Goal: Task Accomplishment & Management: Complete application form

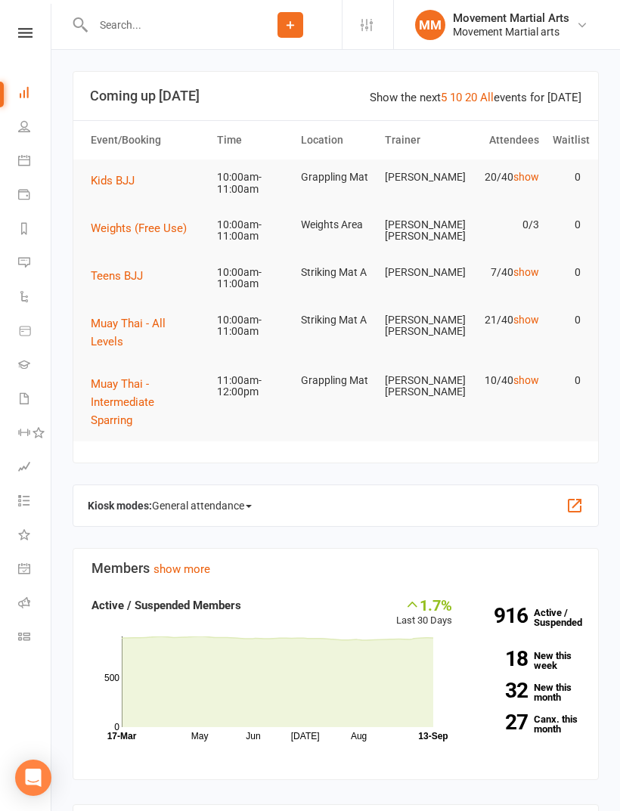
click at [132, 273] on span "Teens BJJ" at bounding box center [117, 276] width 52 height 14
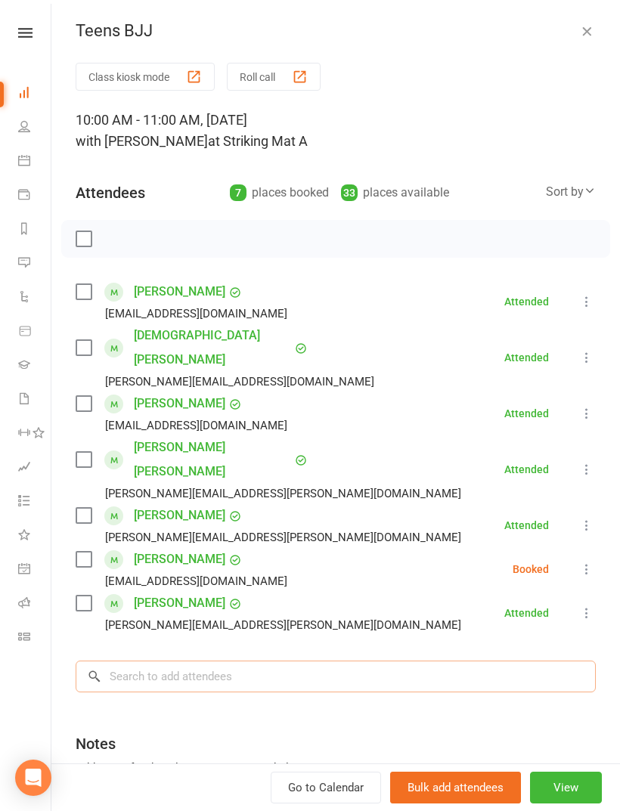
click at [321, 661] on input "search" at bounding box center [336, 677] width 520 height 32
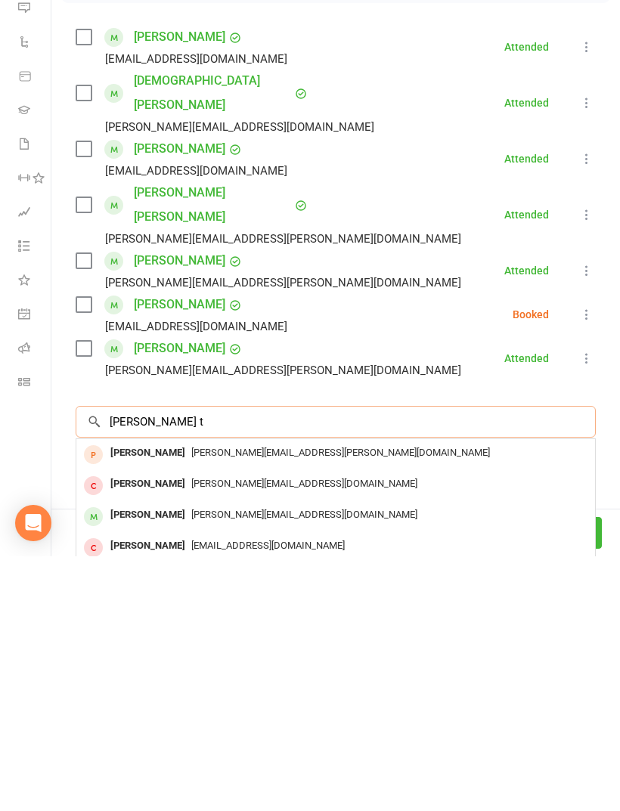
type input "[PERSON_NAME] t"
click at [398, 759] on div "[PERSON_NAME][EMAIL_ADDRESS][DOMAIN_NAME]" at bounding box center [335, 770] width 507 height 22
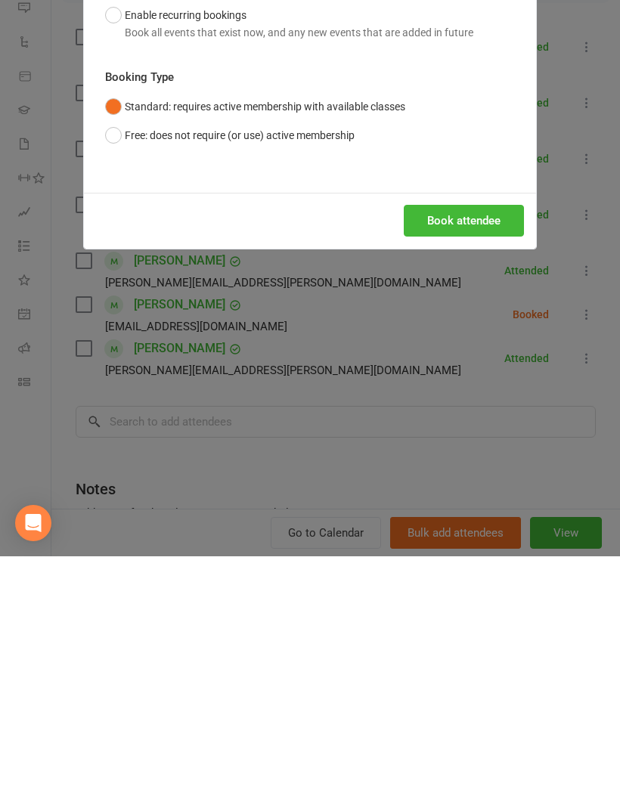
scroll to position [351, 0]
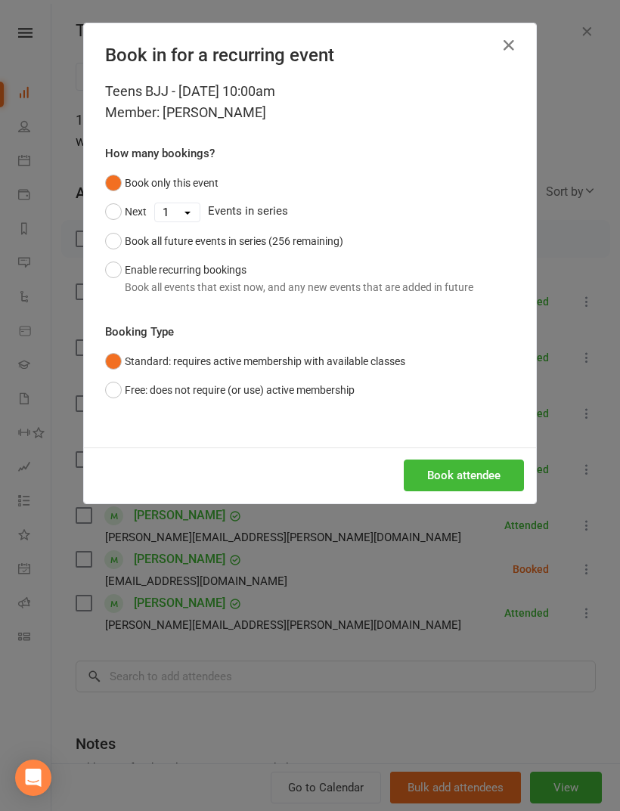
click at [430, 488] on button "Book attendee" at bounding box center [464, 476] width 120 height 32
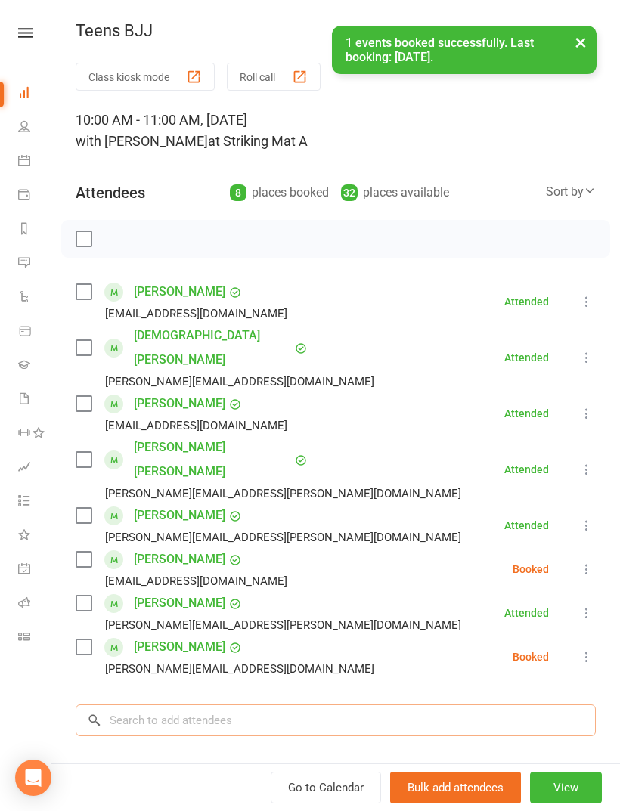
click at [312, 705] on input "search" at bounding box center [336, 721] width 520 height 32
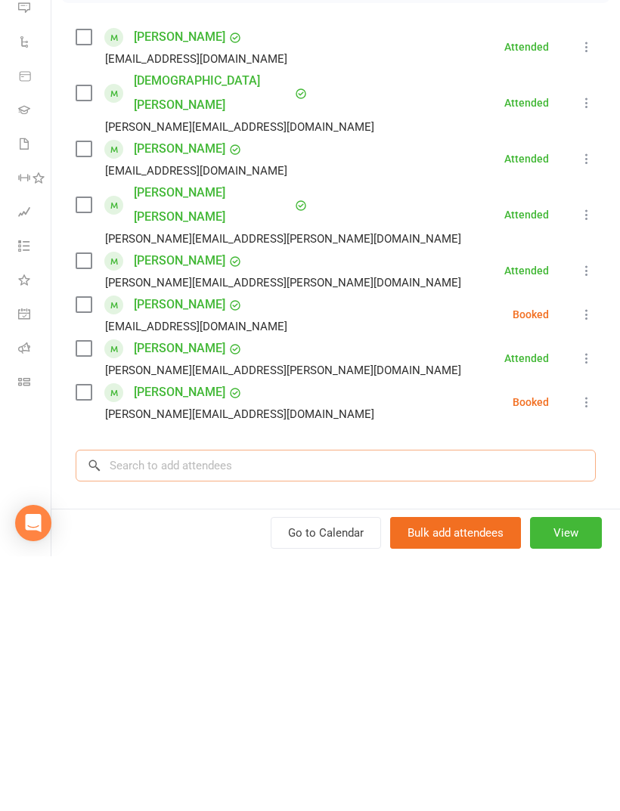
scroll to position [491, 0]
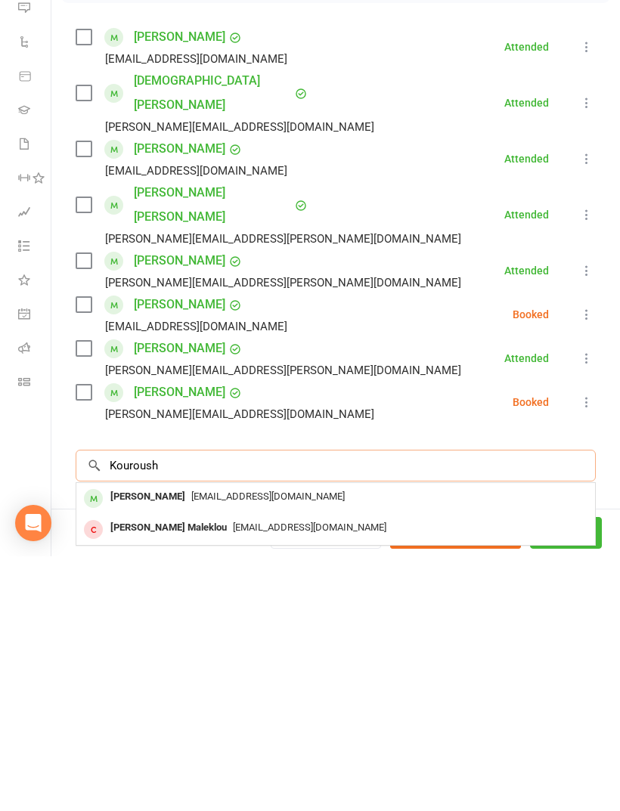
type input "Kouroush"
click at [457, 741] on div "[EMAIL_ADDRESS][DOMAIN_NAME]" at bounding box center [335, 752] width 507 height 22
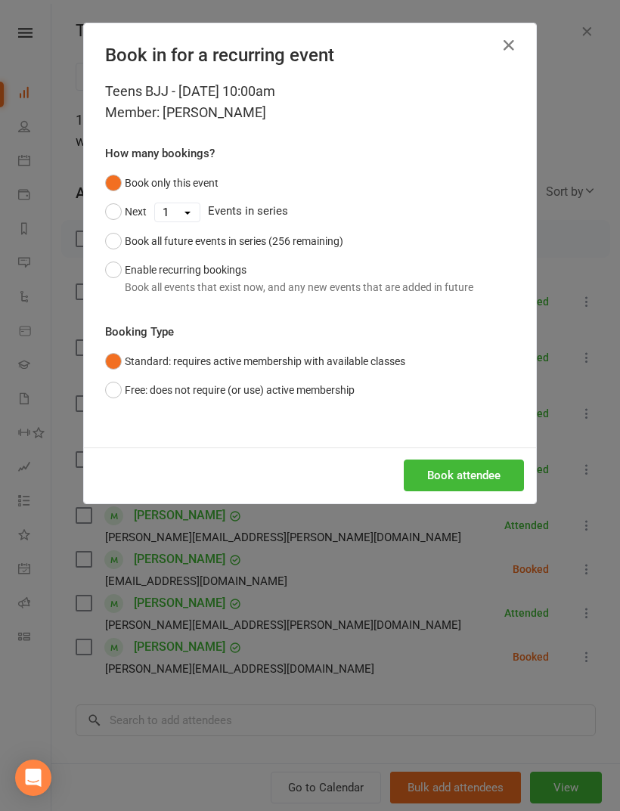
click at [488, 468] on button "Book attendee" at bounding box center [464, 476] width 120 height 32
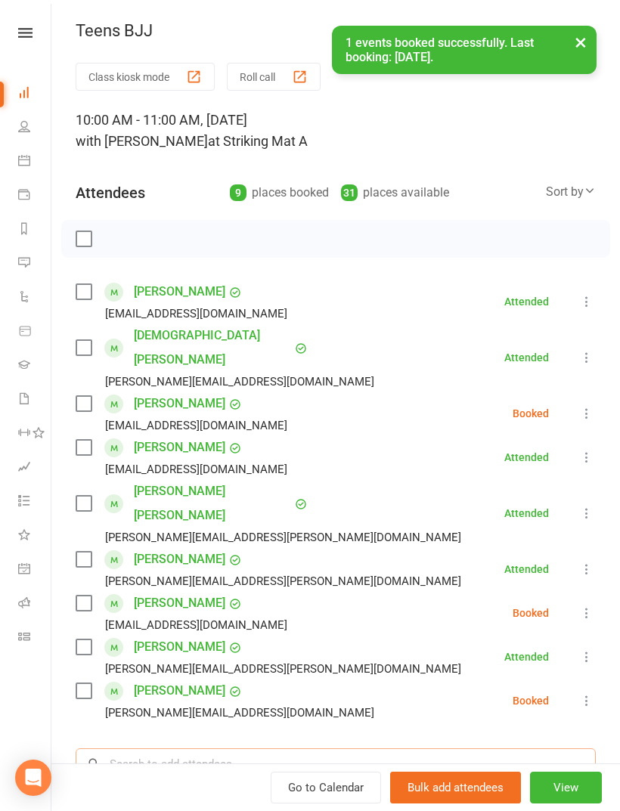
click at [413, 749] on input "search" at bounding box center [336, 765] width 520 height 32
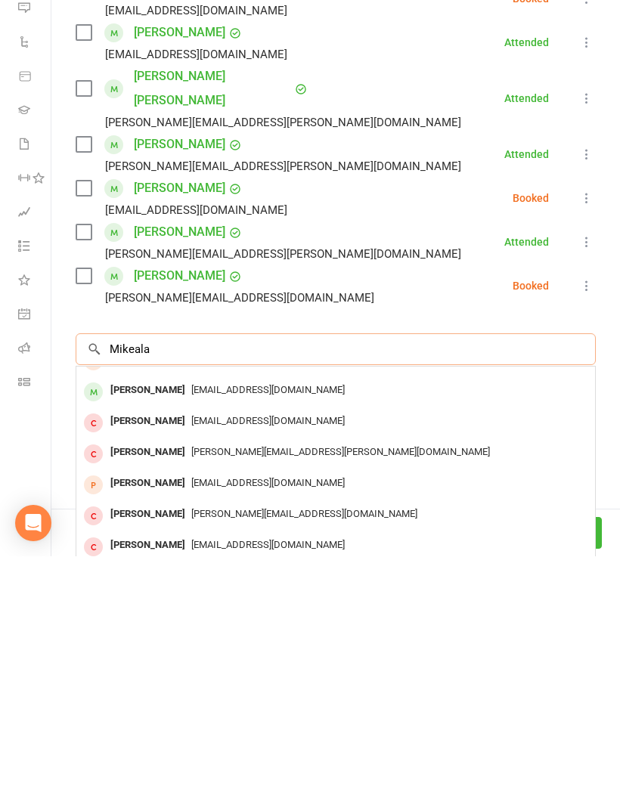
scroll to position [83, 0]
type input "Mikeala"
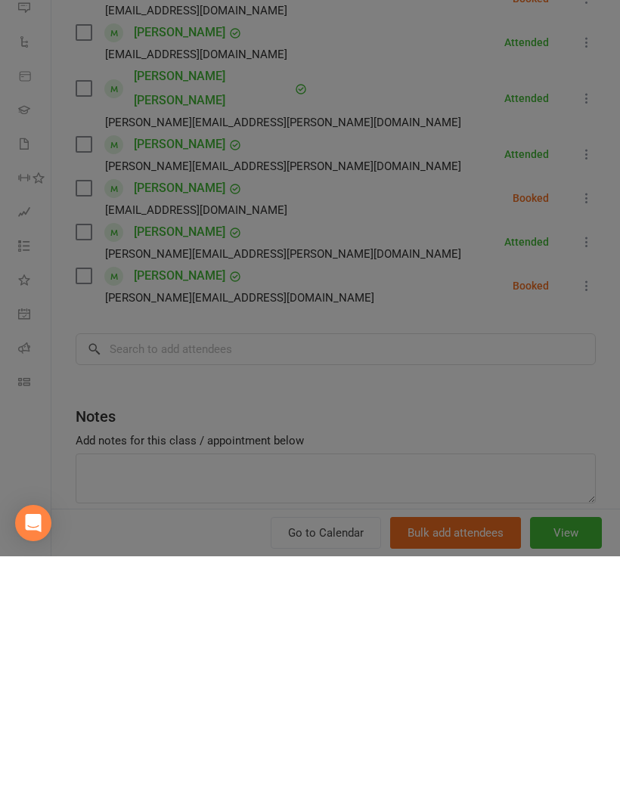
scroll to position [1184, 0]
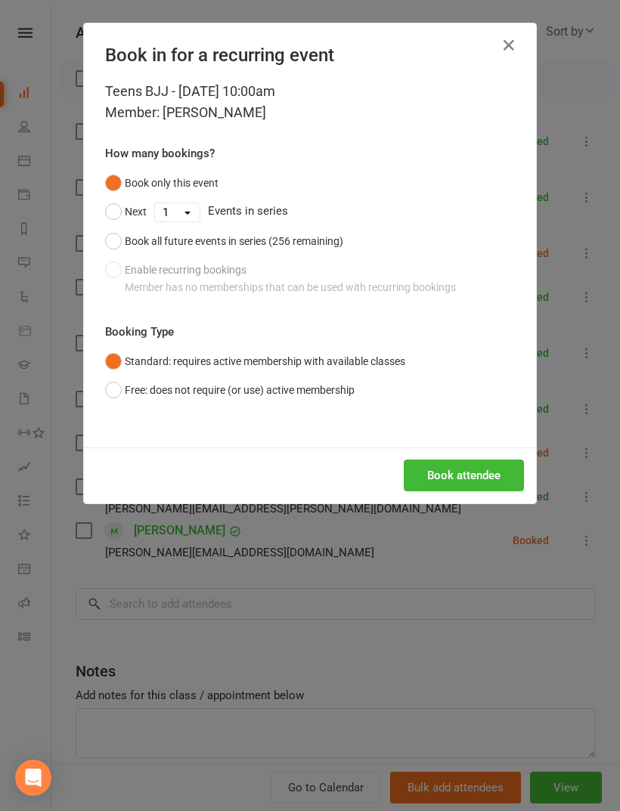
click at [482, 474] on button "Book attendee" at bounding box center [464, 476] width 120 height 32
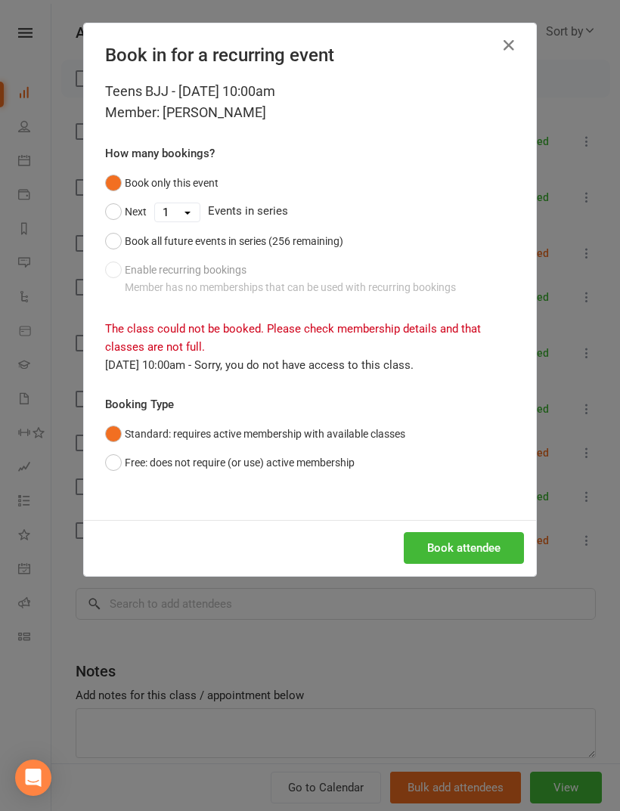
click at [511, 48] on icon "button" at bounding box center [509, 45] width 18 height 18
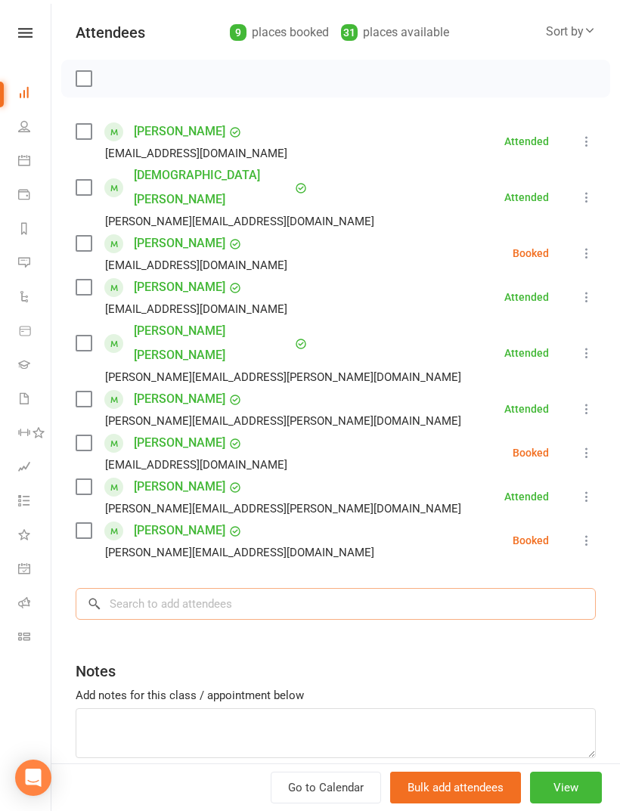
click at [480, 588] on input "search" at bounding box center [336, 604] width 520 height 32
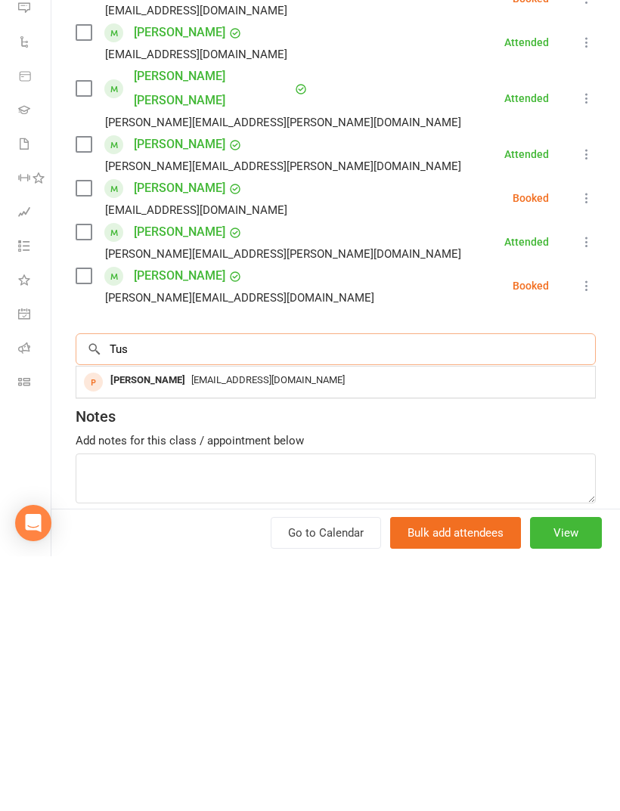
scroll to position [0, 0]
type input "Tushig"
click at [354, 625] on div "nk_anuka@yahoo.com" at bounding box center [335, 636] width 507 height 22
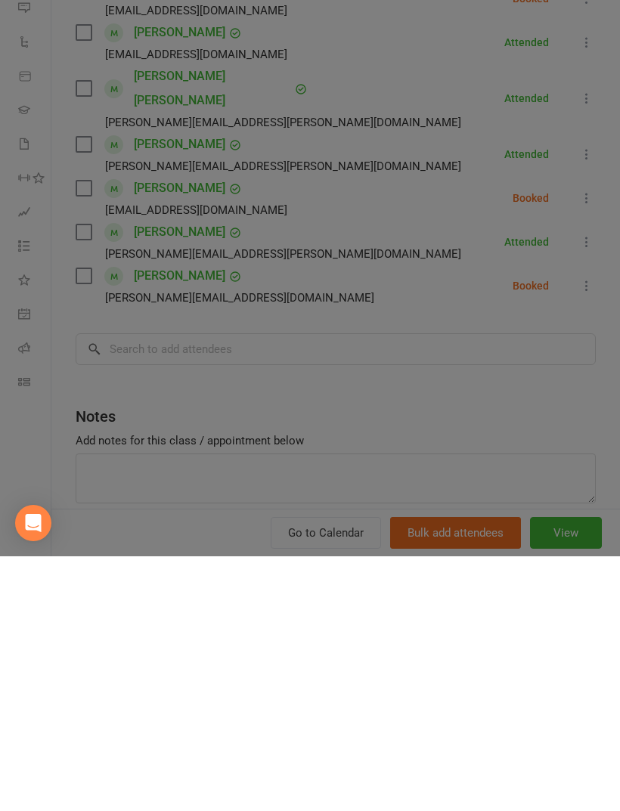
scroll to position [1462, 0]
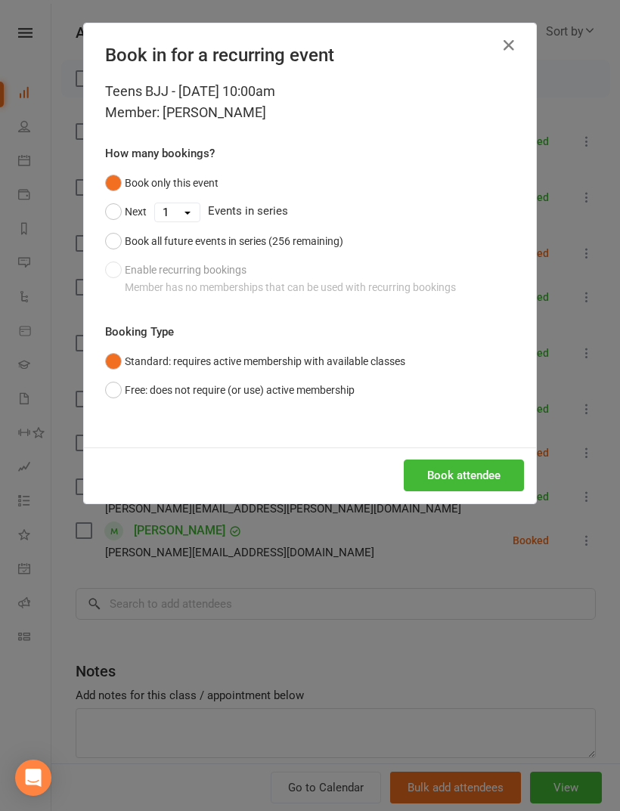
click at [485, 475] on button "Book attendee" at bounding box center [464, 476] width 120 height 32
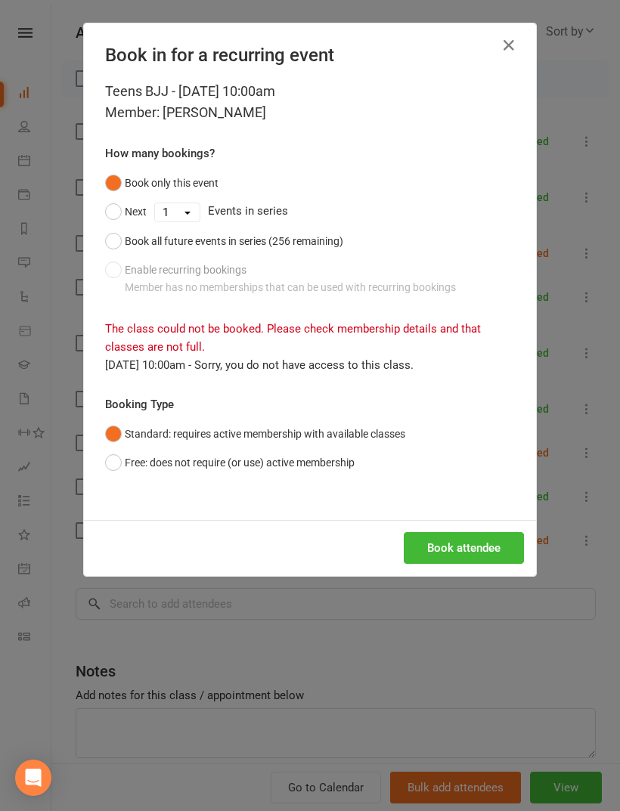
click at [517, 49] on icon "button" at bounding box center [509, 45] width 18 height 18
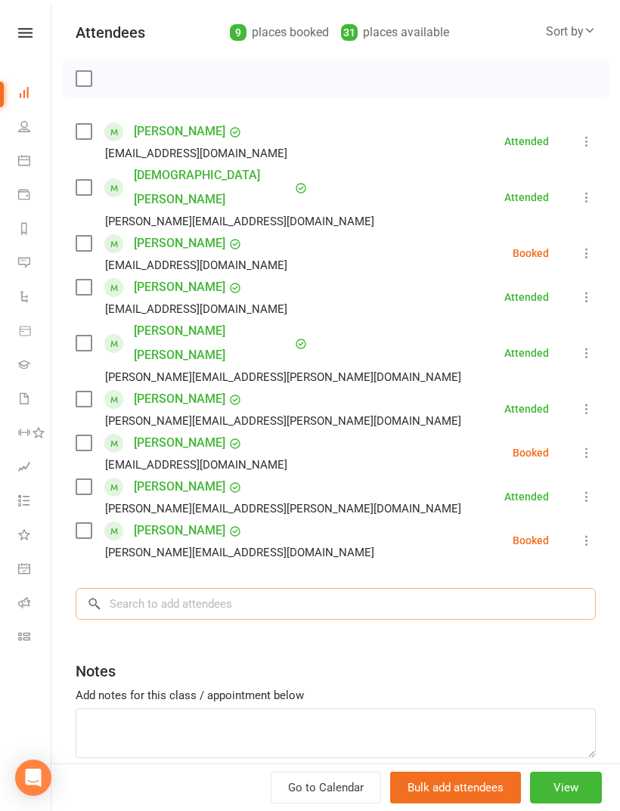
click at [347, 588] on input "search" at bounding box center [336, 604] width 520 height 32
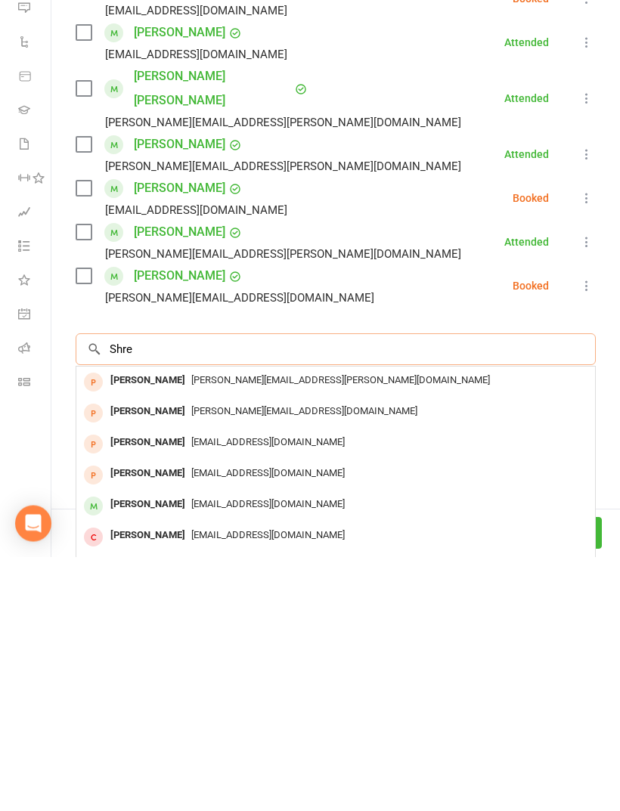
type input "Shre"
click at [298, 749] on div "Sshresth80@gmail.com" at bounding box center [335, 760] width 507 height 22
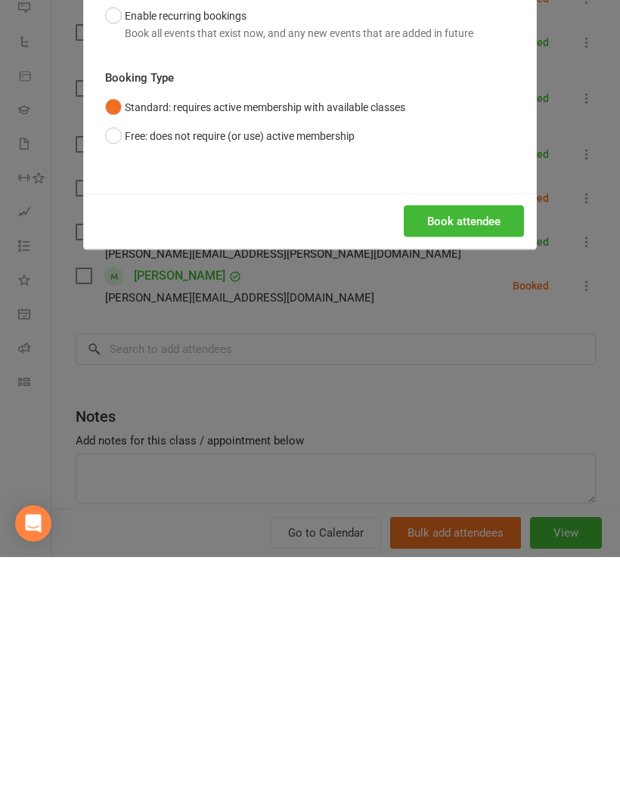
scroll to position [1620, 0]
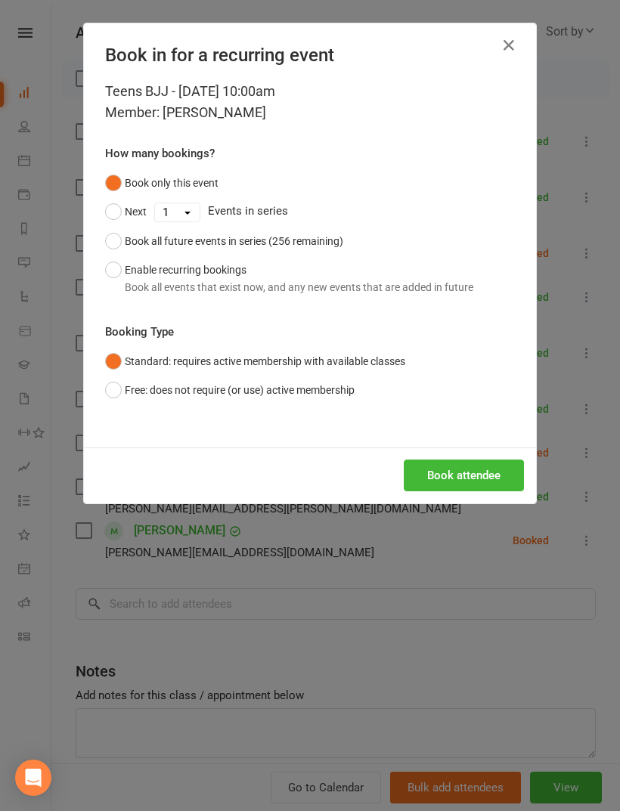
click at [472, 473] on button "Book attendee" at bounding box center [464, 476] width 120 height 32
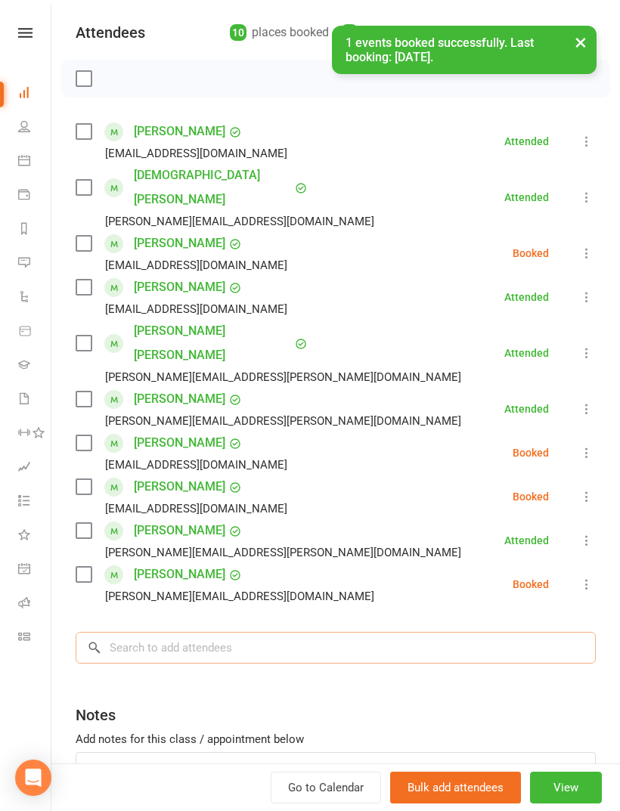
click at [266, 632] on input "search" at bounding box center [336, 648] width 520 height 32
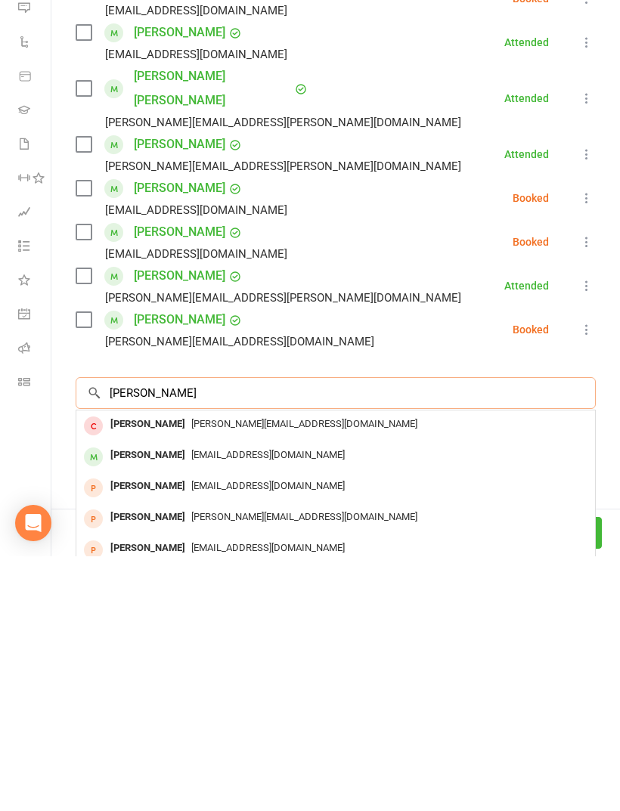
type input "Anna ba"
click at [359, 699] on div "billsdomain@gmail.com" at bounding box center [335, 710] width 507 height 22
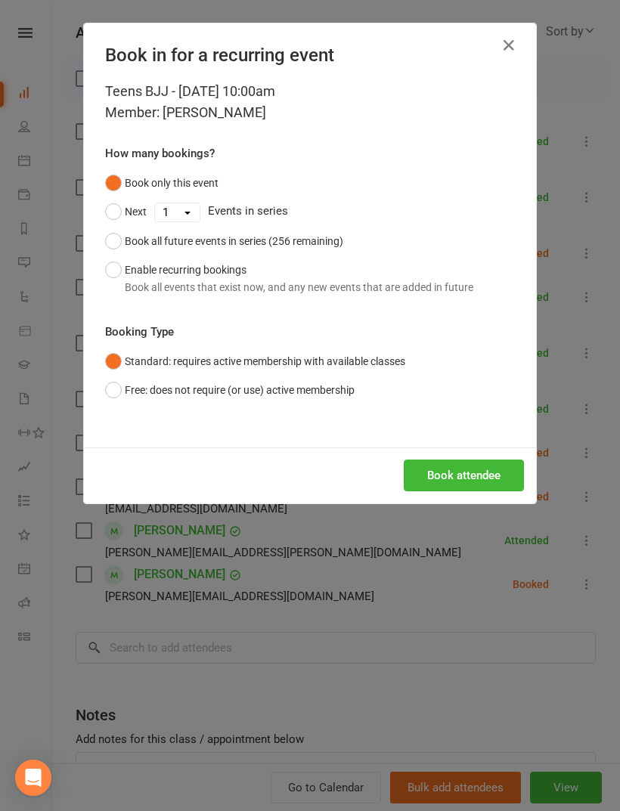
click at [487, 476] on button "Book attendee" at bounding box center [464, 476] width 120 height 32
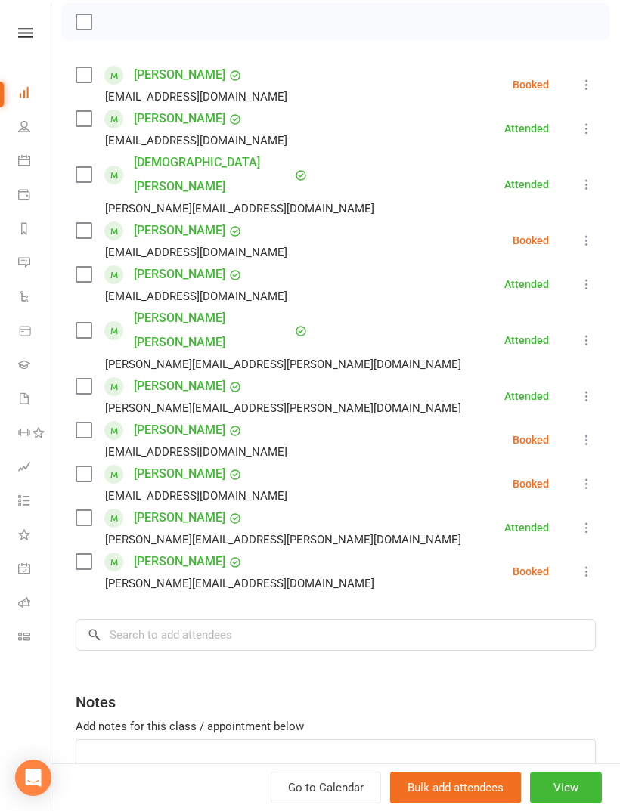
scroll to position [216, 0]
click at [451, 620] on input "search" at bounding box center [336, 636] width 520 height 32
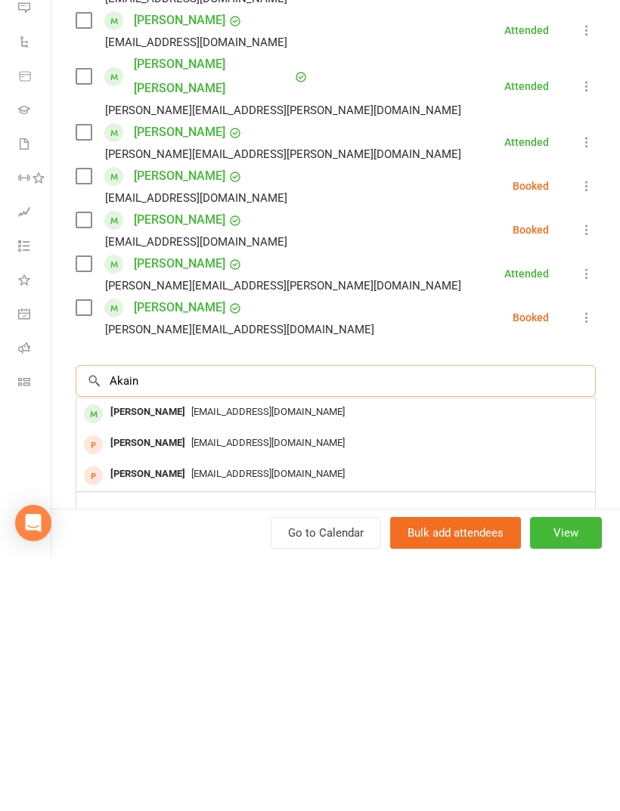
type input "Akain"
click at [428, 656] on div "Chamika.siriwardana@gmail.com" at bounding box center [335, 667] width 507 height 22
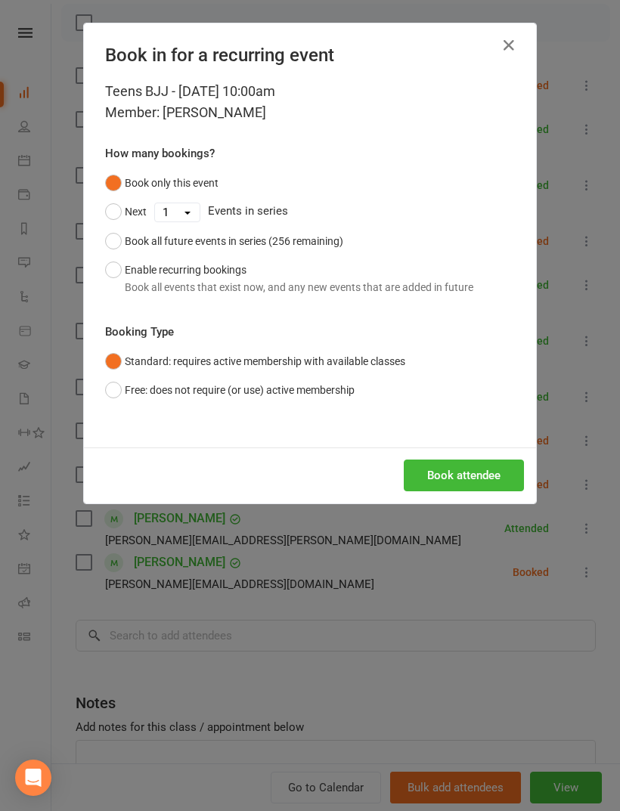
click at [476, 462] on button "Book attendee" at bounding box center [464, 476] width 120 height 32
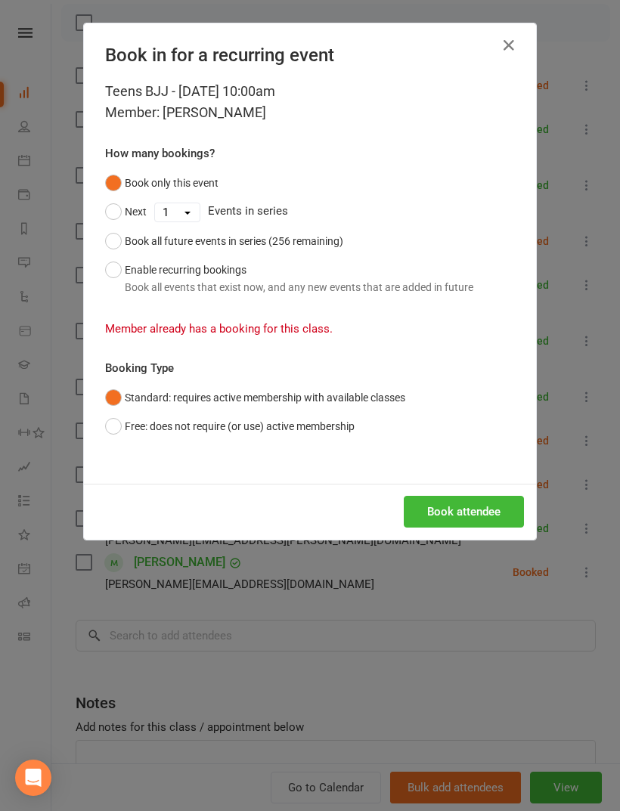
click at [510, 45] on icon "button" at bounding box center [509, 45] width 18 height 18
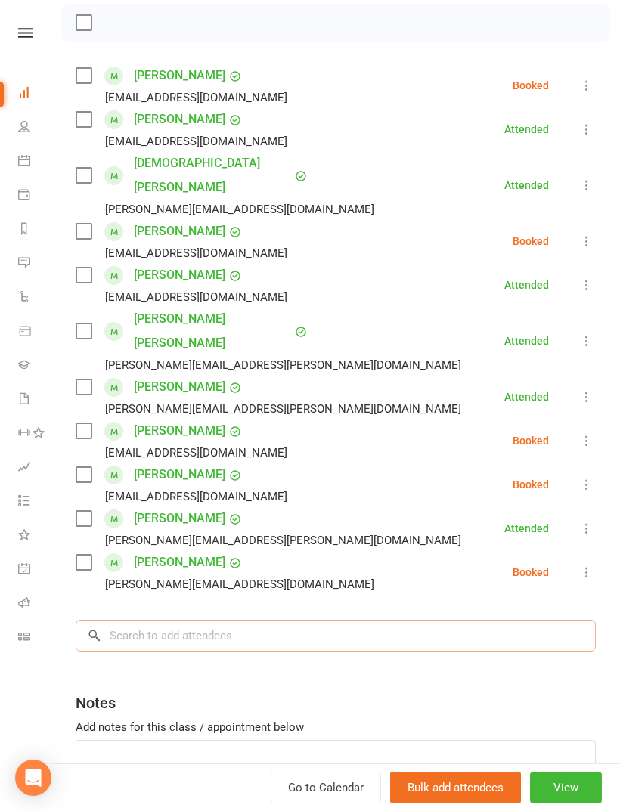
click at [426, 620] on input "search" at bounding box center [336, 636] width 520 height 32
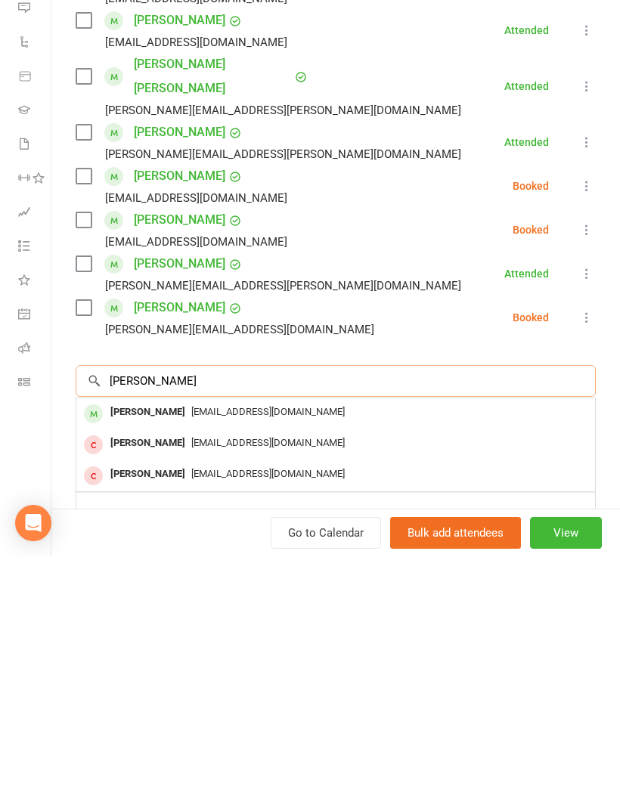
type input "Ayman"
click at [428, 656] on div "zshobaki@hotmail.com" at bounding box center [335, 667] width 507 height 22
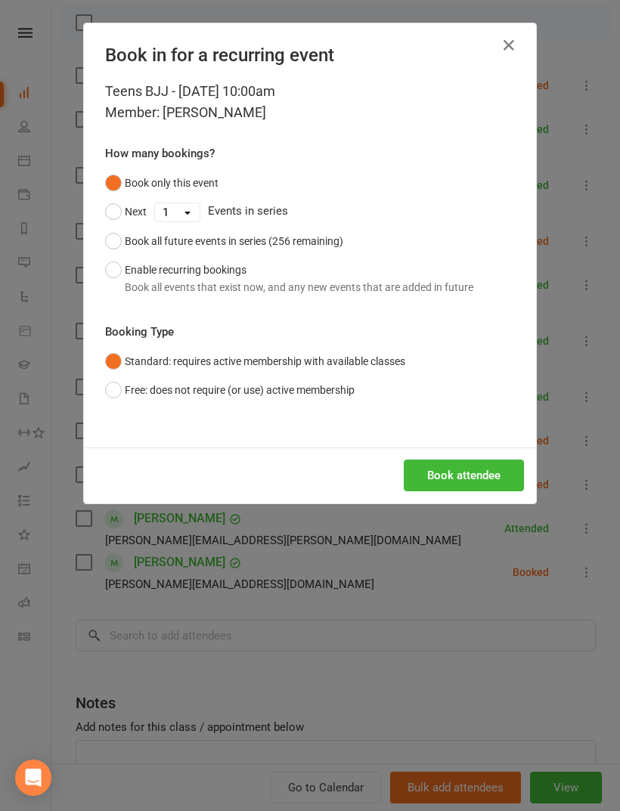
click at [468, 454] on div "Book attendee" at bounding box center [310, 476] width 452 height 56
click at [478, 475] on button "Book attendee" at bounding box center [464, 476] width 120 height 32
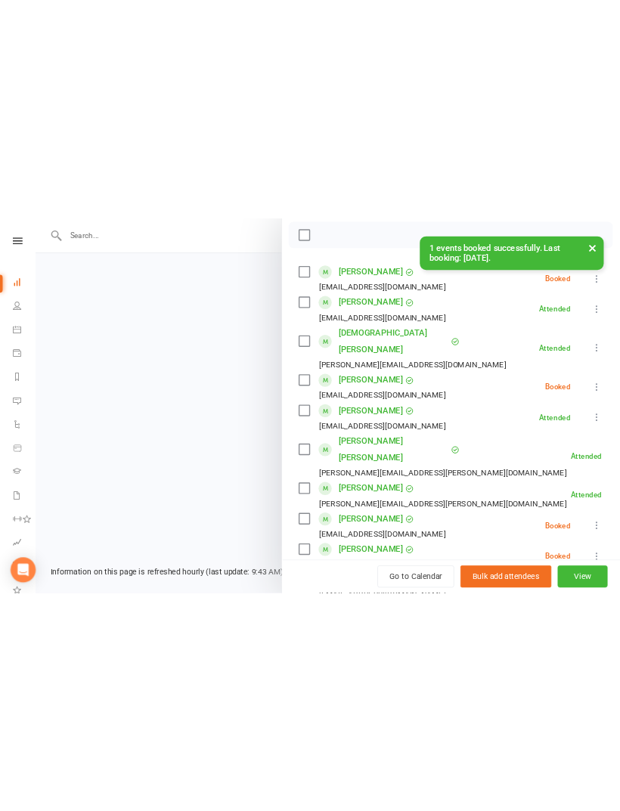
scroll to position [1620, 0]
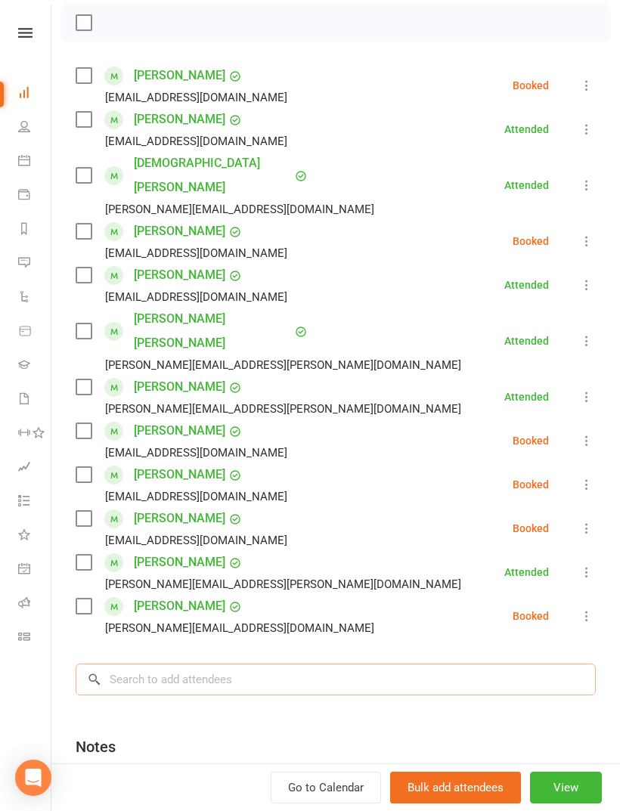
click at [450, 664] on input "search" at bounding box center [336, 680] width 520 height 32
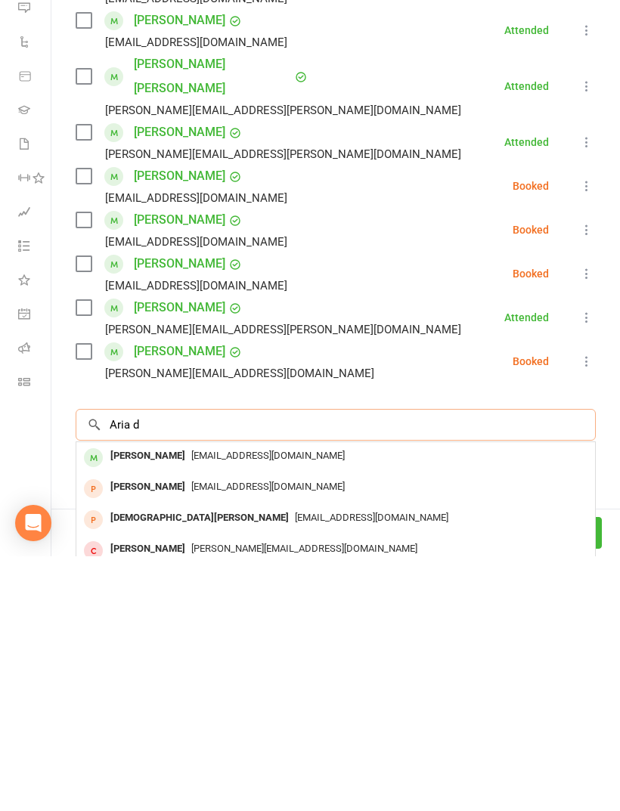
type input "Aria d"
click at [445, 700] on div "garethandnat@live.com.au" at bounding box center [335, 711] width 507 height 22
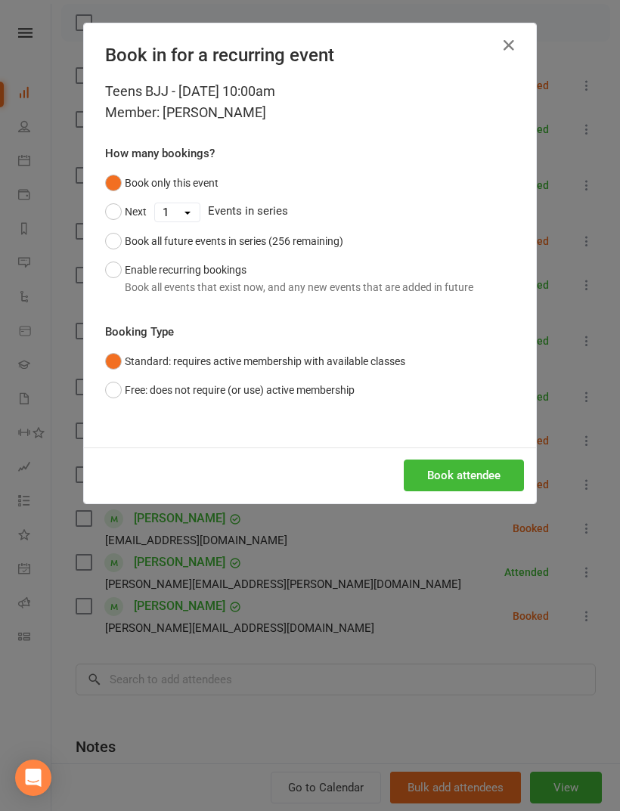
click at [493, 473] on button "Book attendee" at bounding box center [464, 476] width 120 height 32
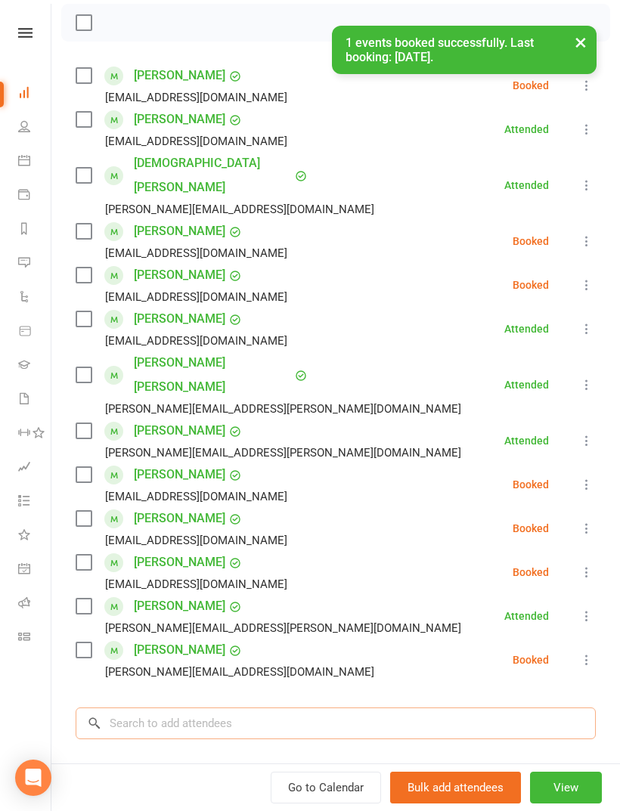
click at [407, 708] on input "search" at bounding box center [336, 724] width 520 height 32
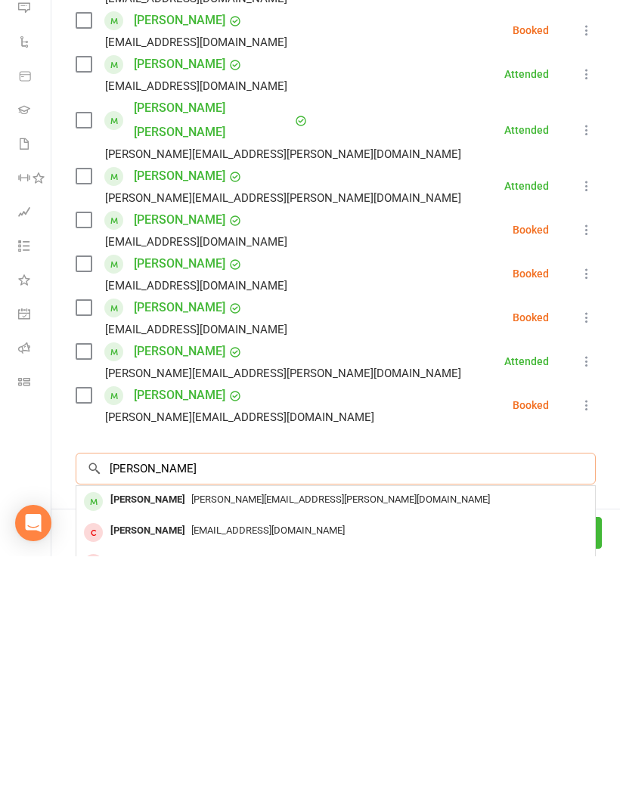
type input "Ethan suen"
click at [451, 744] on div "warren.suen@gmail.com" at bounding box center [335, 755] width 507 height 22
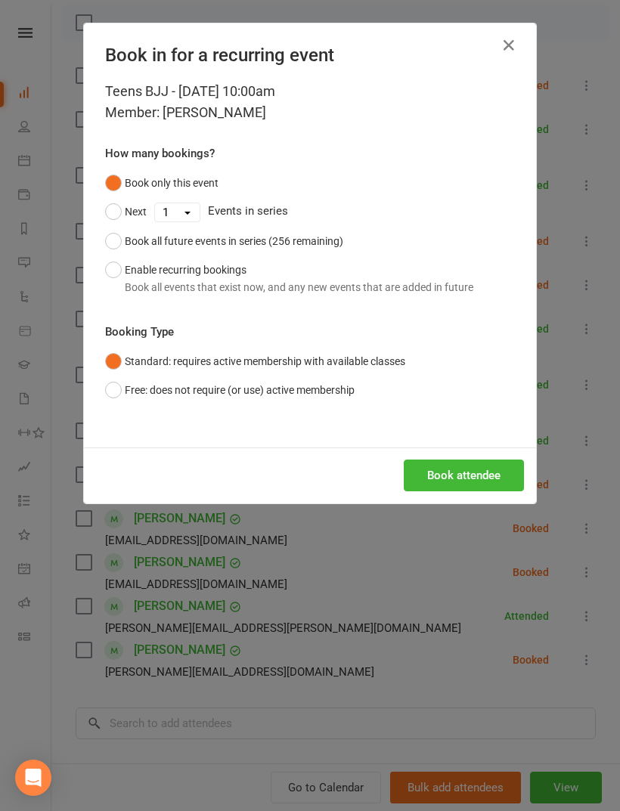
click at [472, 471] on button "Book attendee" at bounding box center [464, 476] width 120 height 32
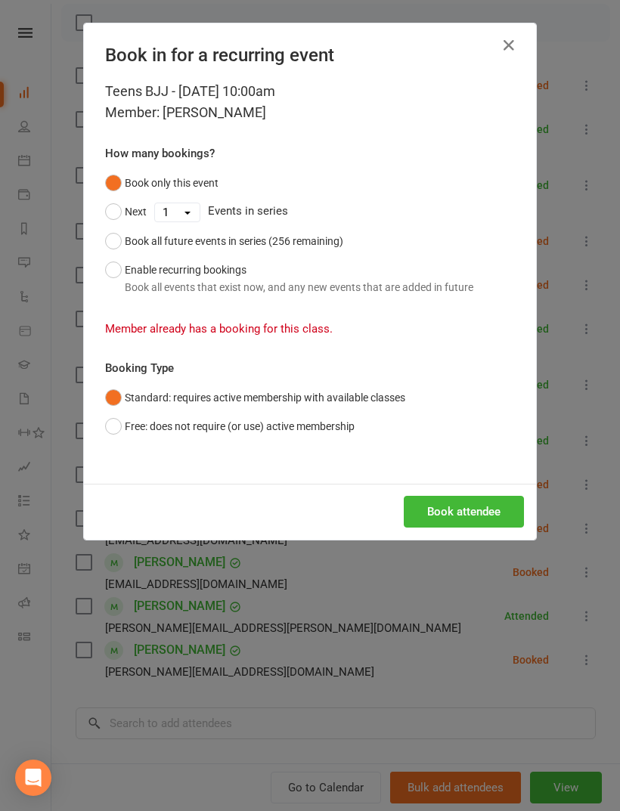
click at [517, 43] on icon "button" at bounding box center [509, 45] width 18 height 18
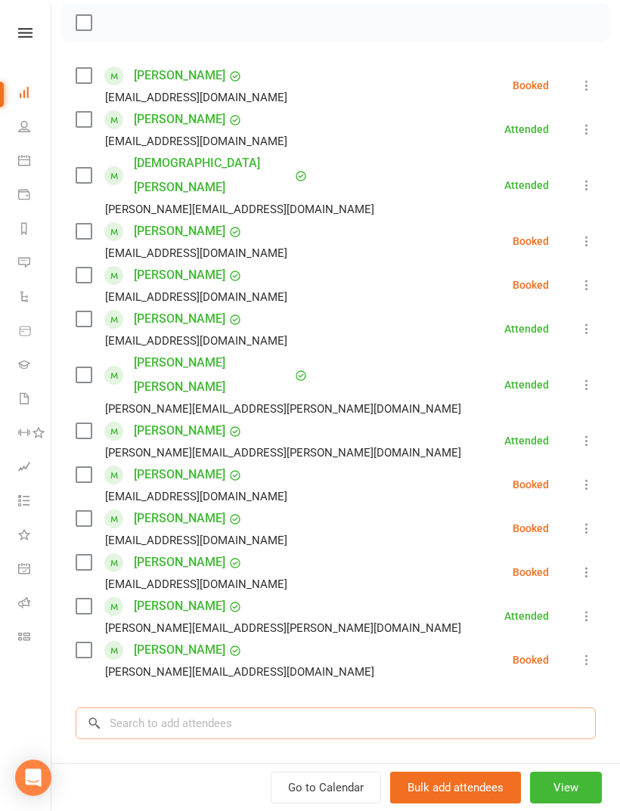
click at [371, 708] on input "search" at bounding box center [336, 724] width 520 height 32
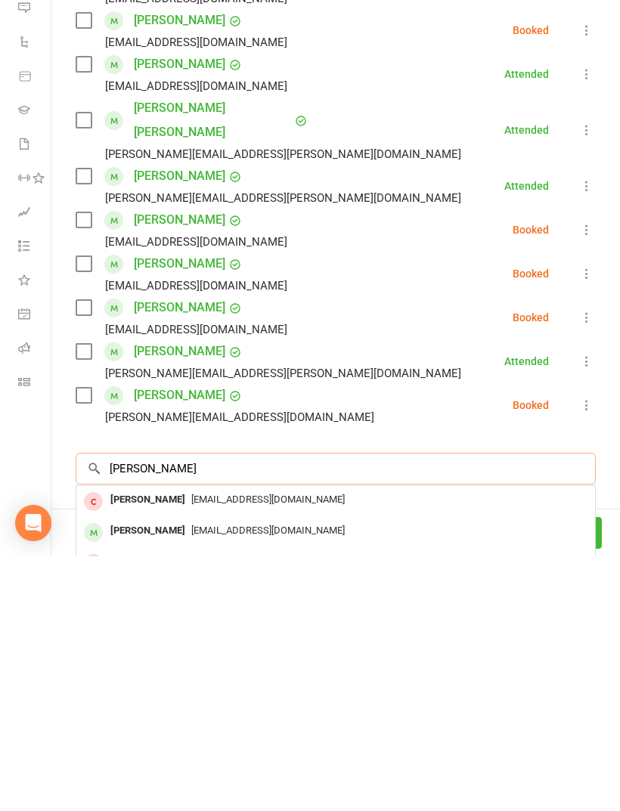
type input "James sha"
click at [436, 775] on div "suzeelshahi@gmail.com" at bounding box center [335, 786] width 507 height 22
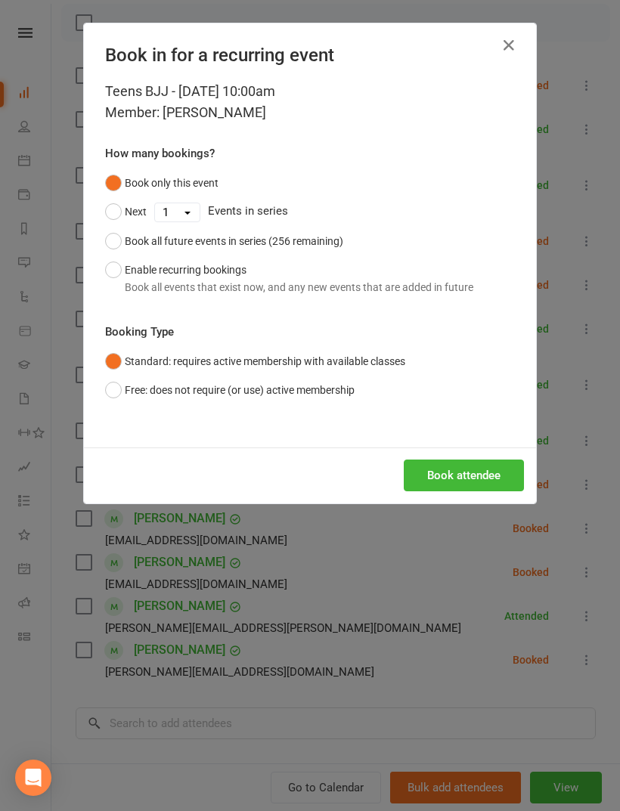
click at [481, 474] on button "Book attendee" at bounding box center [464, 476] width 120 height 32
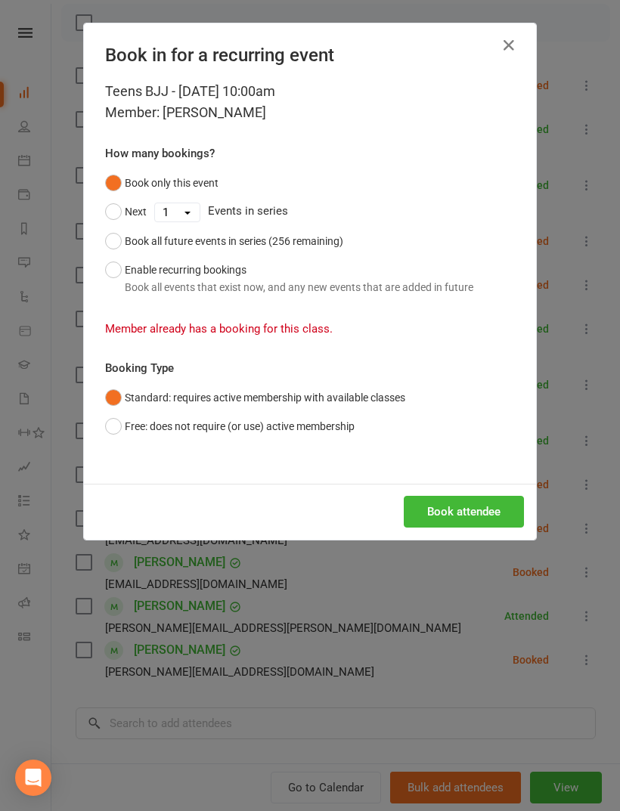
click at [503, 42] on icon "button" at bounding box center [509, 45] width 18 height 18
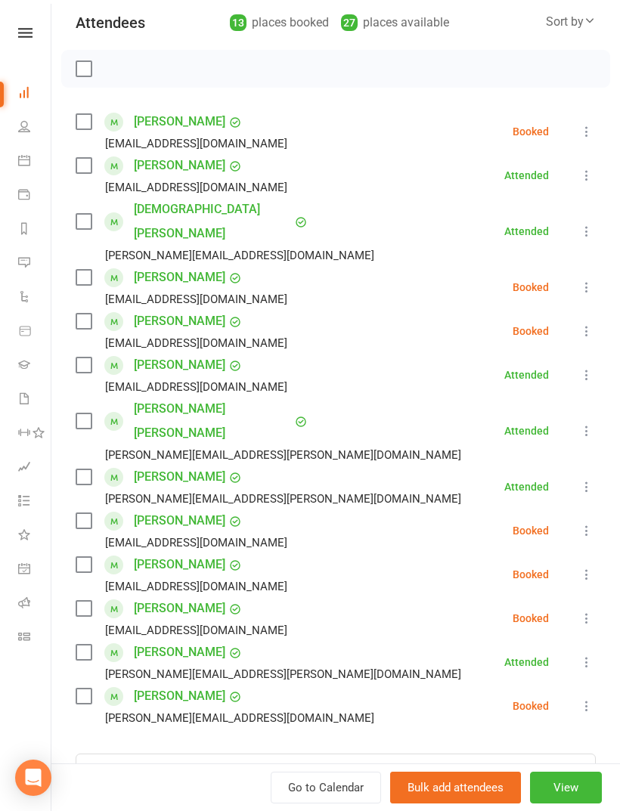
scroll to position [171, 0]
click at [471, 753] on input "search" at bounding box center [336, 769] width 520 height 32
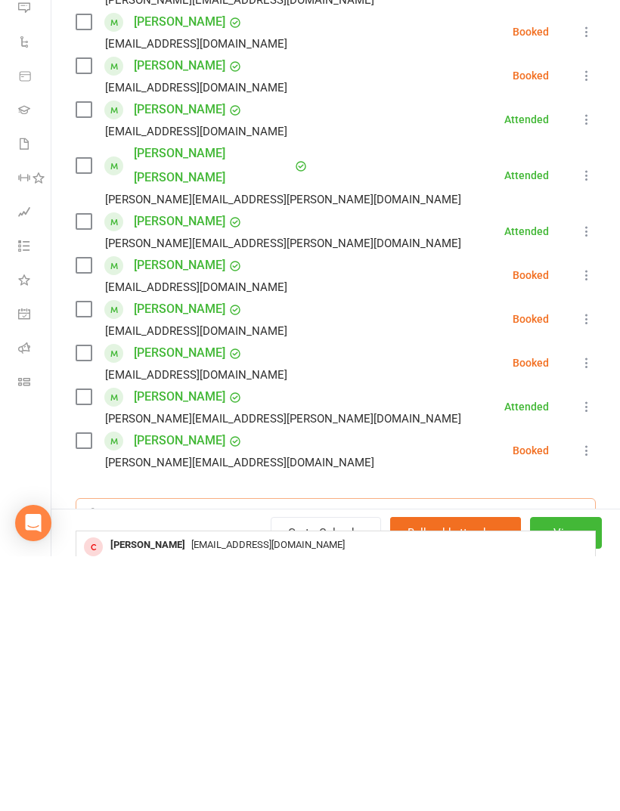
type input "Mikaela d"
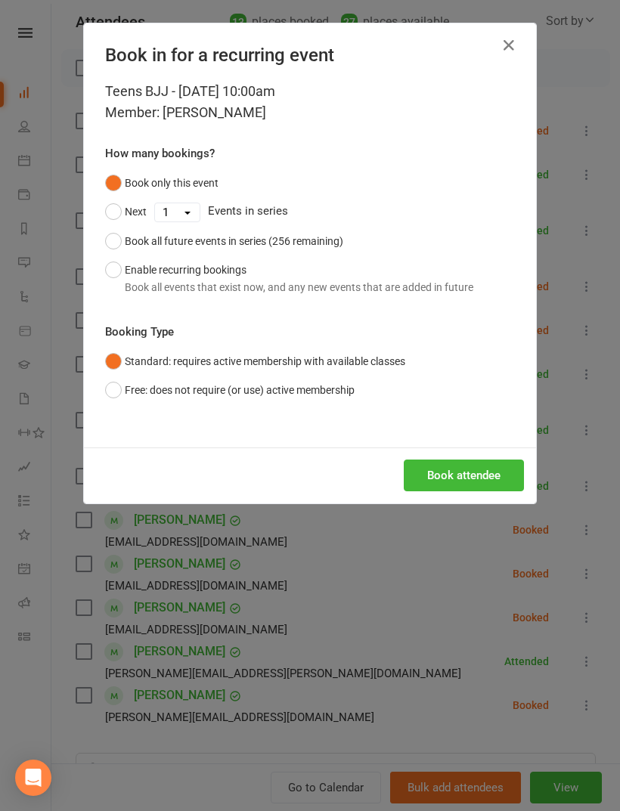
click at [480, 473] on button "Book attendee" at bounding box center [464, 476] width 120 height 32
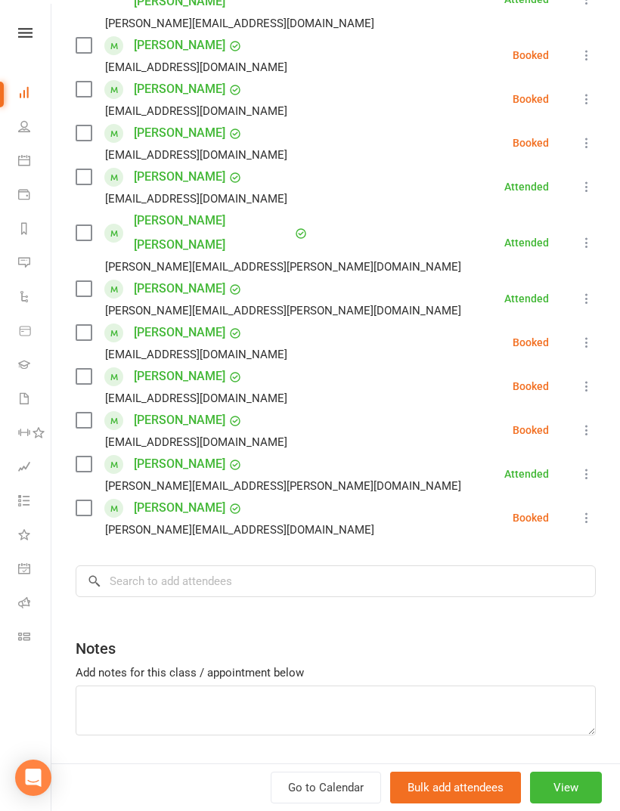
scroll to position [402, 0]
click at [485, 566] on input "search" at bounding box center [336, 582] width 520 height 32
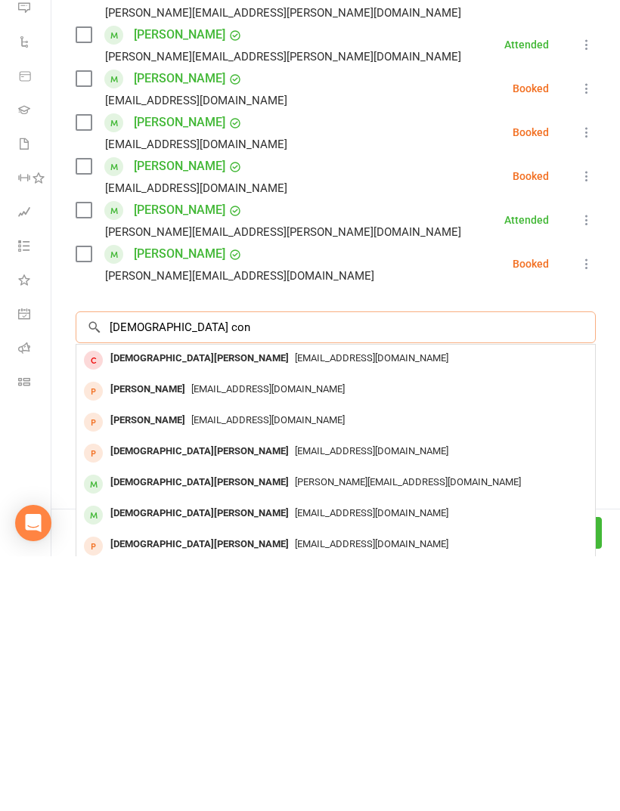
type input "Christian con"
click at [457, 693] on div "Christian Nuval christian.nuval11@gmail.com" at bounding box center [335, 708] width 519 height 31
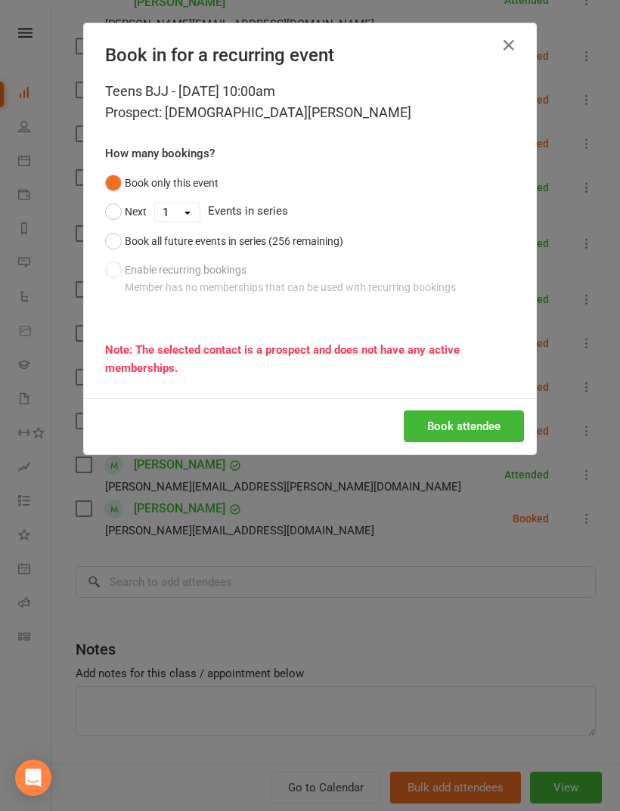
click at [520, 42] on button "button" at bounding box center [509, 45] width 24 height 24
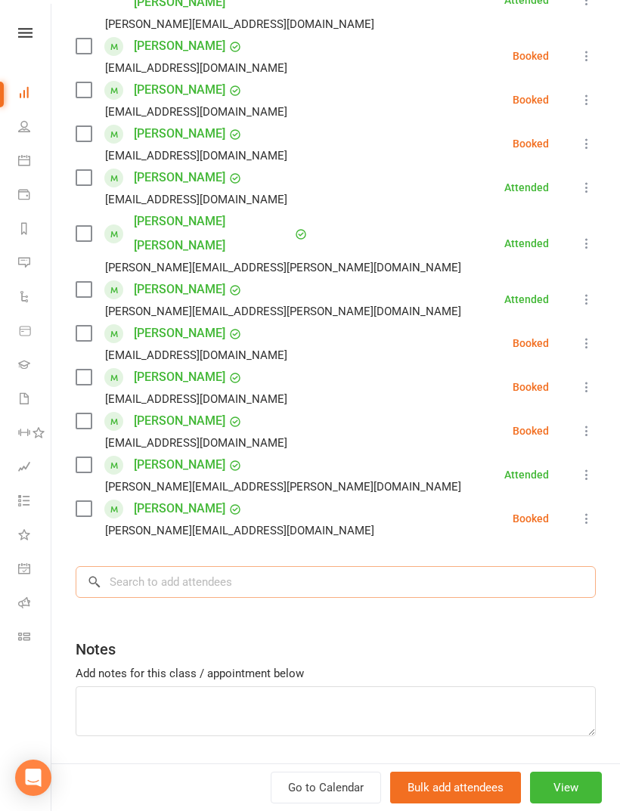
click at [330, 566] on input "search" at bounding box center [336, 582] width 520 height 32
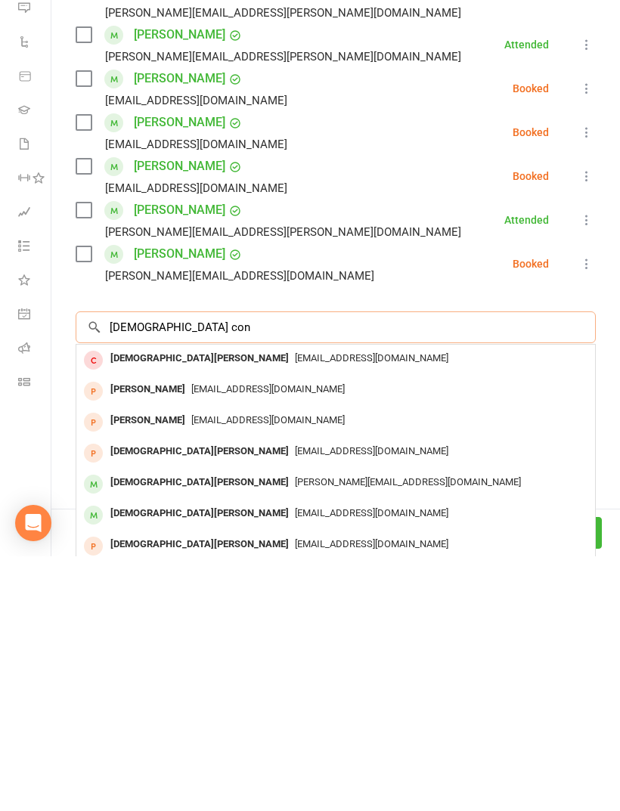
type input "Christian con"
click at [410, 727] on div "Jane.yun86@gmail.com" at bounding box center [335, 738] width 507 height 22
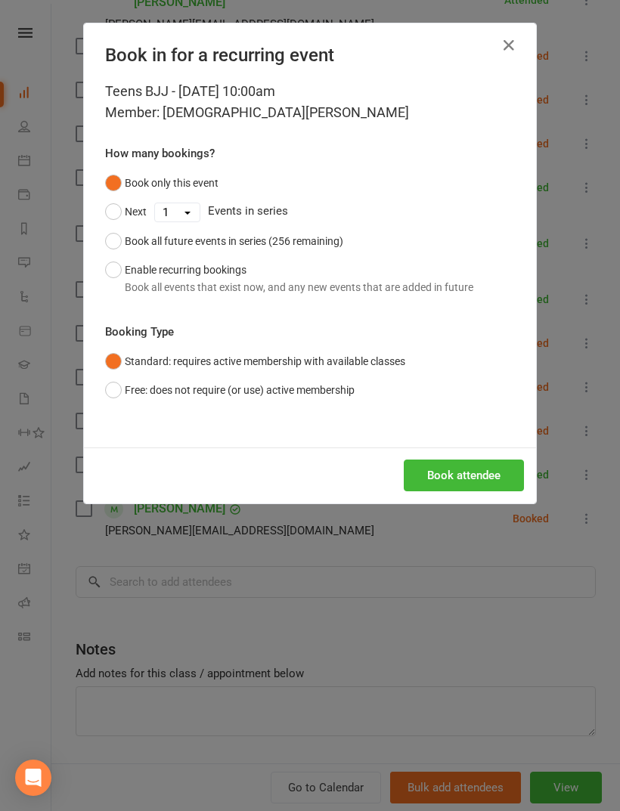
click at [478, 469] on button "Book attendee" at bounding box center [464, 476] width 120 height 32
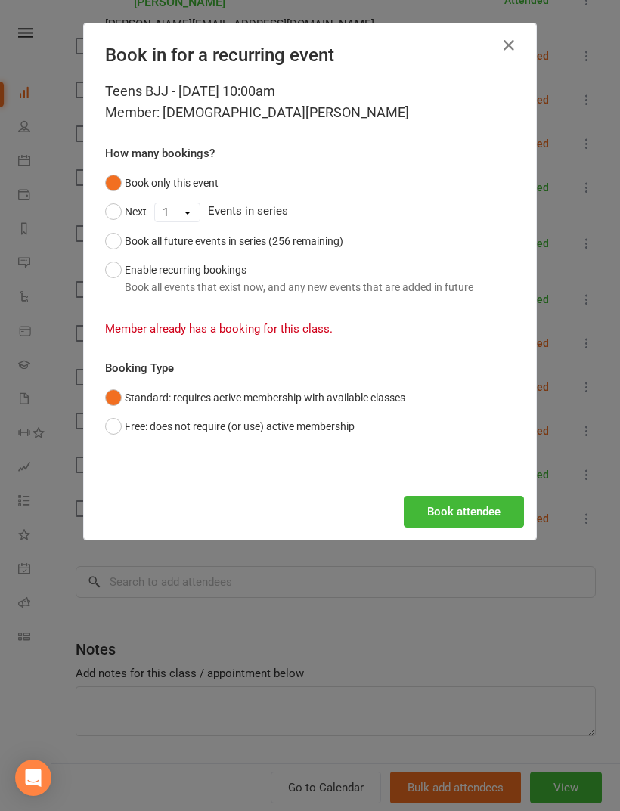
click at [510, 44] on icon "button" at bounding box center [509, 45] width 18 height 18
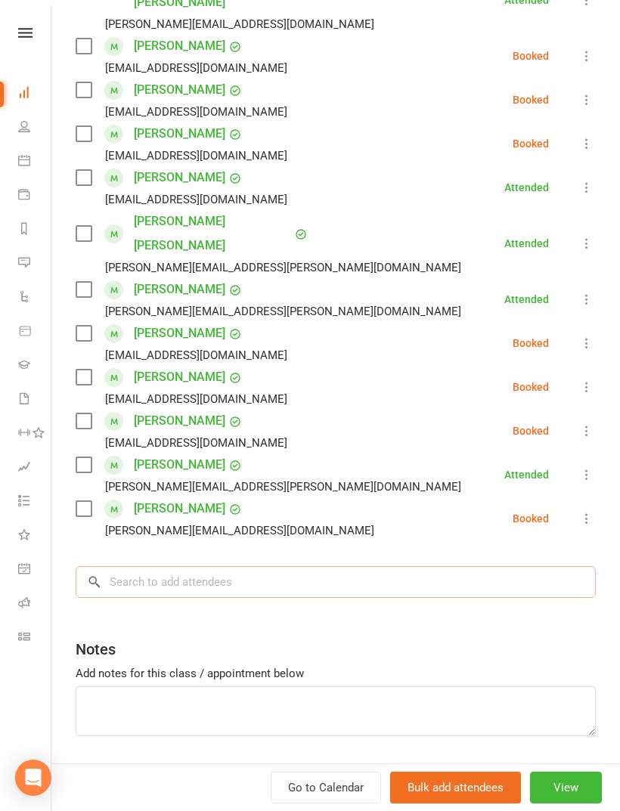
click at [477, 566] on input "search" at bounding box center [336, 582] width 520 height 32
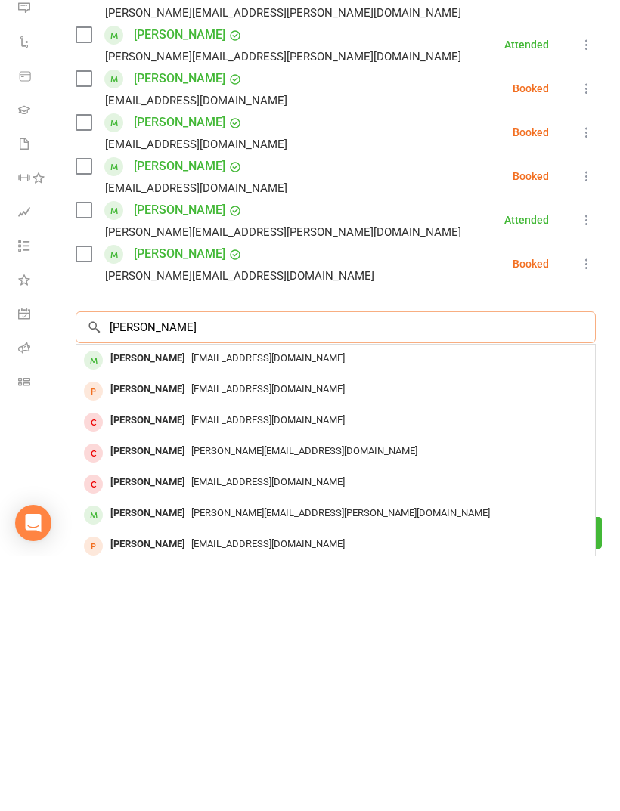
type input "Chantelle shi"
click at [433, 758] on div "Aaron.shipton@gmail.com" at bounding box center [335, 769] width 507 height 22
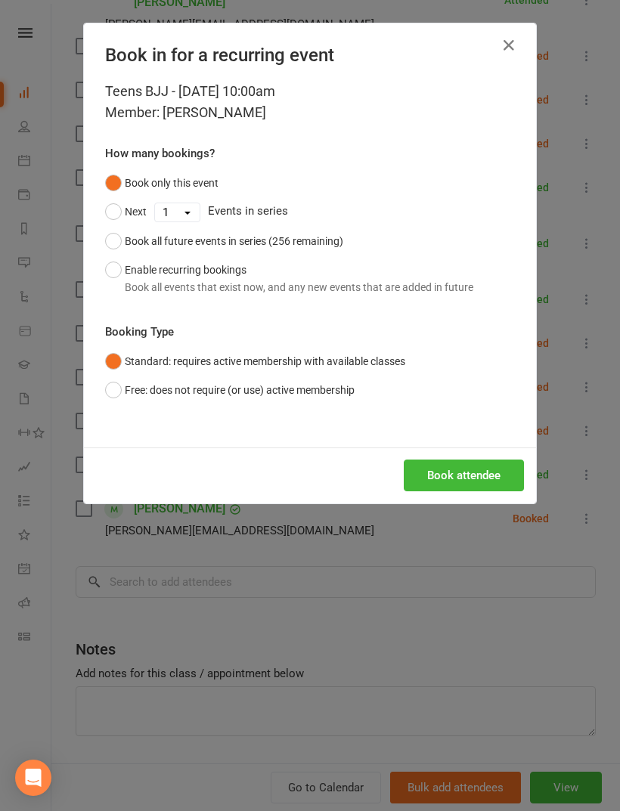
click at [476, 474] on button "Book attendee" at bounding box center [464, 476] width 120 height 32
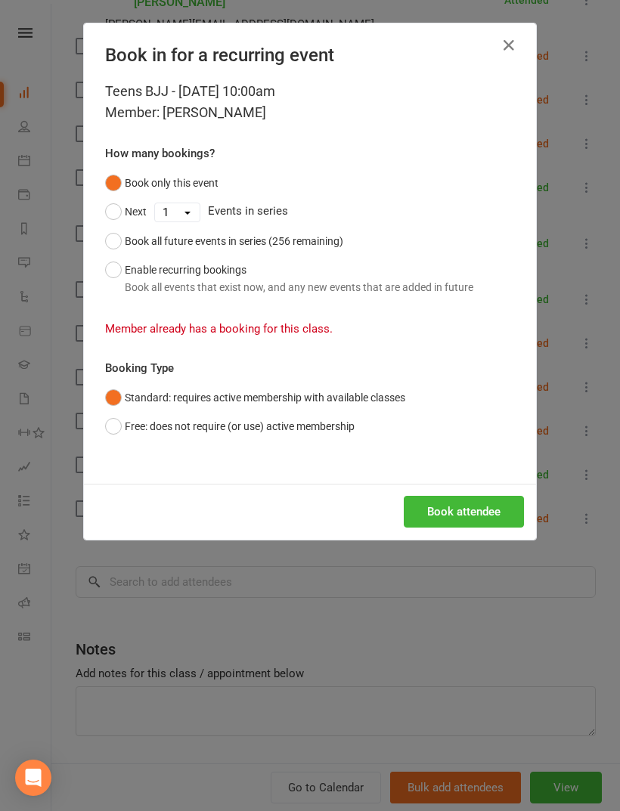
click at [508, 36] on icon "button" at bounding box center [509, 45] width 18 height 18
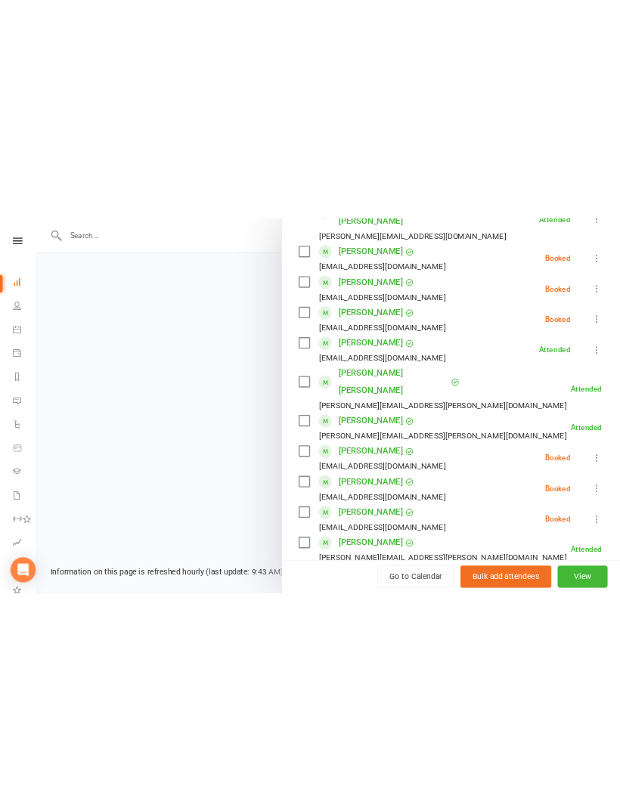
scroll to position [1620, 0]
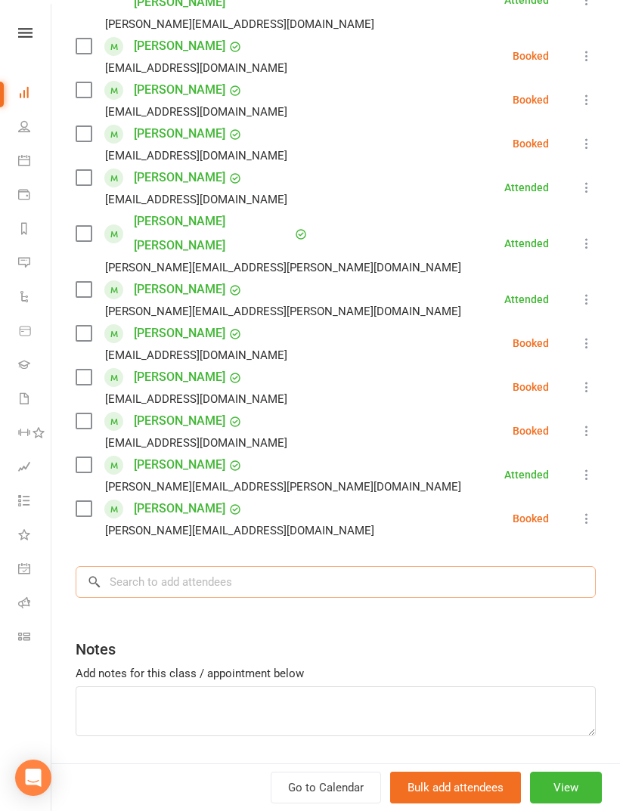
click at [492, 566] on input "search" at bounding box center [336, 582] width 520 height 32
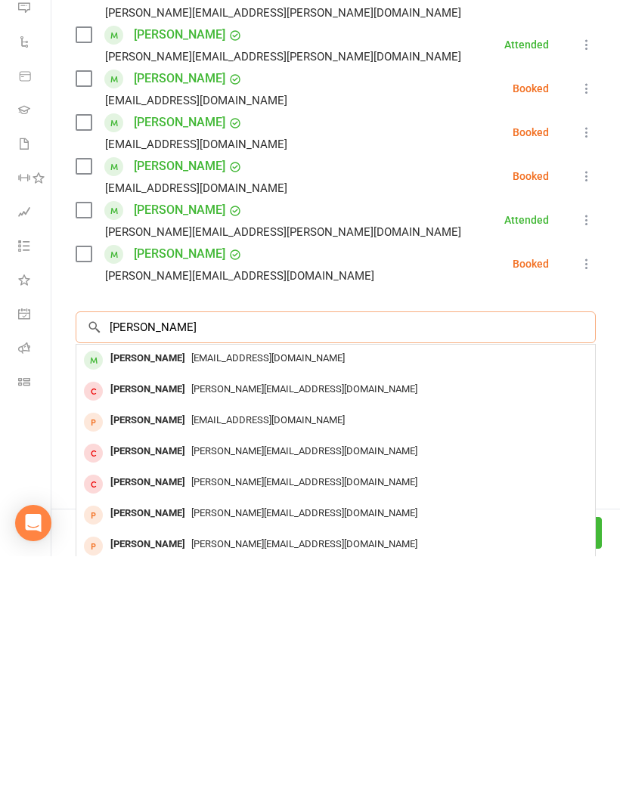
type input "Justin eng"
click at [482, 603] on div "Bo_anna@hotmail.com" at bounding box center [335, 614] width 507 height 22
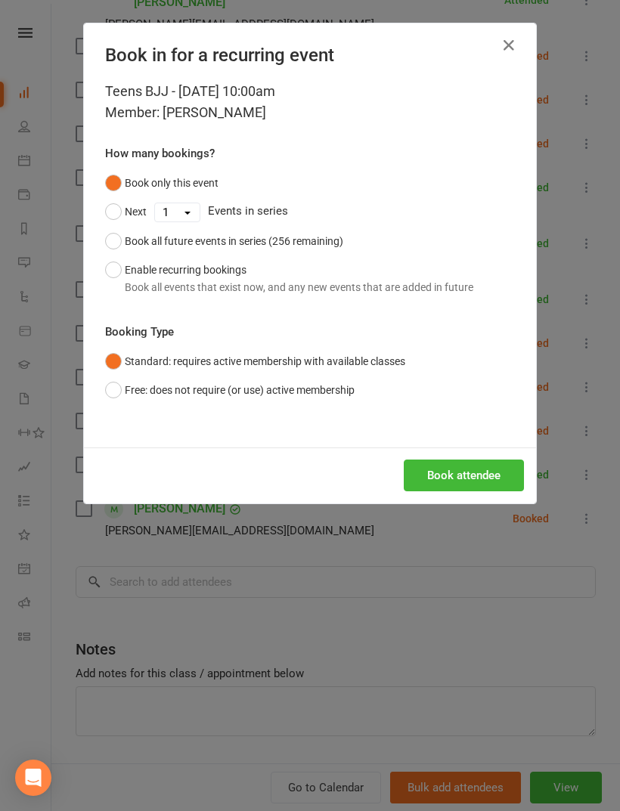
click at [487, 460] on button "Book attendee" at bounding box center [464, 476] width 120 height 32
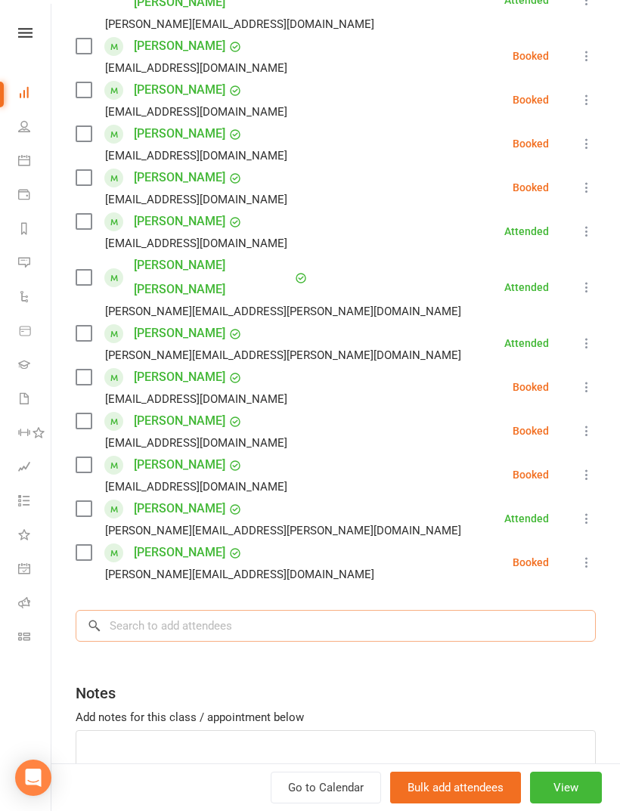
click at [458, 610] on input "search" at bounding box center [336, 626] width 520 height 32
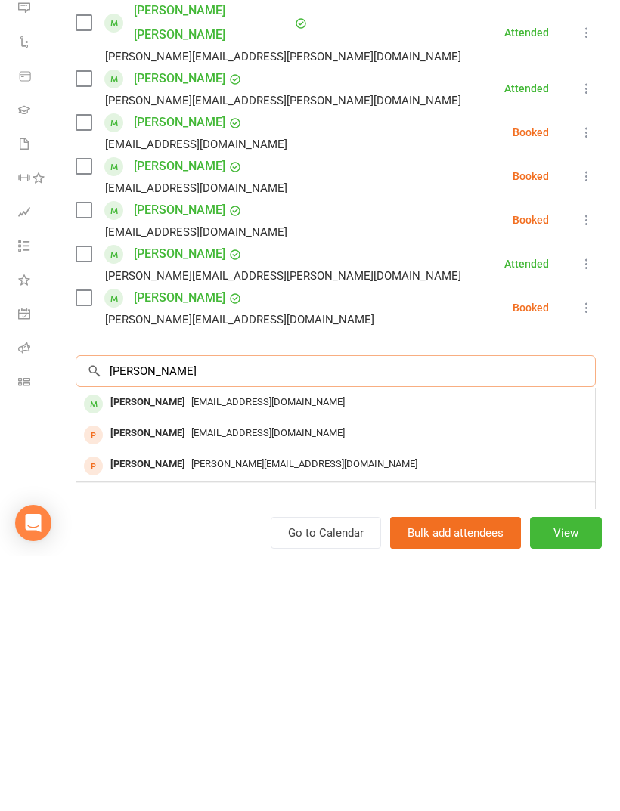
type input "Gopala"
click at [496, 647] on div "Greenbean108@myyahoo.com" at bounding box center [335, 658] width 507 height 22
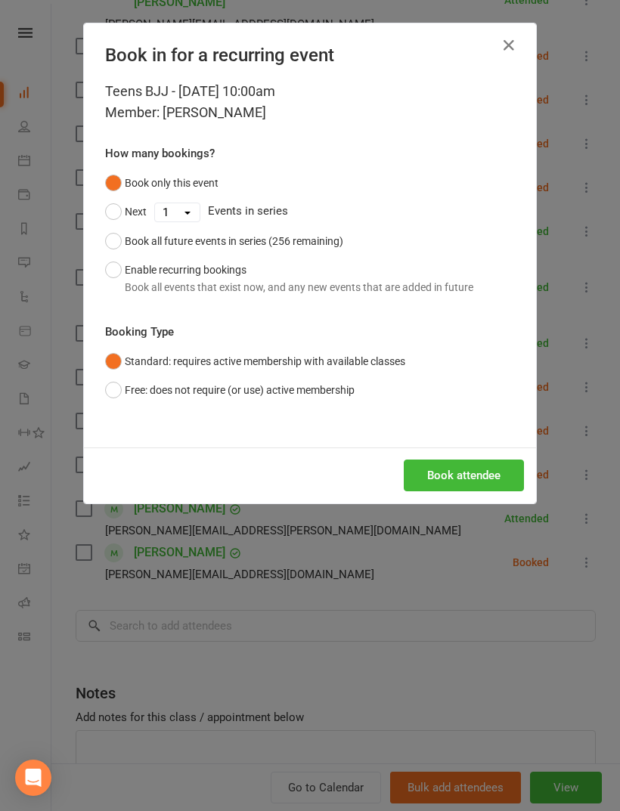
click at [485, 465] on button "Book attendee" at bounding box center [464, 476] width 120 height 32
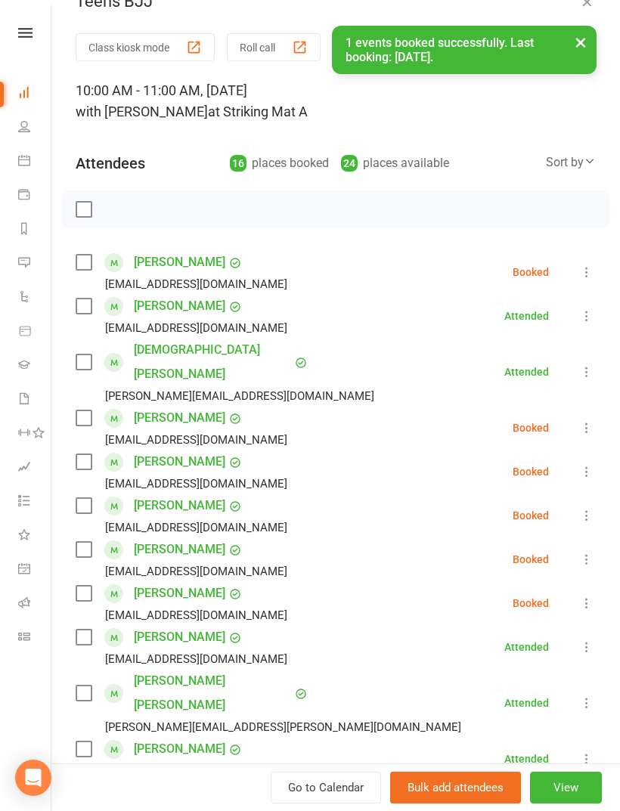
scroll to position [28, 0]
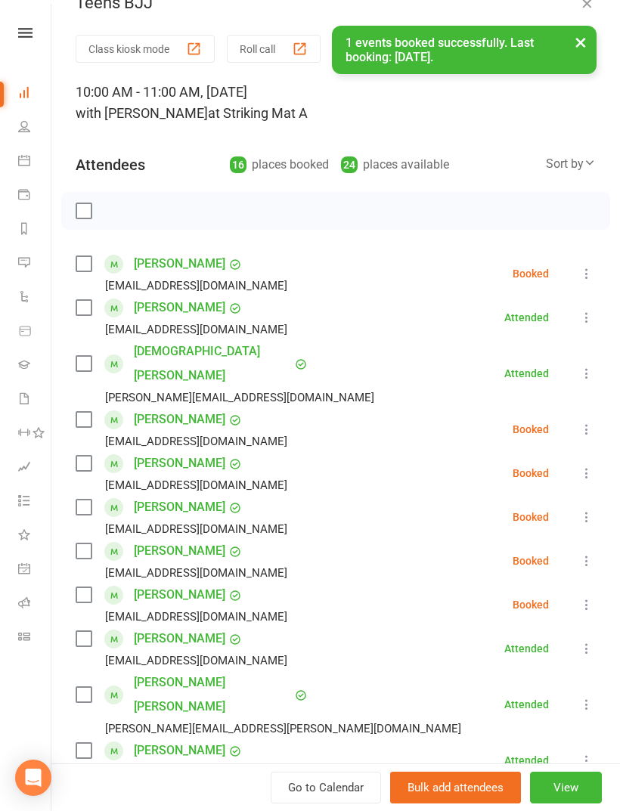
click at [563, 163] on div "Sort by" at bounding box center [571, 164] width 50 height 20
click at [526, 223] on link "First name" at bounding box center [520, 226] width 150 height 30
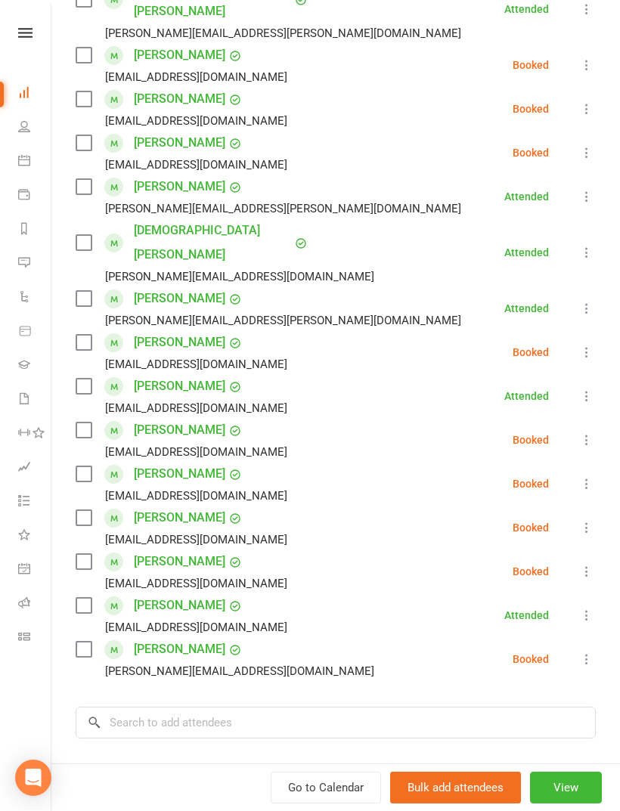
scroll to position [354, 0]
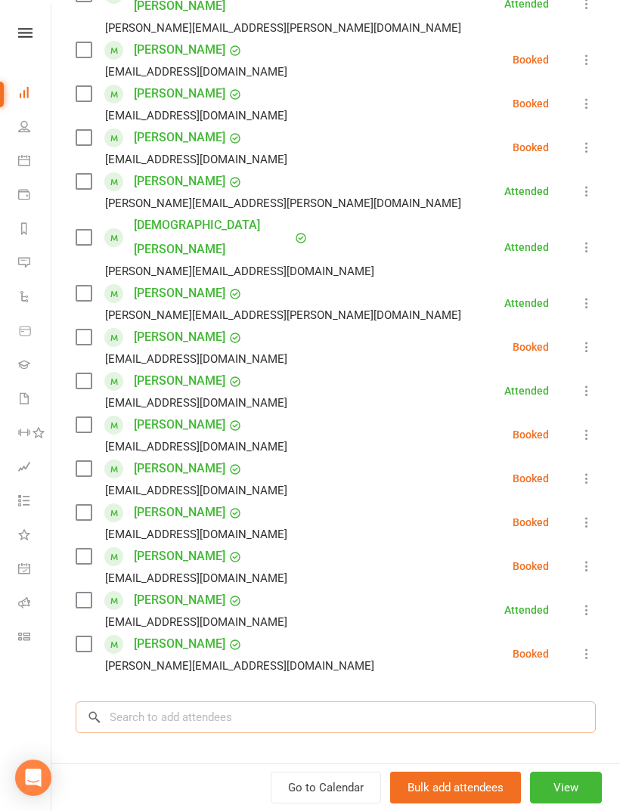
click at [314, 702] on input "search" at bounding box center [336, 718] width 520 height 32
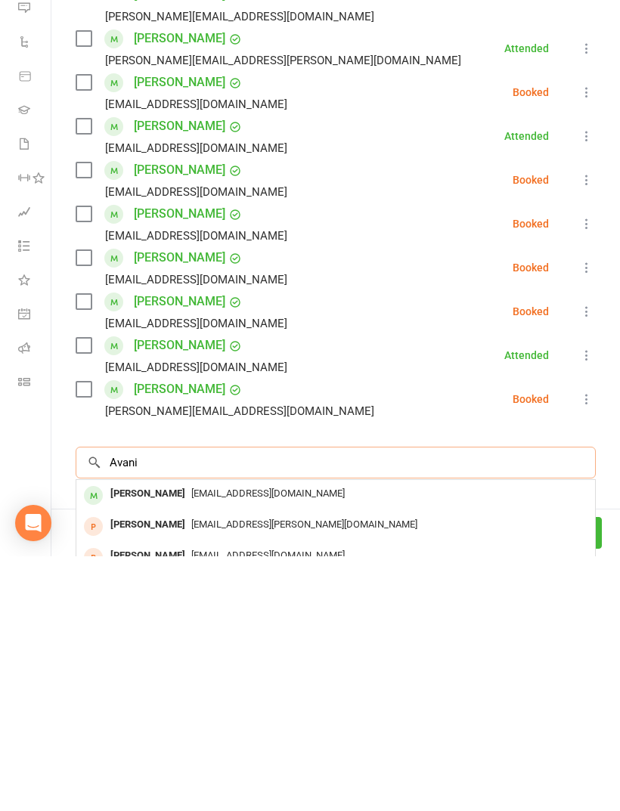
type input "Avani"
click at [470, 738] on div "Ashagopalkrishna@gmail.com" at bounding box center [335, 749] width 507 height 22
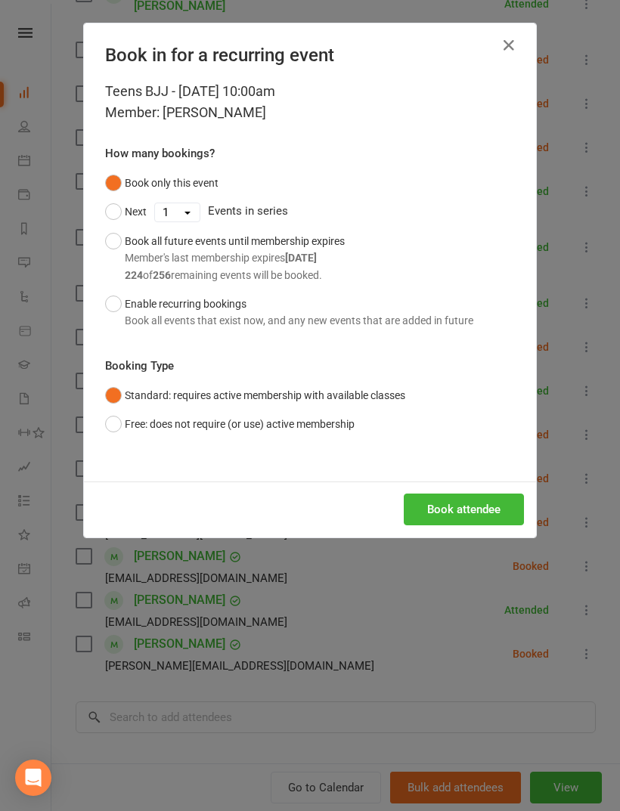
click at [492, 494] on button "Book attendee" at bounding box center [464, 510] width 120 height 32
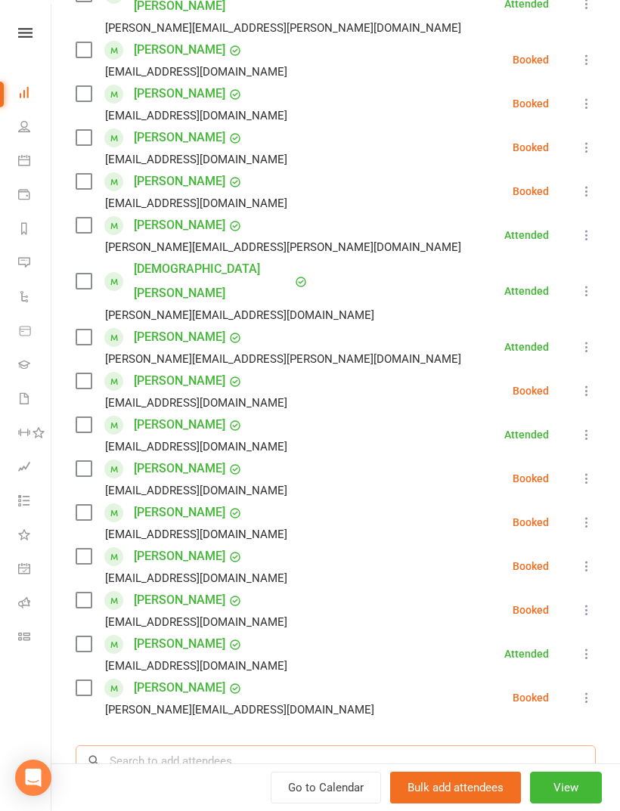
click at [426, 746] on input "search" at bounding box center [336, 762] width 520 height 32
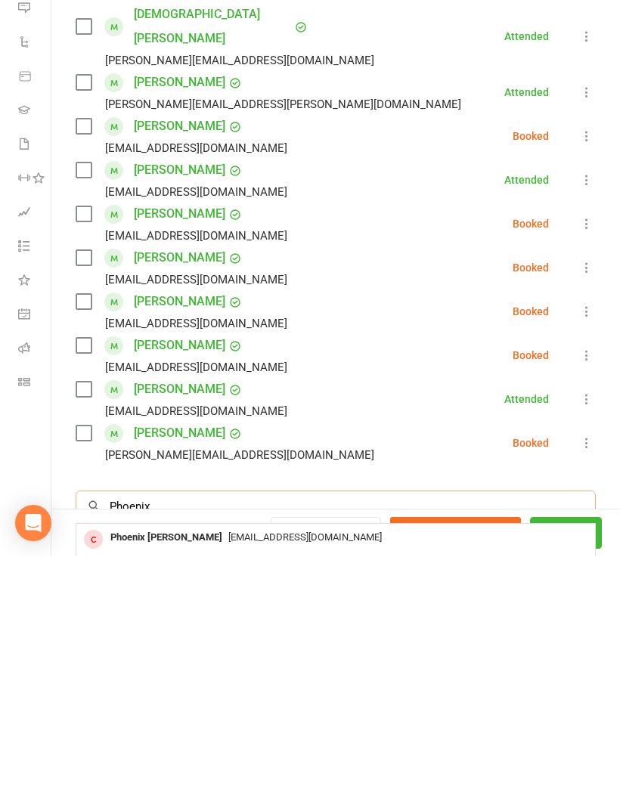
type input "Phoenix"
click at [405, 811] on div "morgen.malong@gmail.com" at bounding box center [335, 824] width 507 height 22
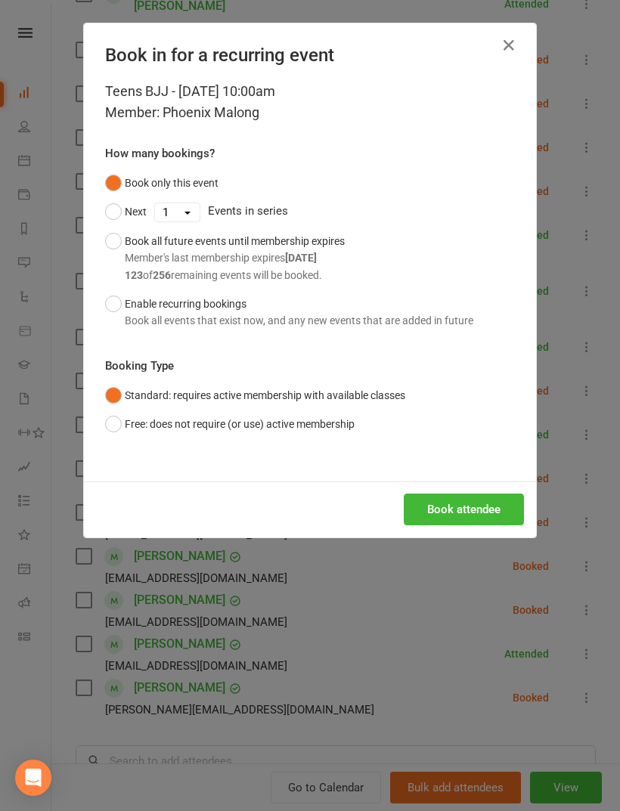
click at [473, 505] on button "Book attendee" at bounding box center [464, 510] width 120 height 32
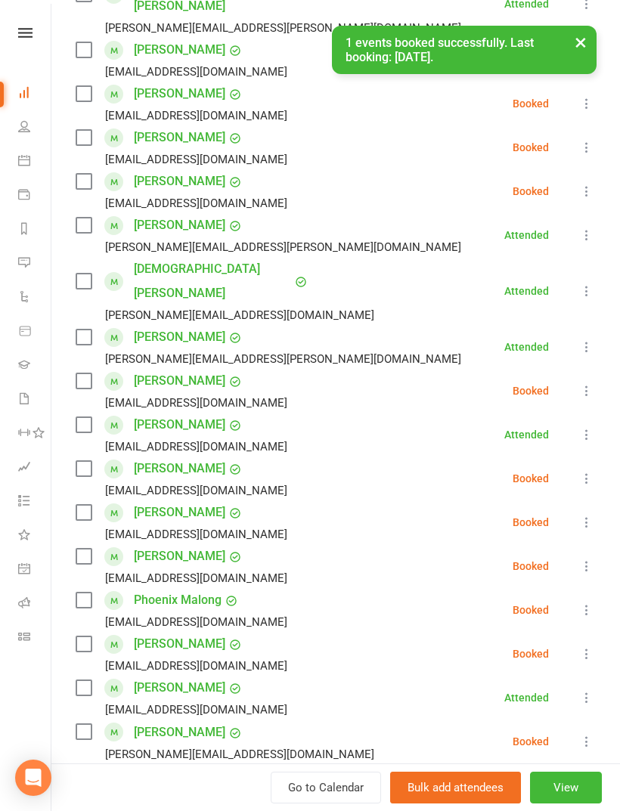
click at [461, 718] on div "Class kiosk mode Roll call 10:00 AM - 11:00 AM, Saturday, September, 13, 2025 w…" at bounding box center [335, 372] width 569 height 1327
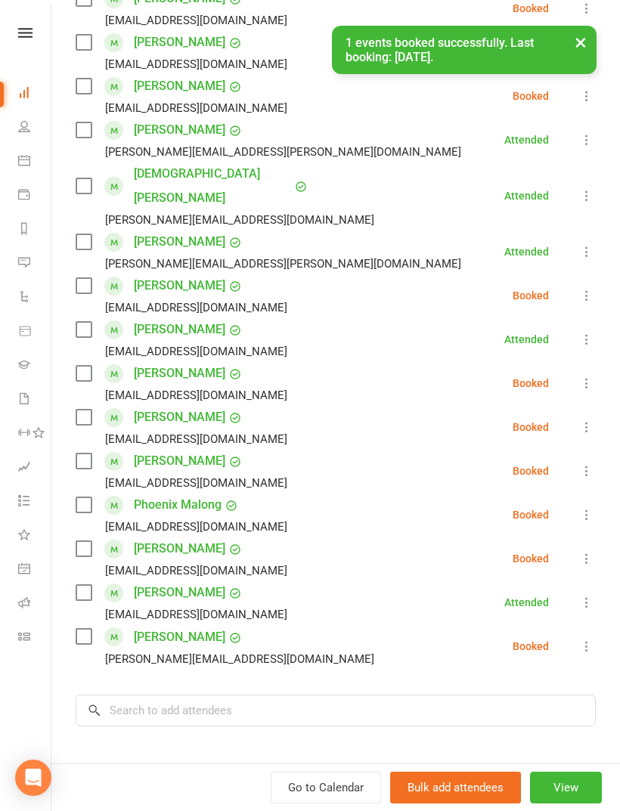
scroll to position [451, 0]
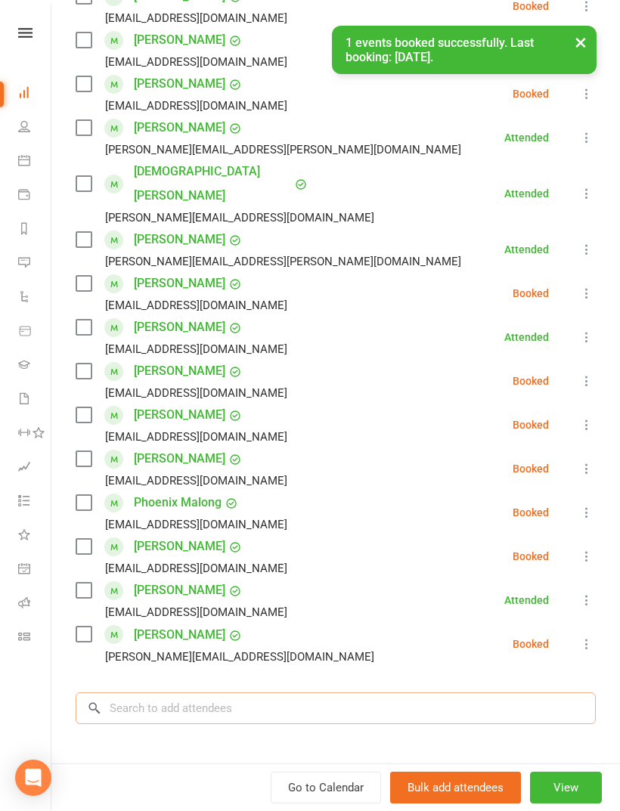
click at [477, 693] on input "search" at bounding box center [336, 709] width 520 height 32
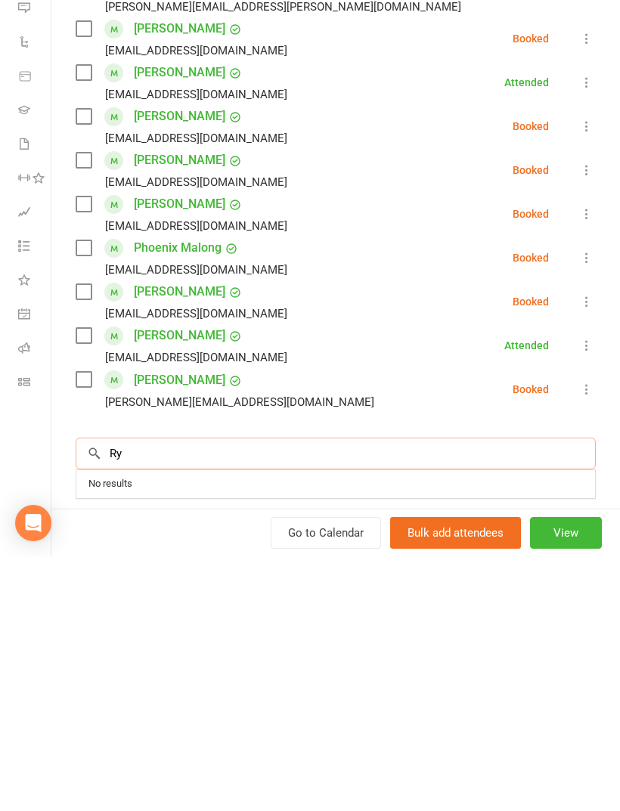
scroll to position [1620, 0]
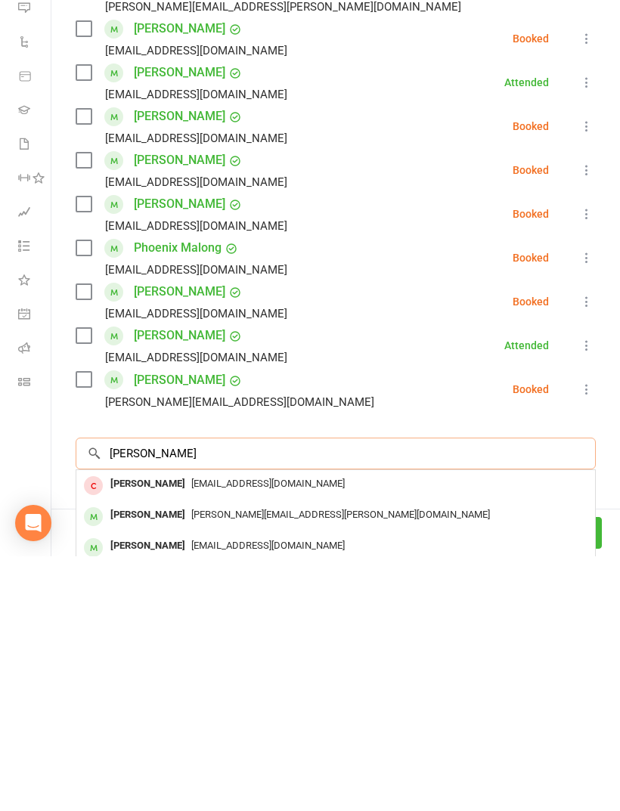
type input "Ryan chang"
click at [414, 759] on div "yvonne.h.lee@hotmail.com" at bounding box center [335, 770] width 507 height 22
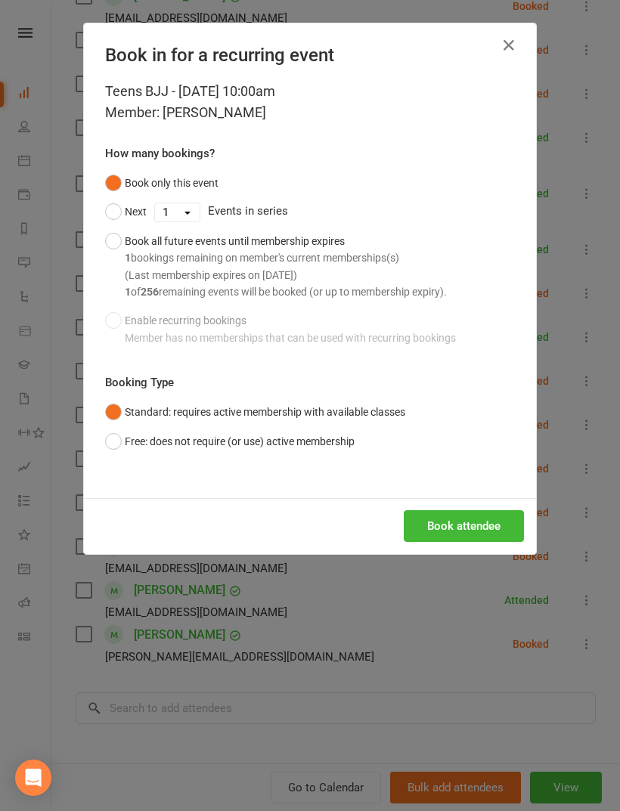
click at [481, 527] on button "Book attendee" at bounding box center [464, 526] width 120 height 32
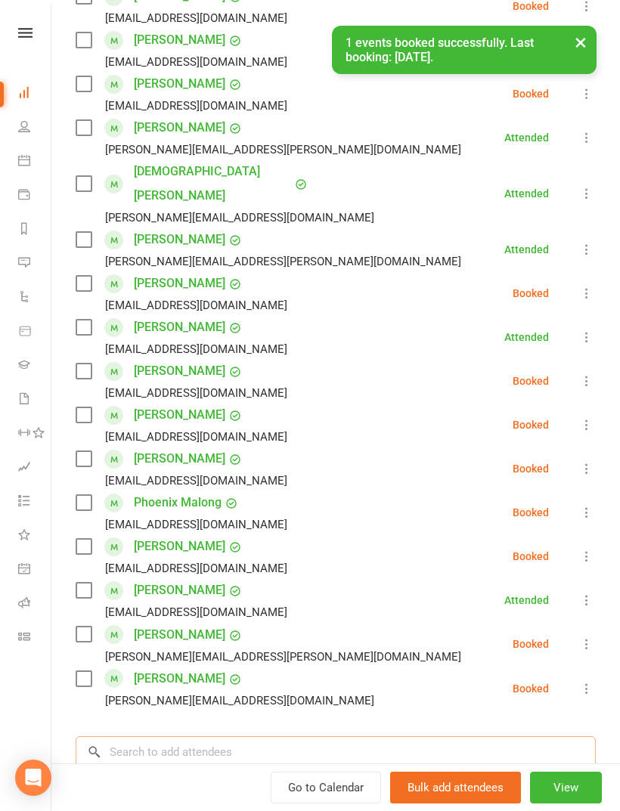
click at [481, 737] on input "search" at bounding box center [336, 753] width 520 height 32
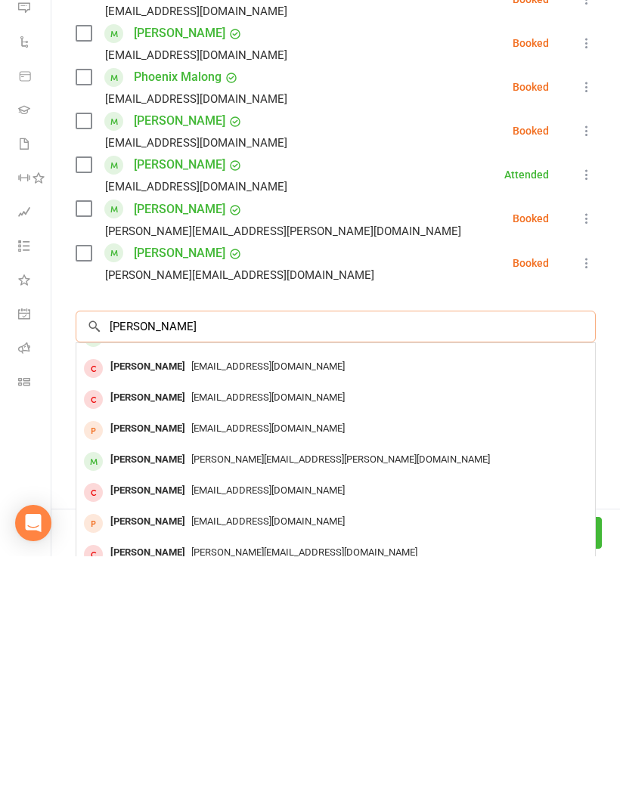
scroll to position [622, 0]
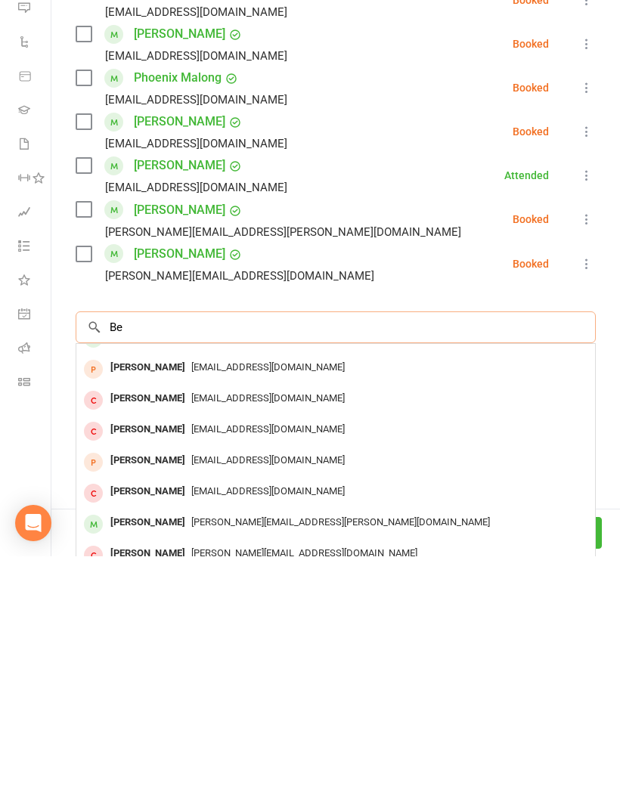
type input "B"
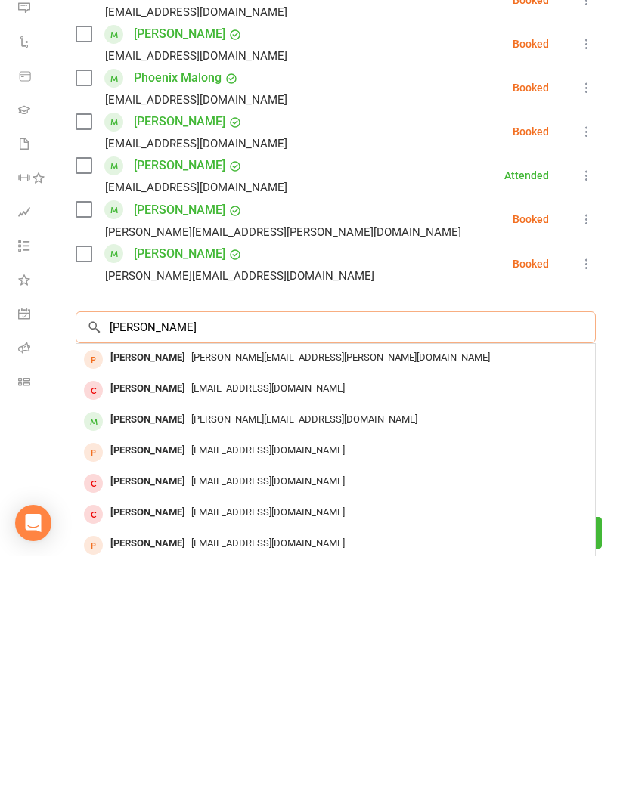
scroll to position [0, 0]
type input "B"
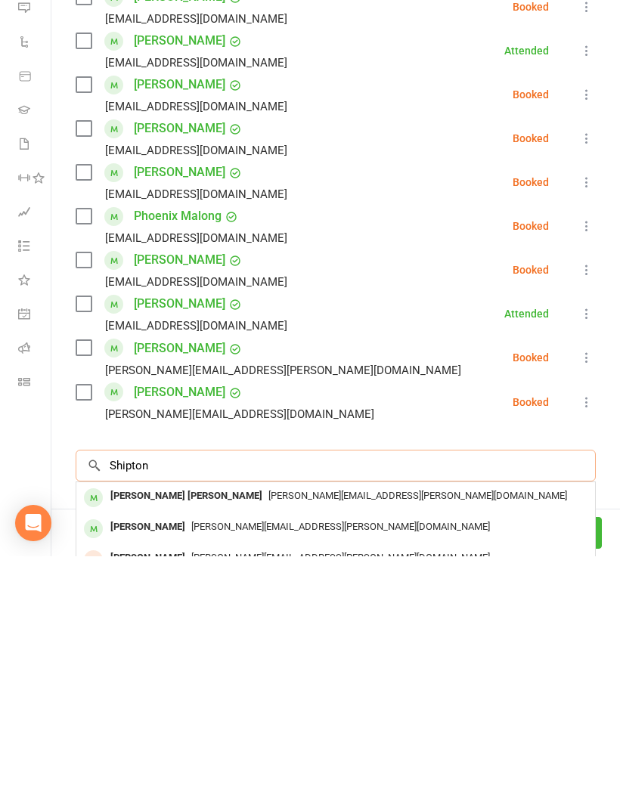
scroll to position [534, 0]
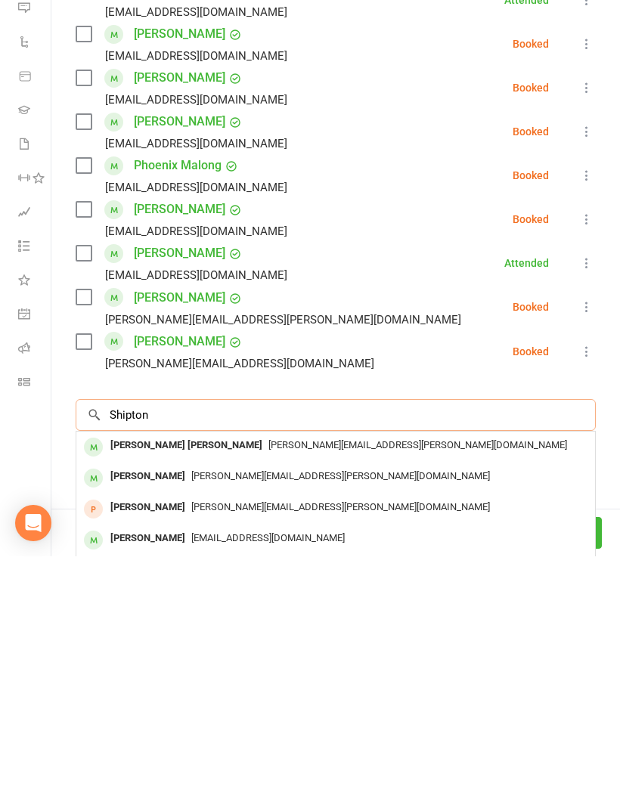
type input "Shipton"
click at [344, 690] on div "Aaron.shipton@gmail.com" at bounding box center [335, 701] width 507 height 22
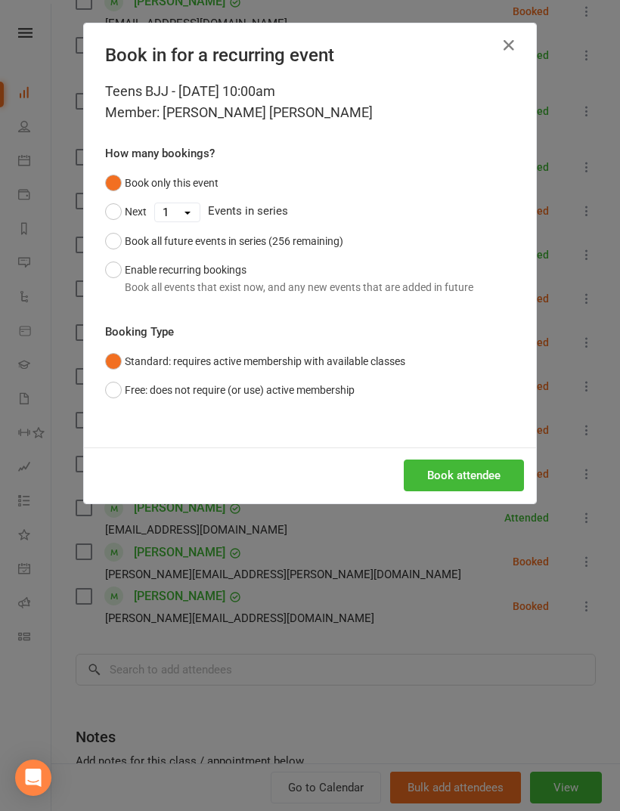
click at [490, 473] on button "Book attendee" at bounding box center [464, 476] width 120 height 32
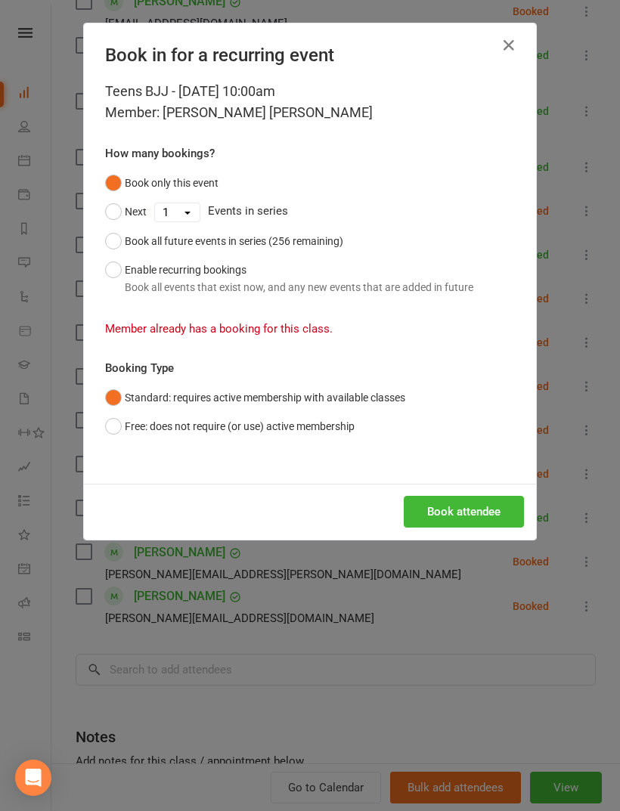
click at [515, 44] on icon "button" at bounding box center [509, 45] width 18 height 18
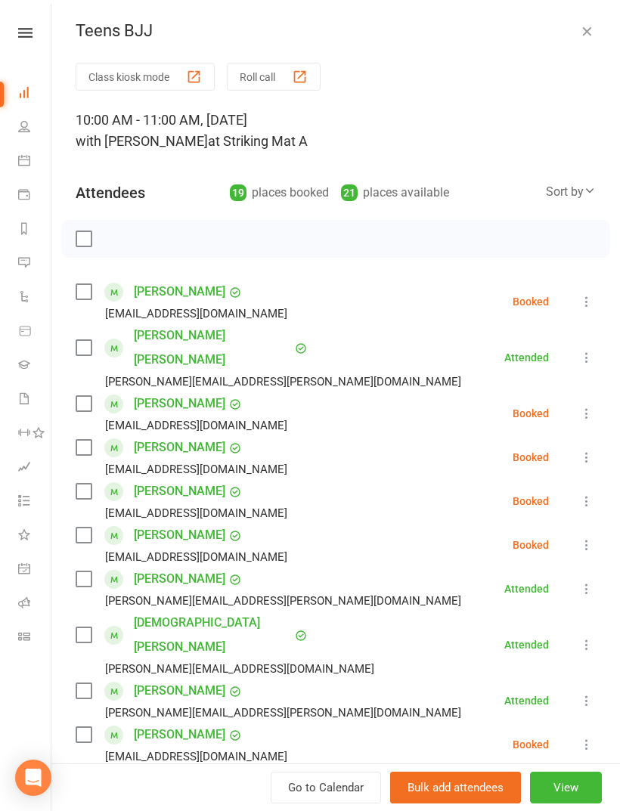
scroll to position [0, 0]
click at [89, 236] on label at bounding box center [83, 238] width 15 height 15
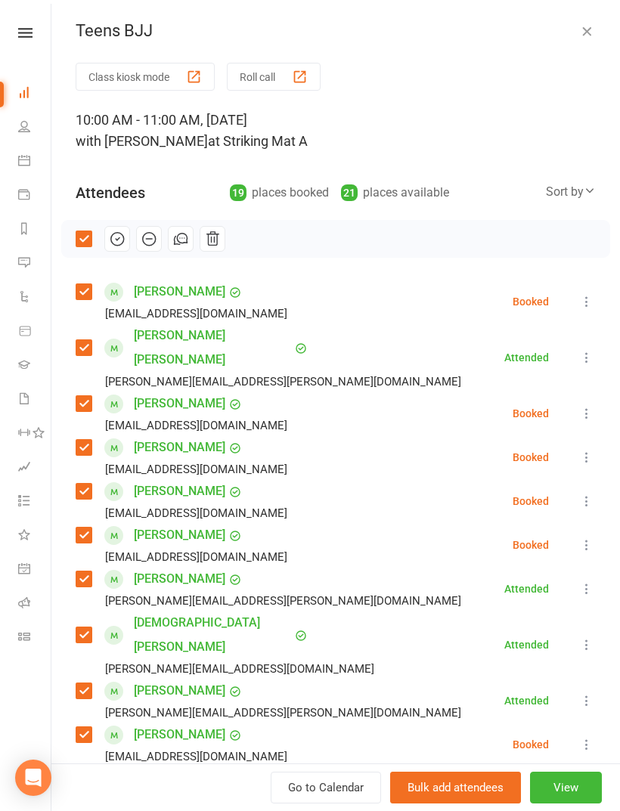
click at [119, 239] on icon "button" at bounding box center [117, 239] width 17 height 17
click at [90, 240] on label at bounding box center [83, 238] width 15 height 15
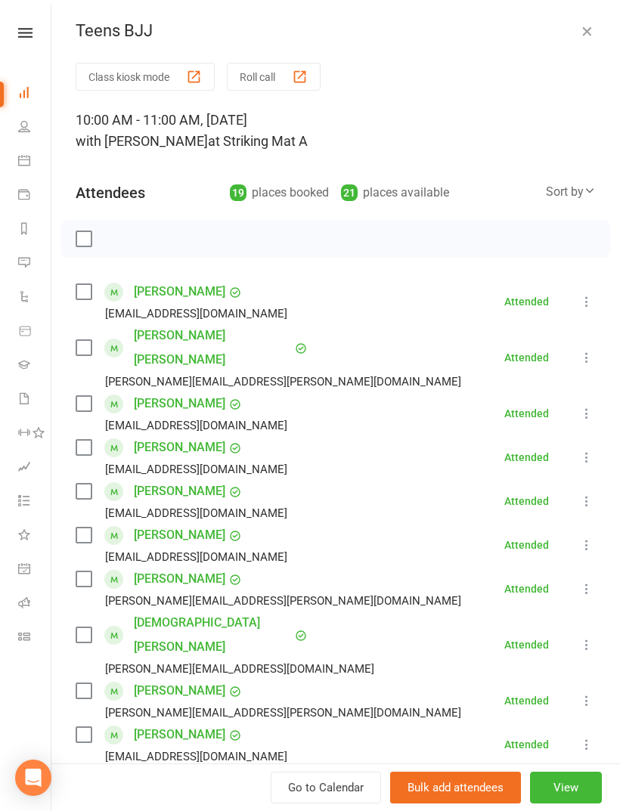
click at [594, 30] on icon "button" at bounding box center [586, 30] width 15 height 15
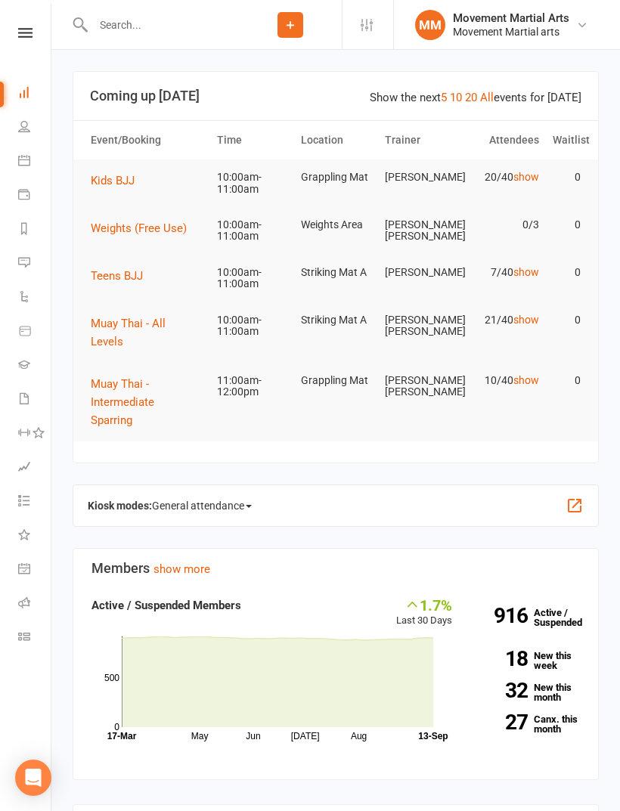
click at [119, 178] on span "Kids BJJ" at bounding box center [113, 181] width 44 height 14
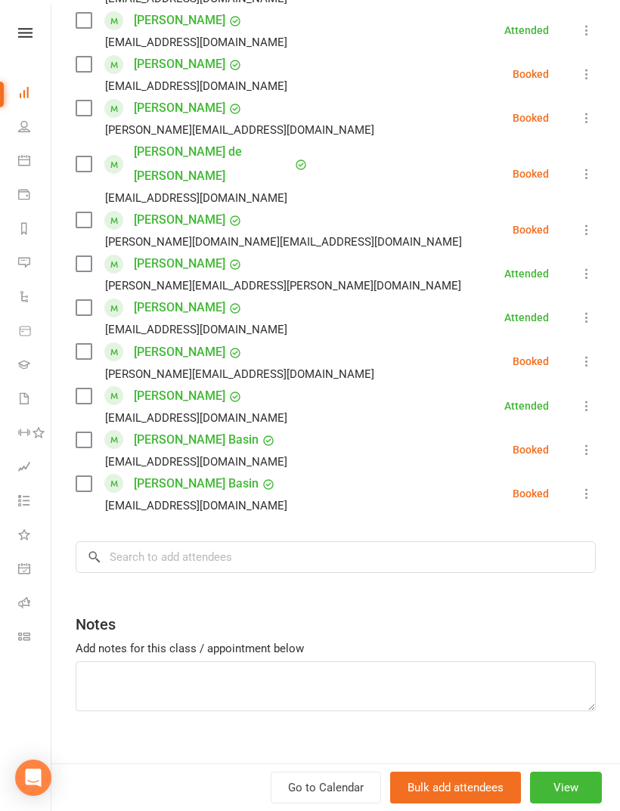
scroll to position [665, 0]
click at [461, 542] on input "search" at bounding box center [336, 558] width 520 height 32
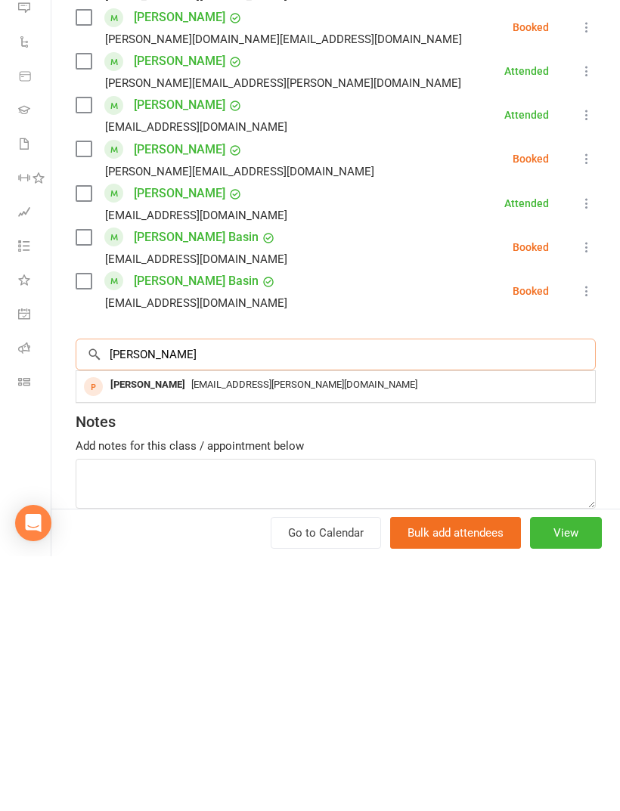
scroll to position [603, 0]
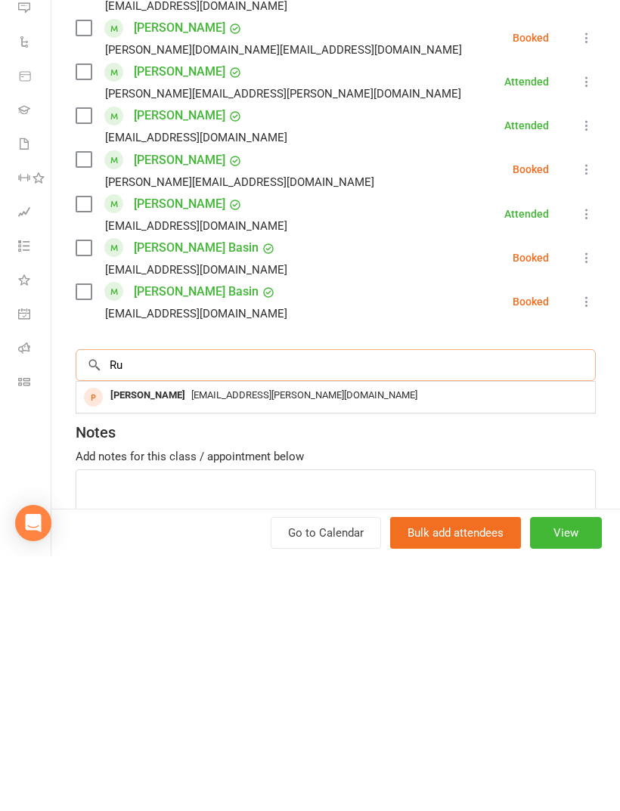
type input "R"
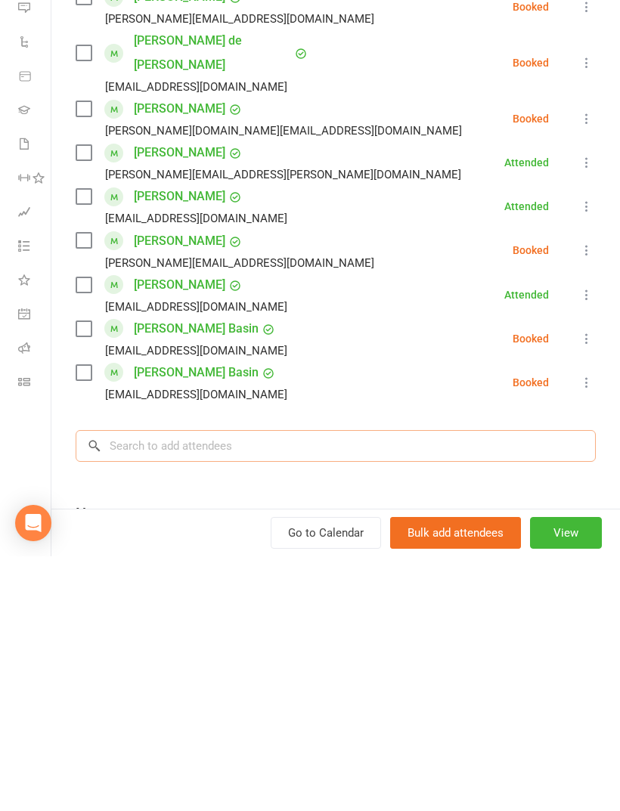
scroll to position [528, 0]
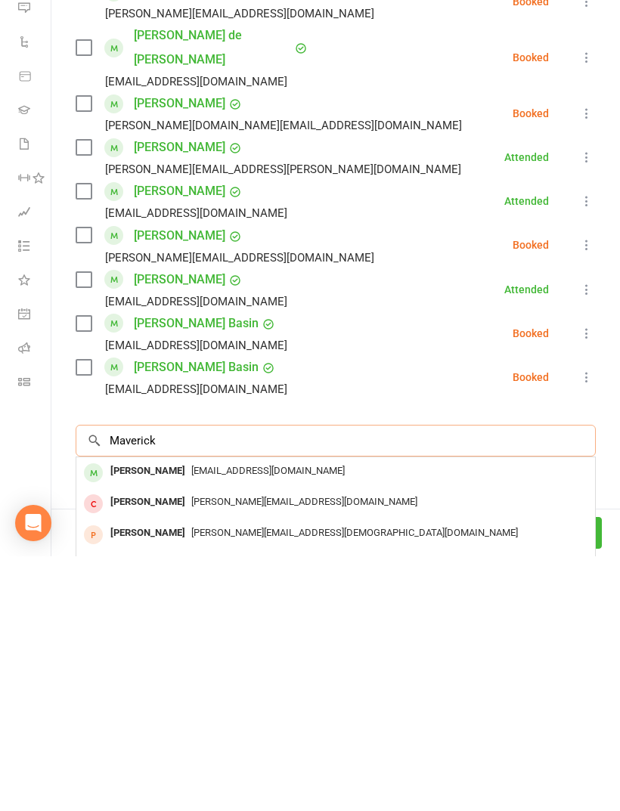
type input "Maverick"
click at [474, 715] on div "Mattkav1@hotmail.com" at bounding box center [335, 726] width 507 height 22
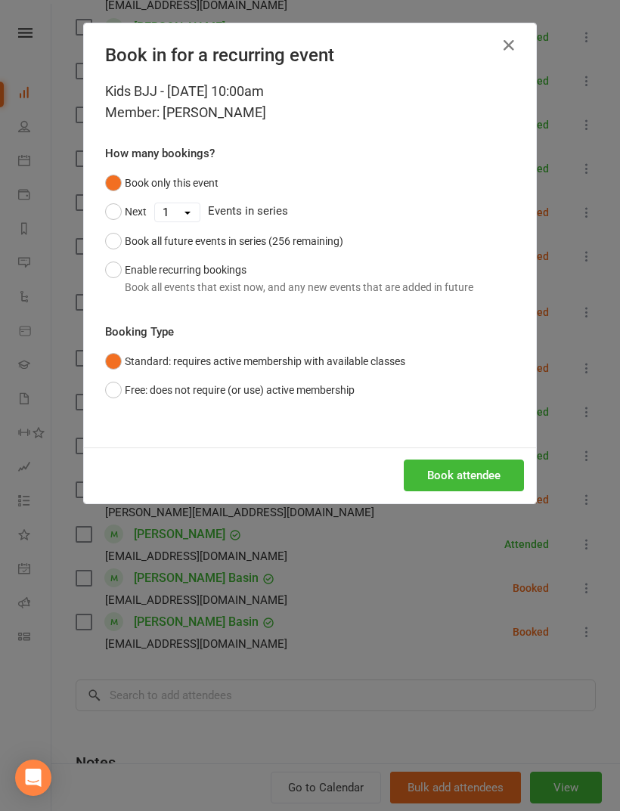
click at [480, 464] on button "Book attendee" at bounding box center [464, 476] width 120 height 32
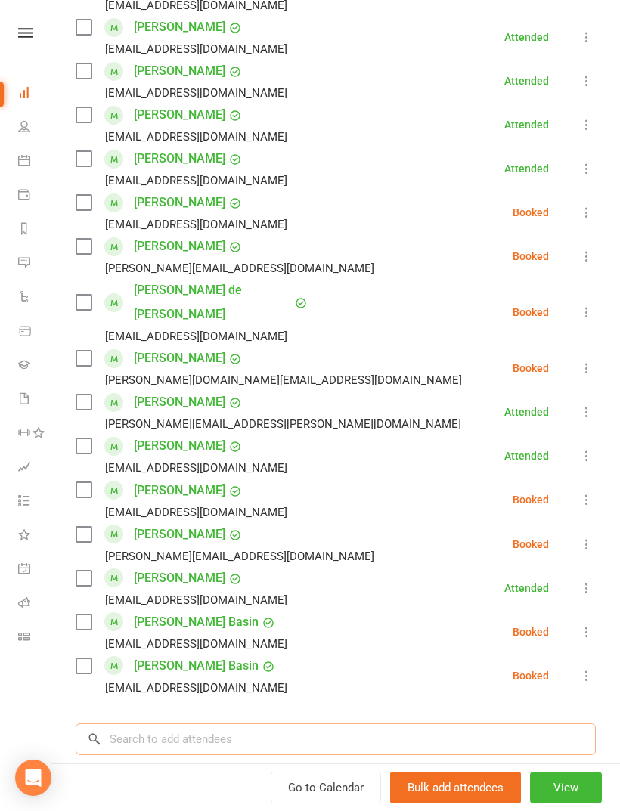
click at [372, 729] on input "search" at bounding box center [336, 740] width 520 height 32
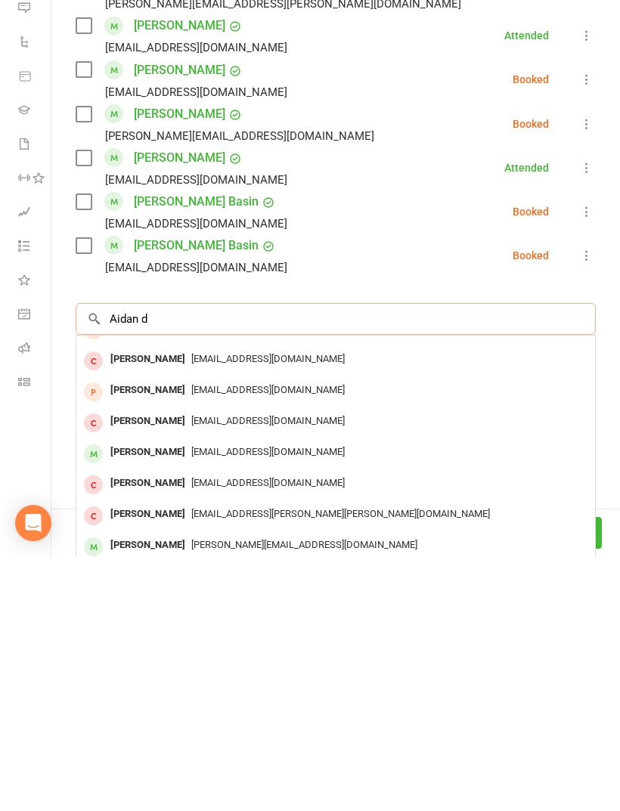
scroll to position [83, 0]
type input "Aidan d"
click at [468, 789] on div "Jane.yun86@gmail.com" at bounding box center [335, 800] width 507 height 22
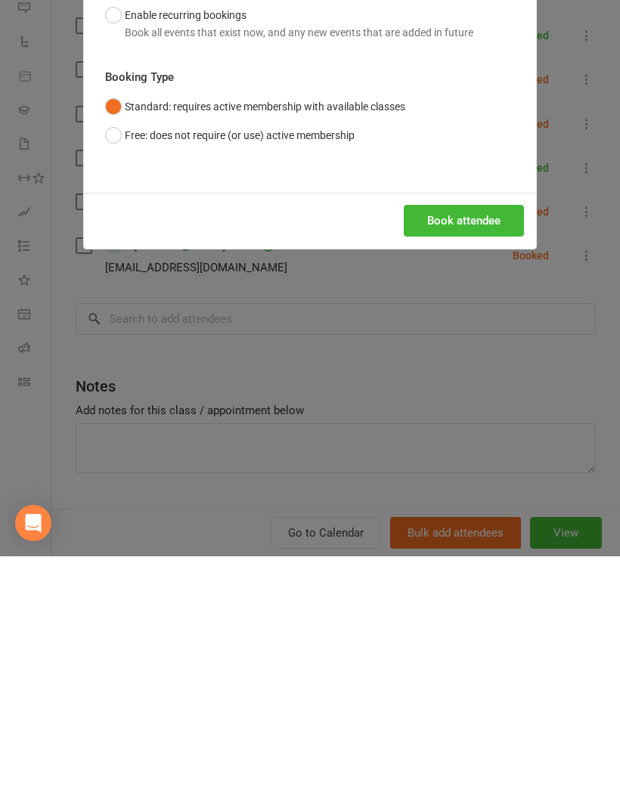
scroll to position [693, 0]
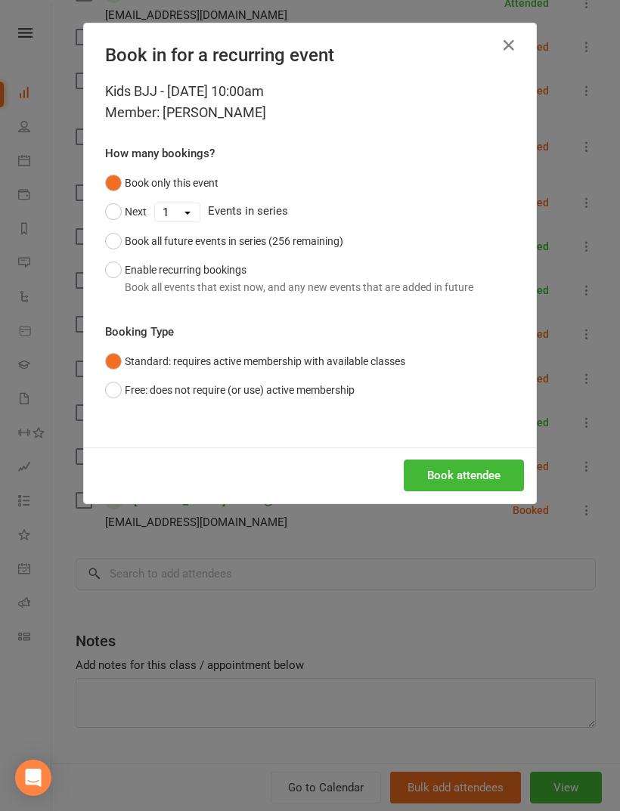
click at [484, 475] on button "Book attendee" at bounding box center [464, 476] width 120 height 32
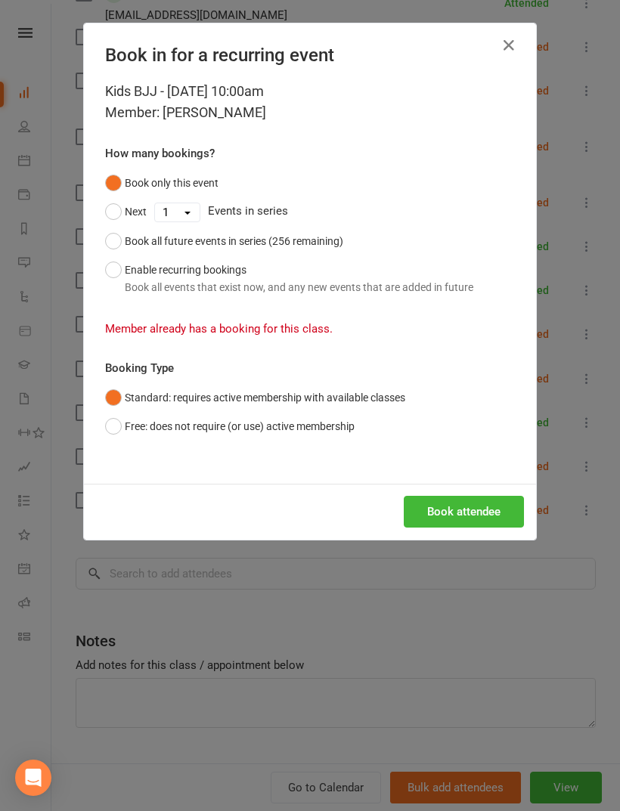
click at [513, 46] on icon "button" at bounding box center [509, 45] width 18 height 18
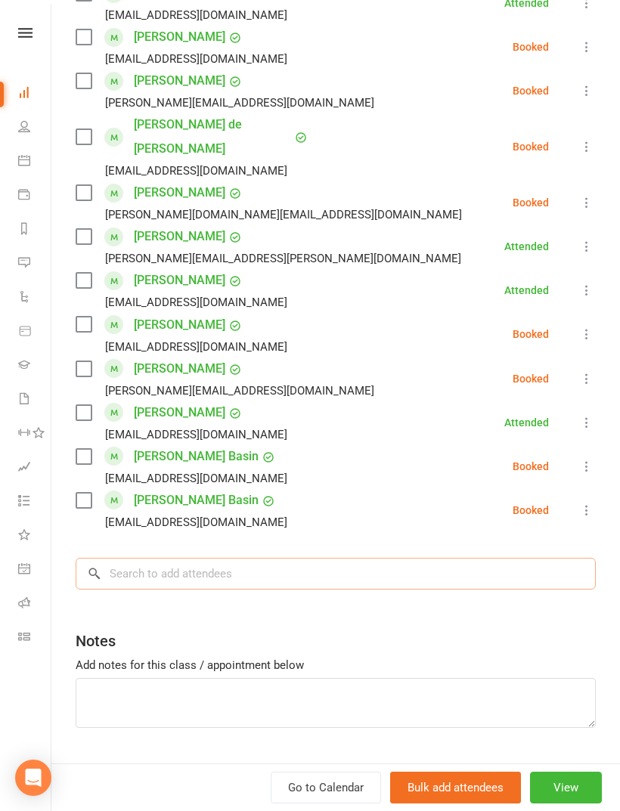
click at [364, 558] on input "search" at bounding box center [336, 574] width 520 height 32
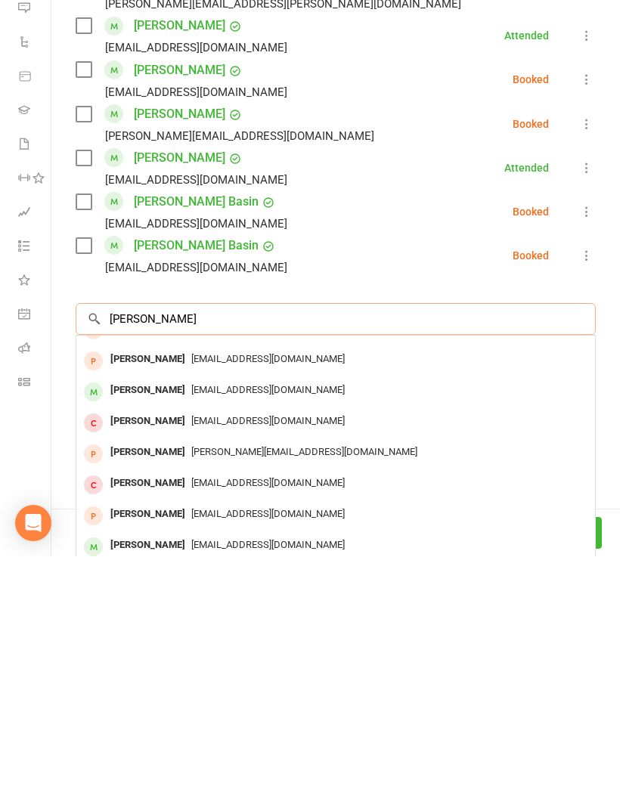
type input "Elliot"
click at [402, 789] on div "Tracy2010@live.com.au" at bounding box center [335, 800] width 507 height 22
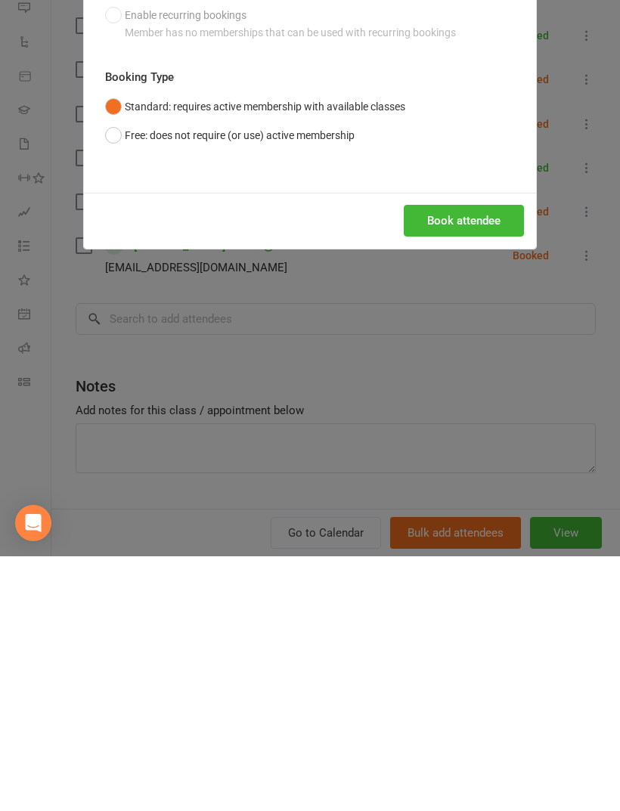
scroll to position [964, 0]
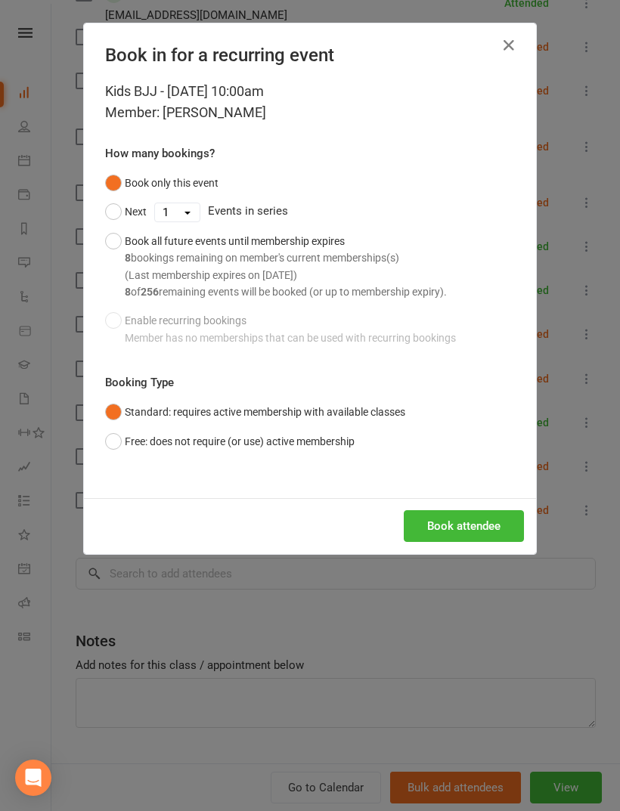
click at [487, 512] on button "Book attendee" at bounding box center [464, 526] width 120 height 32
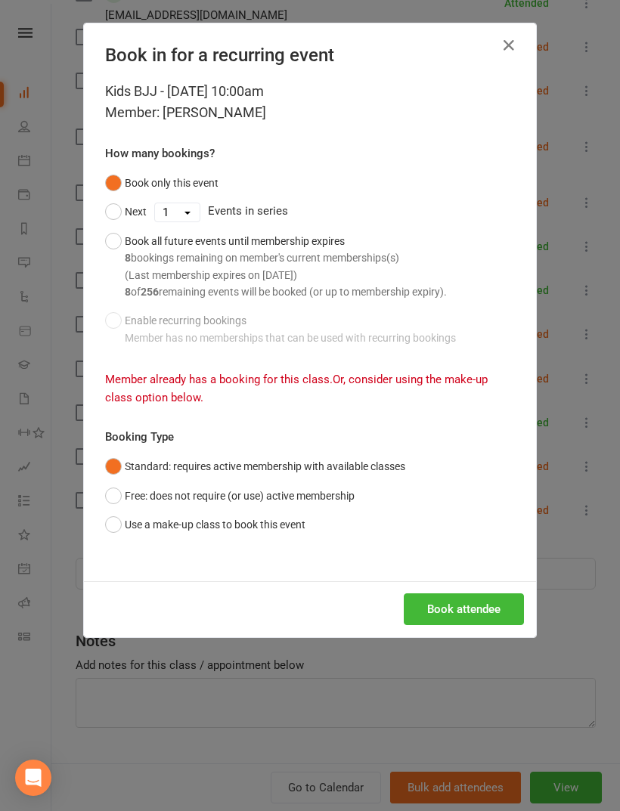
click at [509, 45] on icon "button" at bounding box center [509, 45] width 18 height 18
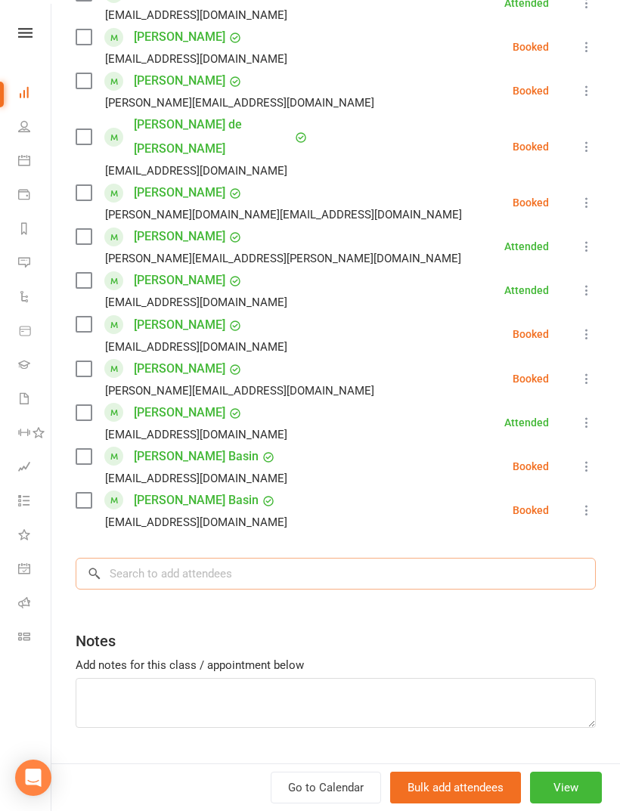
click at [456, 558] on input "search" at bounding box center [336, 574] width 520 height 32
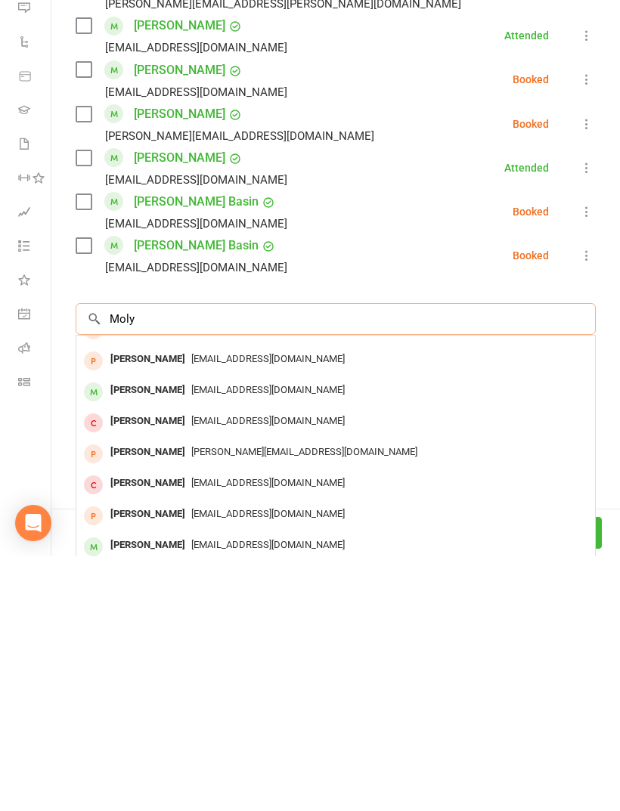
scroll to position [0, 0]
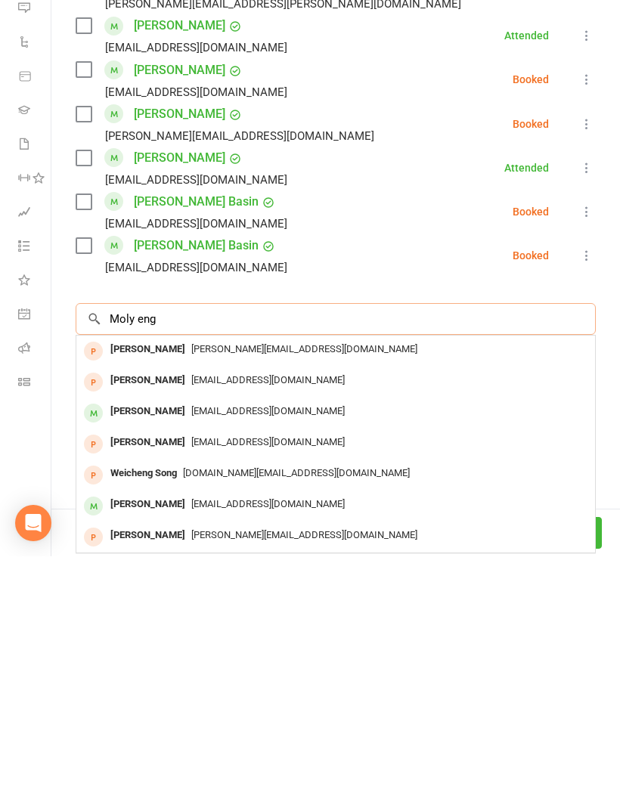
type input "Moly eng"
click at [451, 622] on div "Azzam Mohamed eng.Azzamhassan@gmail.com" at bounding box center [335, 637] width 519 height 31
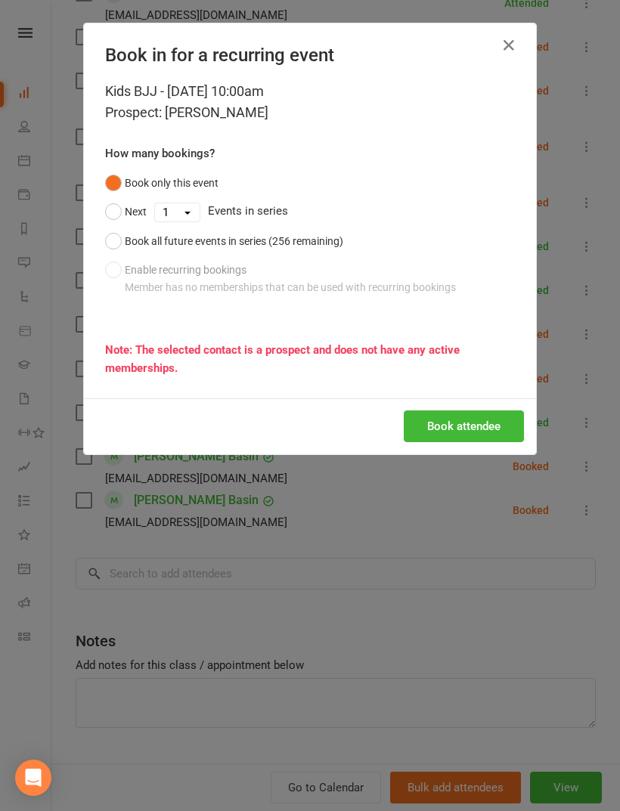
click at [498, 36] on button "button" at bounding box center [509, 45] width 24 height 24
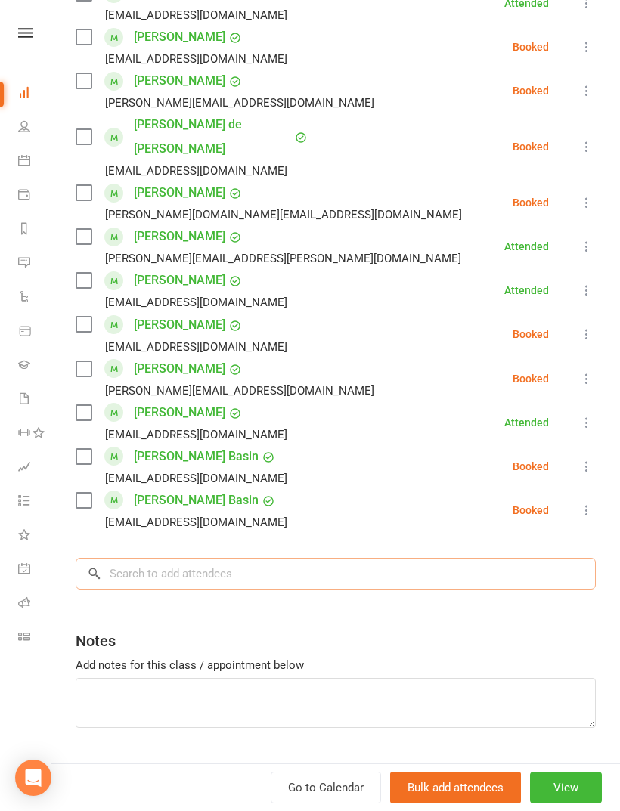
click at [405, 563] on input "search" at bounding box center [336, 574] width 520 height 32
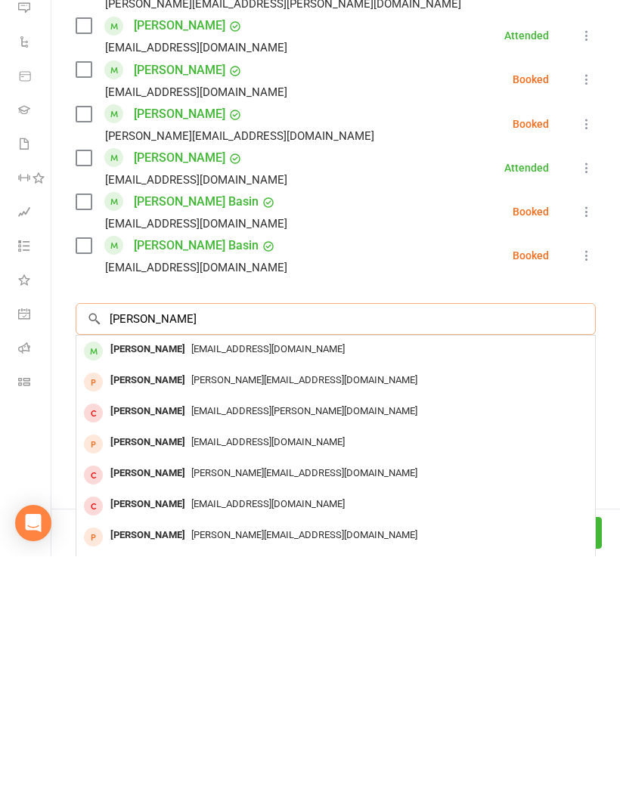
type input "Emily eng"
click at [488, 594] on div "Bo_anna@hotmail.com" at bounding box center [335, 605] width 507 height 22
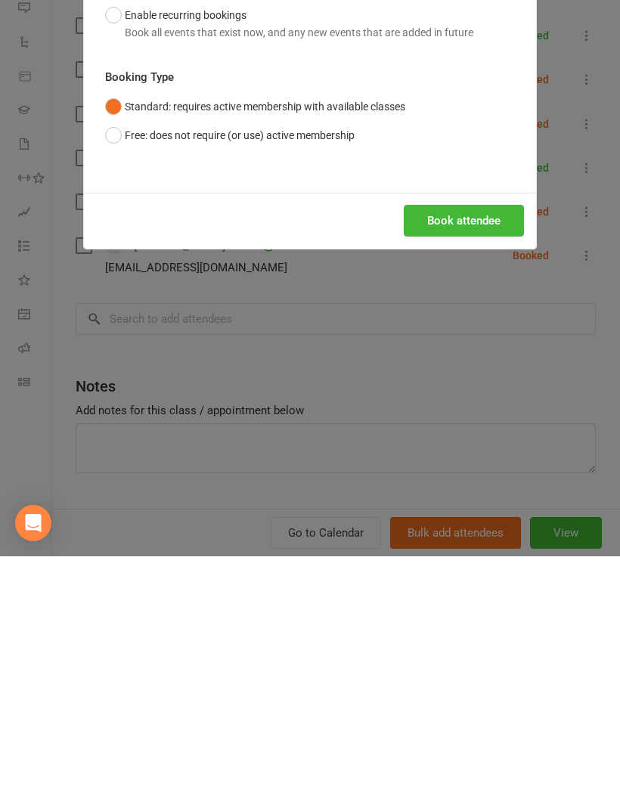
scroll to position [1507, 0]
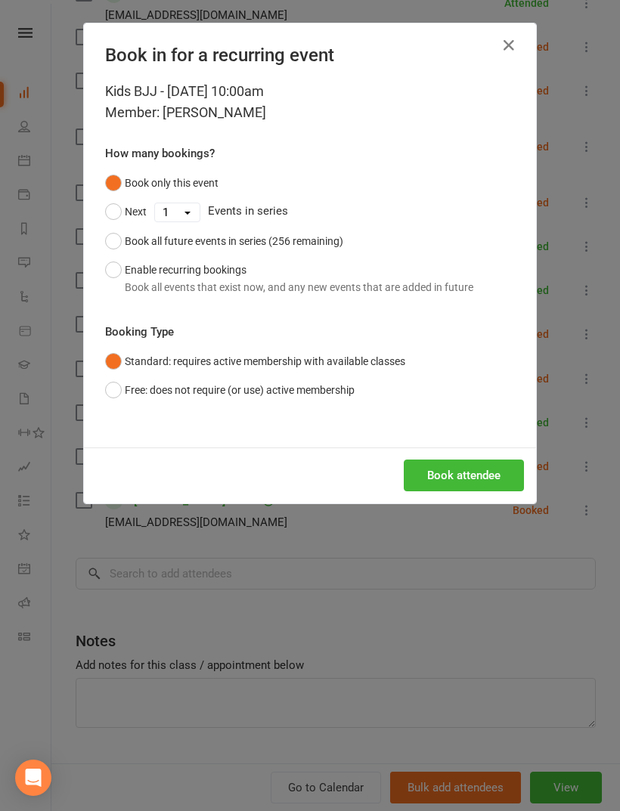
click at [484, 472] on button "Book attendee" at bounding box center [464, 476] width 120 height 32
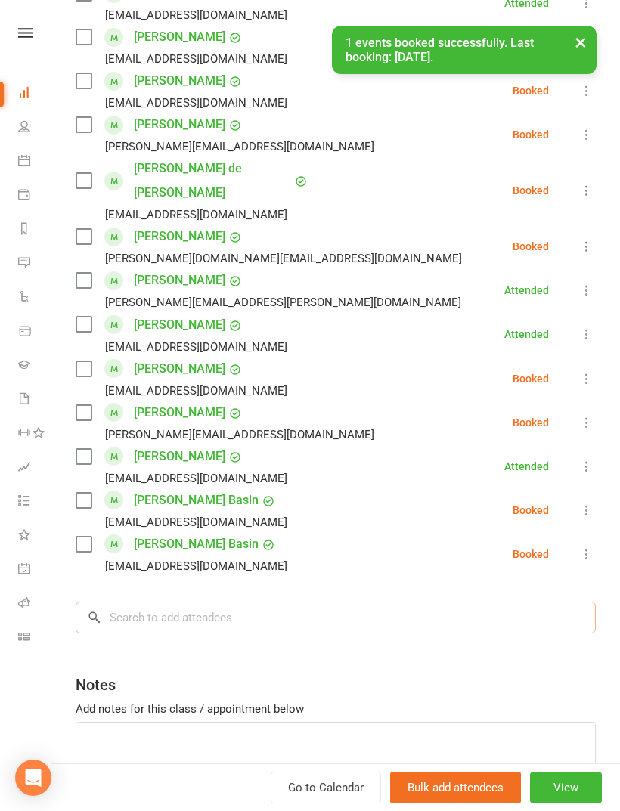
click at [355, 602] on input "search" at bounding box center [336, 618] width 520 height 32
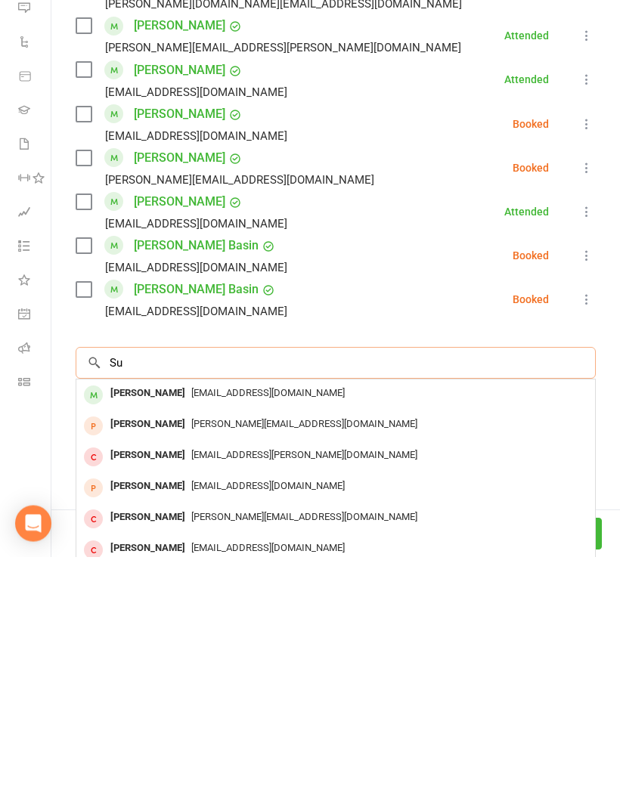
scroll to position [1567, 0]
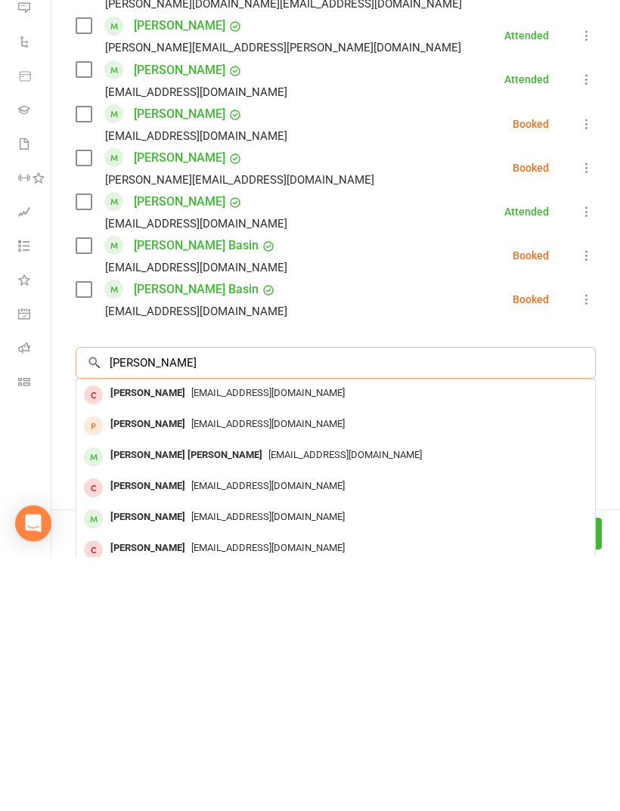
type input "Sullivan"
click at [480, 699] on div "Mattkav1@hotmail.com" at bounding box center [335, 710] width 507 height 22
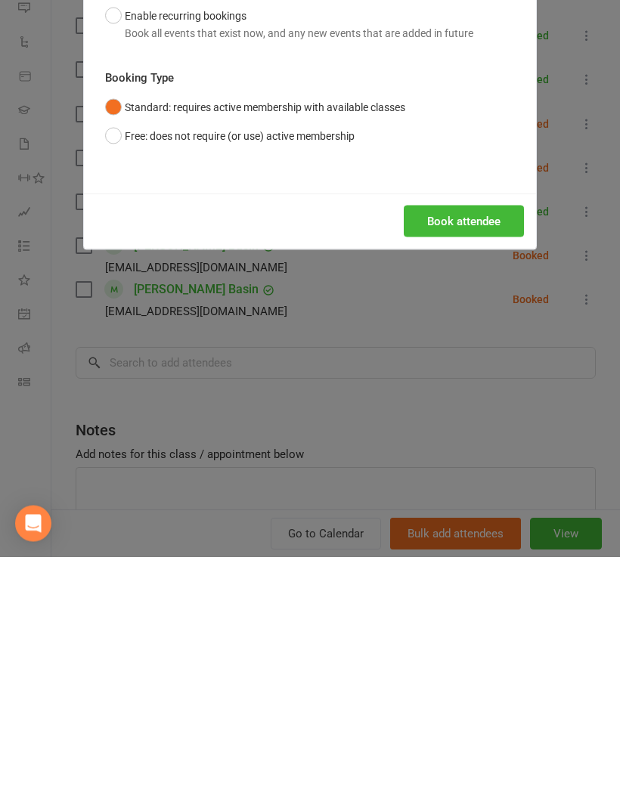
scroll to position [1620, 0]
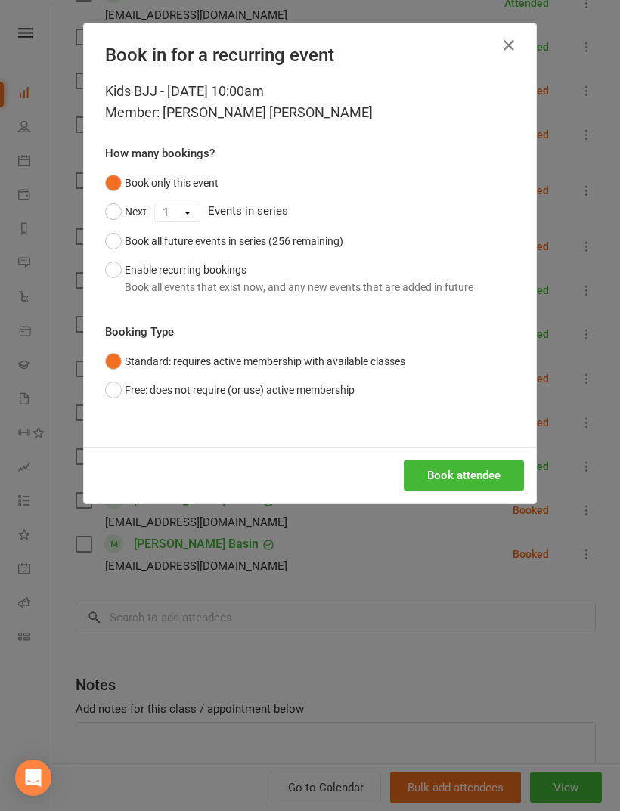
click at [491, 461] on button "Book attendee" at bounding box center [464, 476] width 120 height 32
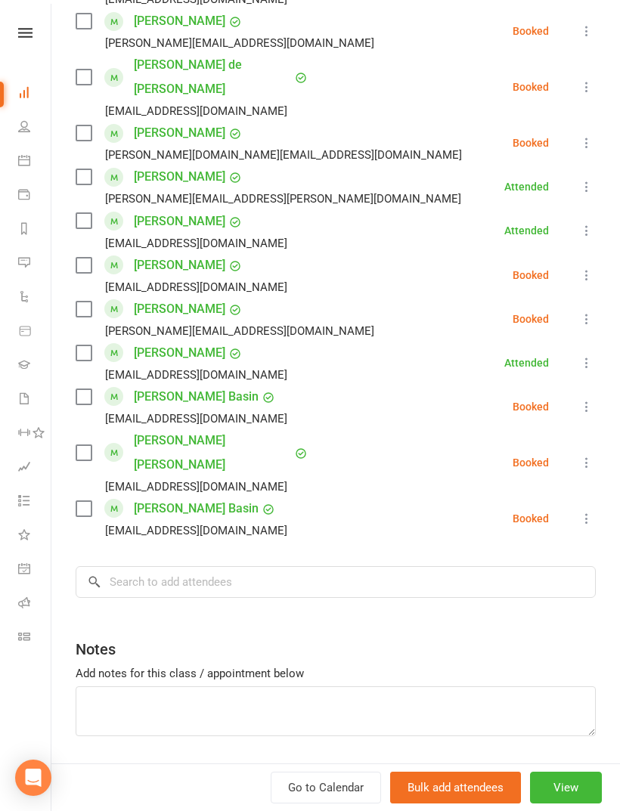
scroll to position [797, 0]
click at [510, 566] on input "search" at bounding box center [336, 582] width 520 height 32
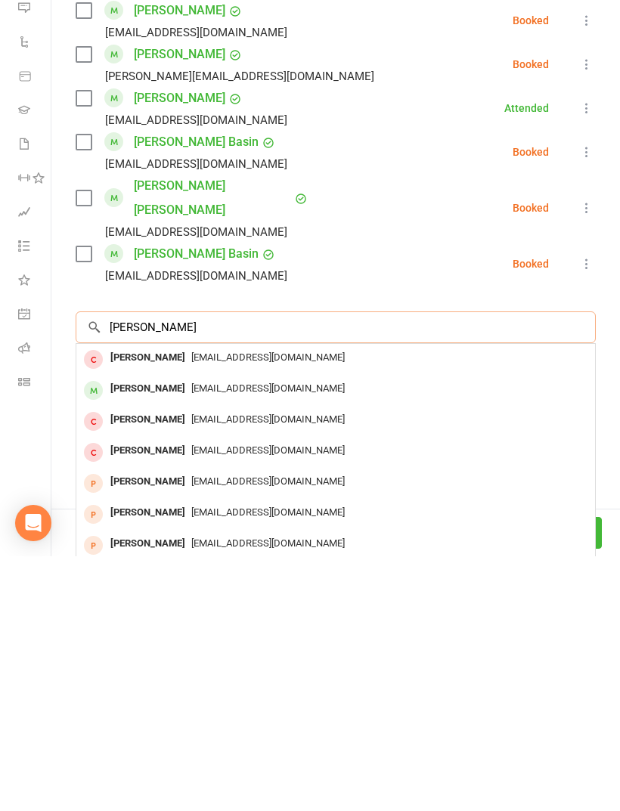
type input "Hugo po"
click at [417, 630] on div "Hugo Podmore leonyrose_122681@yahoo.com" at bounding box center [335, 645] width 519 height 31
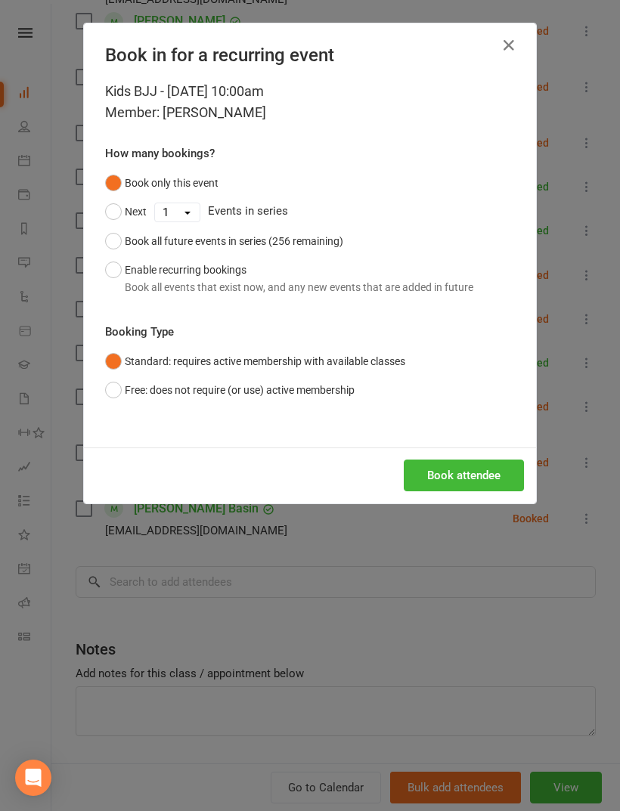
click at [492, 470] on button "Book attendee" at bounding box center [464, 476] width 120 height 32
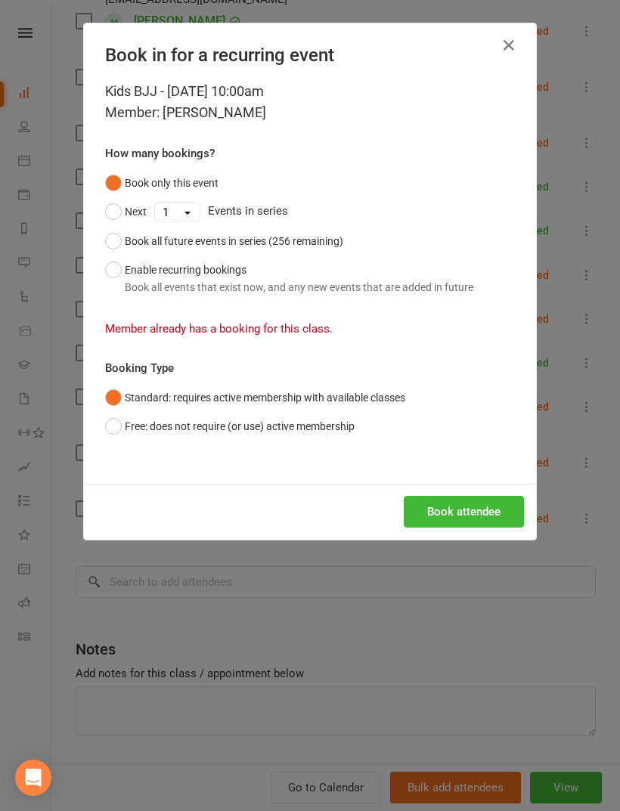
click at [506, 39] on icon "button" at bounding box center [509, 45] width 18 height 18
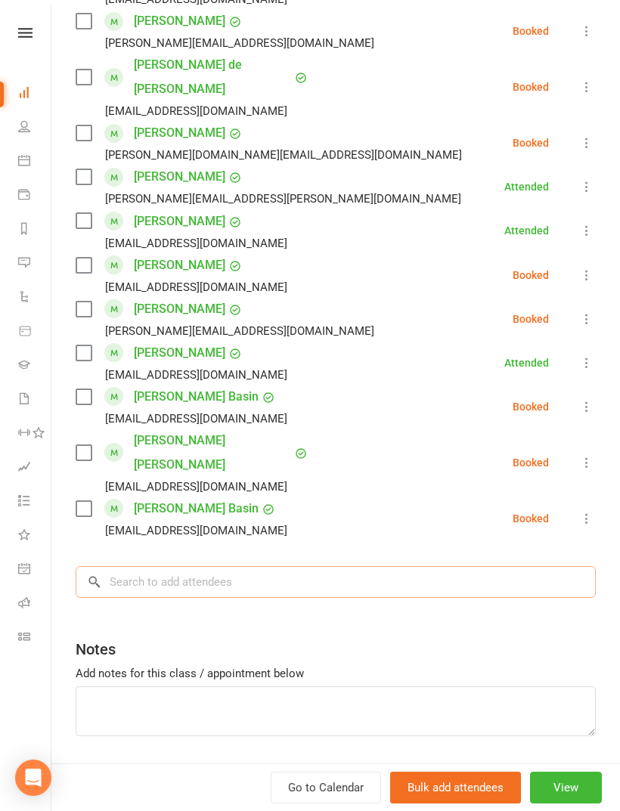
click at [467, 566] on input "search" at bounding box center [336, 582] width 520 height 32
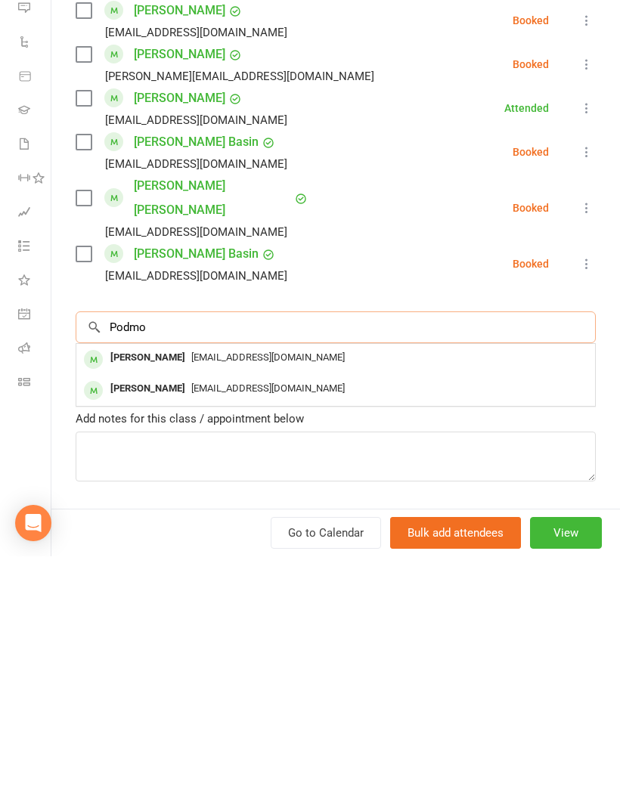
type input "Podmo"
click at [461, 633] on div "leonyrose_122681@yahoo.com" at bounding box center [335, 644] width 507 height 22
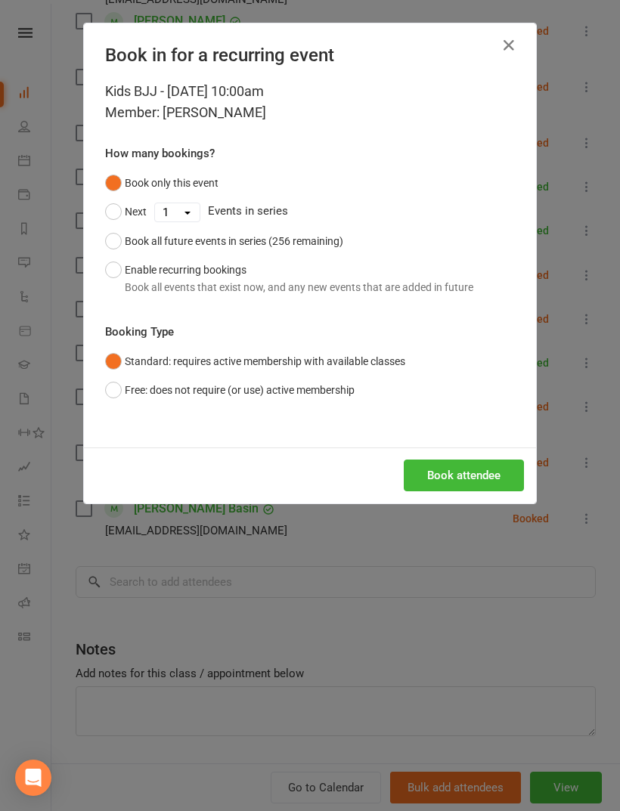
click at [476, 463] on button "Book attendee" at bounding box center [464, 476] width 120 height 32
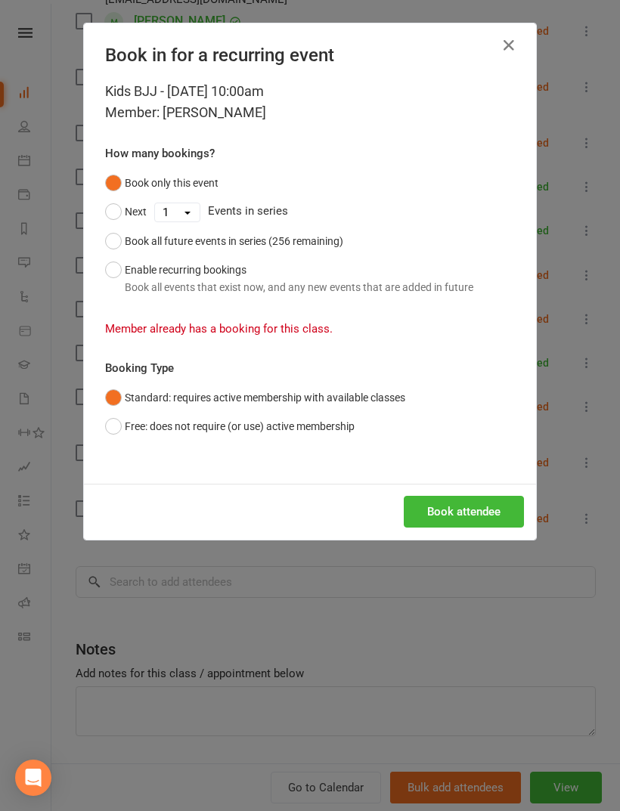
click at [512, 42] on icon "button" at bounding box center [509, 45] width 18 height 18
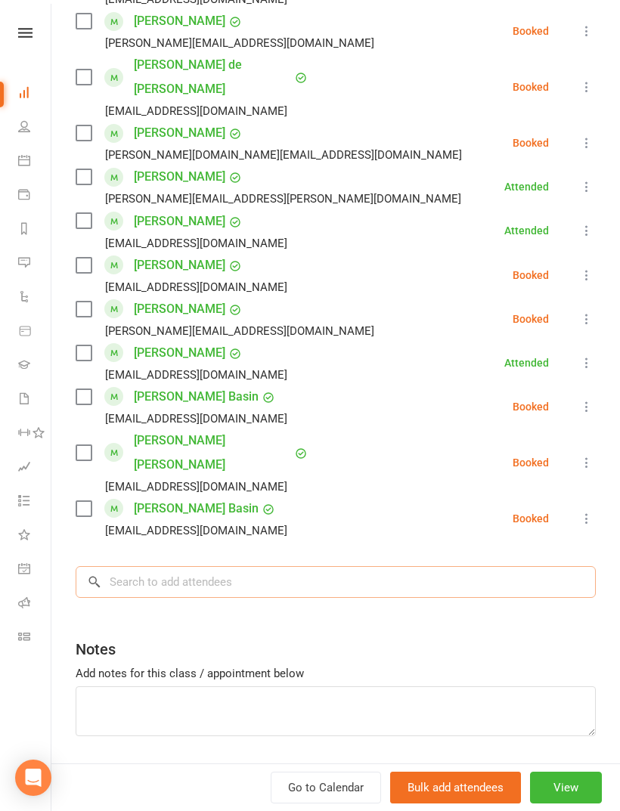
click at [503, 566] on input "search" at bounding box center [336, 582] width 520 height 32
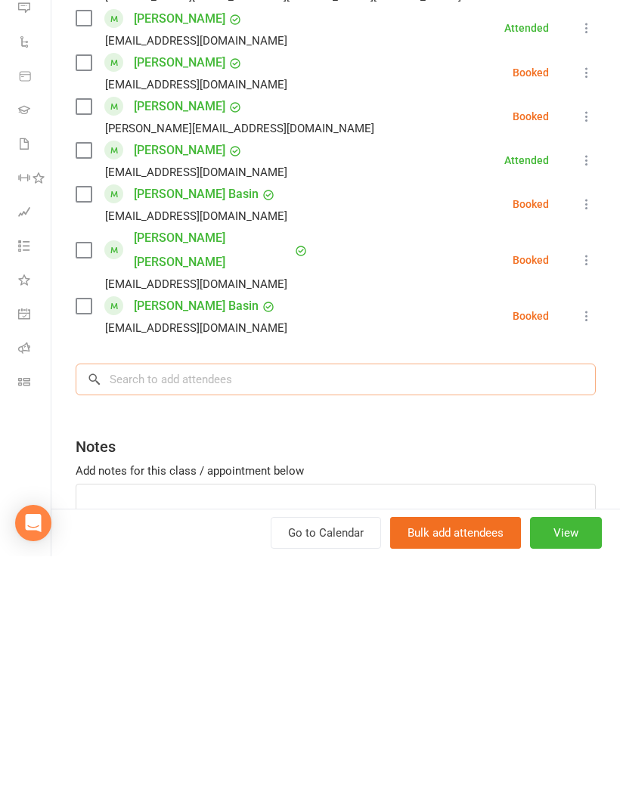
scroll to position [759, 0]
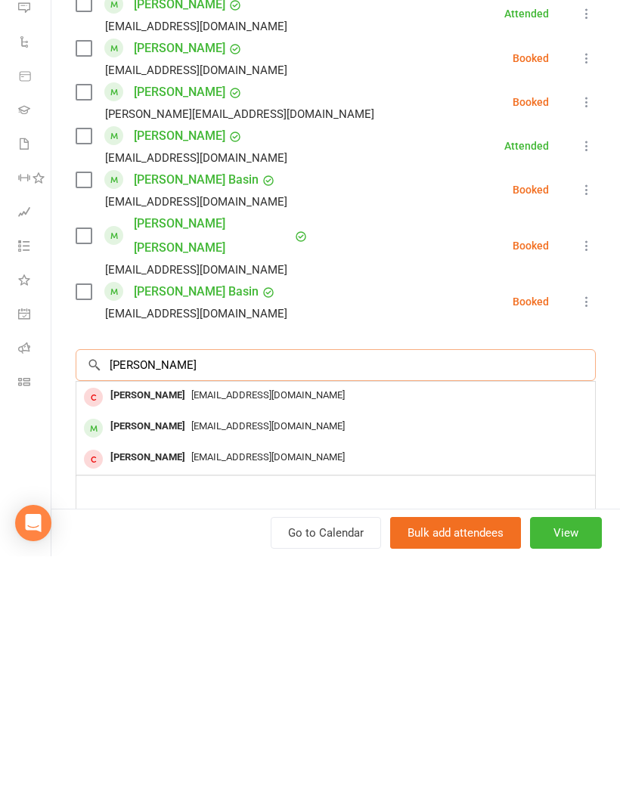
type input "Flynn"
click at [442, 671] on div "Morgen.malong@gmail.com" at bounding box center [335, 682] width 507 height 22
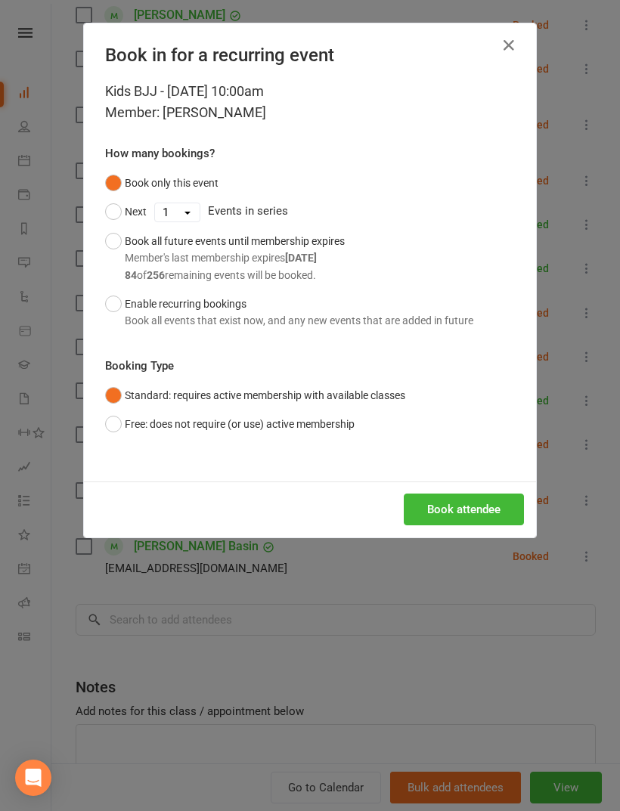
click at [470, 502] on button "Book attendee" at bounding box center [464, 510] width 120 height 32
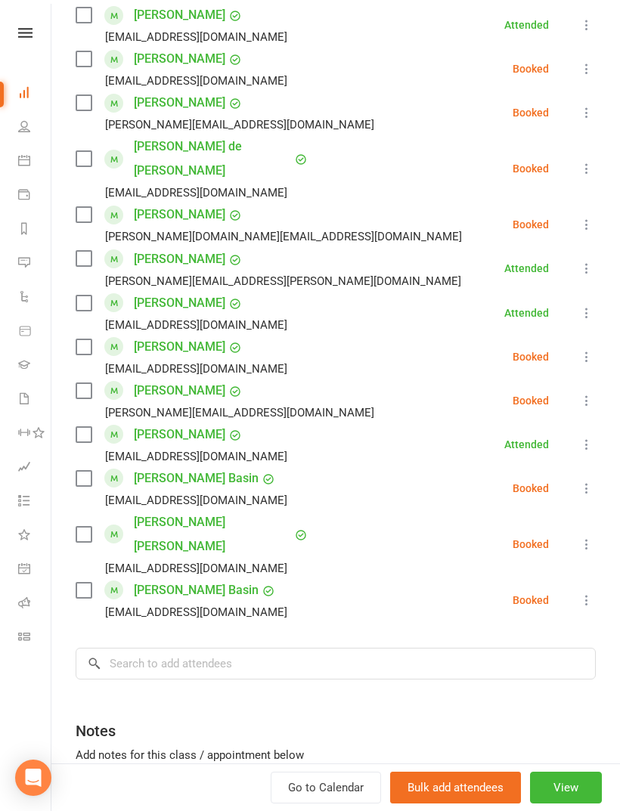
scroll to position [761, 0]
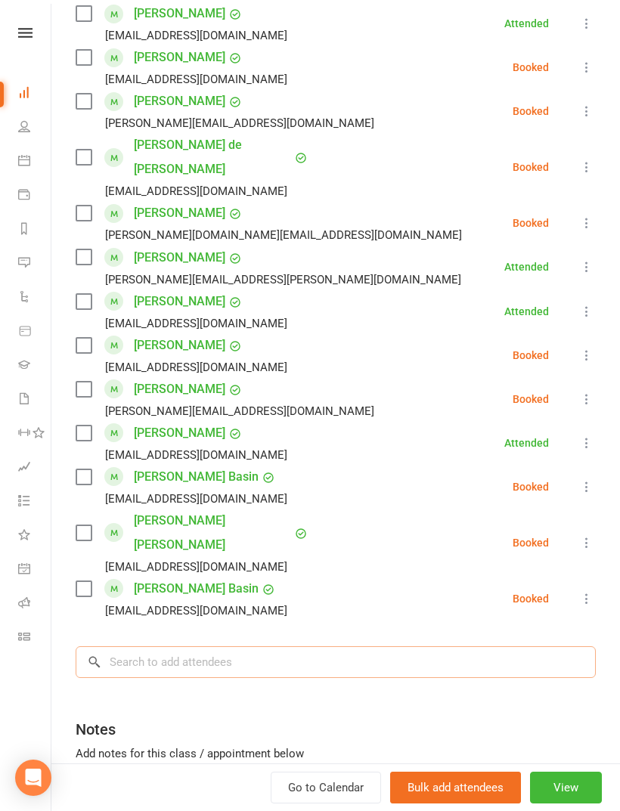
click at [394, 647] on input "search" at bounding box center [336, 663] width 520 height 32
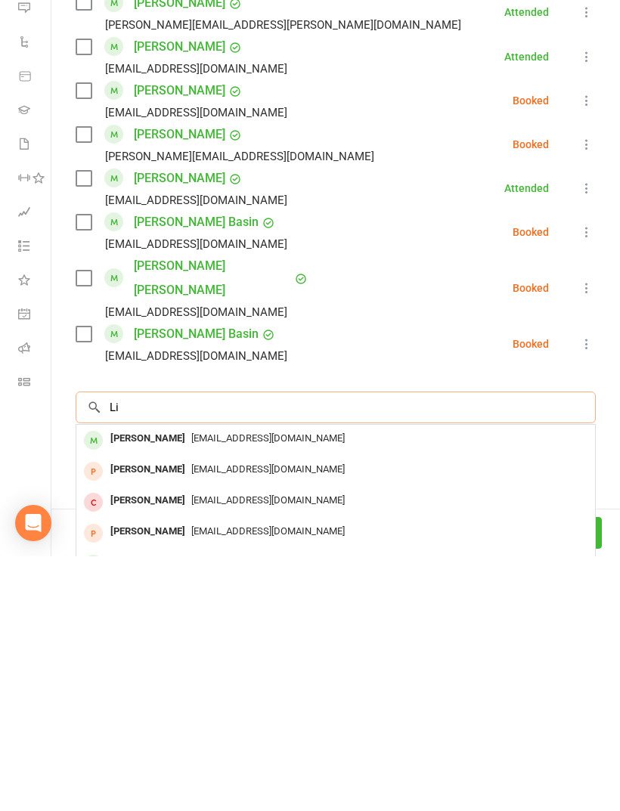
type input "L"
type input "Maria"
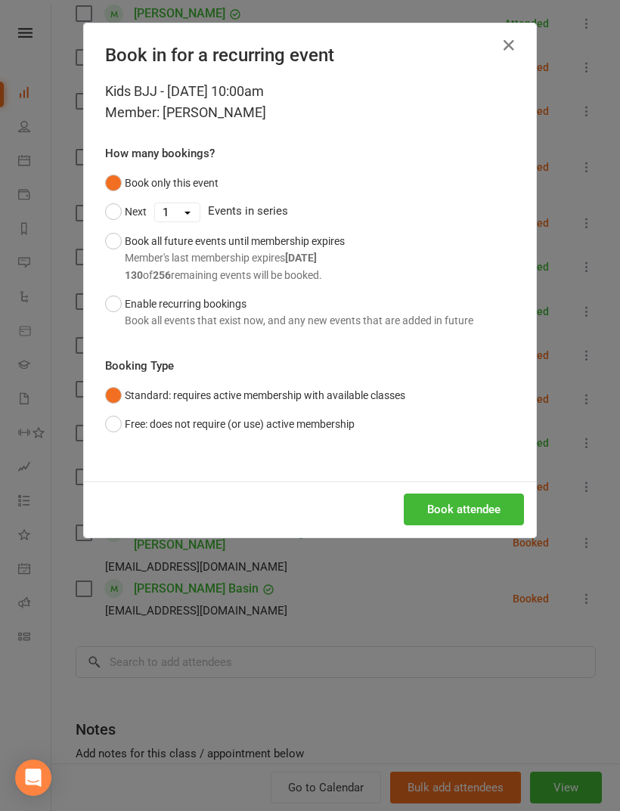
click at [476, 502] on button "Book attendee" at bounding box center [464, 510] width 120 height 32
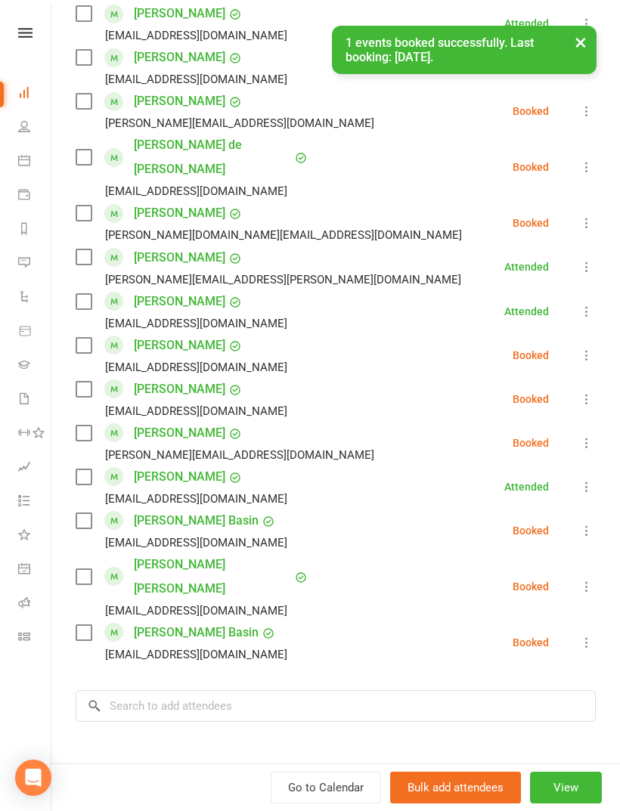
click at [497, 627] on div "Class kiosk mode Roll call 10:00 AM - 11:00 AM, Saturday, September, 13, 2025 w…" at bounding box center [335, 119] width 569 height 1634
click at [499, 690] on input "search" at bounding box center [336, 706] width 520 height 32
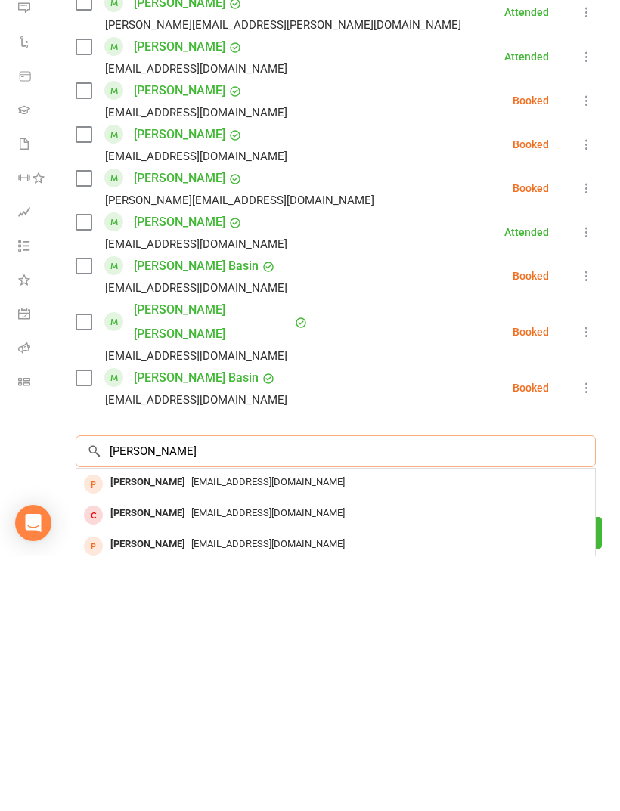
scroll to position [1620, 0]
type input "Lee matos"
click at [473, 727] on div "thejwows@gmail.com" at bounding box center [335, 738] width 507 height 22
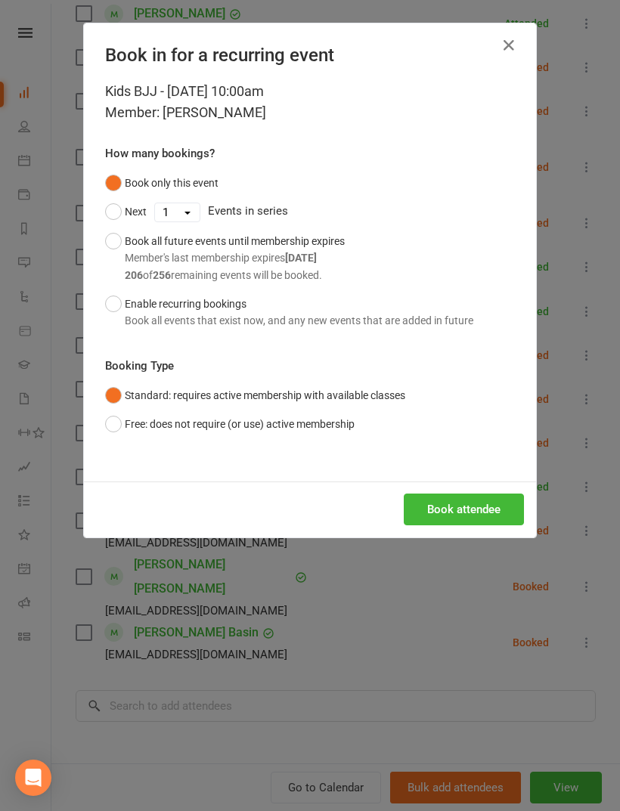
click at [482, 500] on button "Book attendee" at bounding box center [464, 510] width 120 height 32
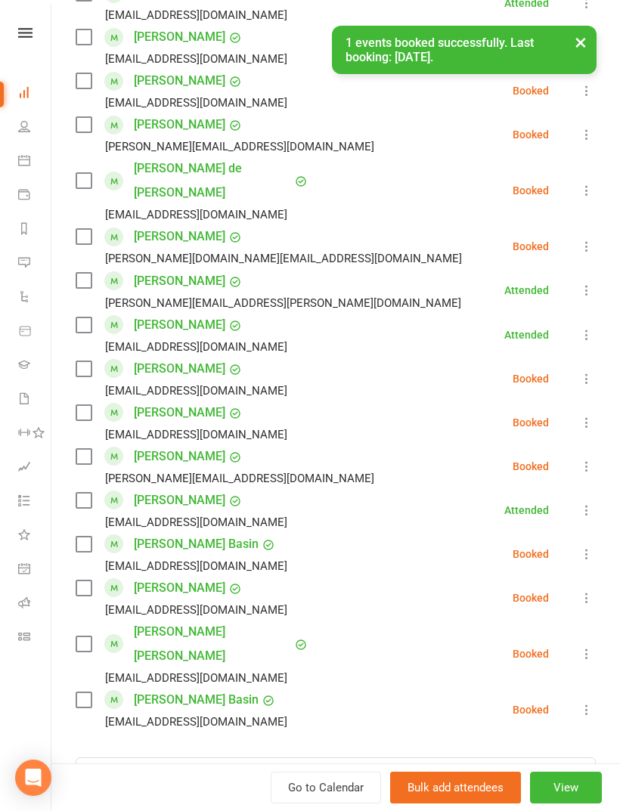
scroll to position [774, 0]
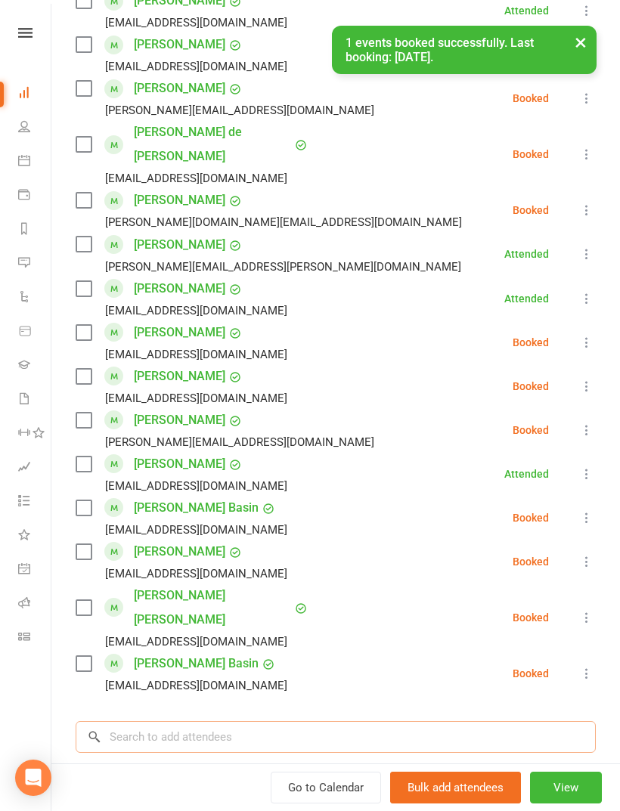
click at [318, 721] on input "search" at bounding box center [336, 737] width 520 height 32
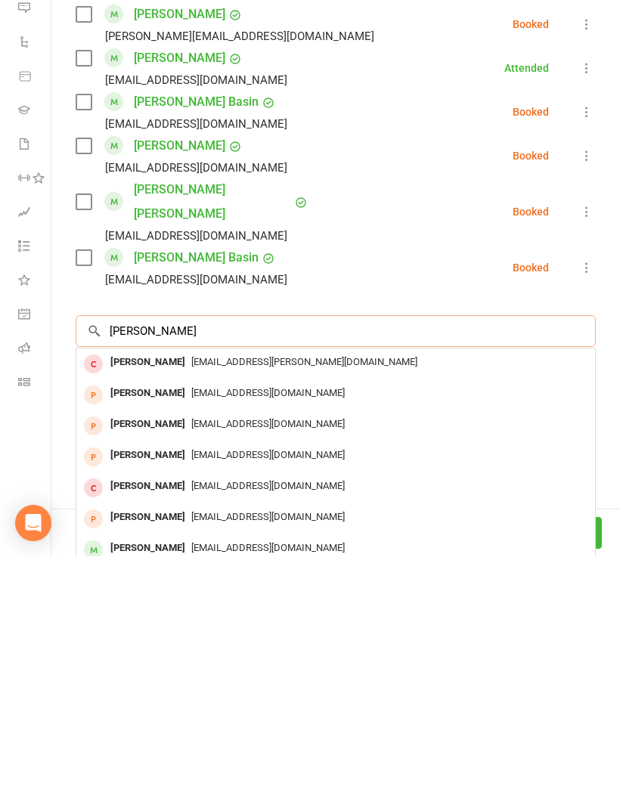
scroll to position [929, 0]
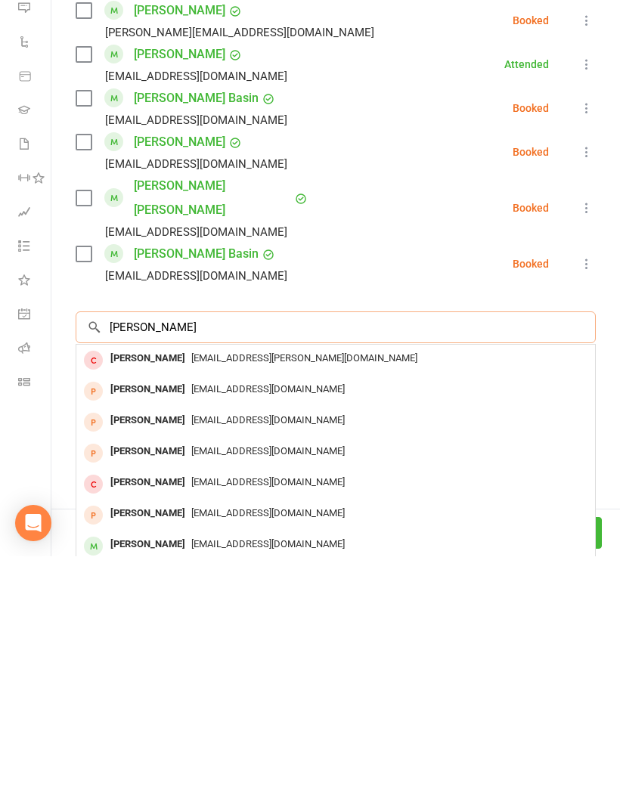
type input "Sebastian"
click at [370, 786] on div "Sebastian Loh Vanessawong31@gmail.com" at bounding box center [335, 801] width 519 height 31
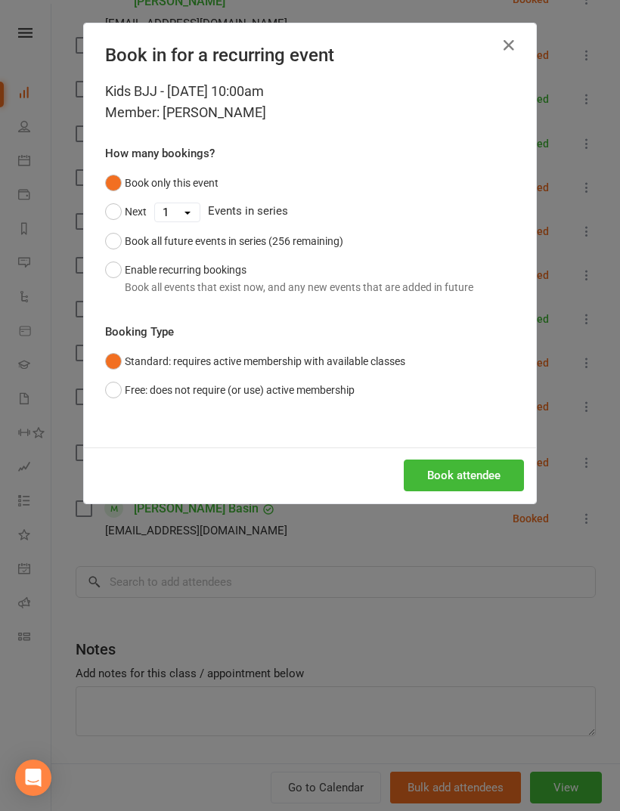
click at [470, 467] on button "Book attendee" at bounding box center [464, 476] width 120 height 32
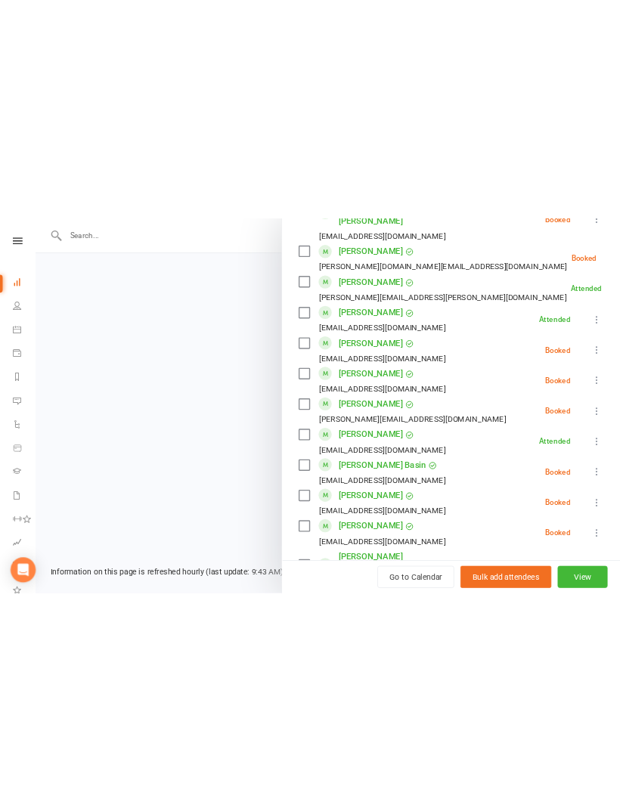
scroll to position [1620, 0]
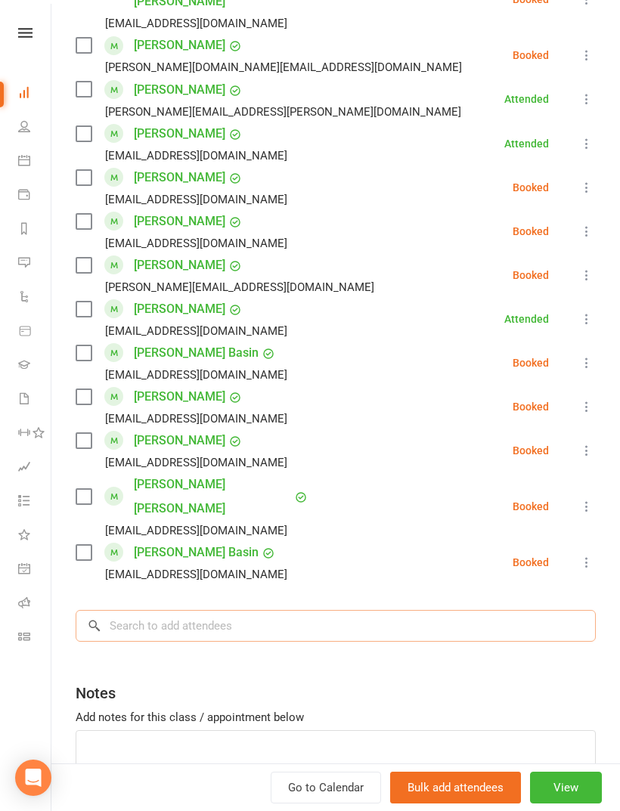
click at [445, 610] on input "search" at bounding box center [336, 626] width 520 height 32
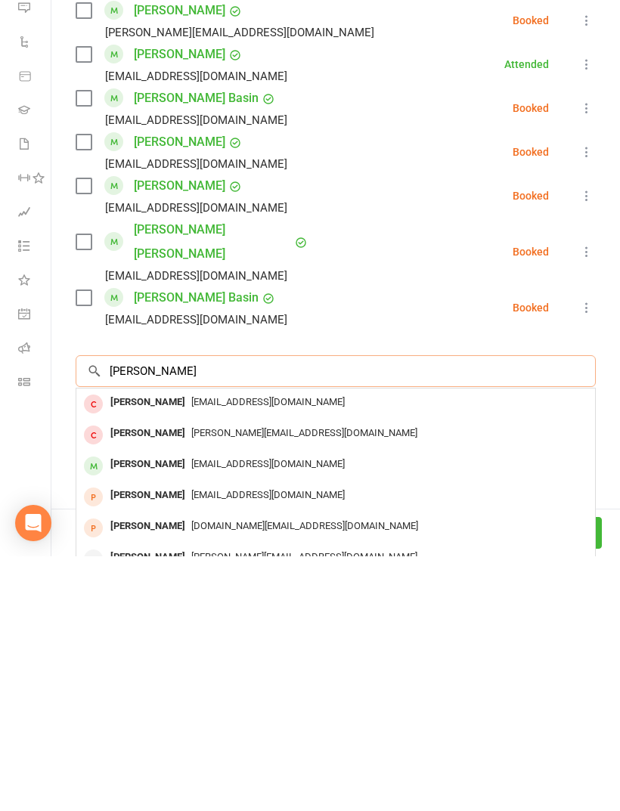
type input "Harrison k"
click at [399, 709] on div "Adamkim85@gmail.com" at bounding box center [335, 720] width 507 height 22
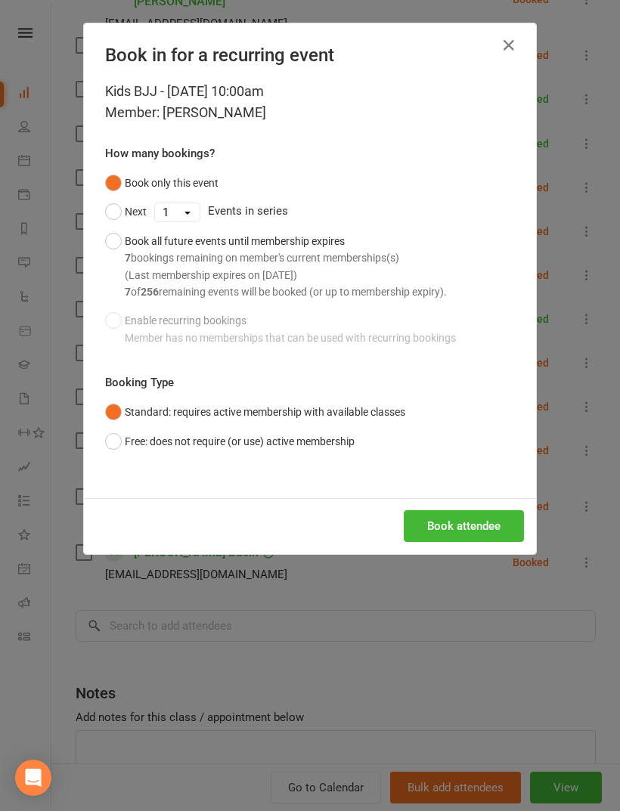
click at [480, 520] on button "Book attendee" at bounding box center [464, 526] width 120 height 32
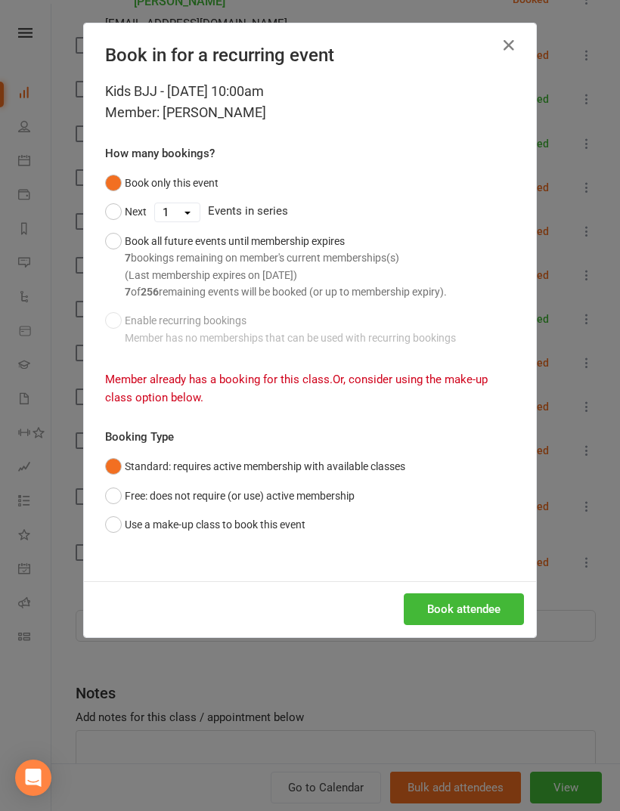
click at [517, 55] on button "button" at bounding box center [509, 45] width 24 height 24
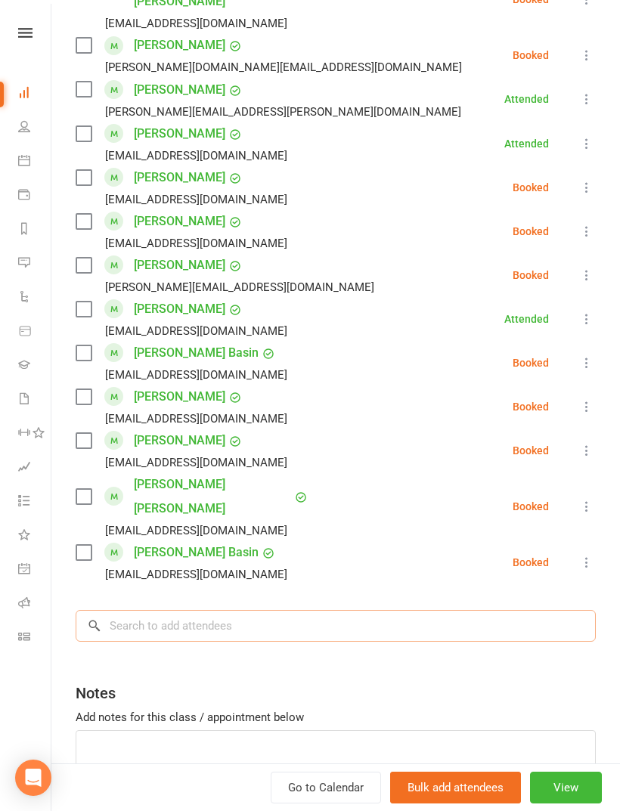
click at [439, 610] on input "search" at bounding box center [336, 626] width 520 height 32
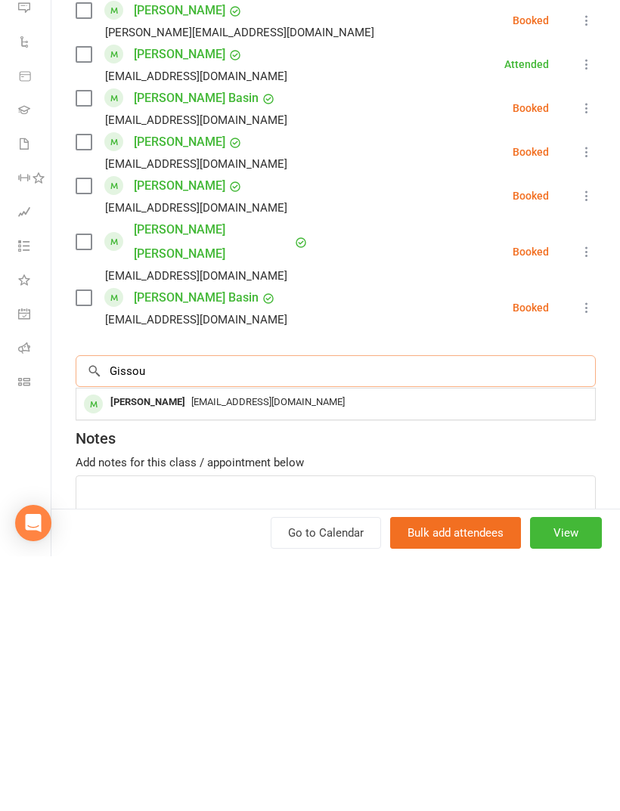
type input "Gissou"
click at [476, 647] on div "a.narimani2014@gmail.com" at bounding box center [335, 658] width 507 height 22
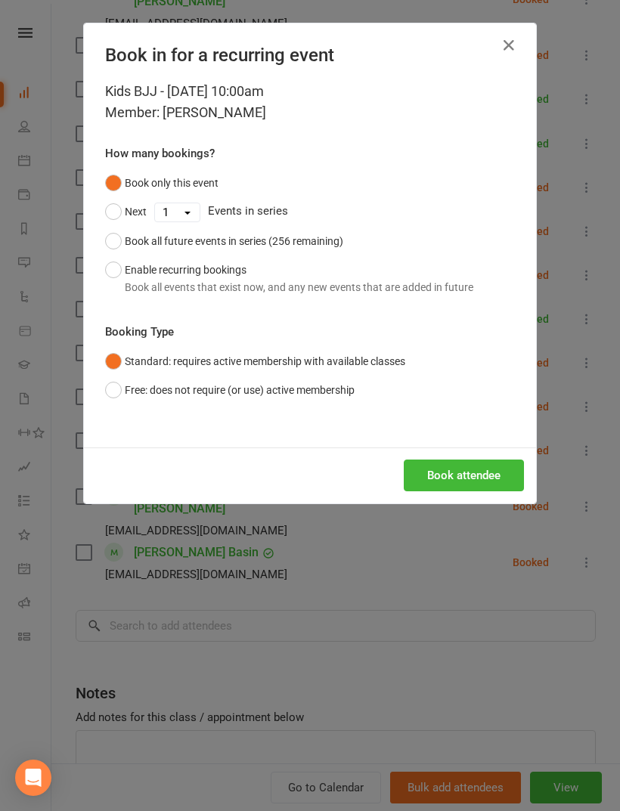
click at [489, 472] on button "Book attendee" at bounding box center [464, 476] width 120 height 32
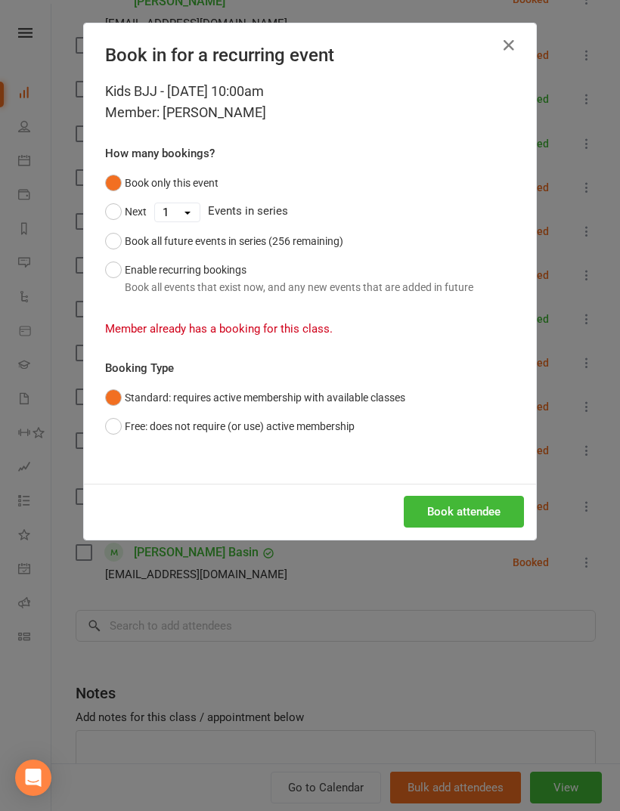
click at [507, 54] on button "button" at bounding box center [509, 45] width 24 height 24
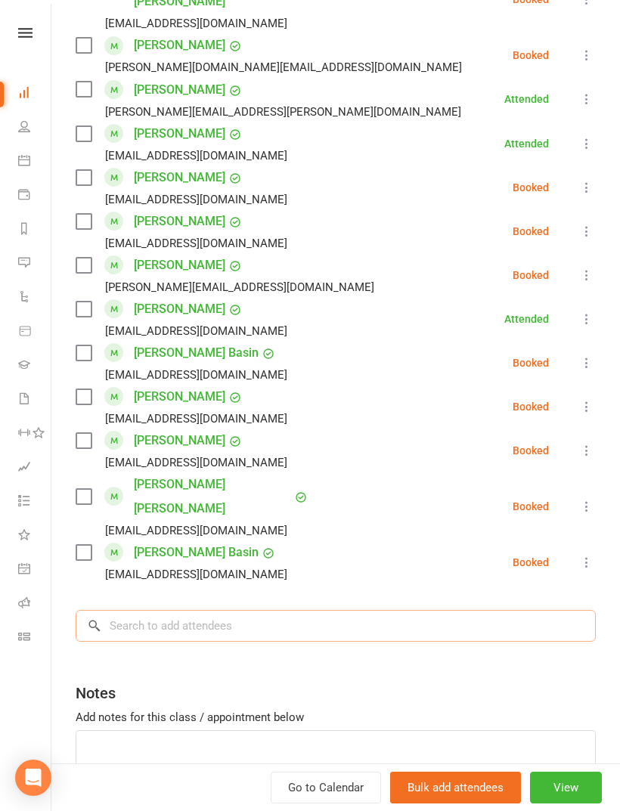
click at [444, 610] on input "search" at bounding box center [336, 626] width 520 height 32
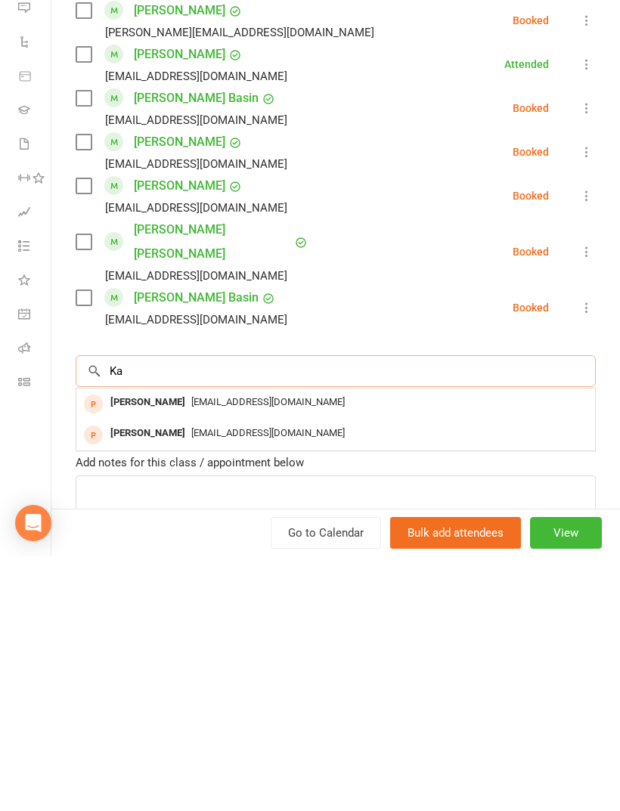
type input "K"
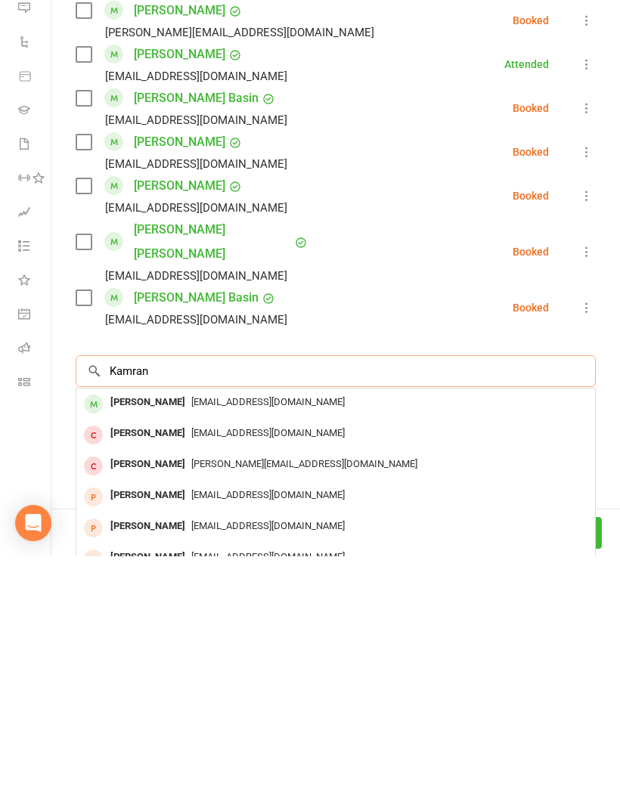
type input "Kamran"
click at [482, 647] on div "a.narimani2014@gmail.com" at bounding box center [335, 658] width 507 height 22
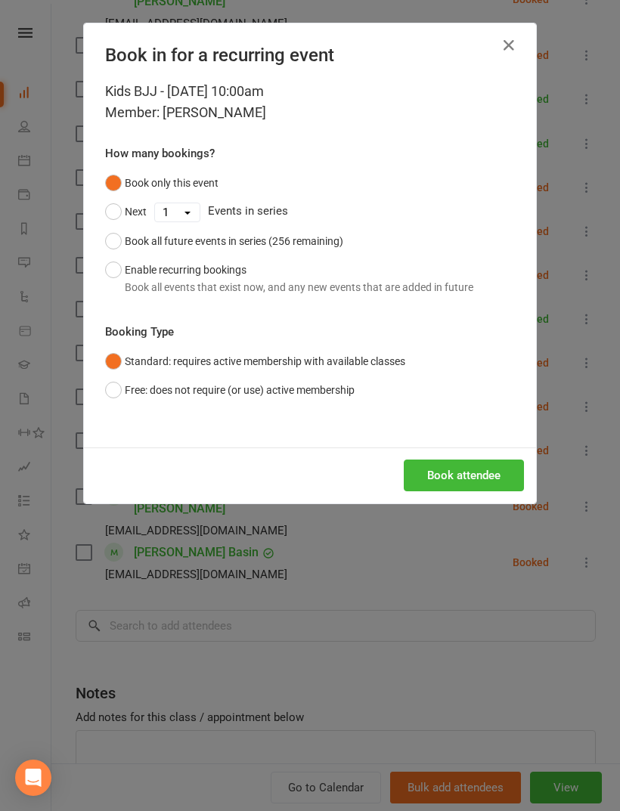
click at [478, 472] on button "Book attendee" at bounding box center [464, 476] width 120 height 32
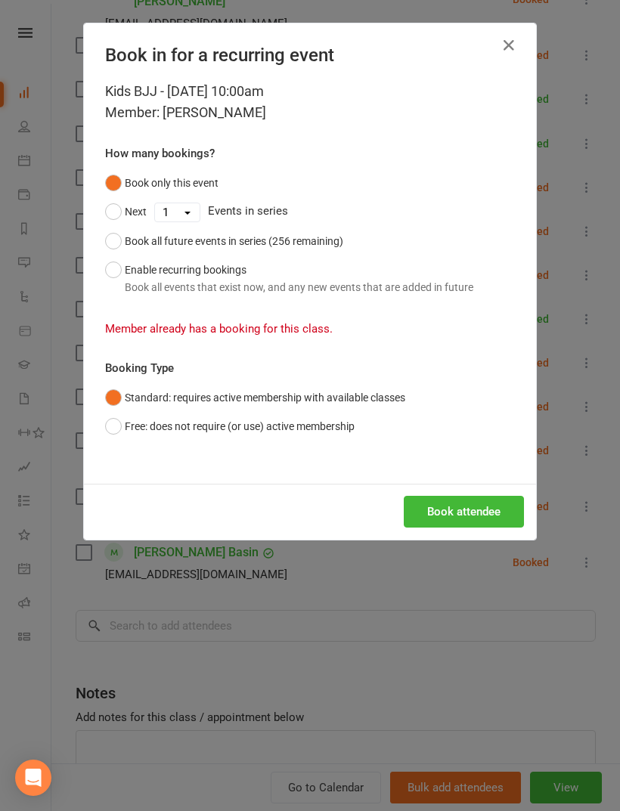
click at [506, 57] on button "button" at bounding box center [509, 45] width 24 height 24
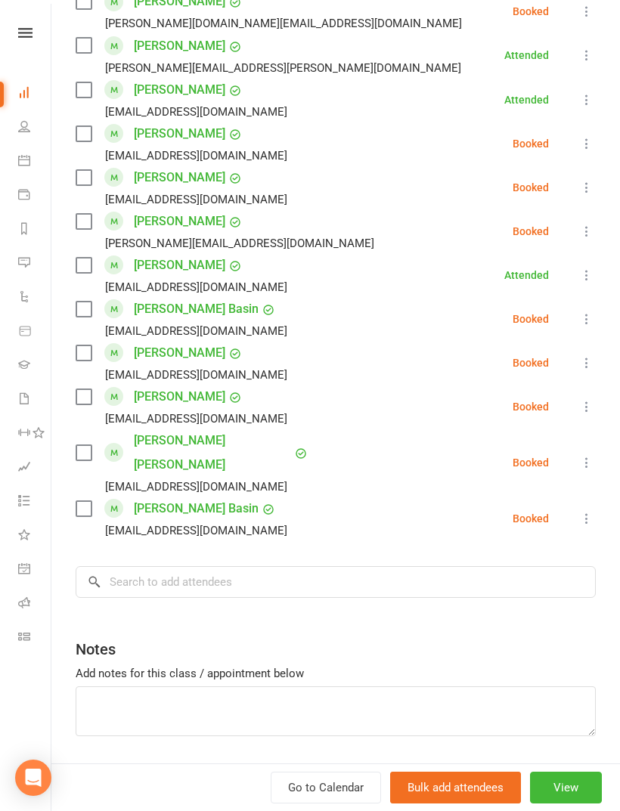
scroll to position [972, 0]
click at [485, 566] on input "search" at bounding box center [336, 582] width 520 height 32
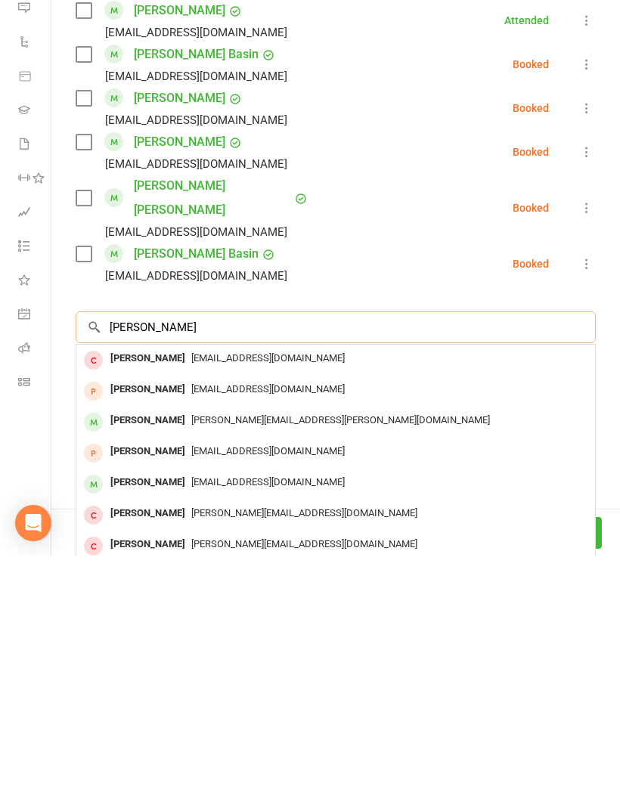
type input "Joshua s"
click at [446, 665] on div "Warren.suen@gmail.com" at bounding box center [335, 676] width 507 height 22
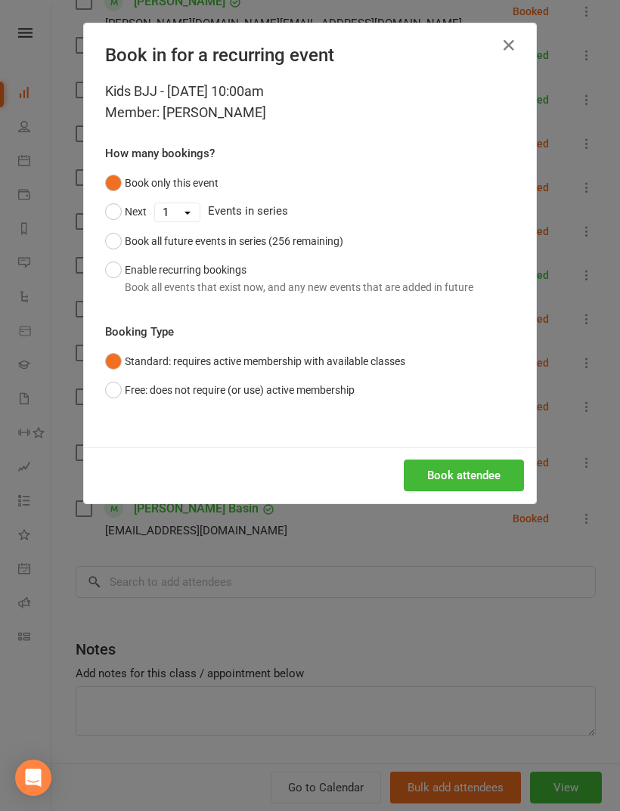
click at [489, 476] on button "Book attendee" at bounding box center [464, 476] width 120 height 32
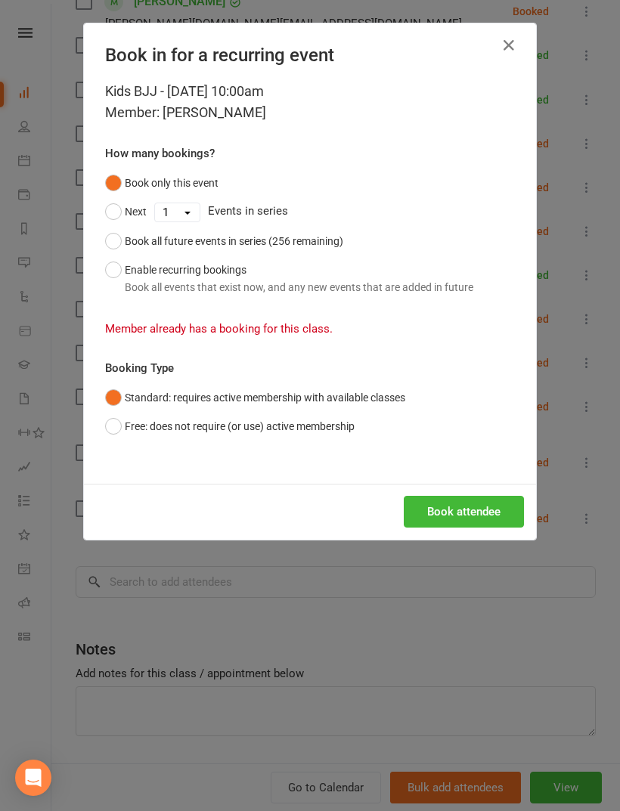
click at [501, 42] on icon "button" at bounding box center [509, 45] width 18 height 18
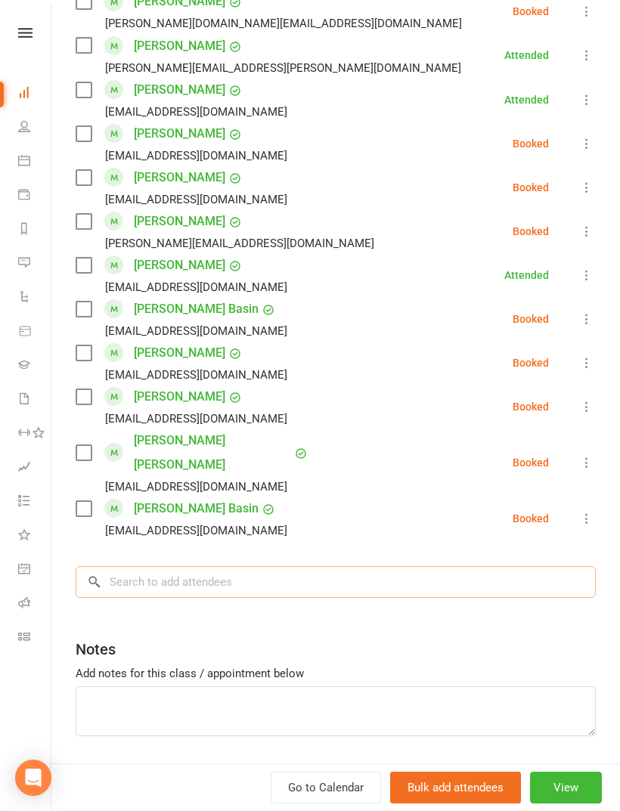
click at [446, 566] on input "search" at bounding box center [336, 582] width 520 height 32
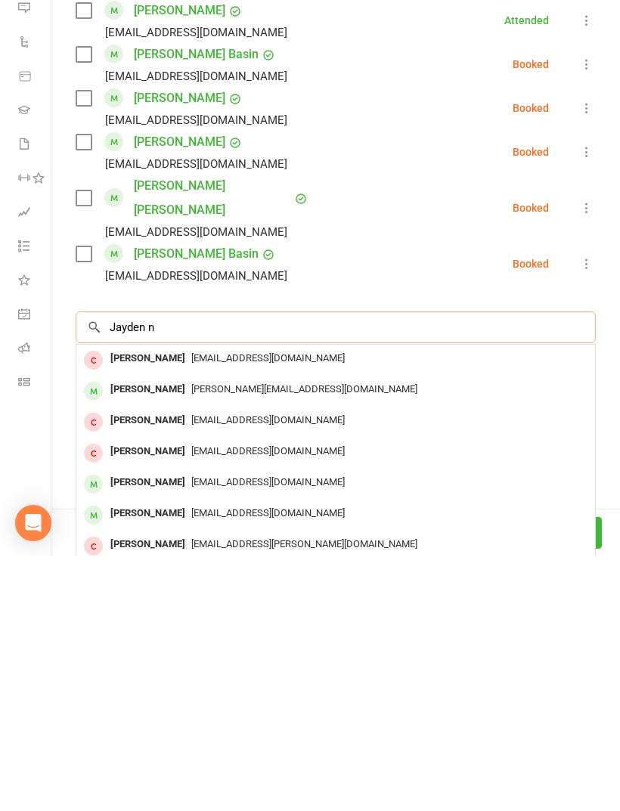
type input "Jayden n"
click at [435, 634] on div "james.nam880@gmail.com" at bounding box center [335, 645] width 507 height 22
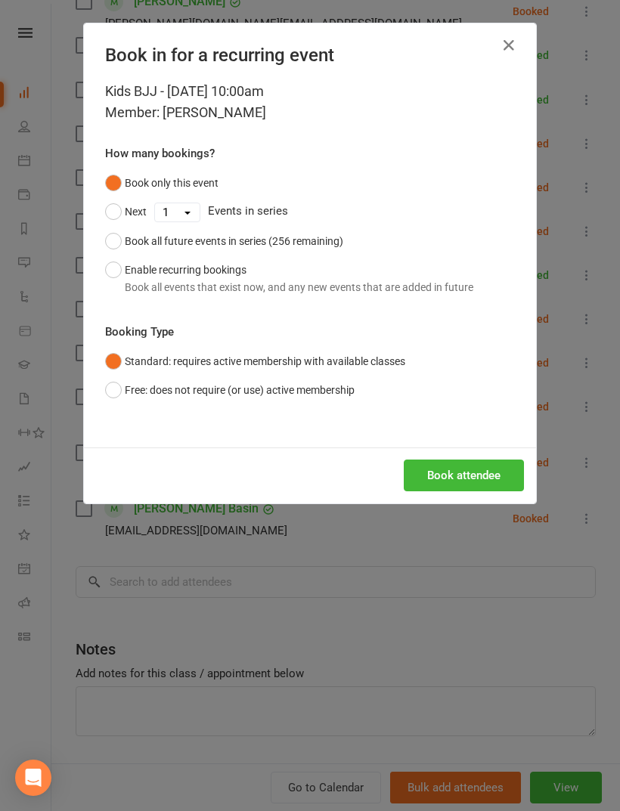
click at [485, 469] on button "Book attendee" at bounding box center [464, 476] width 120 height 32
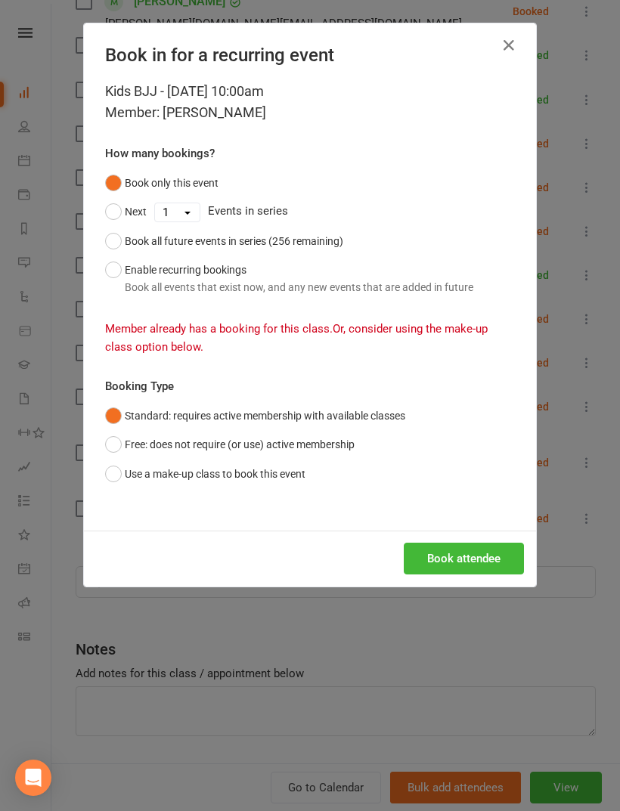
click at [506, 45] on icon "button" at bounding box center [509, 45] width 18 height 18
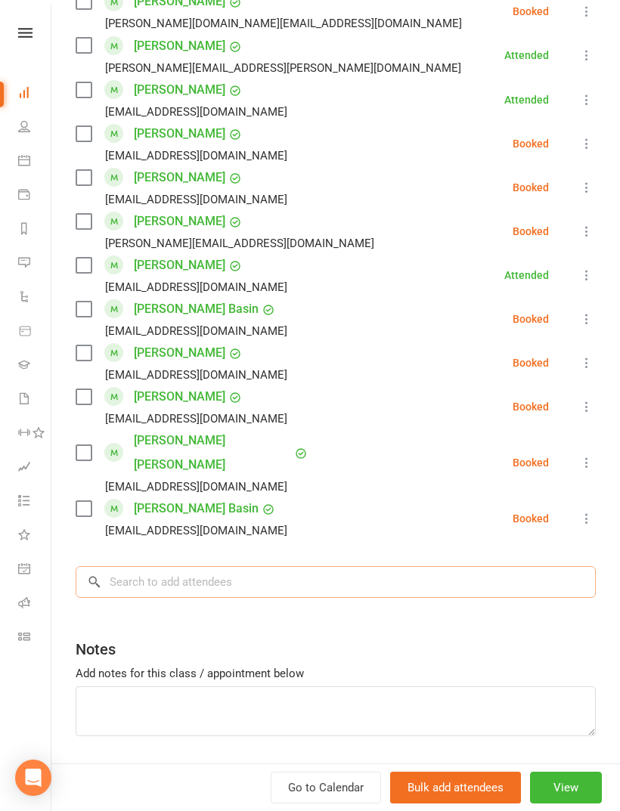
click at [428, 566] on input "search" at bounding box center [336, 582] width 520 height 32
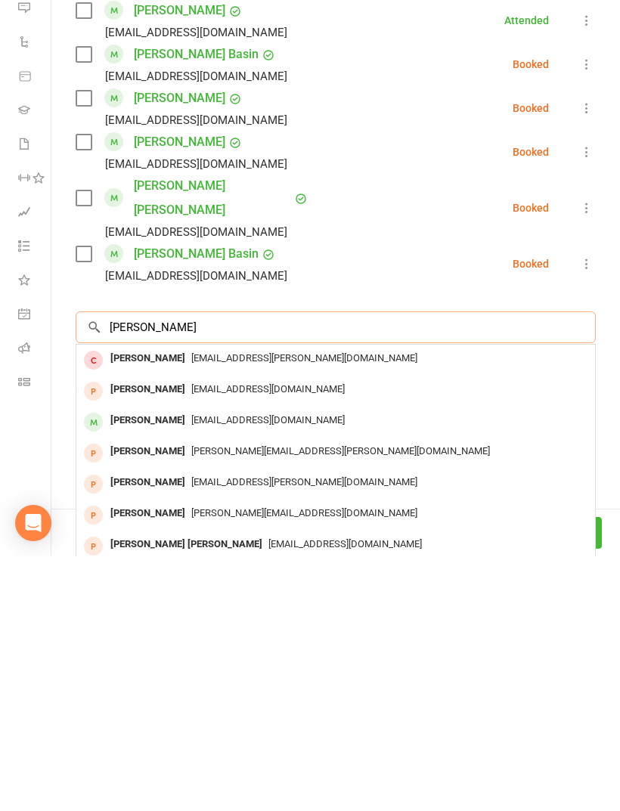
type input "Darian"
click at [389, 665] on div "irnasilviana17@gmail.com" at bounding box center [335, 676] width 507 height 22
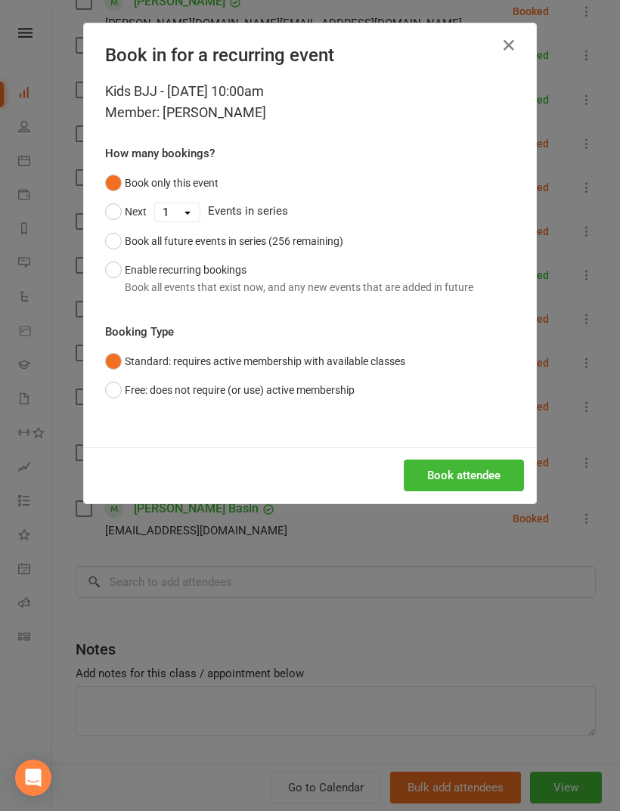
click at [481, 471] on button "Book attendee" at bounding box center [464, 476] width 120 height 32
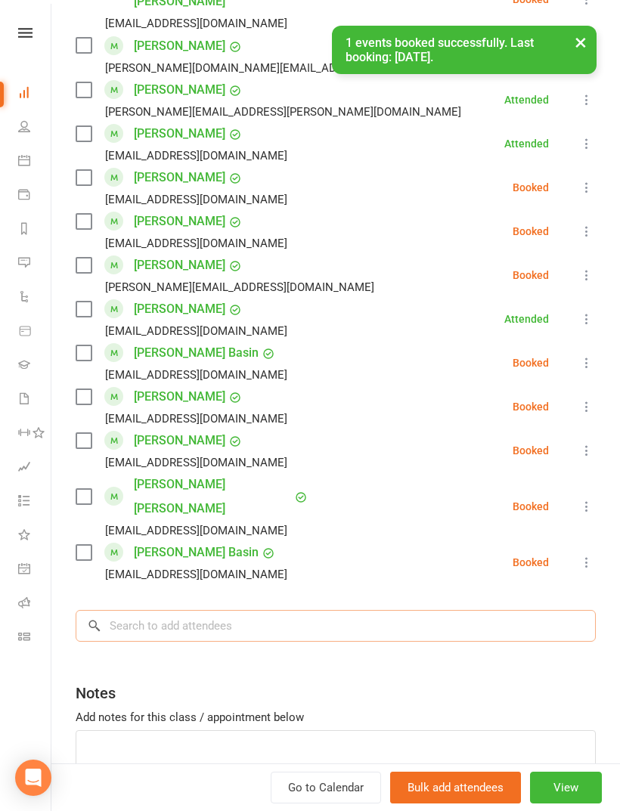
click at [391, 610] on input "search" at bounding box center [336, 626] width 520 height 32
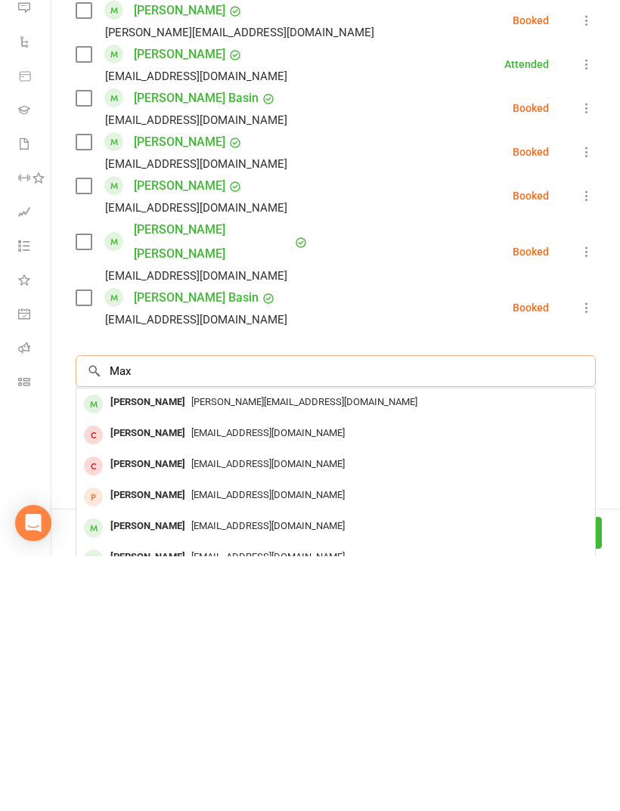
scroll to position [0, 0]
type input "Max"
click at [144, 647] on div "Max Geisel" at bounding box center [147, 658] width 87 height 22
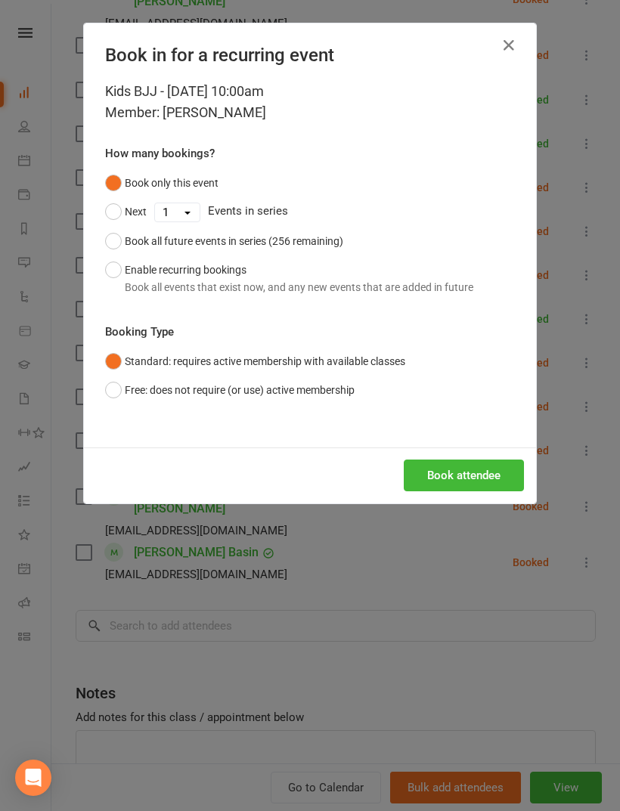
click at [482, 479] on button "Book attendee" at bounding box center [464, 476] width 120 height 32
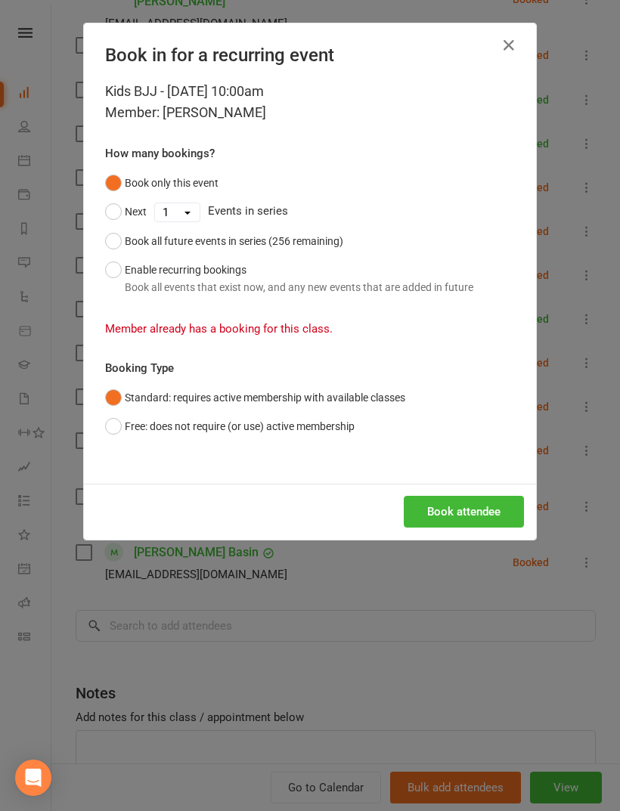
click at [511, 41] on icon "button" at bounding box center [509, 45] width 18 height 18
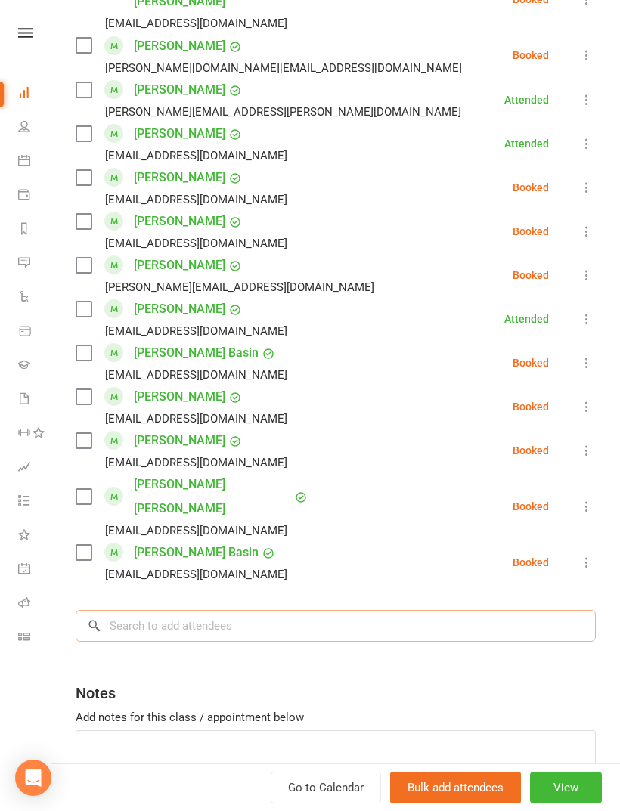
click at [361, 610] on input "search" at bounding box center [336, 626] width 520 height 32
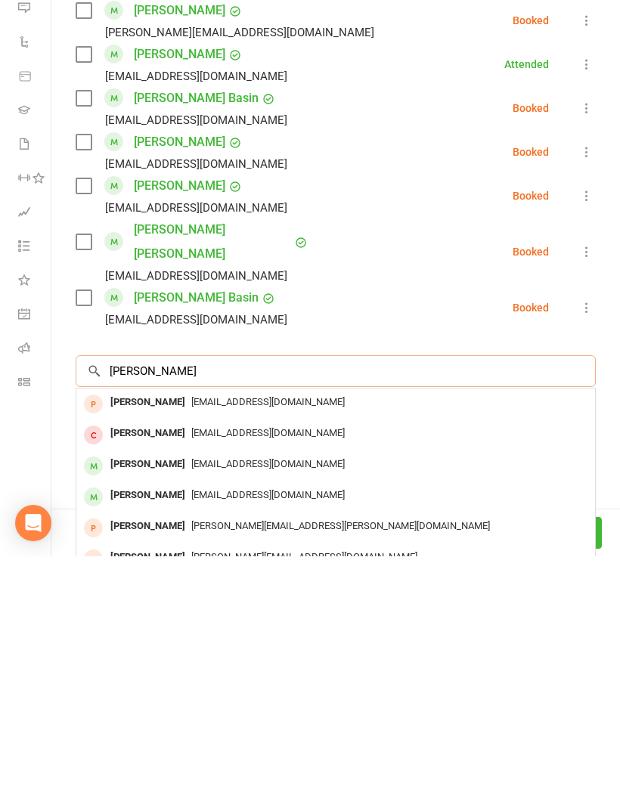
type input "Ryan ch"
click at [408, 709] on div "Dlchow@gmail.com" at bounding box center [335, 720] width 507 height 22
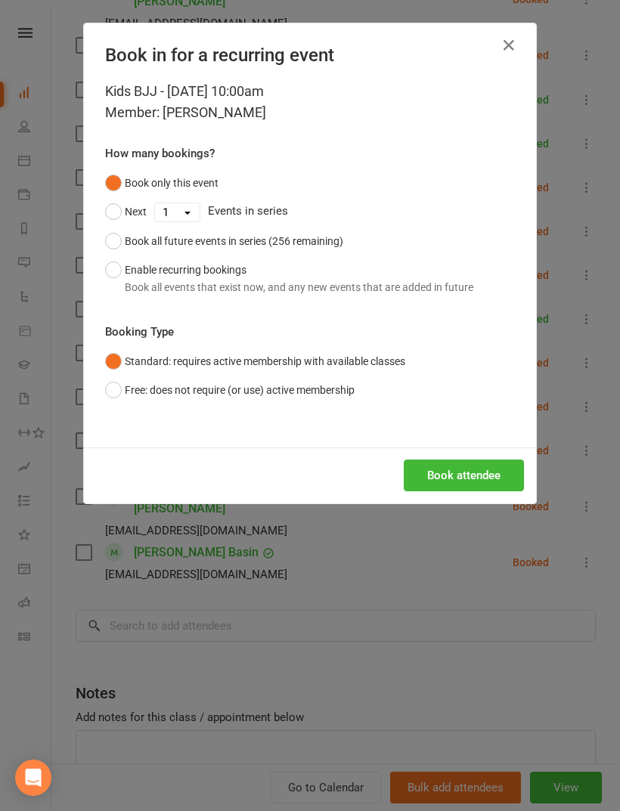
click at [476, 473] on button "Book attendee" at bounding box center [464, 476] width 120 height 32
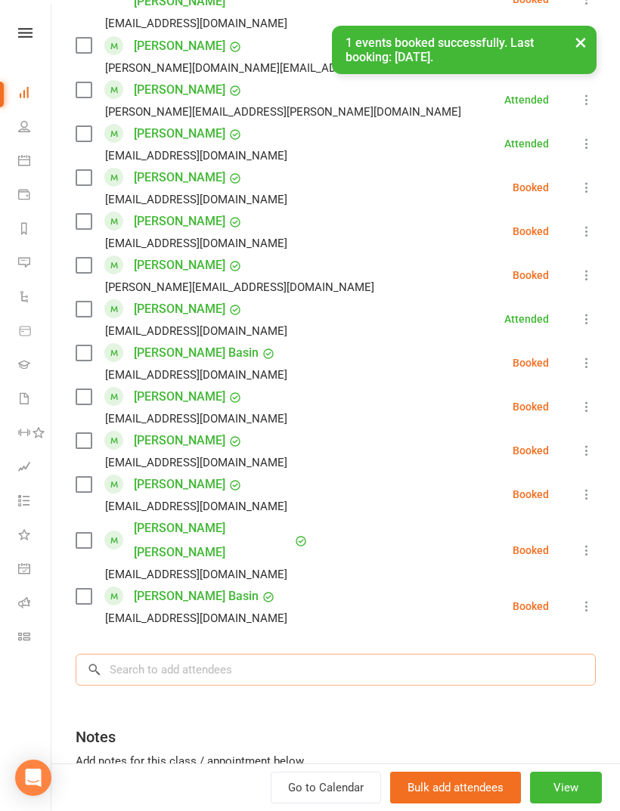
click at [450, 654] on input "search" at bounding box center [336, 670] width 520 height 32
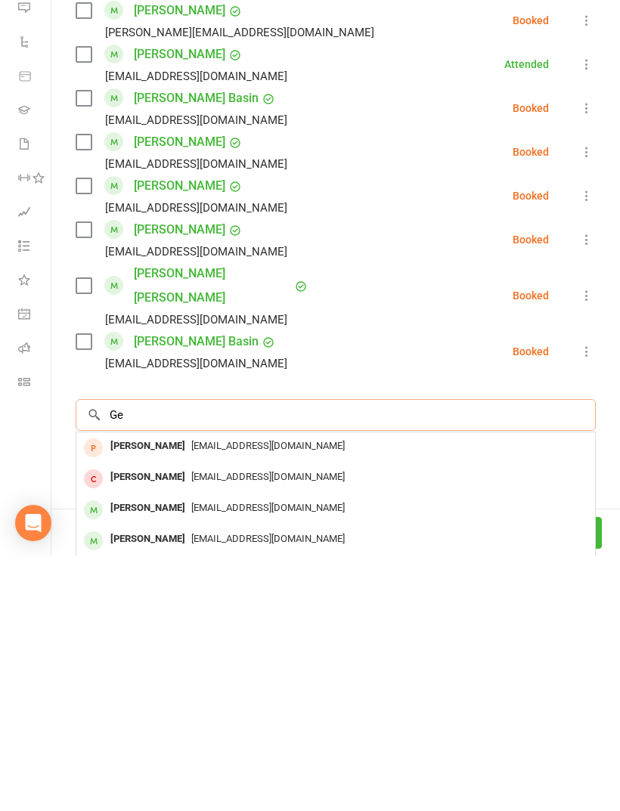
scroll to position [1620, 0]
type input "Georgie"
click at [457, 690] on div "Andrewhusmann87@gmail.com" at bounding box center [335, 701] width 507 height 22
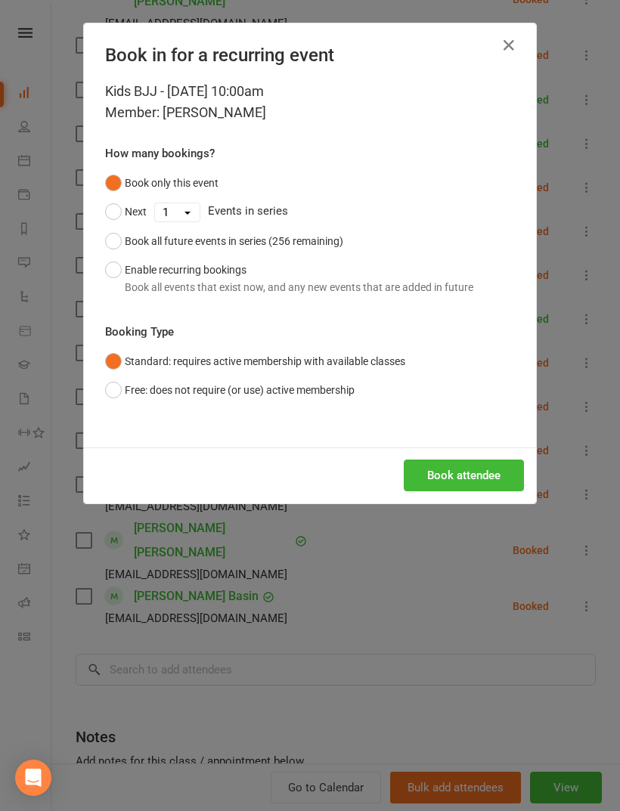
click at [493, 472] on button "Book attendee" at bounding box center [464, 476] width 120 height 32
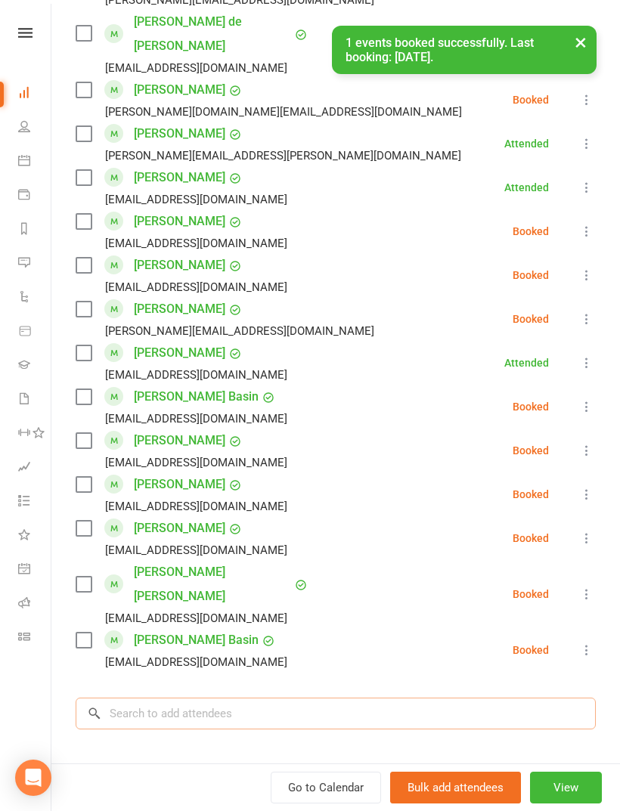
click at [367, 698] on input "search" at bounding box center [336, 714] width 520 height 32
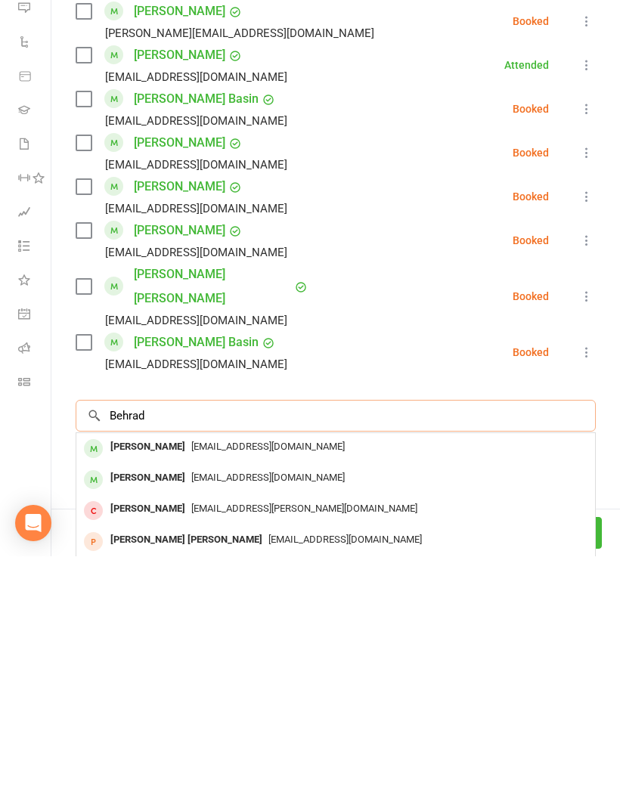
scroll to position [1019, 0]
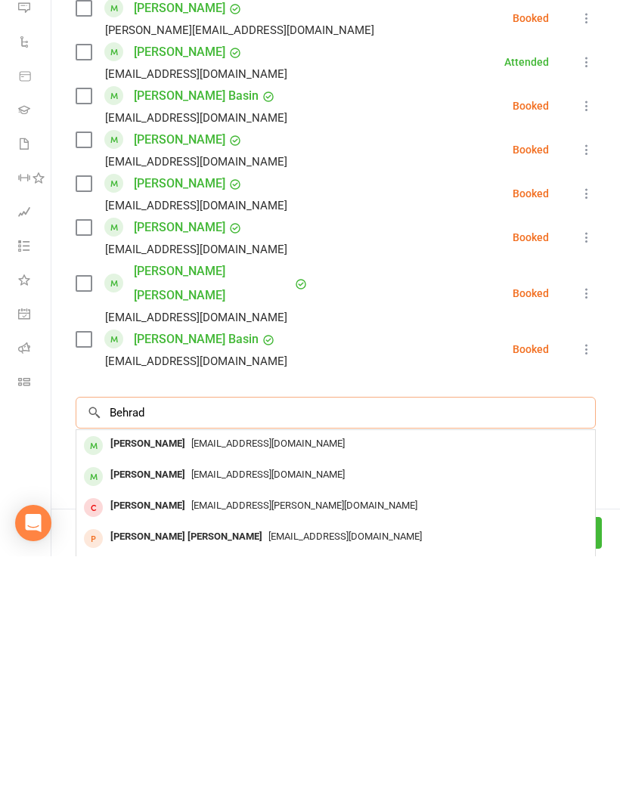
type input "Behrad"
click at [488, 688] on div "Me.abouhamzeh@gmail.com" at bounding box center [335, 699] width 507 height 22
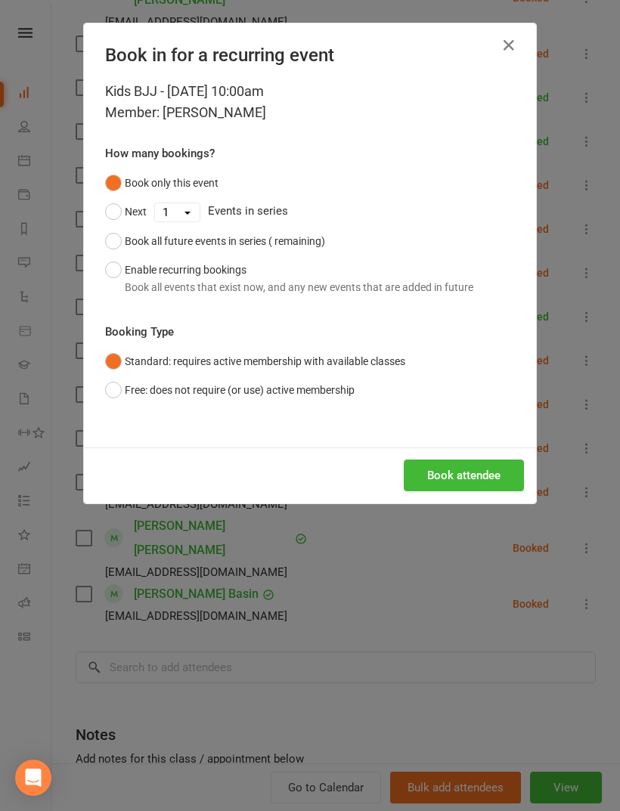
click at [492, 473] on button "Book attendee" at bounding box center [464, 476] width 120 height 32
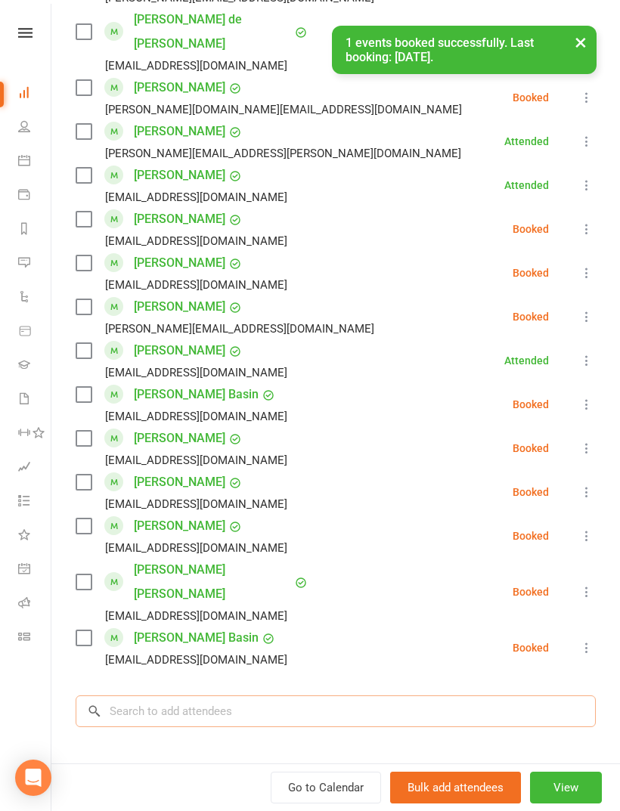
click at [503, 696] on input "search" at bounding box center [336, 712] width 520 height 32
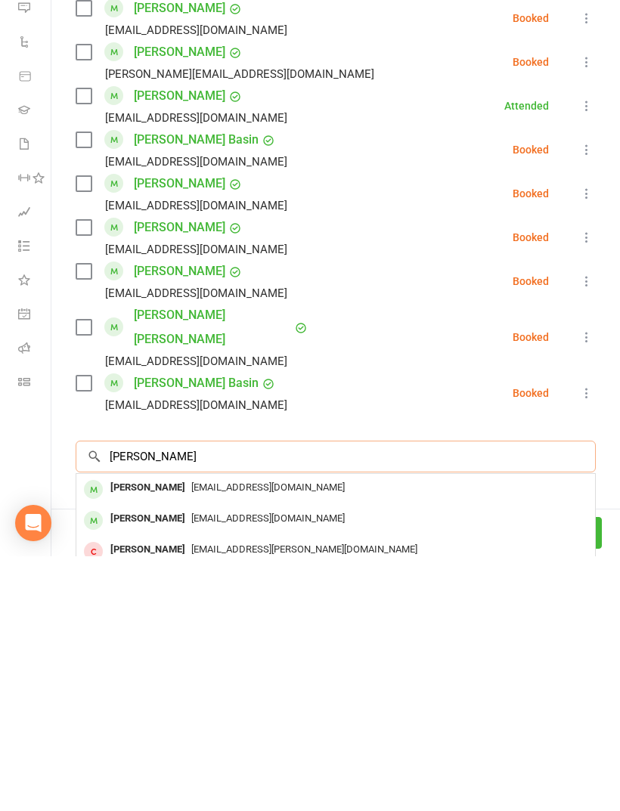
scroll to position [1620, 0]
type input "Georgie"
click at [471, 732] on div "Andrewhusmann87@gmail.com" at bounding box center [335, 743] width 507 height 22
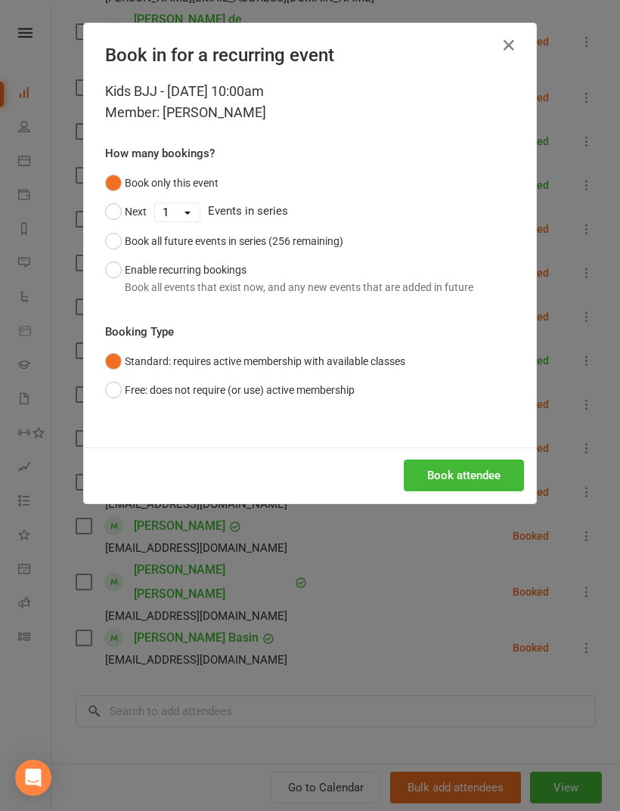
click at [520, 471] on button "Book attendee" at bounding box center [464, 476] width 120 height 32
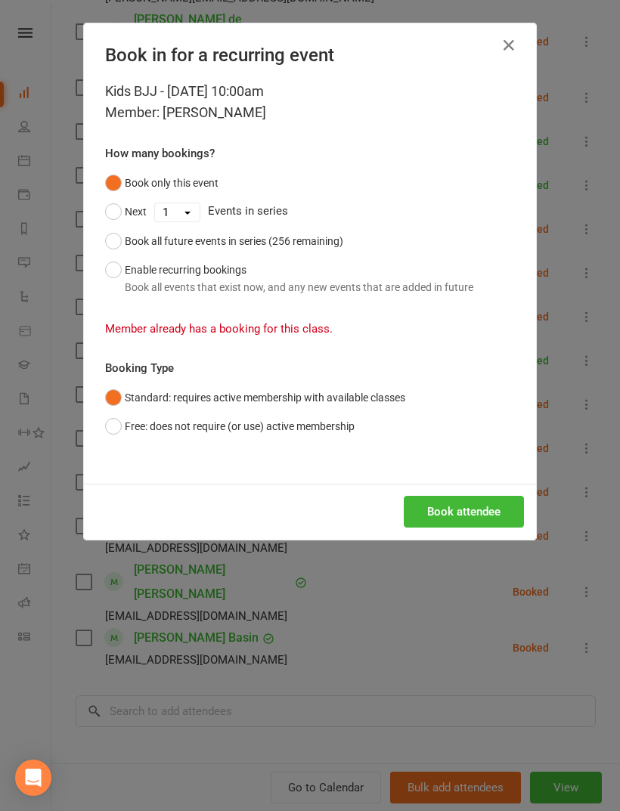
click at [512, 46] on icon "button" at bounding box center [509, 45] width 18 height 18
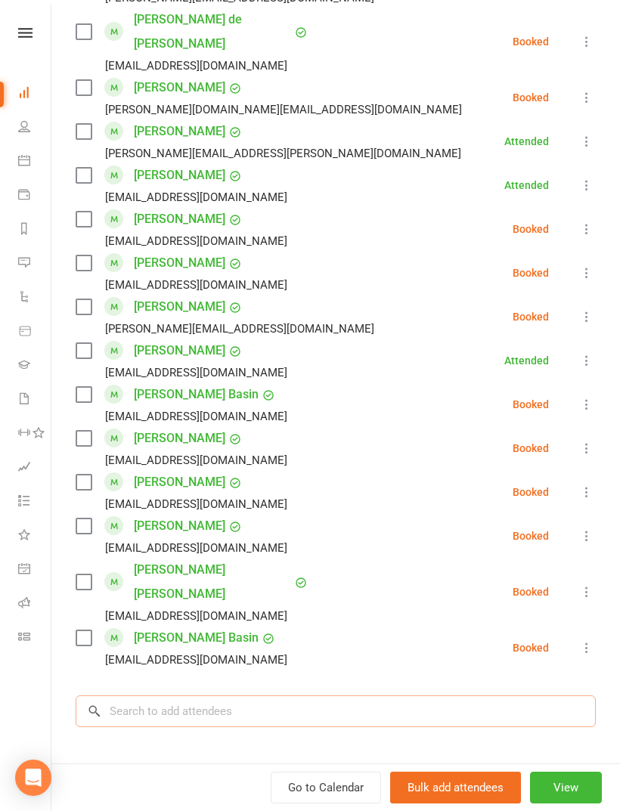
click at [457, 696] on input "search" at bounding box center [336, 712] width 520 height 32
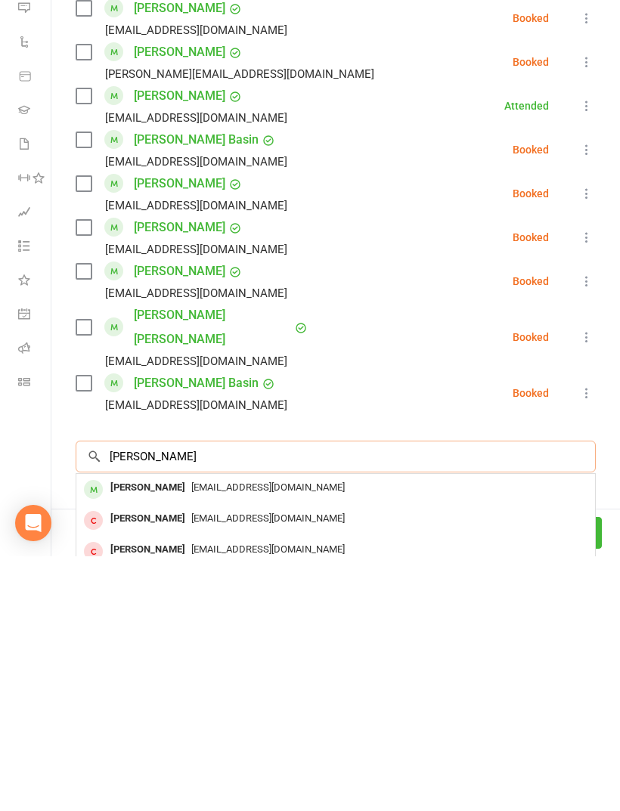
type input "Bailey"
click at [453, 732] on div "andrewhusmann87@gmail.com" at bounding box center [335, 743] width 507 height 22
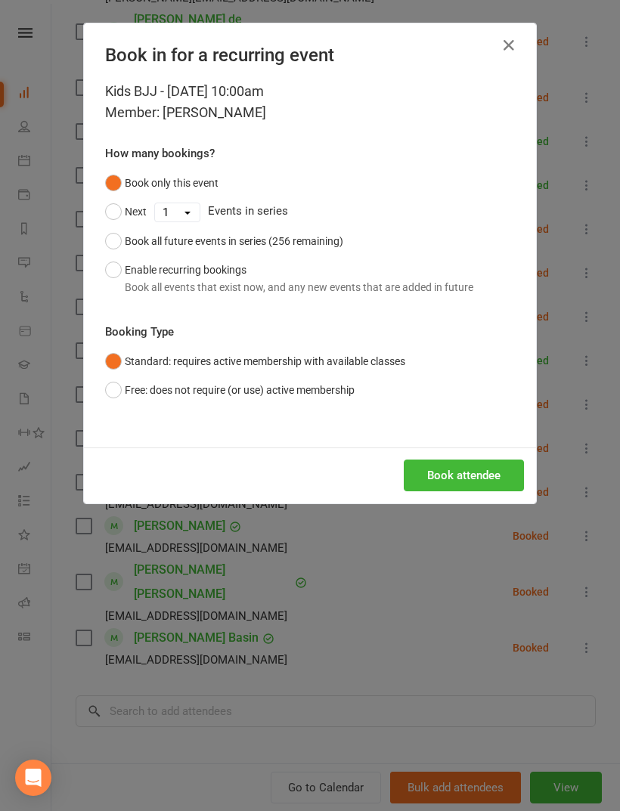
click at [500, 469] on button "Book attendee" at bounding box center [464, 476] width 120 height 32
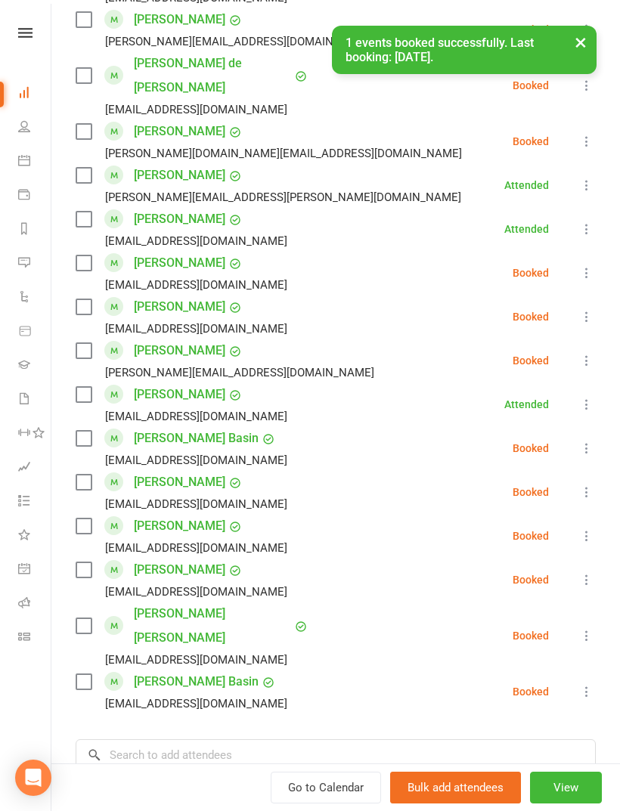
click at [474, 670] on li "Tom Basin Adinis2009@gmail.com Booked More info Remove Check in Mark absent Sen…" at bounding box center [336, 692] width 520 height 44
click at [296, 740] on input "search" at bounding box center [336, 756] width 520 height 32
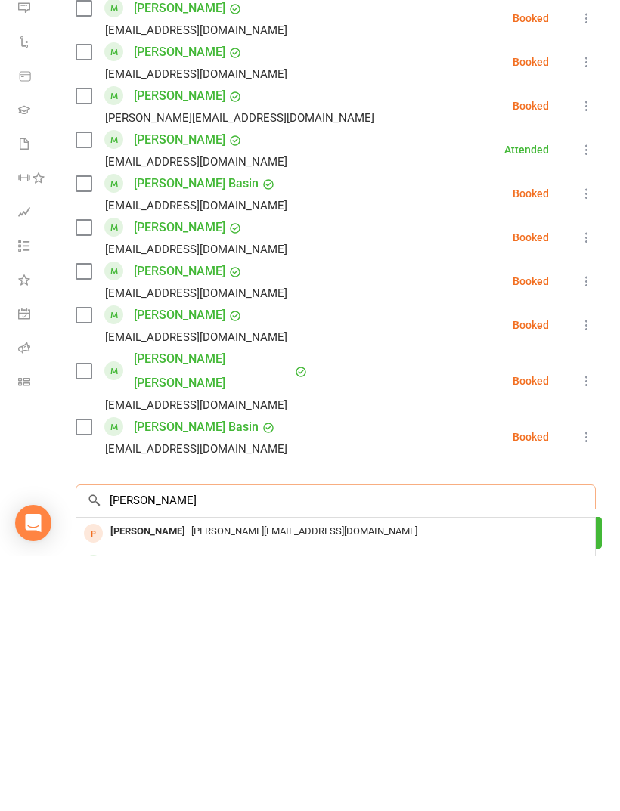
type input "Roy b"
click at [446, 773] on div "roy yan roy.yzr@gmail.com" at bounding box center [335, 788] width 519 height 31
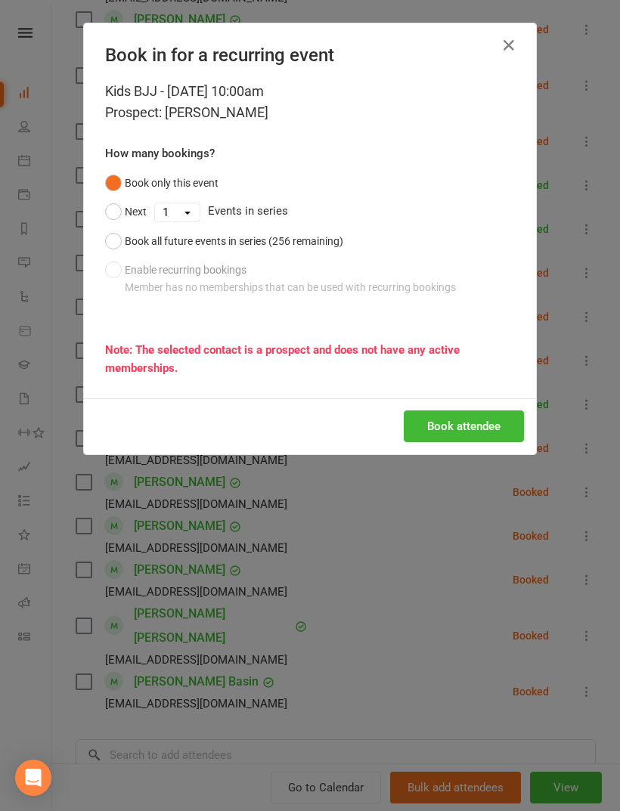
click at [500, 42] on button "button" at bounding box center [509, 45] width 24 height 24
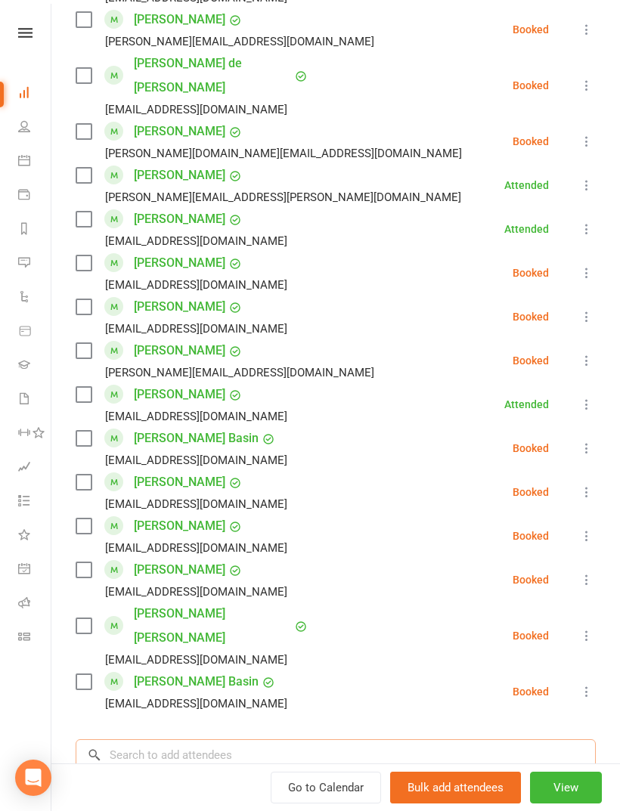
click at [445, 740] on input "search" at bounding box center [336, 756] width 520 height 32
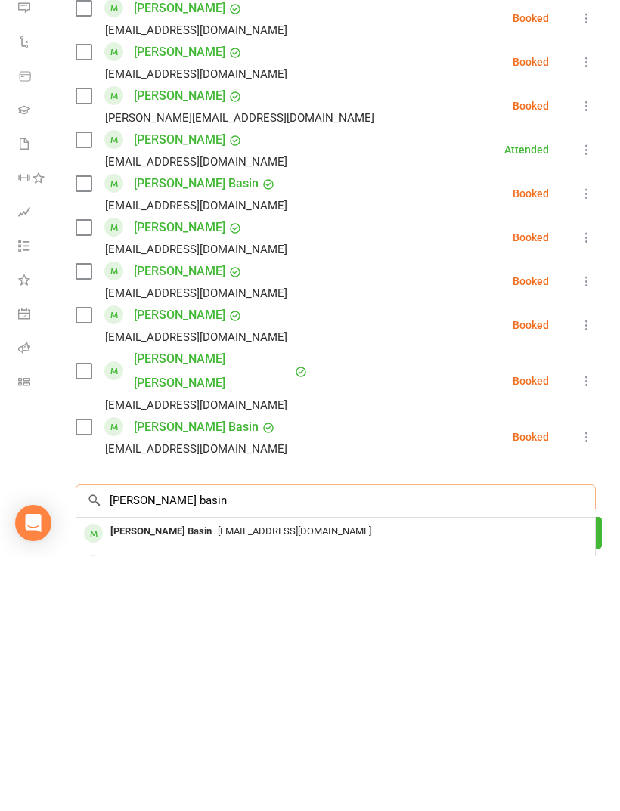
type input "Roy basin"
click at [467, 776] on div "Adinis2009@gmail.com" at bounding box center [335, 787] width 507 height 22
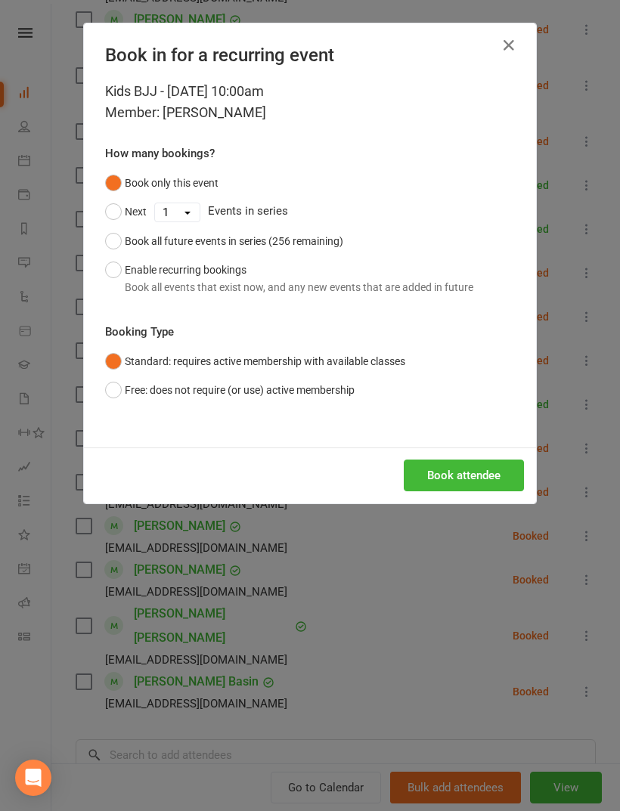
click at [495, 476] on button "Book attendee" at bounding box center [464, 476] width 120 height 32
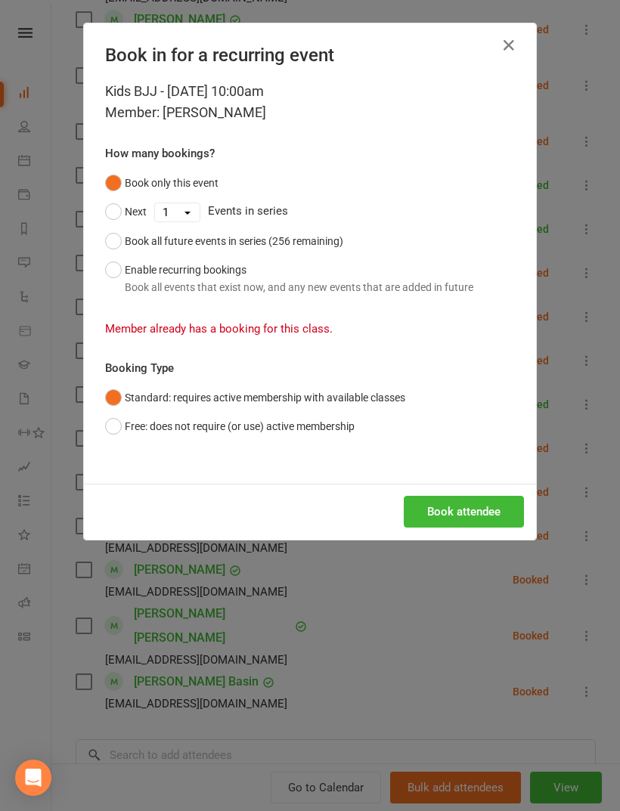
click at [498, 62] on h4 "Book in for a recurring event" at bounding box center [310, 55] width 410 height 21
click at [502, 48] on icon "button" at bounding box center [509, 45] width 18 height 18
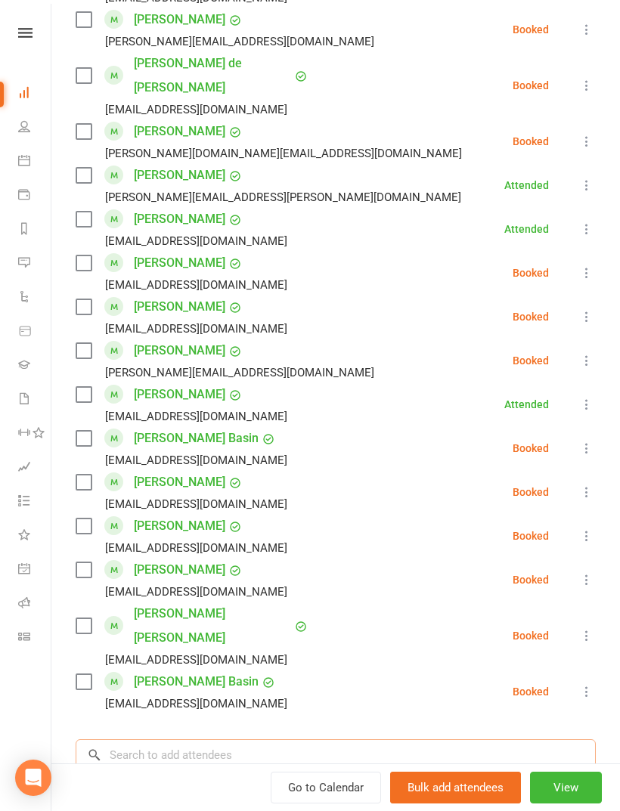
click at [432, 740] on input "search" at bounding box center [336, 756] width 520 height 32
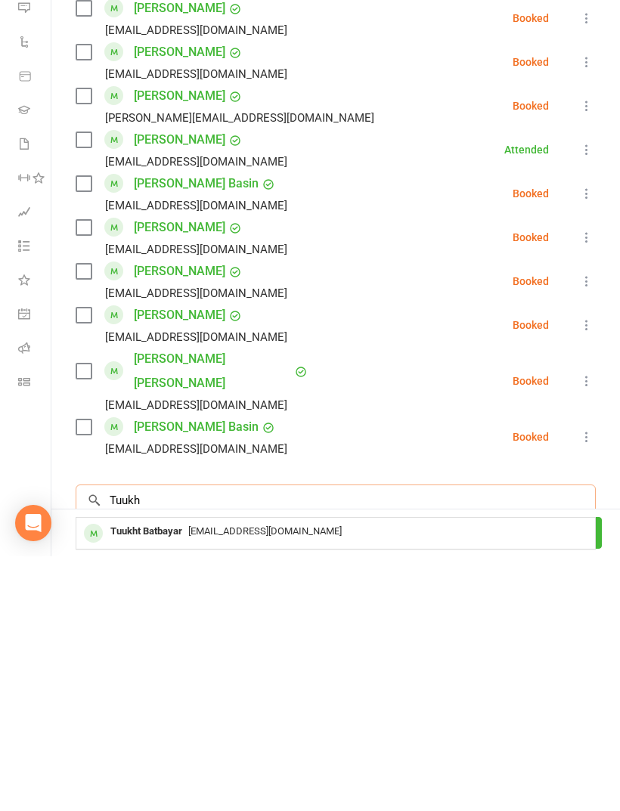
type input "Tuukh"
click at [423, 776] on div "Bayaraa1115@gmail.com" at bounding box center [335, 787] width 507 height 22
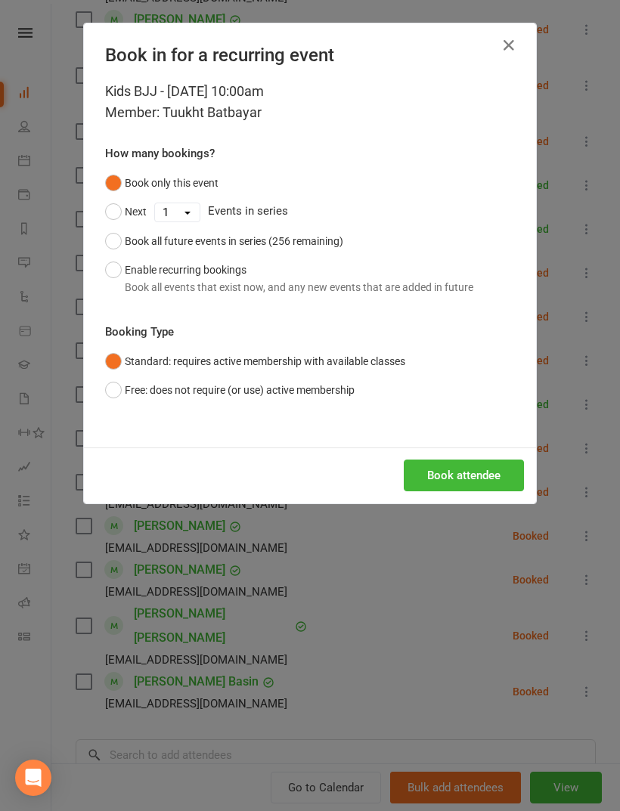
click at [462, 478] on button "Book attendee" at bounding box center [464, 476] width 120 height 32
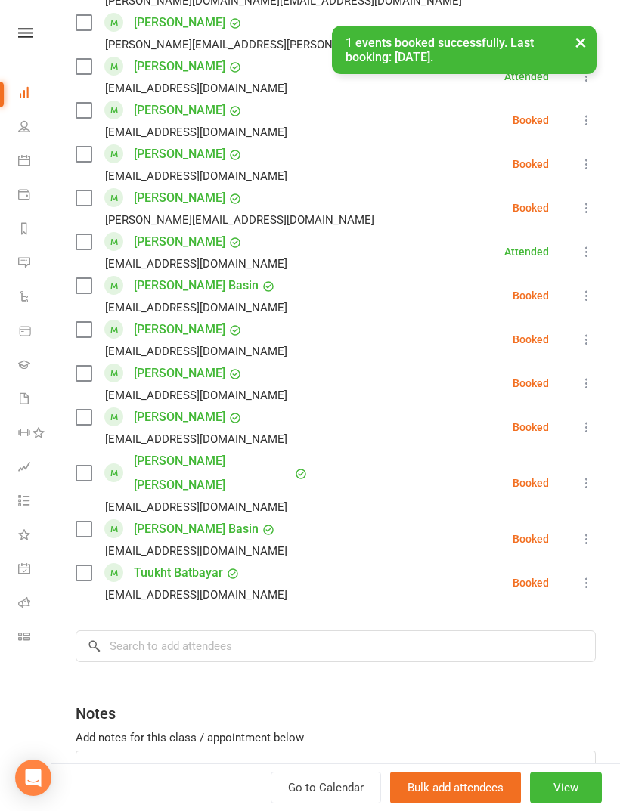
scroll to position [1187, 0]
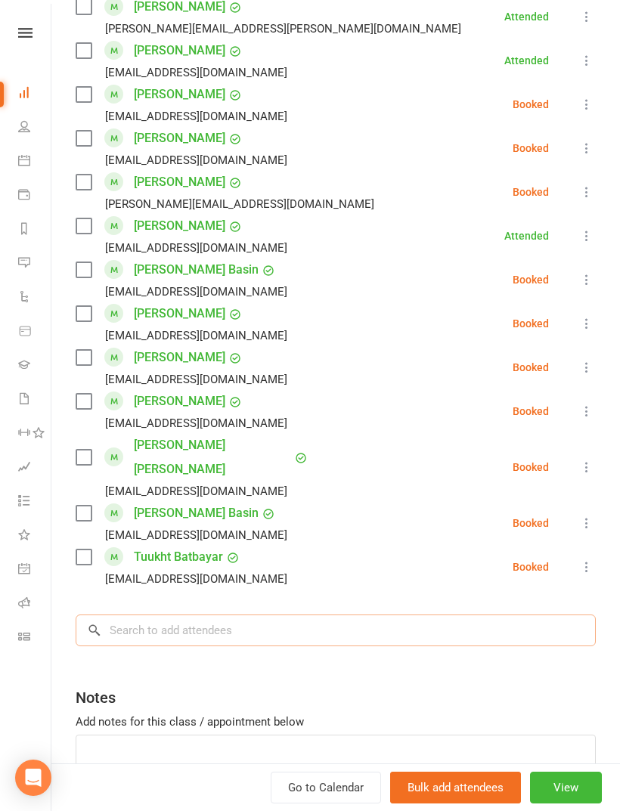
click at [488, 615] on input "search" at bounding box center [336, 631] width 520 height 32
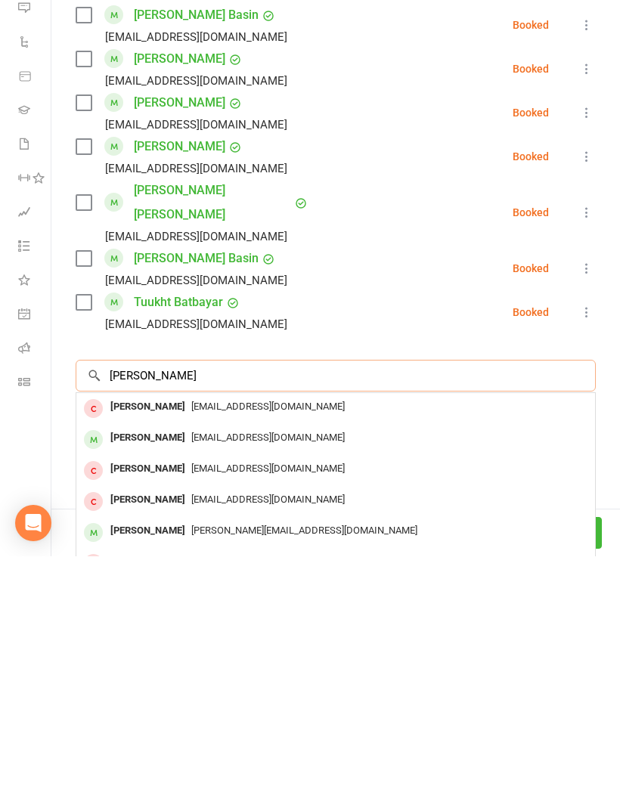
type input "Noah eghdamirad"
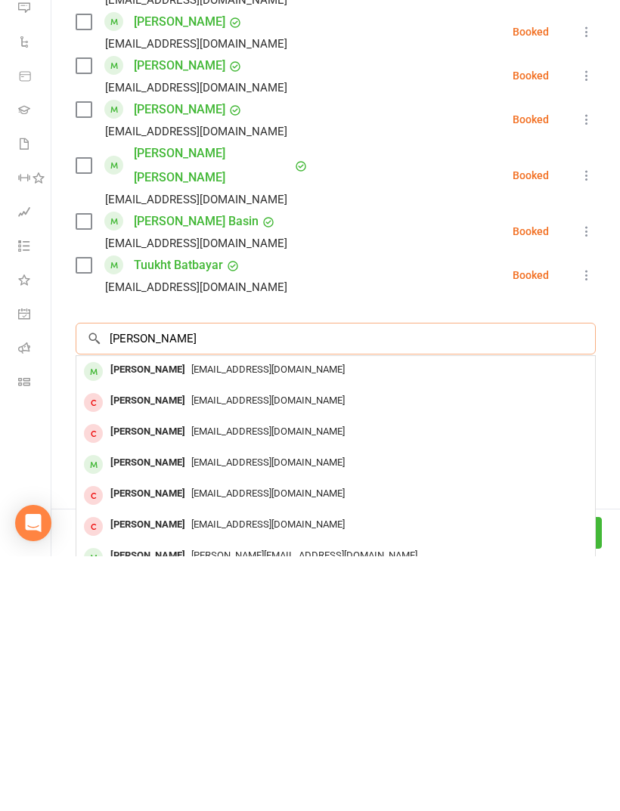
scroll to position [1228, 0]
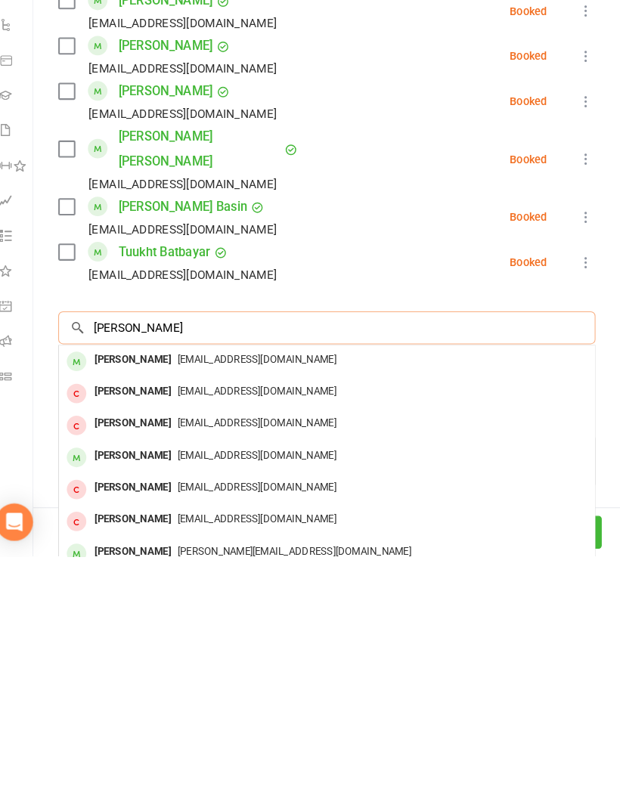
click at [205, 574] on input "Noah eghdamirad" at bounding box center [336, 590] width 520 height 32
click at [200, 574] on input "Noah eghdamirad" at bounding box center [336, 590] width 520 height 32
type input "Devan"
click at [267, 672] on div "ramya.4u12@gmail.com" at bounding box center [335, 683] width 507 height 22
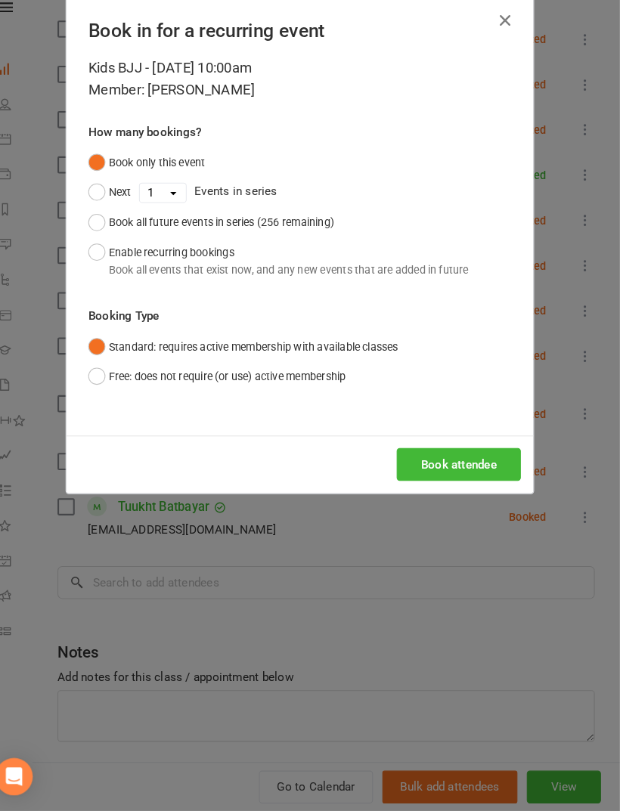
click at [454, 460] on button "Book attendee" at bounding box center [464, 476] width 120 height 32
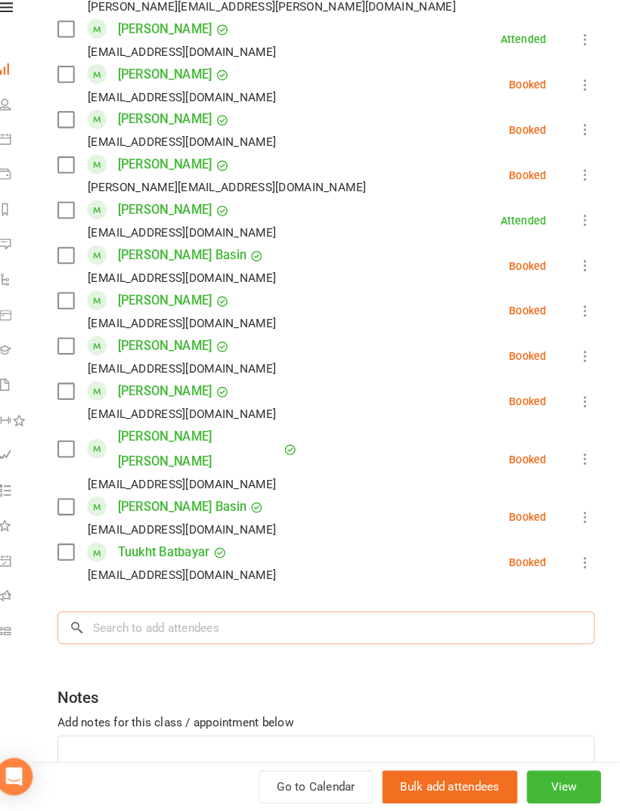
click at [473, 618] on input "search" at bounding box center [336, 634] width 520 height 32
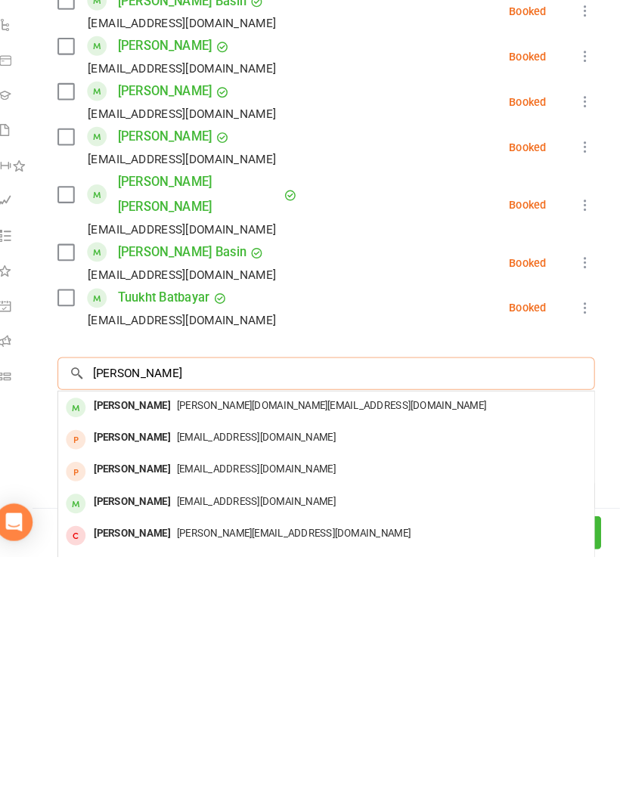
type input "Joshua lo"
click at [393, 654] on div "Alice.hy.ng@gmail.com" at bounding box center [335, 665] width 507 height 22
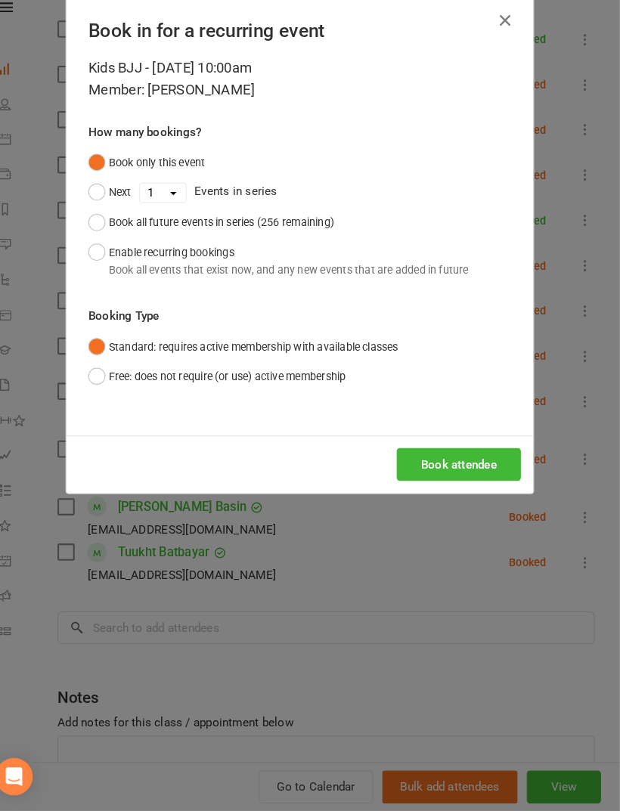
click at [467, 460] on button "Book attendee" at bounding box center [464, 476] width 120 height 32
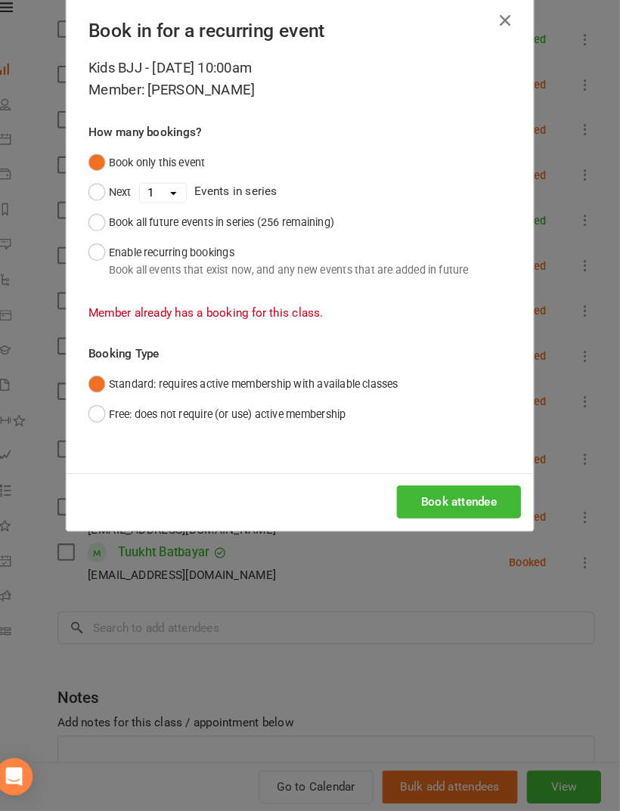
click at [500, 36] on icon "button" at bounding box center [509, 45] width 18 height 18
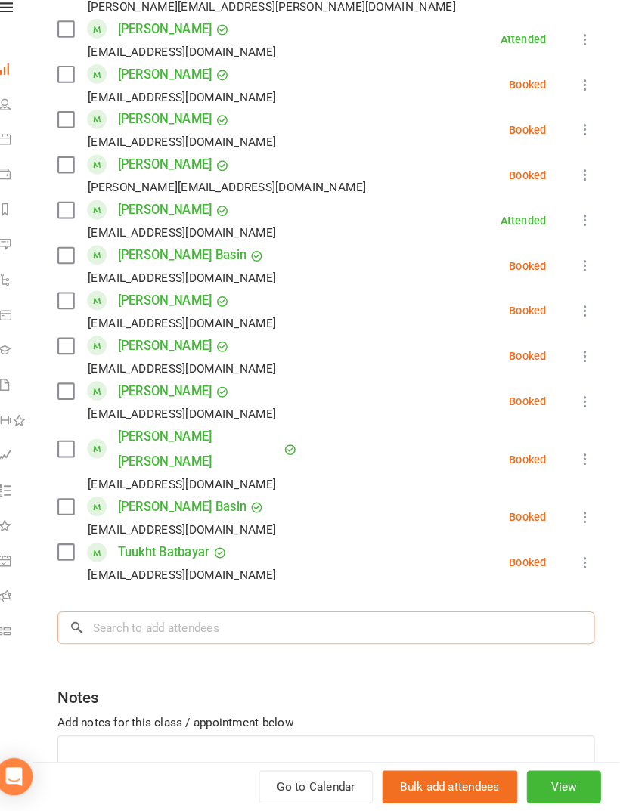
click at [464, 618] on input "search" at bounding box center [336, 634] width 520 height 32
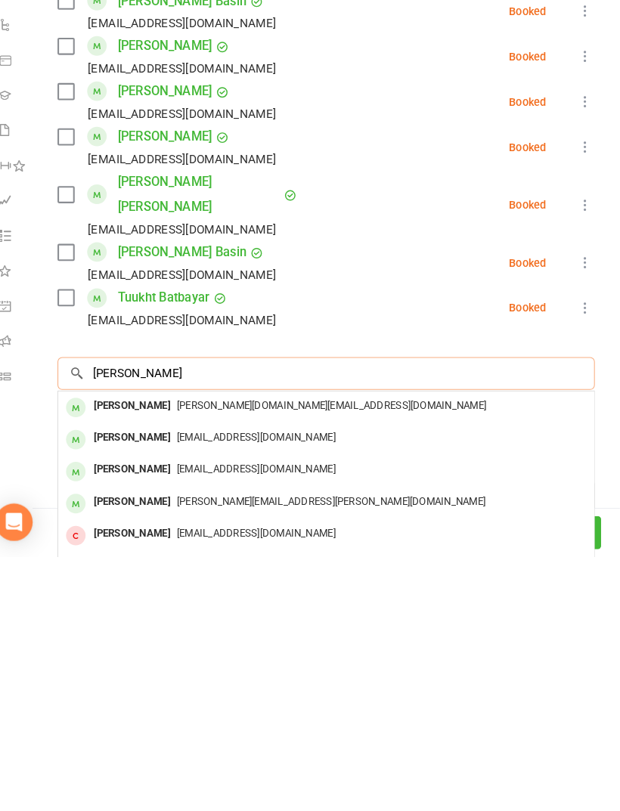
type input "Ellie lo"
click at [399, 654] on div "Alice.hy.ng@gmail.com" at bounding box center [335, 665] width 507 height 22
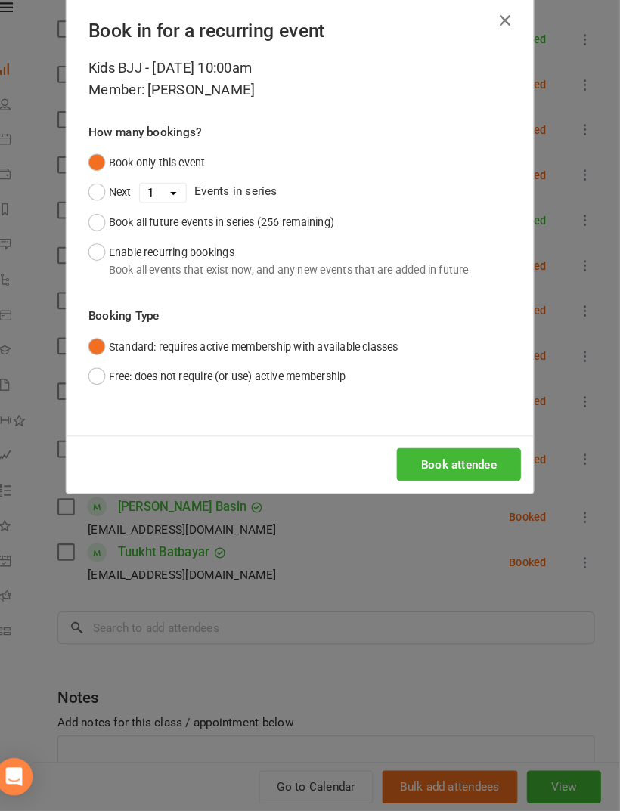
click at [463, 460] on button "Book attendee" at bounding box center [464, 476] width 120 height 32
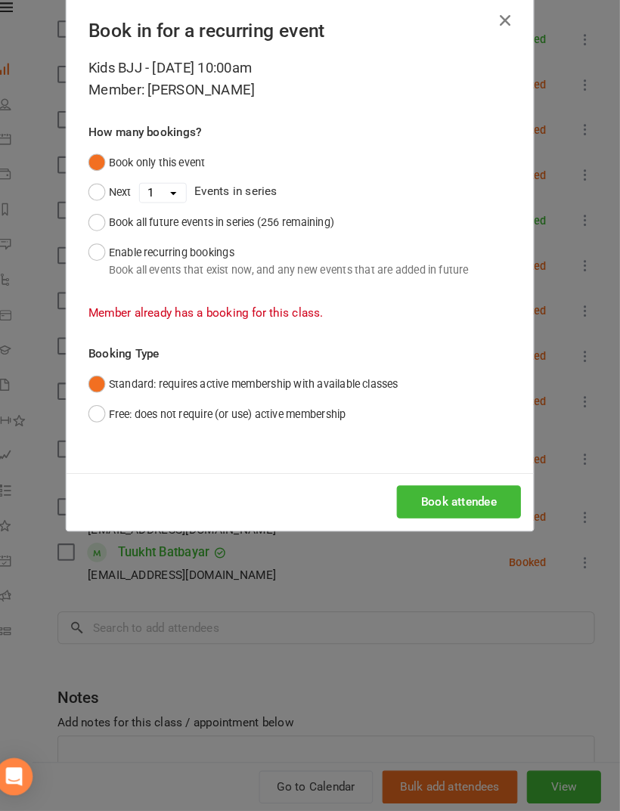
click at [500, 36] on icon "button" at bounding box center [509, 45] width 18 height 18
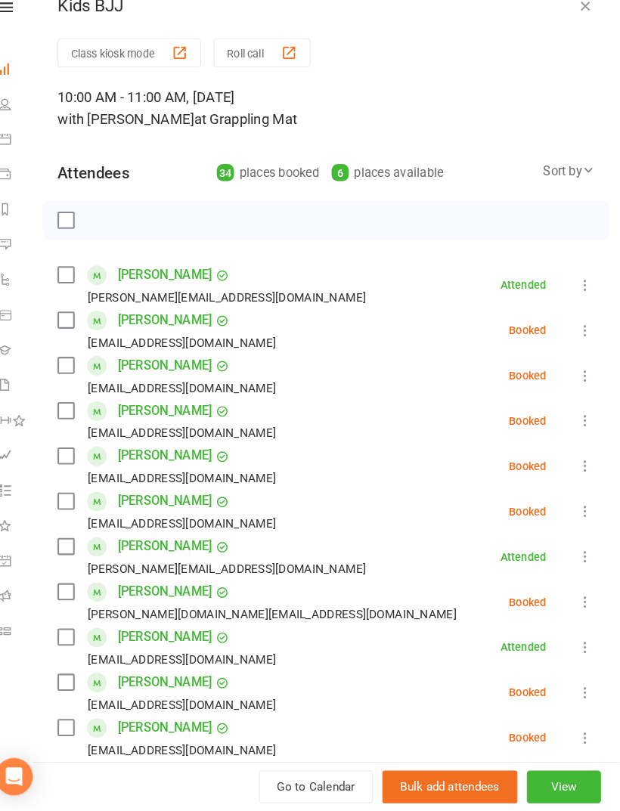
scroll to position [0, 0]
click at [76, 231] on label at bounding box center [83, 238] width 15 height 15
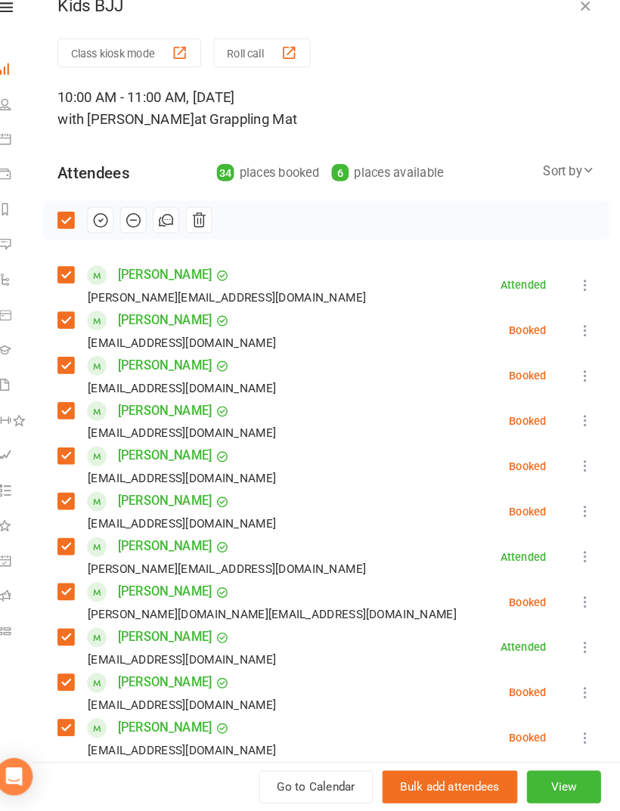
click at [111, 233] on icon "button" at bounding box center [117, 239] width 13 height 13
click at [76, 231] on label at bounding box center [83, 238] width 15 height 15
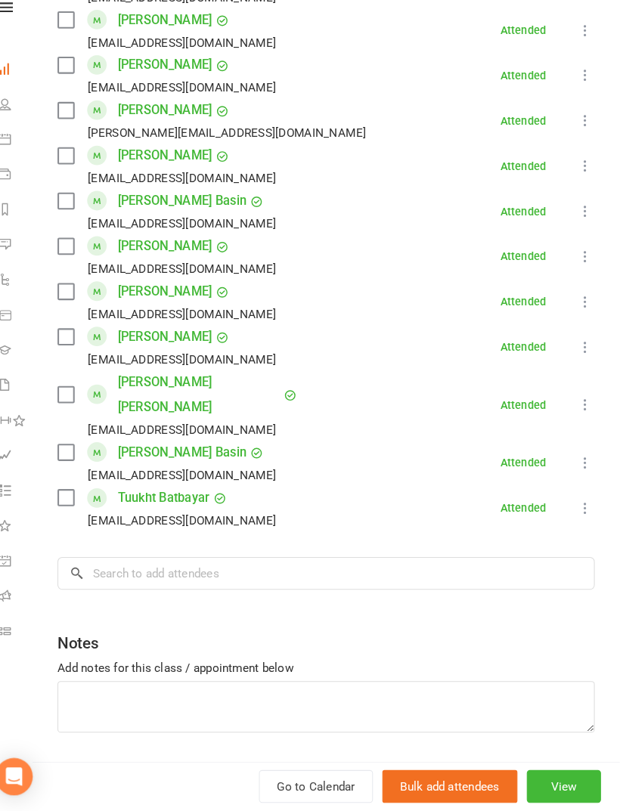
scroll to position [1279, 0]
click at [130, 566] on input "search" at bounding box center [336, 582] width 520 height 32
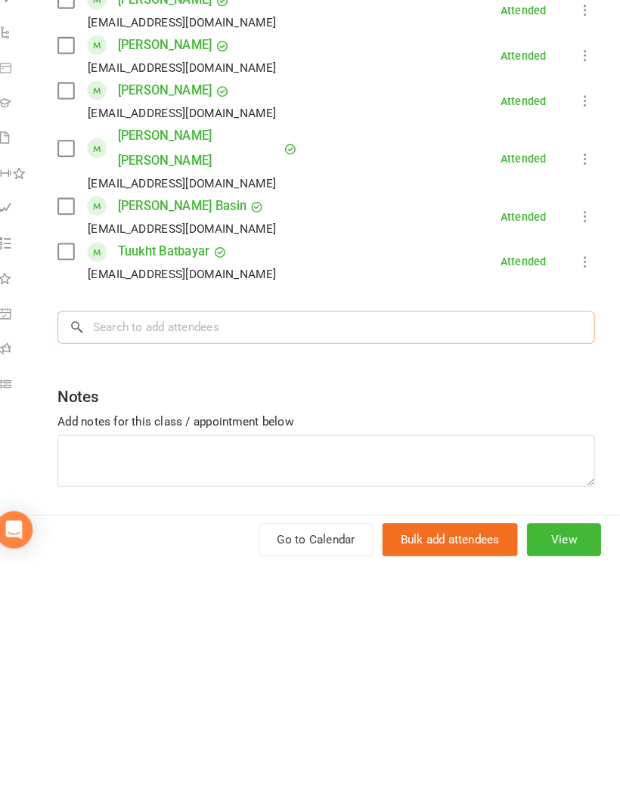
click at [190, 566] on input "search" at bounding box center [336, 582] width 520 height 32
paste input "eghdamirad"
type input "eghdamirad"
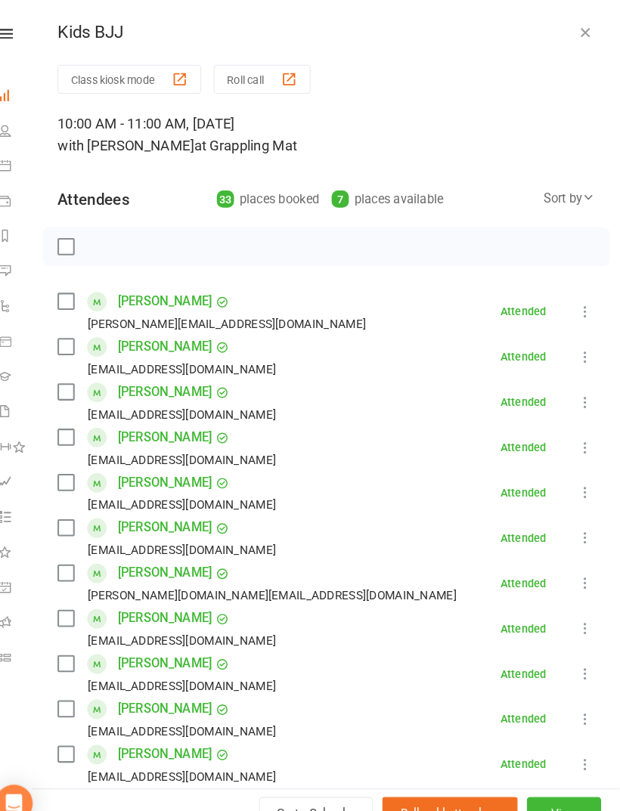
scroll to position [282, 0]
click at [576, 20] on div "Kids BJJ Class kiosk mode Roll call 10:00 AM - 11:00 AM, Saturday, September, 1…" at bounding box center [335, 405] width 569 height 811
click at [579, 25] on icon "button" at bounding box center [586, 30] width 15 height 15
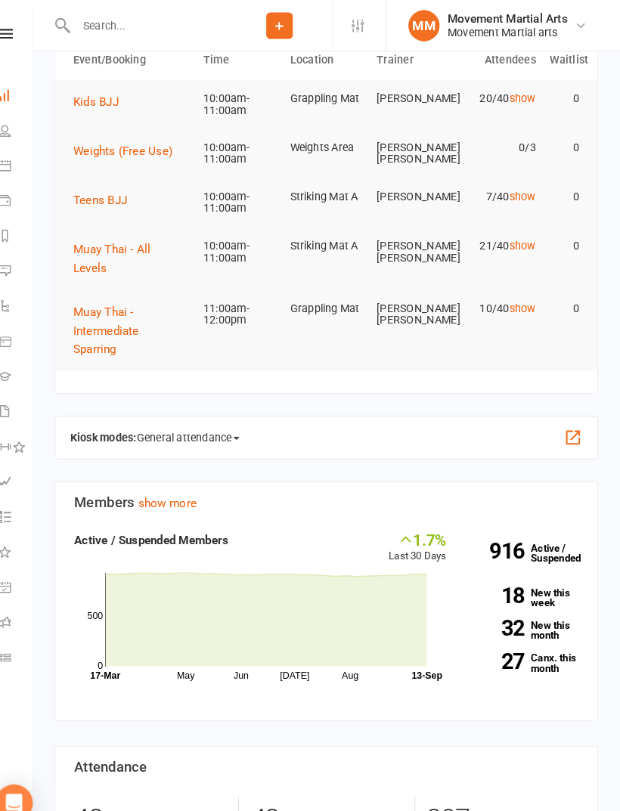
scroll to position [0, 0]
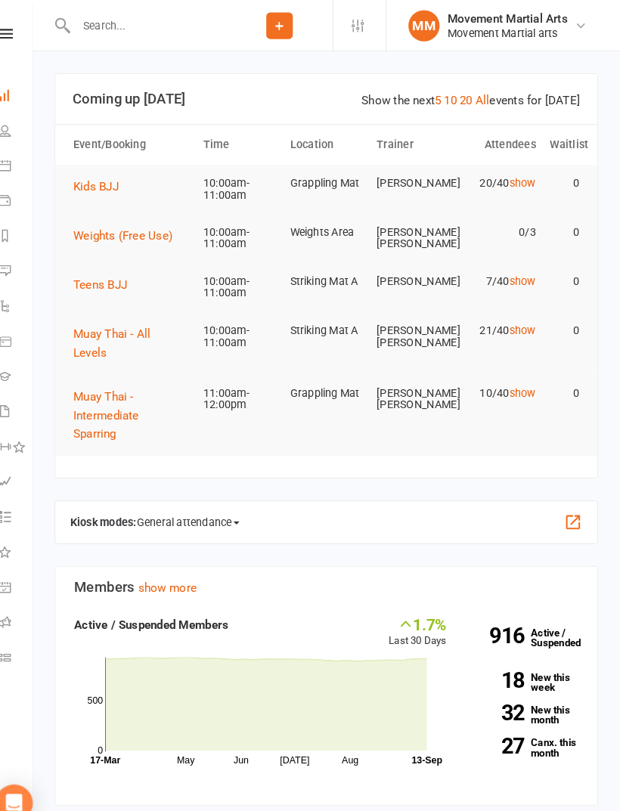
click at [163, 327] on span "Muay Thai - All Levels" at bounding box center [128, 333] width 75 height 32
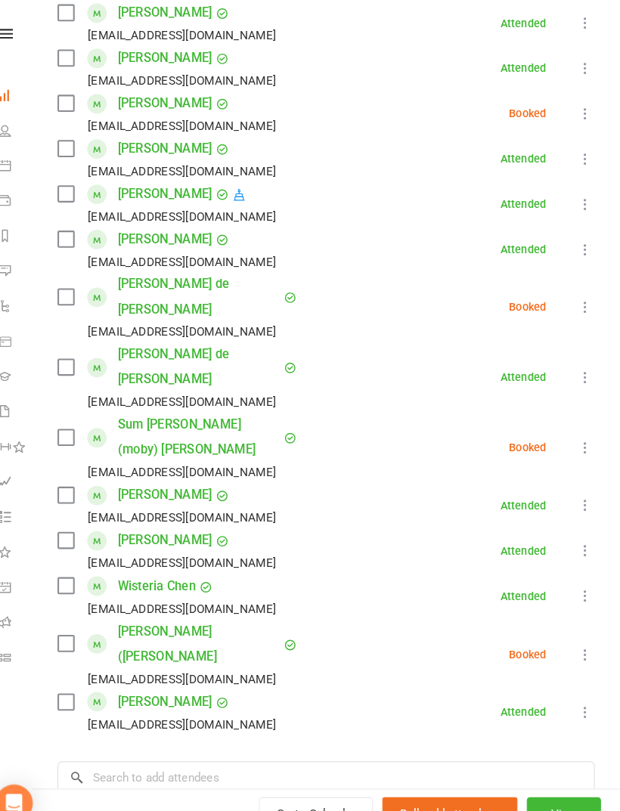
scroll to position [588, 0]
click at [489, 737] on input "search" at bounding box center [336, 753] width 520 height 32
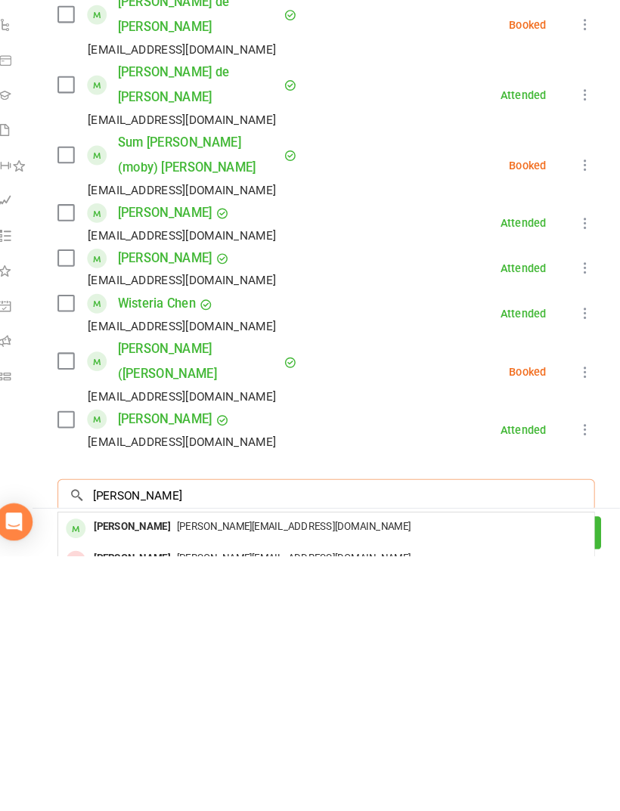
type input "Fiona z"
click at [442, 772] on div "Fiona.zhangx@gmail.com" at bounding box center [335, 783] width 507 height 22
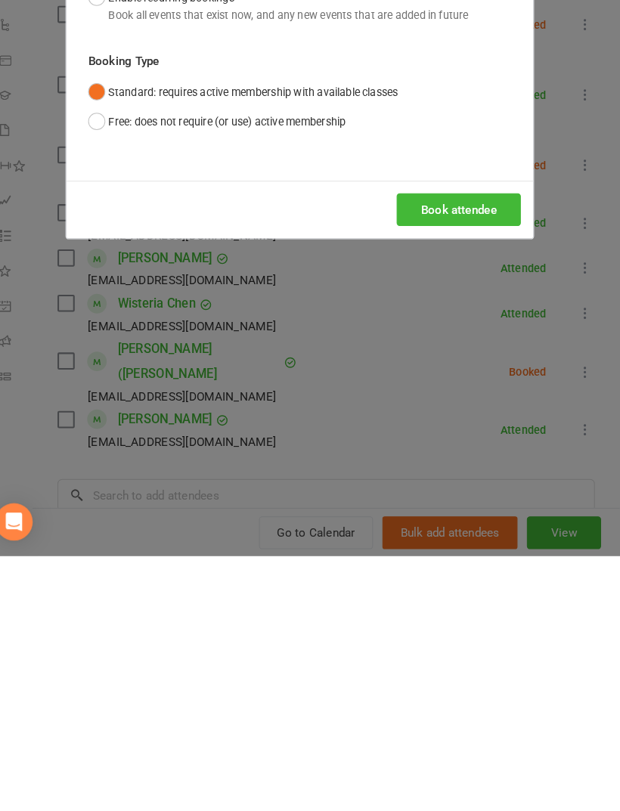
scroll to position [360, 0]
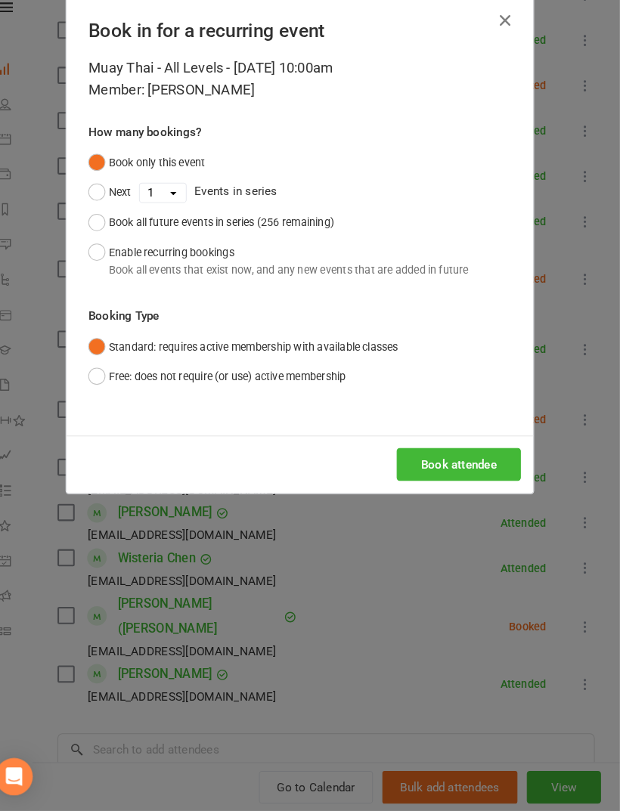
click at [457, 460] on button "Book attendee" at bounding box center [464, 476] width 120 height 32
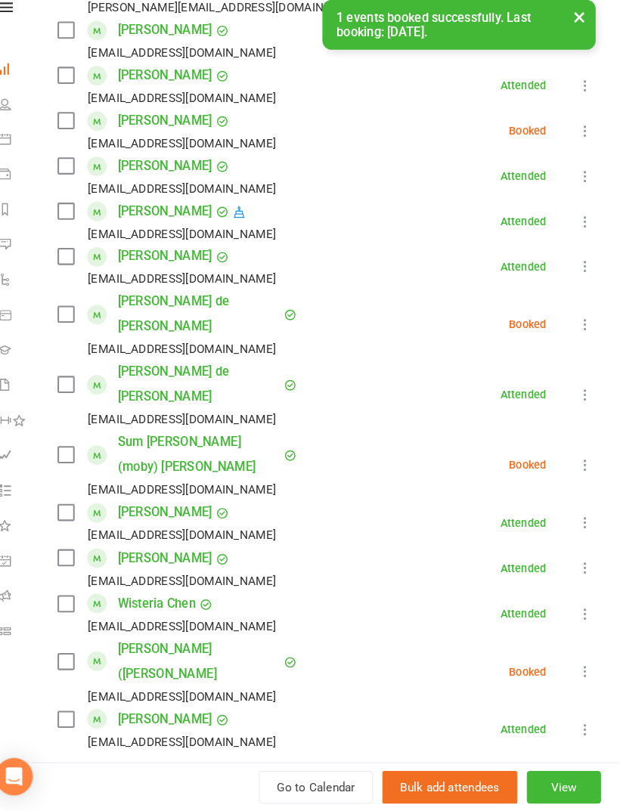
click at [424, 780] on input "search" at bounding box center [336, 796] width 520 height 32
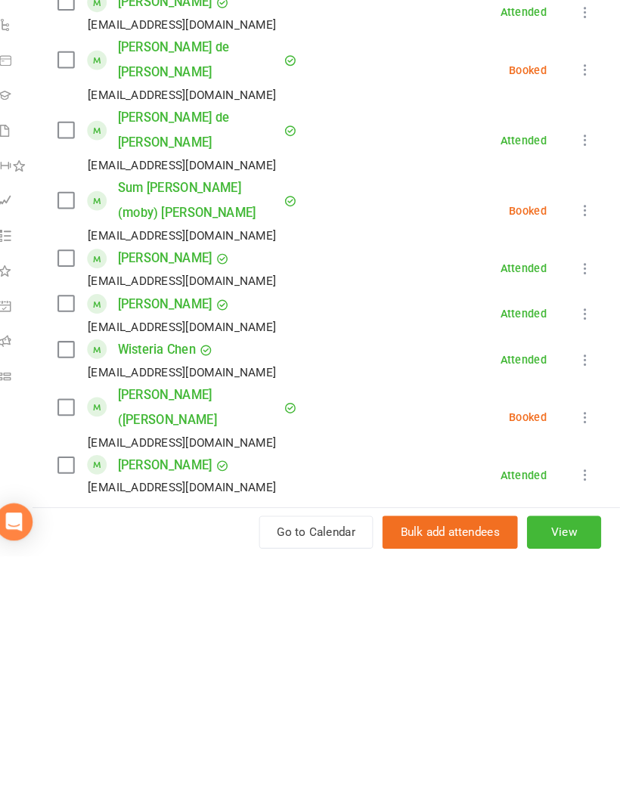
type input "Dominic p"
click at [442, 811] on div "dominic.paulo45@gmail.com" at bounding box center [335, 827] width 507 height 22
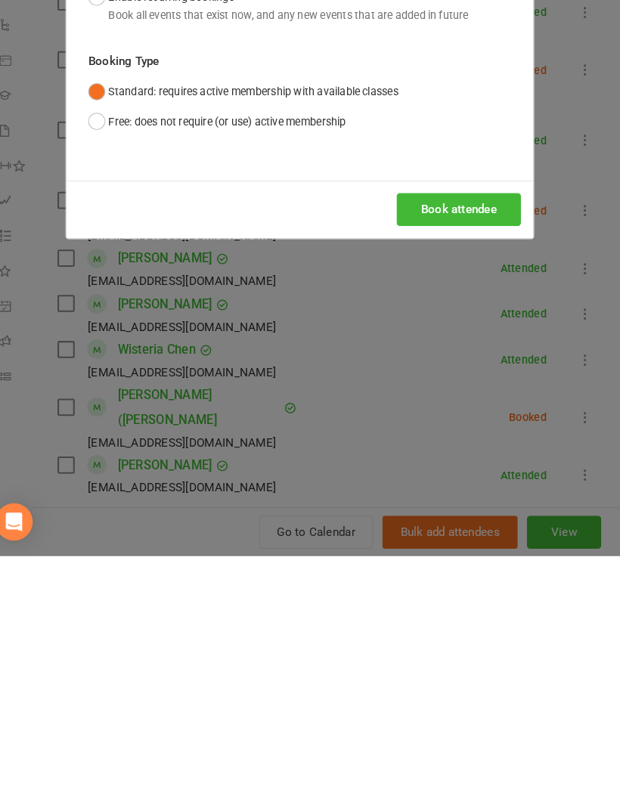
scroll to position [764, 0]
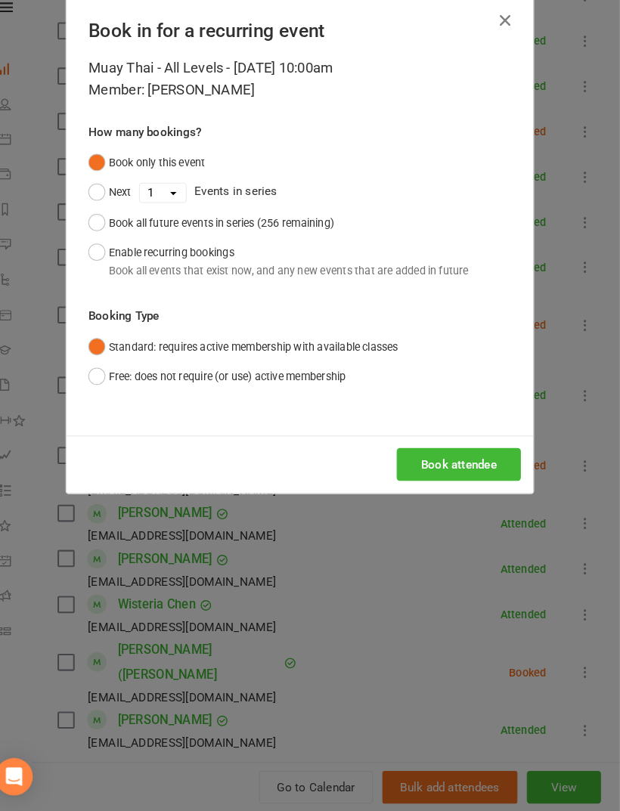
click at [474, 460] on button "Book attendee" at bounding box center [464, 476] width 120 height 32
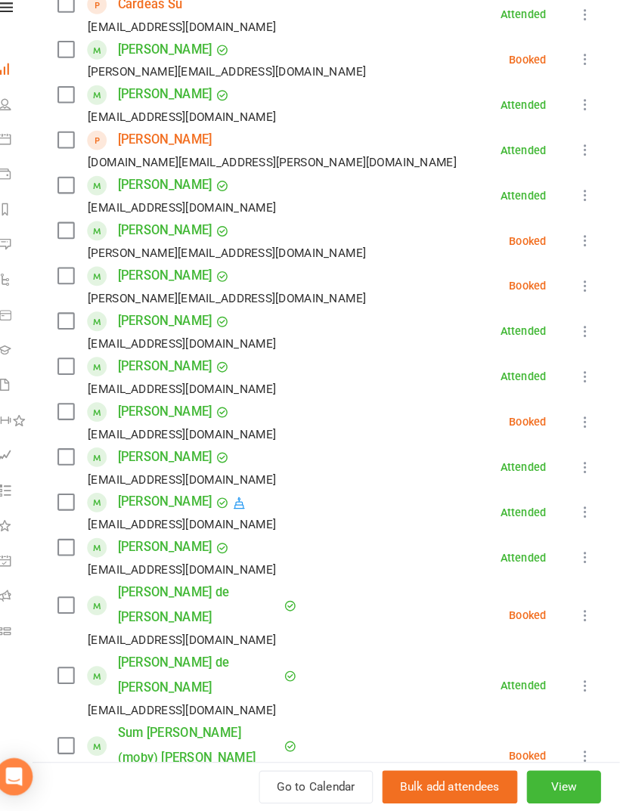
scroll to position [673, 0]
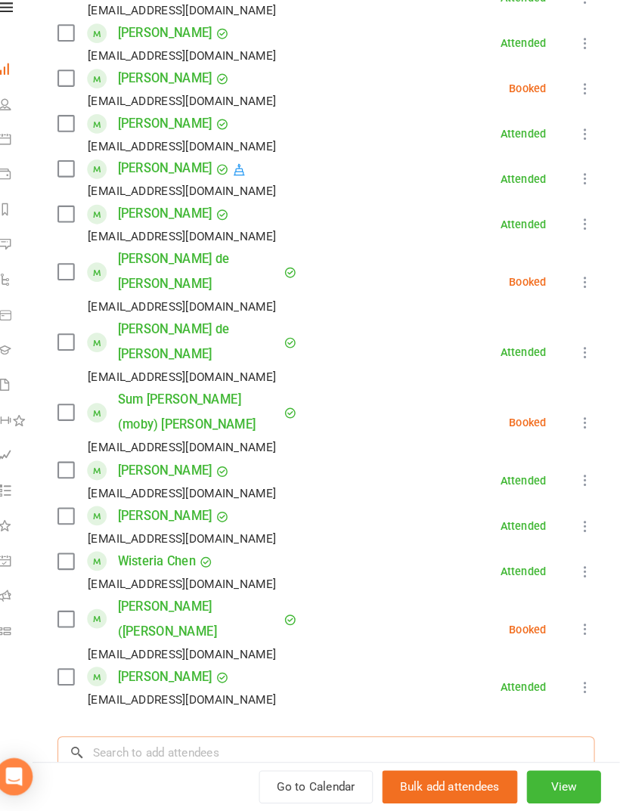
click at [314, 739] on input "search" at bounding box center [336, 755] width 520 height 32
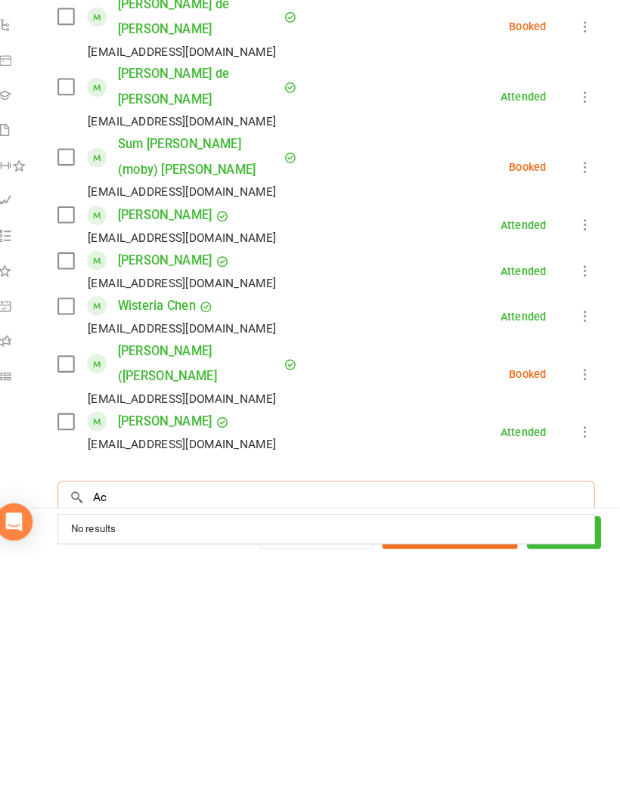
type input "A"
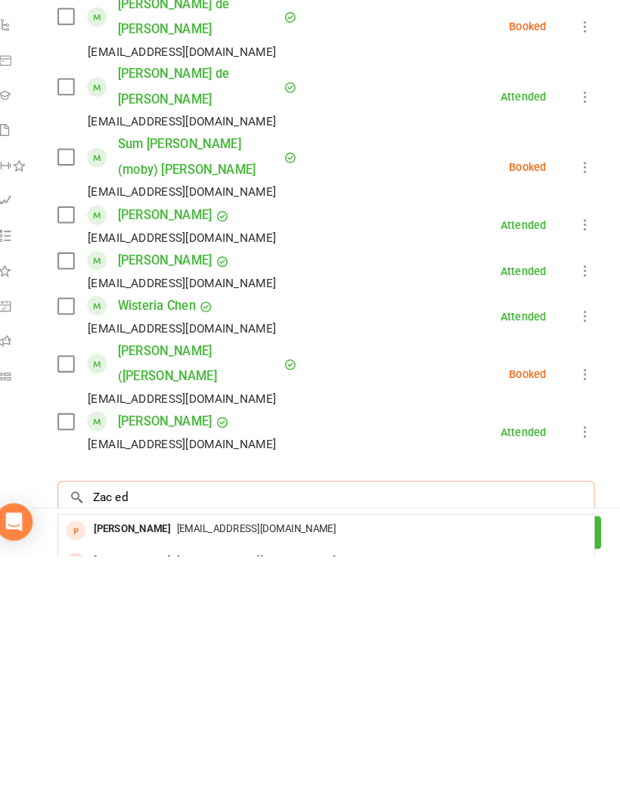
type input "Zac ed"
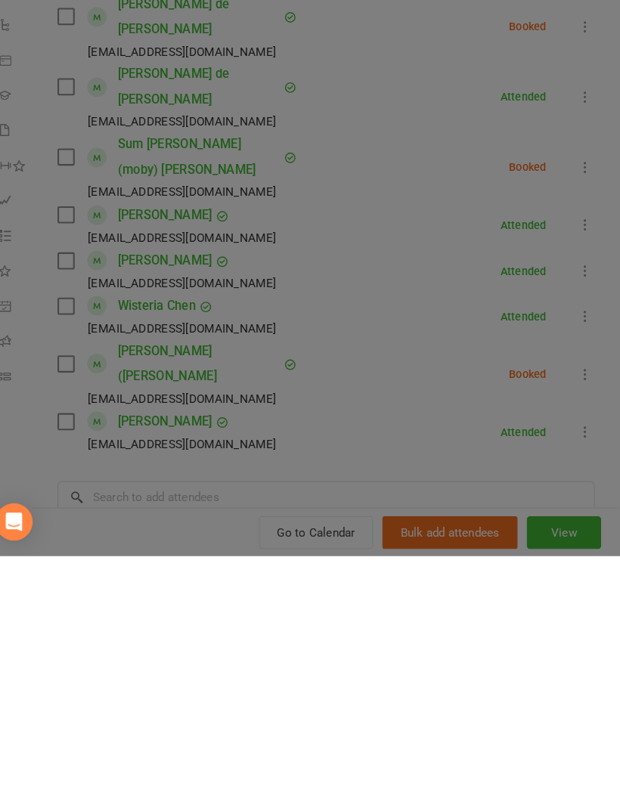
scroll to position [1126, 0]
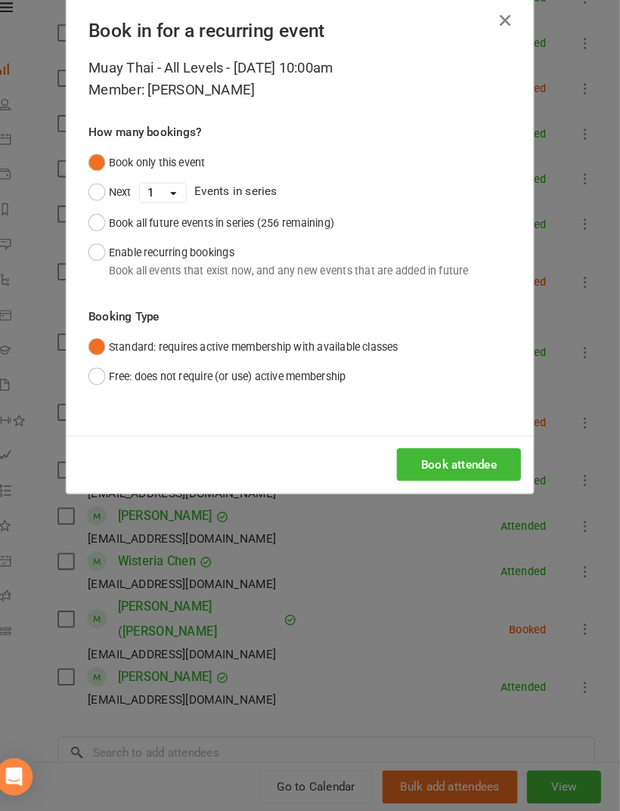
click at [464, 461] on button "Book attendee" at bounding box center [464, 476] width 120 height 32
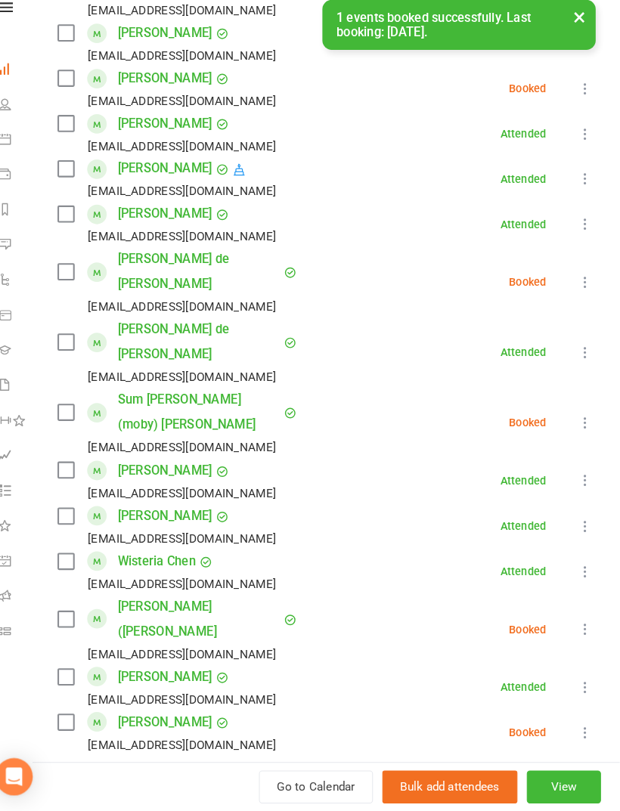
click at [358, 783] on input "search" at bounding box center [336, 799] width 520 height 32
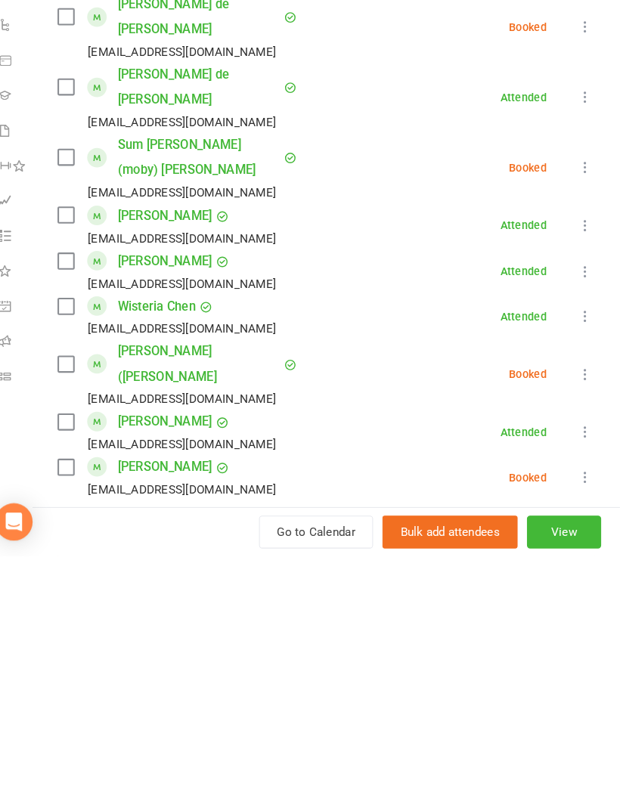
scroll to position [1285, 0]
type input "Aj p"
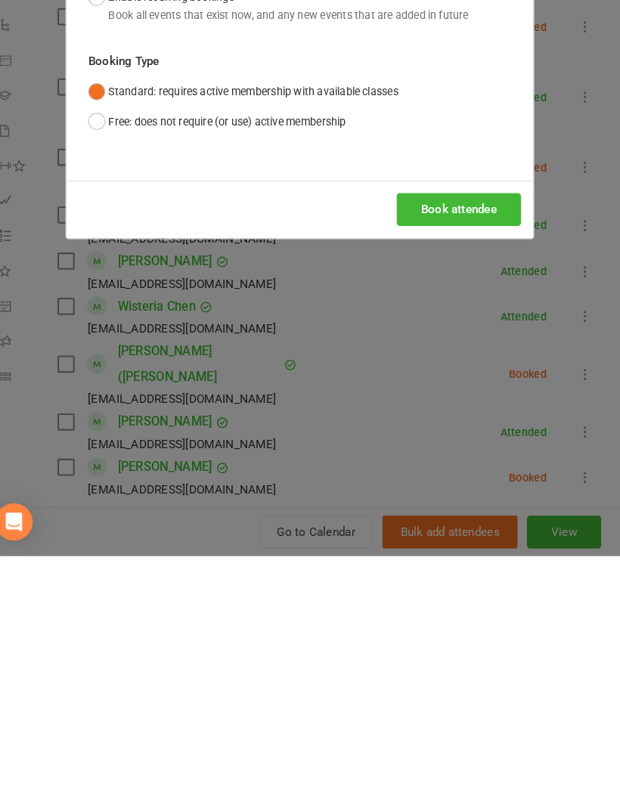
scroll to position [1532, 0]
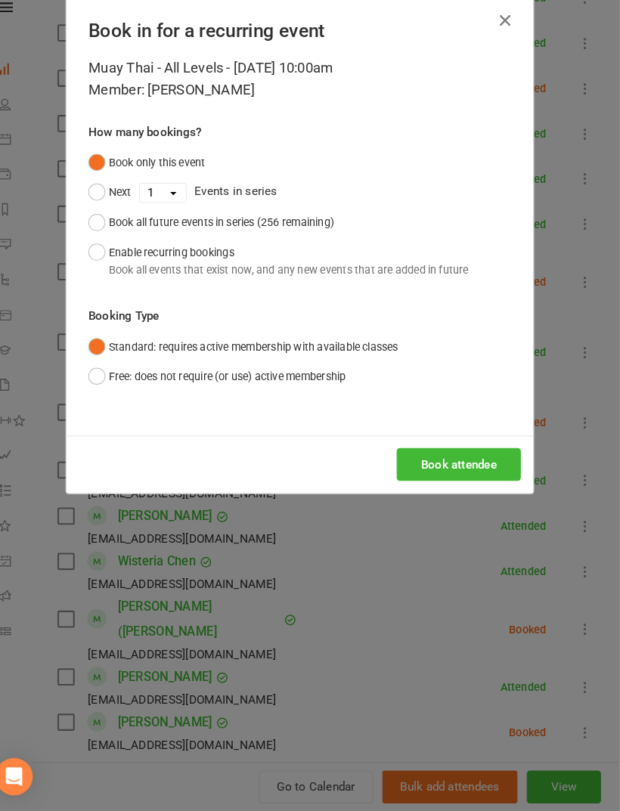
click at [461, 460] on button "Book attendee" at bounding box center [464, 476] width 120 height 32
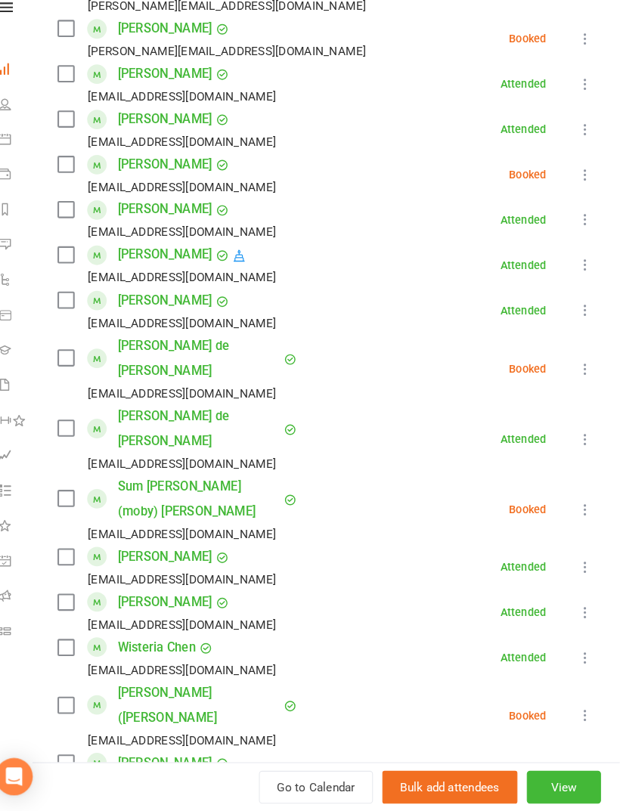
scroll to position [753, 0]
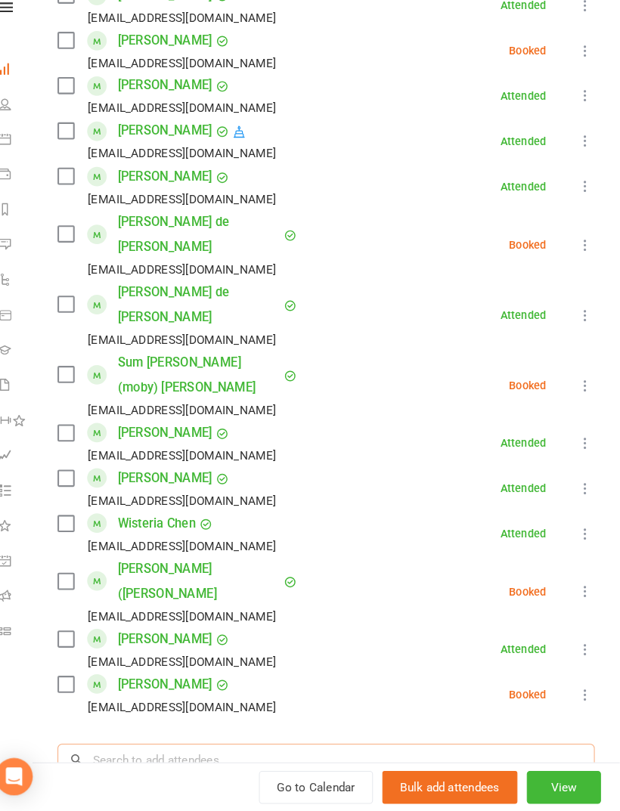
click at [379, 746] on input "search" at bounding box center [336, 762] width 520 height 32
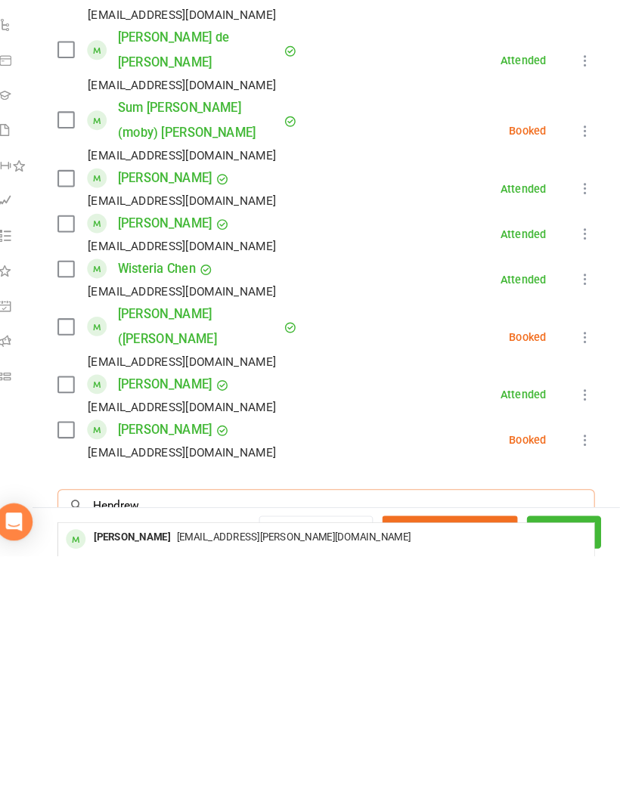
type input "Hendrew"
click at [330, 782] on div "hendrew.erwin@live.com.au" at bounding box center [335, 793] width 507 height 22
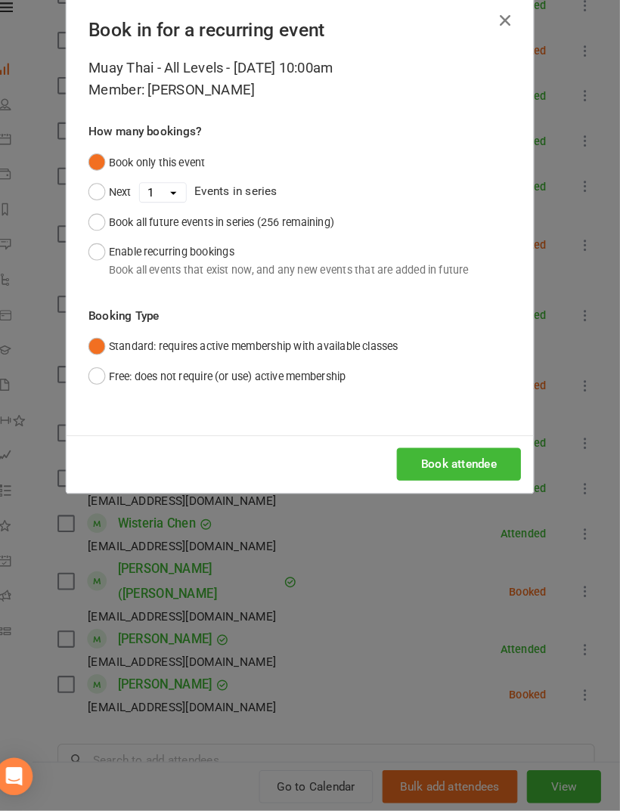
scroll to position [1620, 0]
click at [462, 460] on button "Book attendee" at bounding box center [464, 476] width 120 height 32
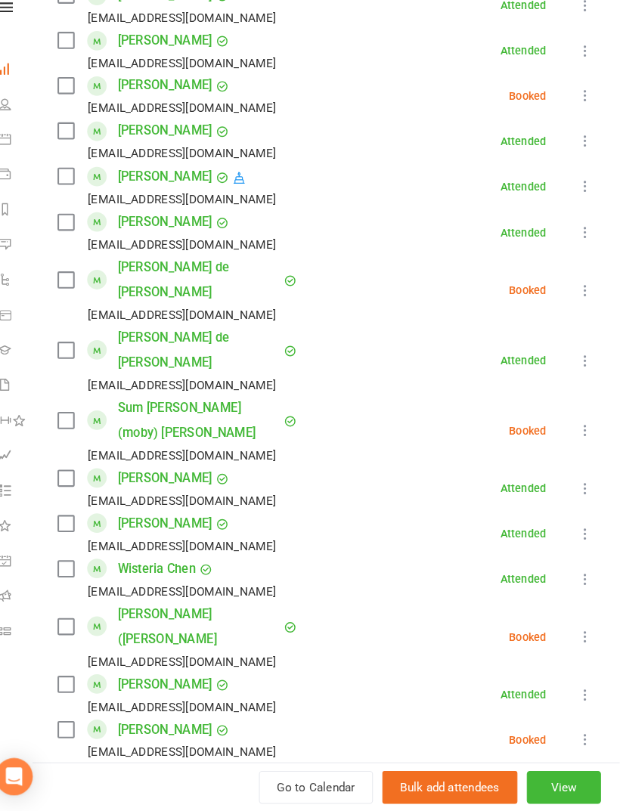
click at [389, 790] on input "search" at bounding box center [336, 806] width 520 height 32
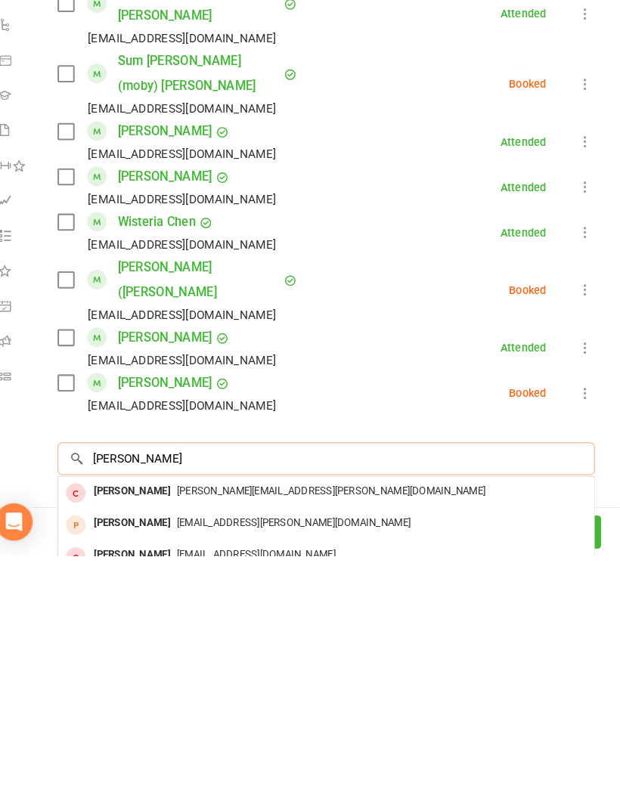
scroll to position [860, 0]
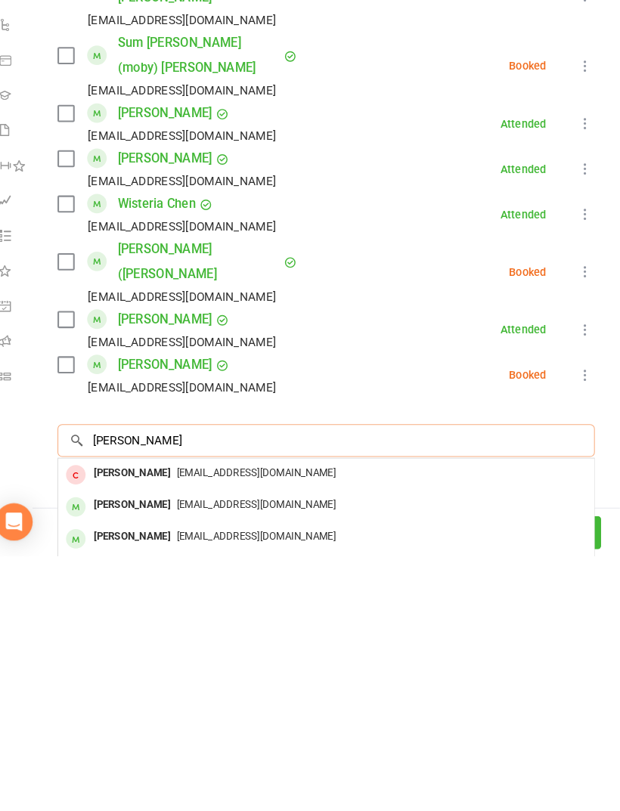
type input "Jake"
click at [357, 751] on div "jakeebreo@gmail.com" at bounding box center [335, 762] width 507 height 22
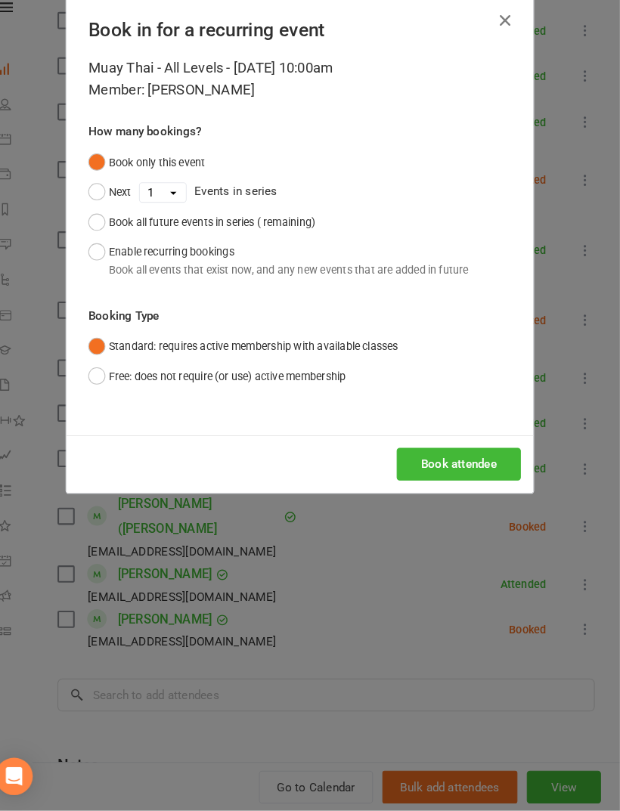
scroll to position [1620, 0]
click at [478, 460] on button "Book attendee" at bounding box center [464, 476] width 120 height 32
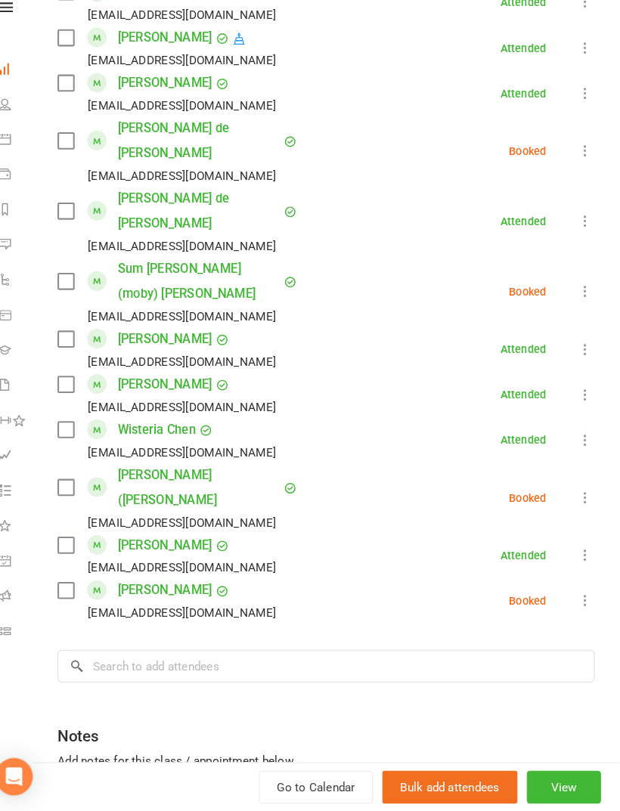
scroll to position [934, 0]
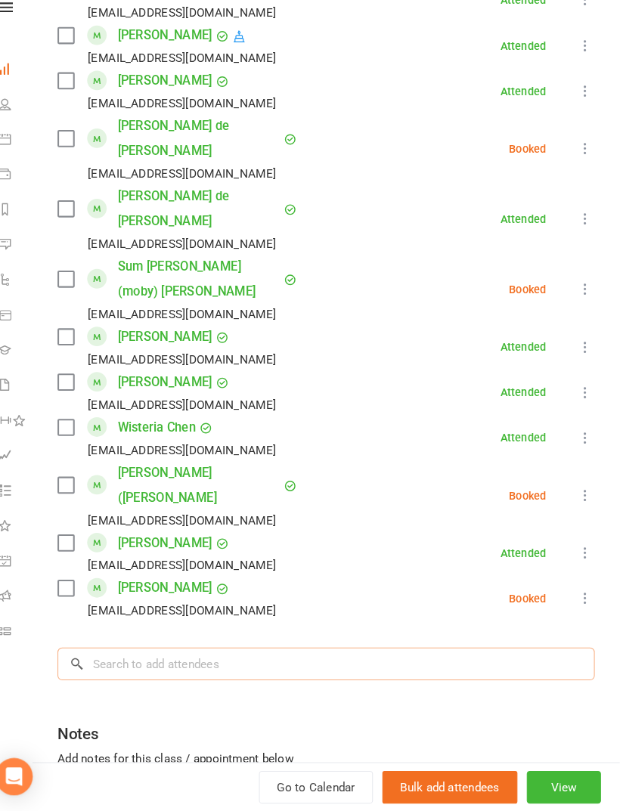
click at [457, 653] on input "search" at bounding box center [336, 669] width 520 height 32
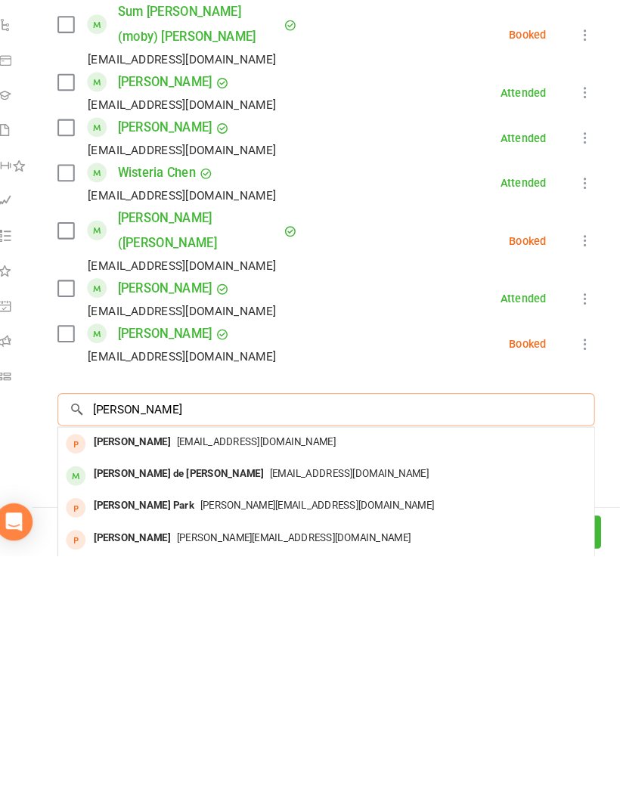
type input "Paul d"
click at [314, 721] on div "pbd5@outlook.com" at bounding box center [335, 732] width 507 height 22
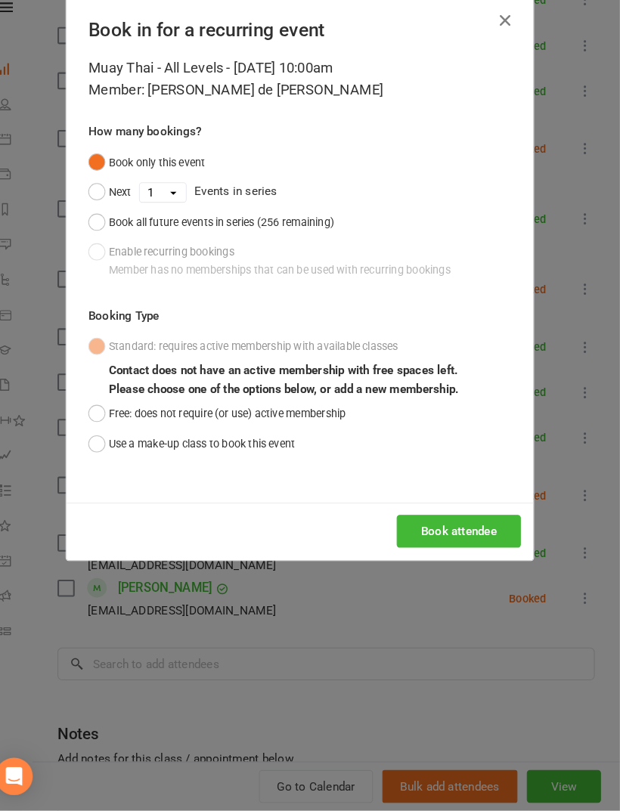
scroll to position [1620, 0]
click at [466, 525] on button "Book attendee" at bounding box center [464, 541] width 120 height 32
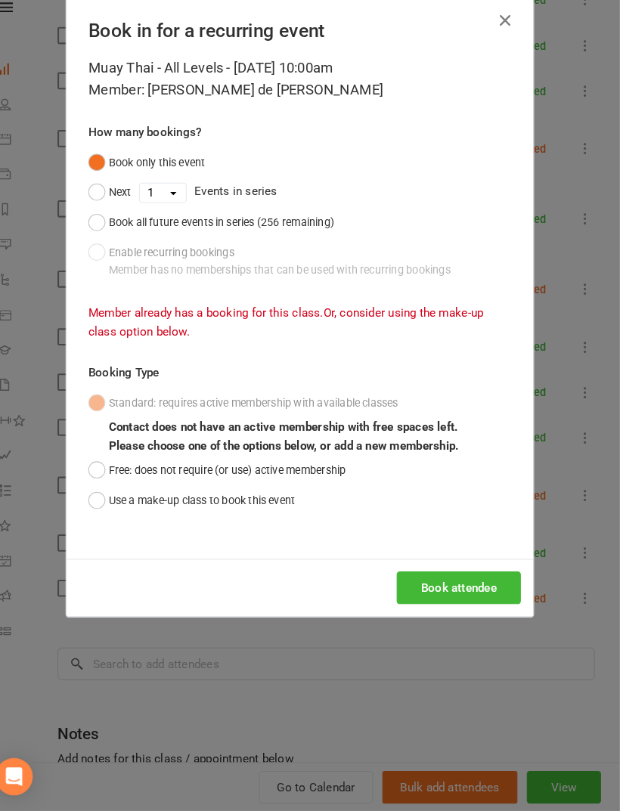
click at [497, 33] on button "button" at bounding box center [509, 45] width 24 height 24
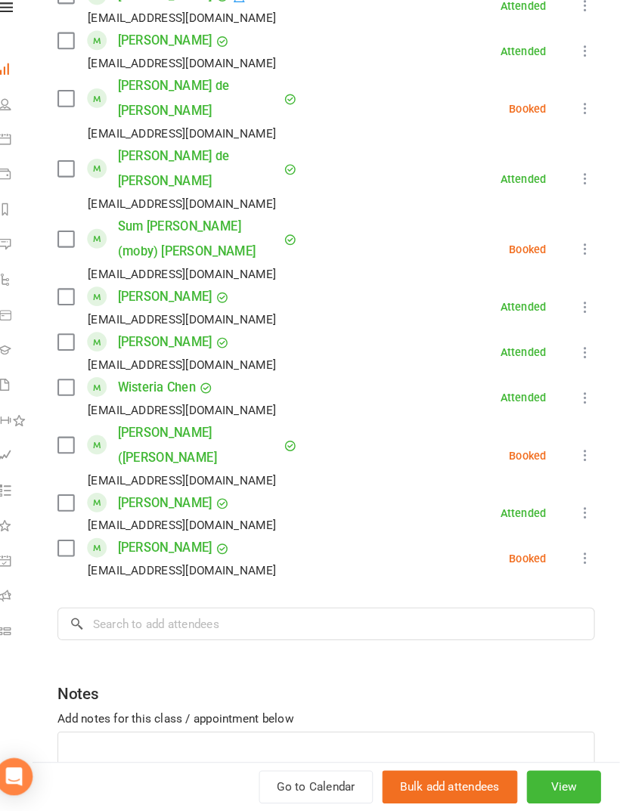
scroll to position [972, 0]
click at [274, 615] on input "search" at bounding box center [336, 631] width 520 height 32
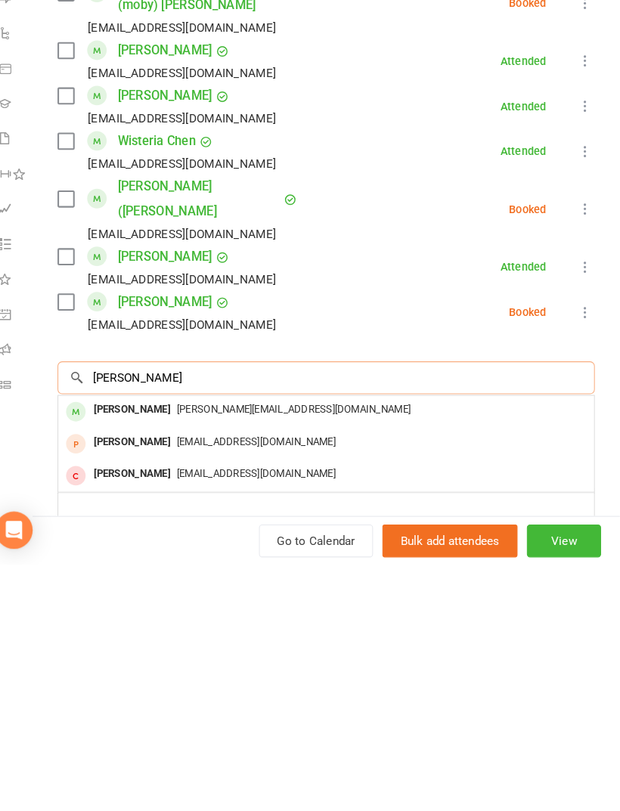
type input "Derr"
click at [394, 651] on div "derrick@simplysportscars.com" at bounding box center [335, 662] width 507 height 22
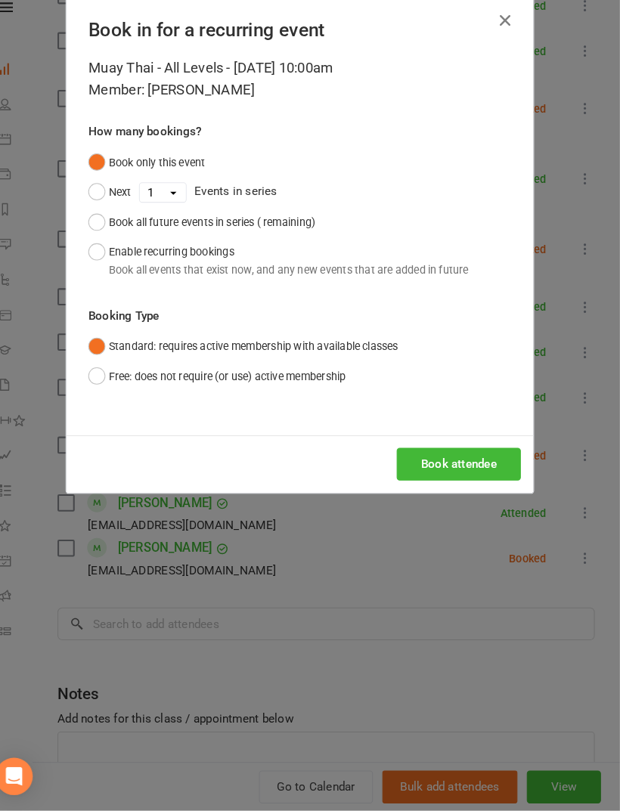
scroll to position [1620, 0]
click at [453, 460] on button "Book attendee" at bounding box center [464, 476] width 120 height 32
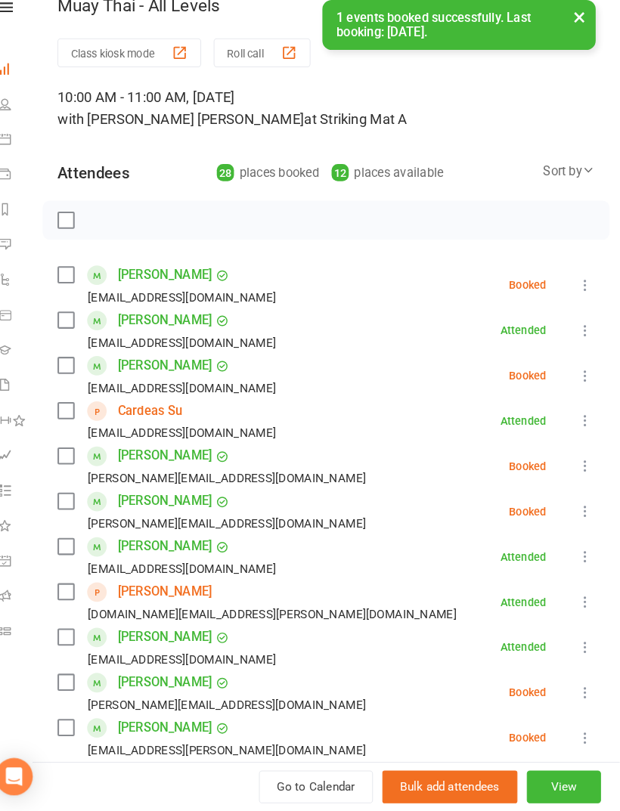
scroll to position [0, 0]
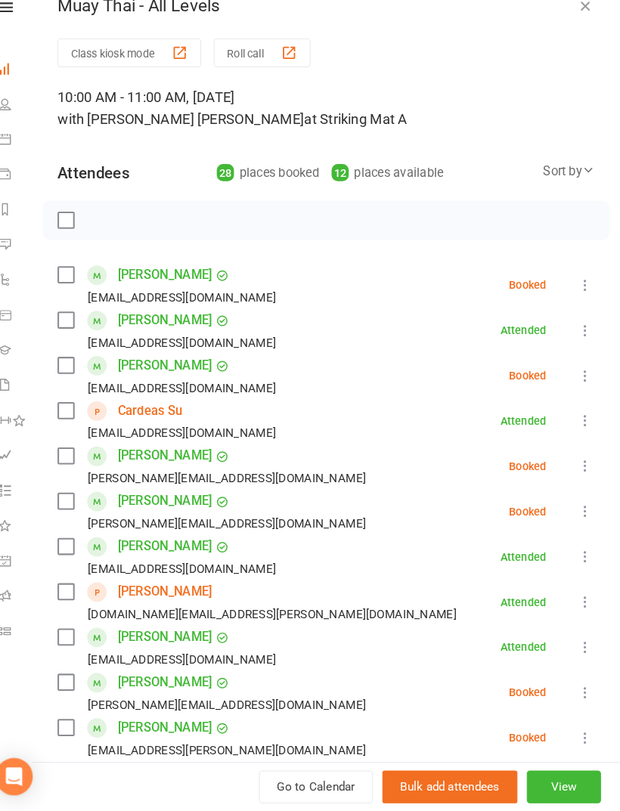
click at [76, 231] on label at bounding box center [83, 238] width 15 height 15
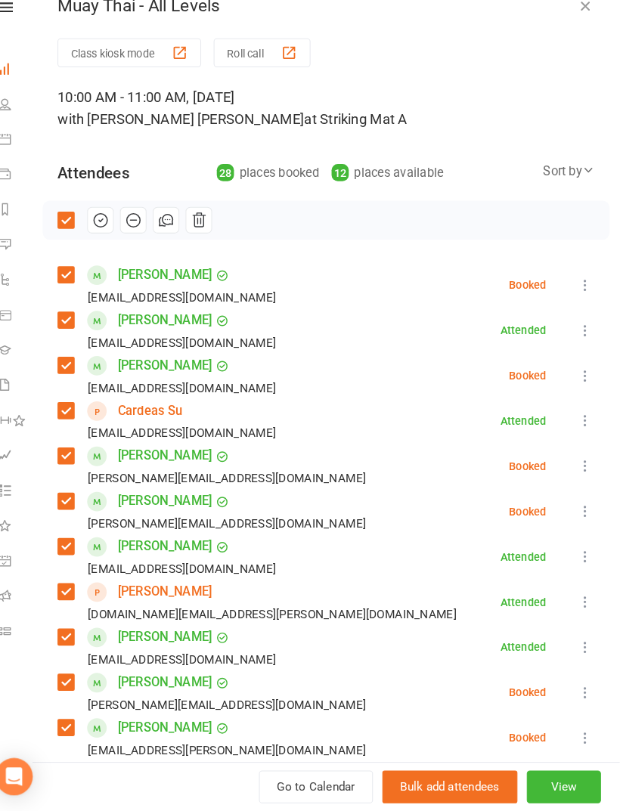
click at [109, 231] on icon "button" at bounding box center [117, 239] width 17 height 17
click at [76, 231] on label at bounding box center [83, 238] width 15 height 15
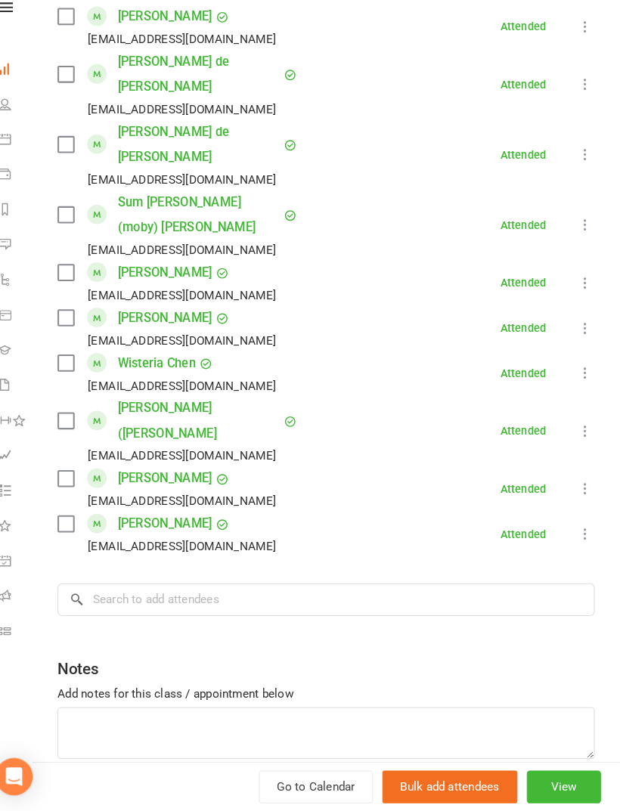
scroll to position [972, 0]
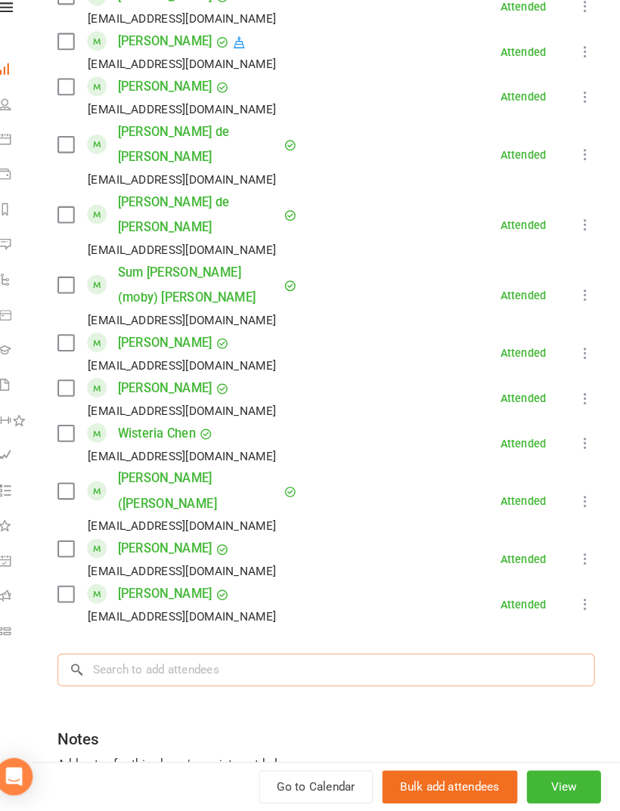
click at [498, 659] on input "search" at bounding box center [336, 675] width 520 height 32
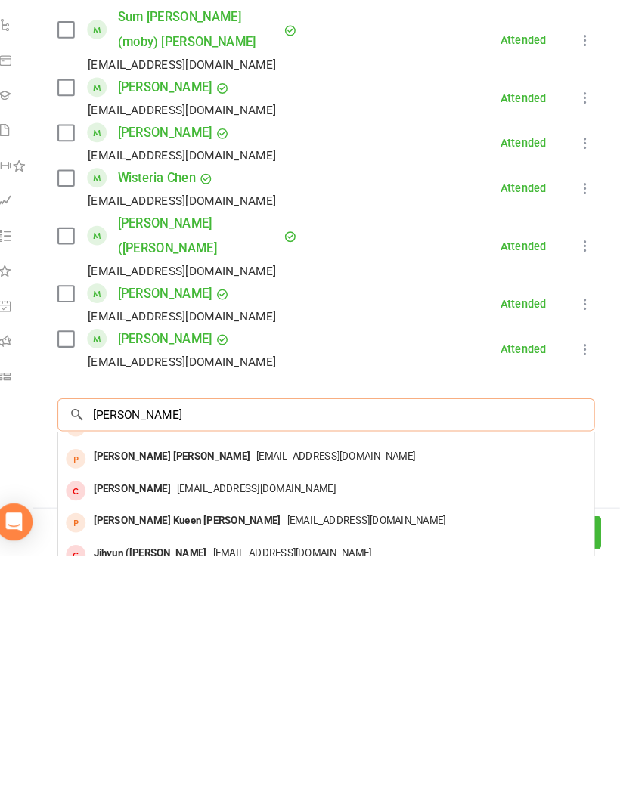
scroll to position [33, 0]
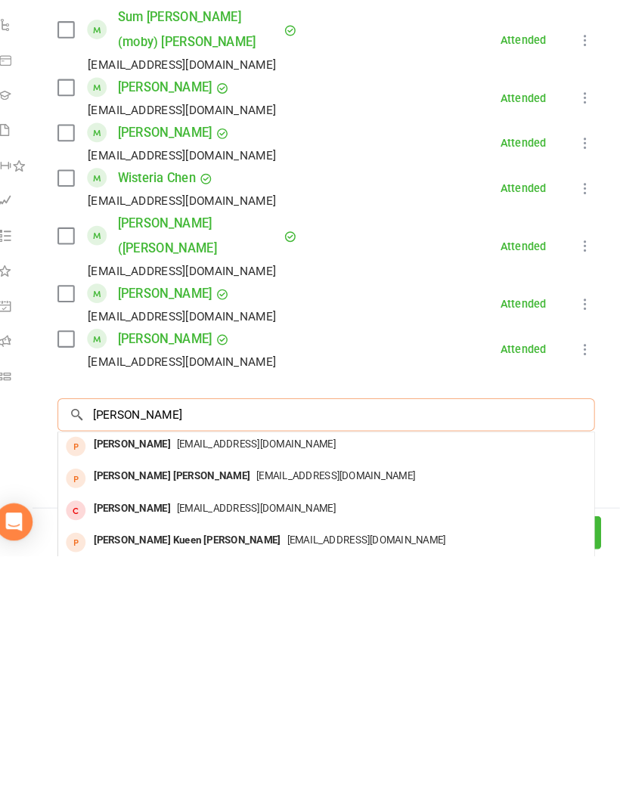
type input "Yoon"
click at [437, 724] on div "Pennyh98@gmail.com" at bounding box center [335, 735] width 507 height 22
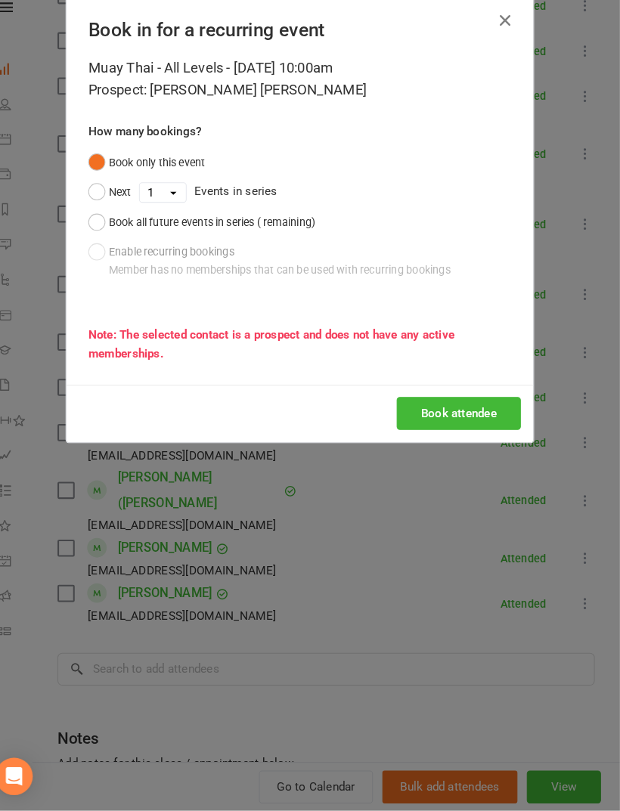
scroll to position [1620, 0]
click at [466, 411] on button "Book attendee" at bounding box center [464, 427] width 120 height 32
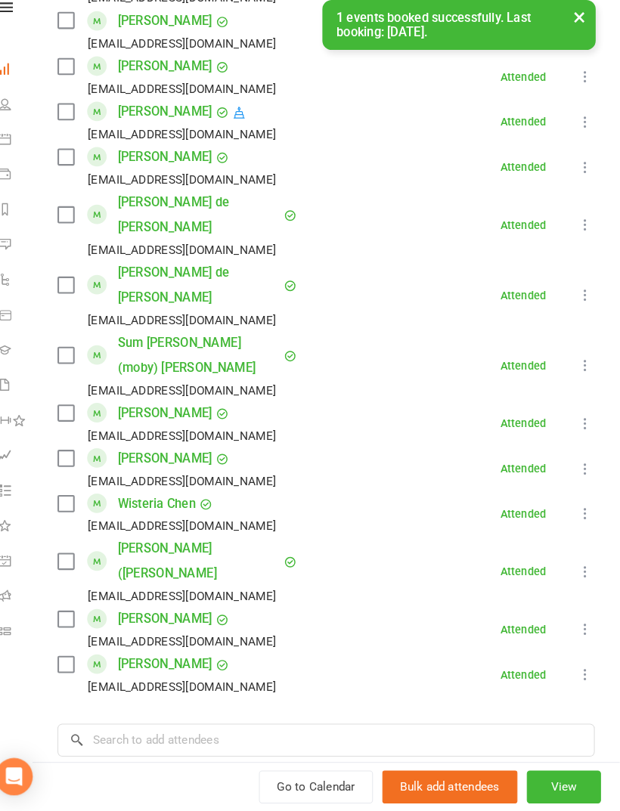
click at [457, 559] on div "Class kiosk mode Roll call 10:00 AM - 11:00 AM, Saturday, September, 13, 2025 w…" at bounding box center [335, 31] width 569 height 1882
click at [406, 727] on input "search" at bounding box center [336, 743] width 520 height 32
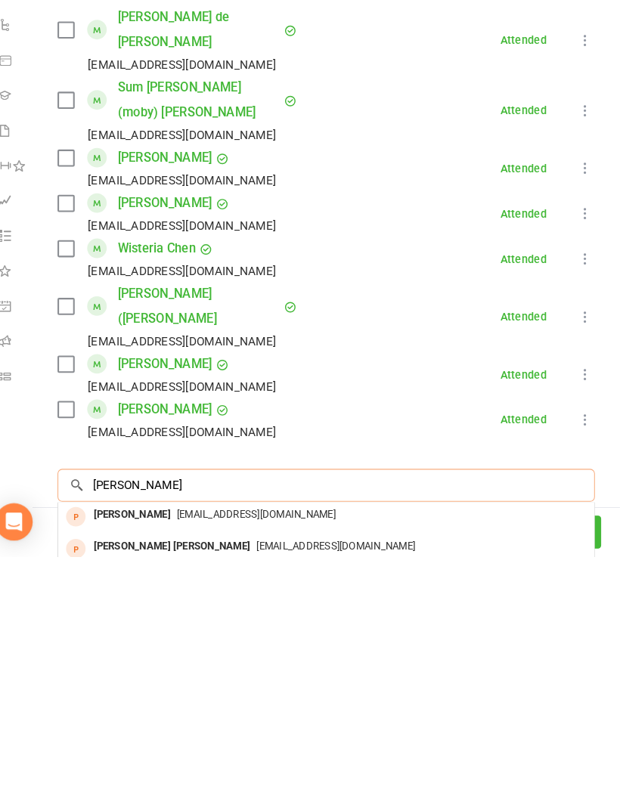
type input "Yoon"
click at [445, 761] on div "Pennyh98@gmail.com" at bounding box center [335, 772] width 507 height 22
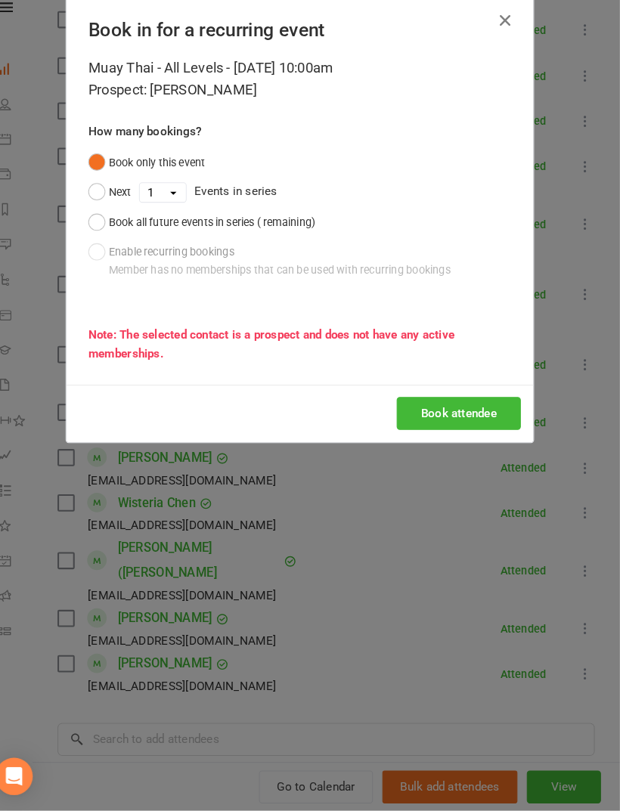
scroll to position [1620, 0]
click at [464, 411] on button "Book attendee" at bounding box center [464, 427] width 120 height 32
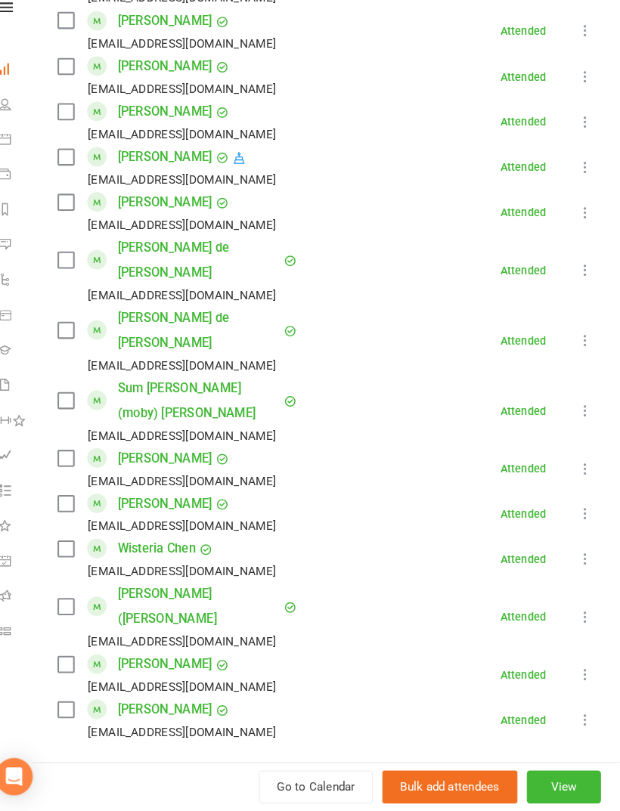
click at [461, 771] on input "search" at bounding box center [336, 787] width 520 height 32
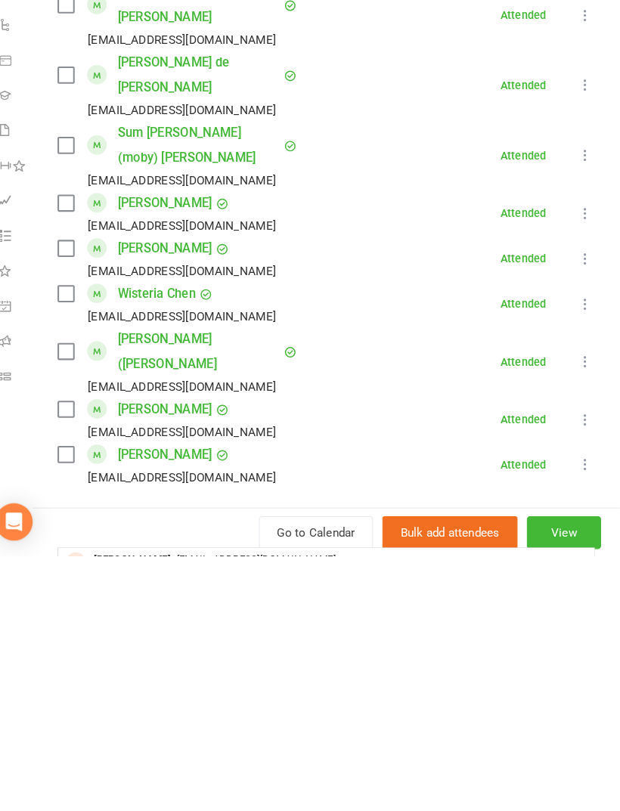
type input "John ch"
click at [467, 805] on div "johnc44380@gmail.com" at bounding box center [335, 816] width 507 height 22
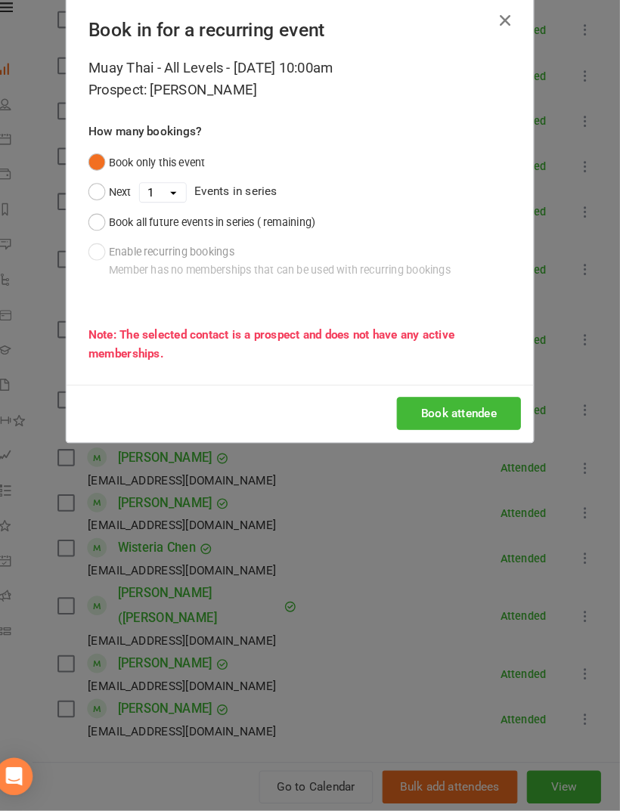
scroll to position [1620, 0]
click at [485, 411] on button "Book attendee" at bounding box center [464, 427] width 120 height 32
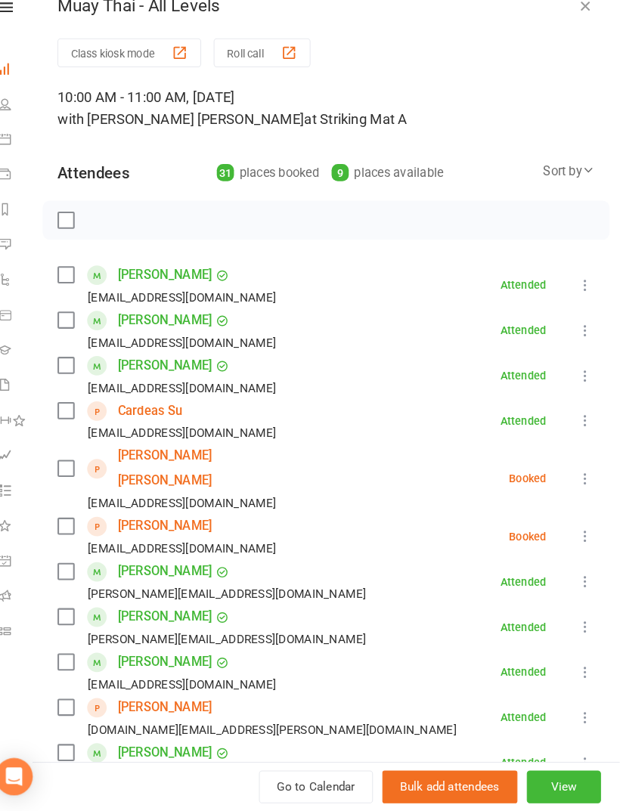
scroll to position [0, 0]
click at [76, 231] on label at bounding box center [83, 238] width 15 height 15
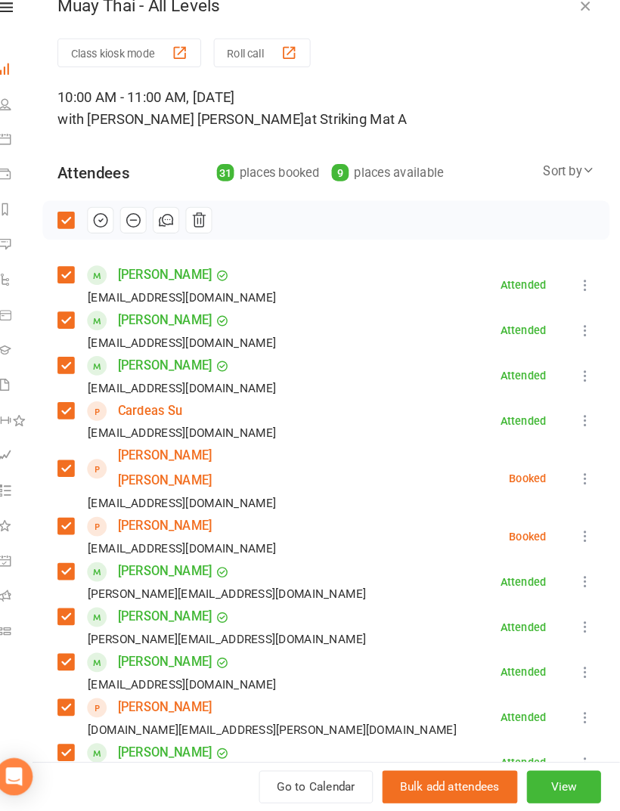
click at [107, 226] on button "button" at bounding box center [117, 239] width 26 height 26
click at [76, 231] on label at bounding box center [83, 238] width 15 height 15
